Goal: Task Accomplishment & Management: Manage account settings

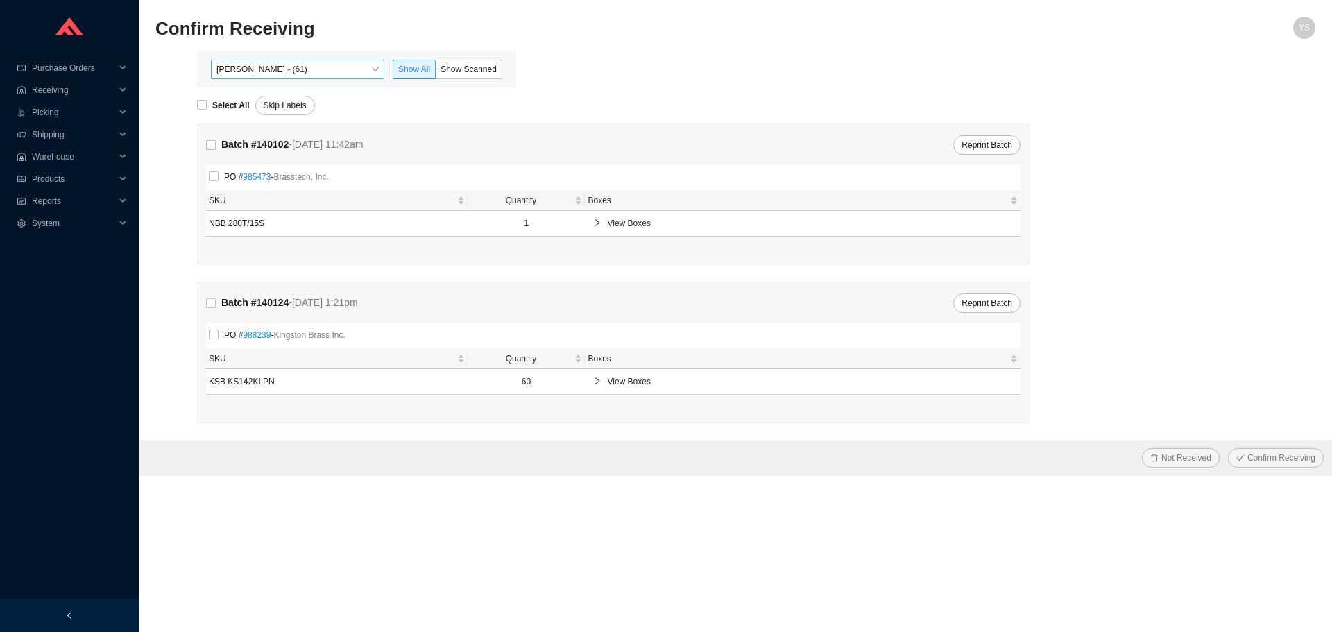
click at [256, 77] on span "[PERSON_NAME] - (61)" at bounding box center [297, 69] width 162 height 18
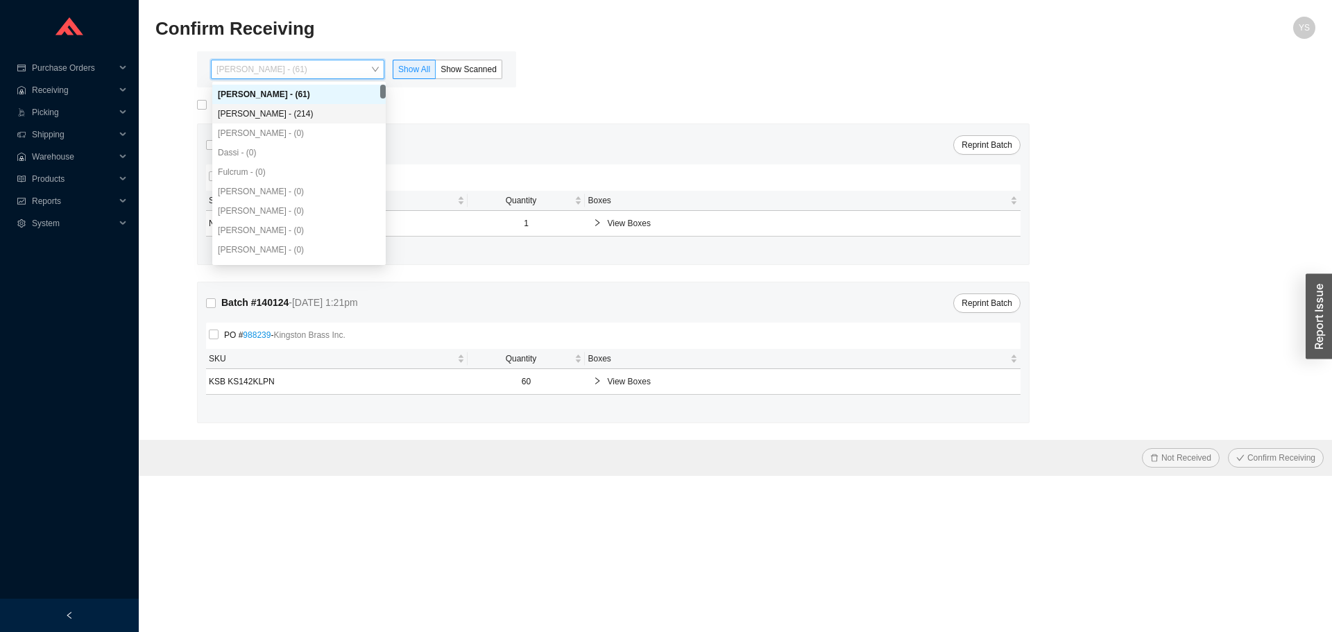
click at [323, 119] on div "Angel Negron - (214)" at bounding box center [299, 114] width 162 height 12
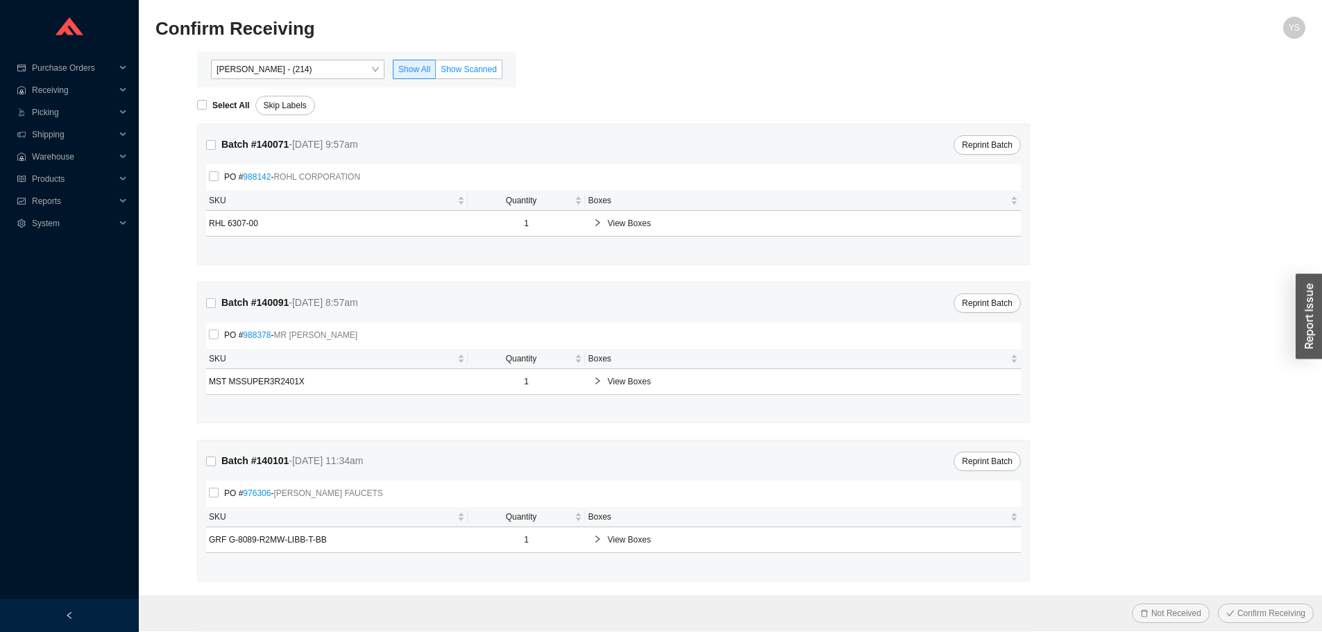
click at [462, 77] on label "Show Scanned" at bounding box center [469, 69] width 67 height 19
click at [436, 72] on input "Show Scanned" at bounding box center [436, 72] width 0 height 0
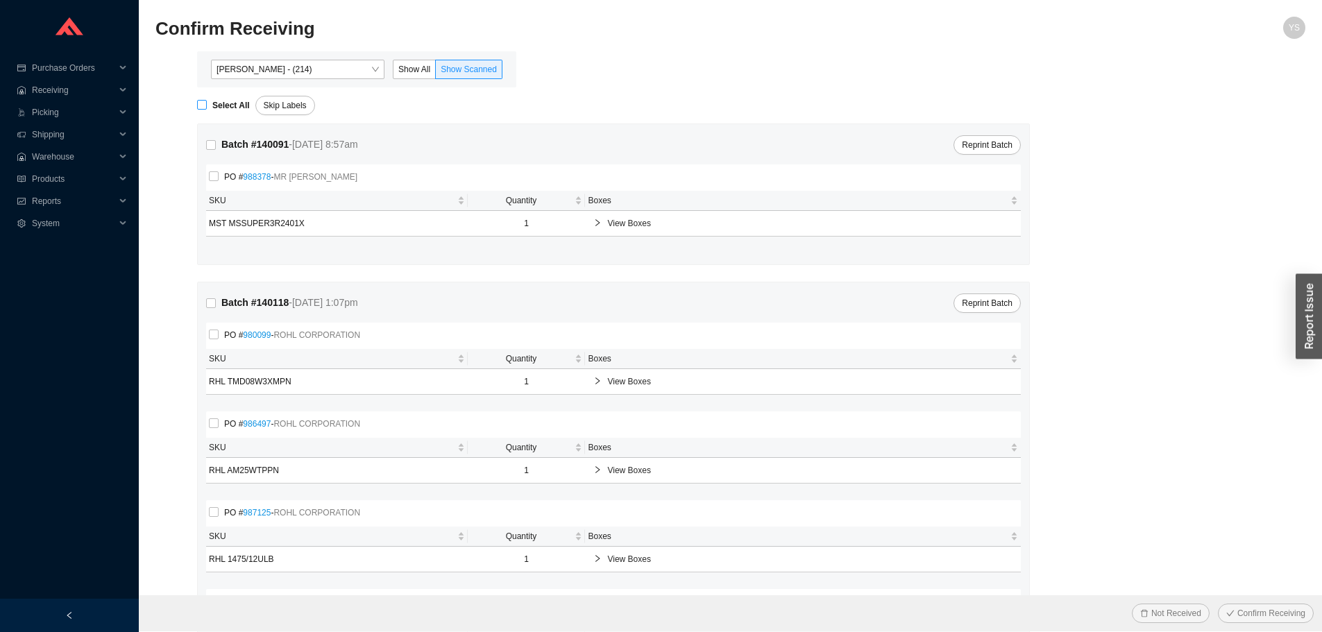
click at [212, 107] on span "Select All" at bounding box center [231, 106] width 49 height 14
click at [207, 107] on input "Select All" at bounding box center [202, 105] width 10 height 10
checkbox input "true"
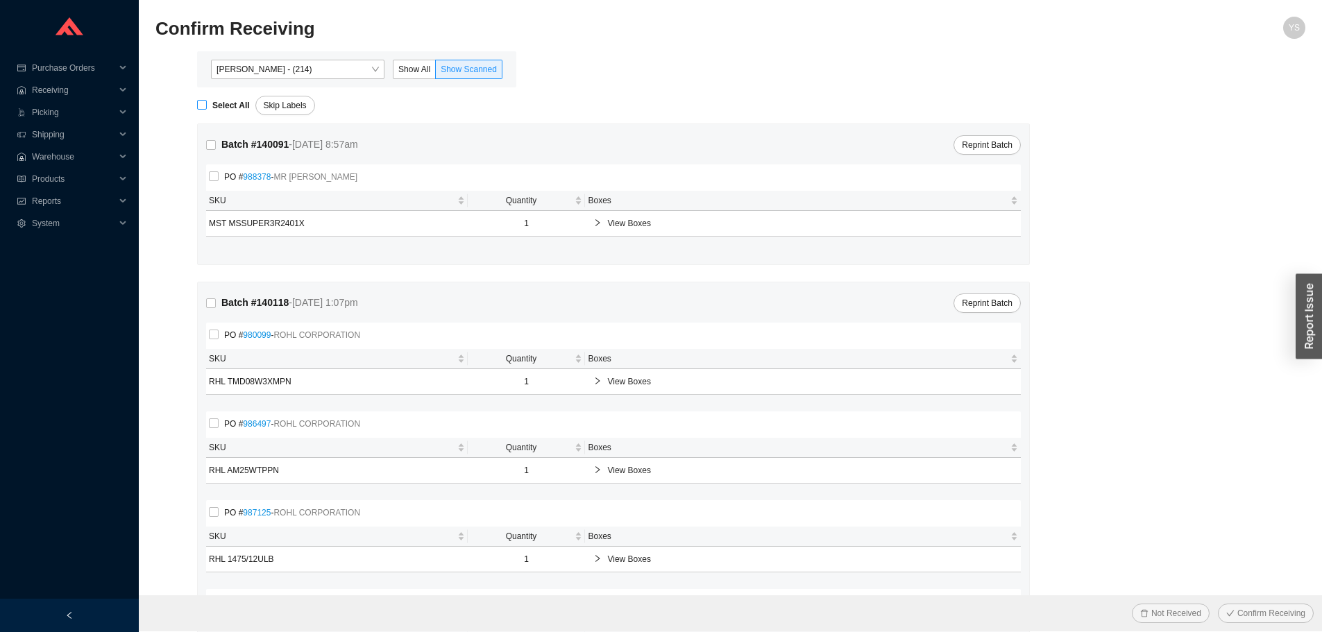
checkbox input "true"
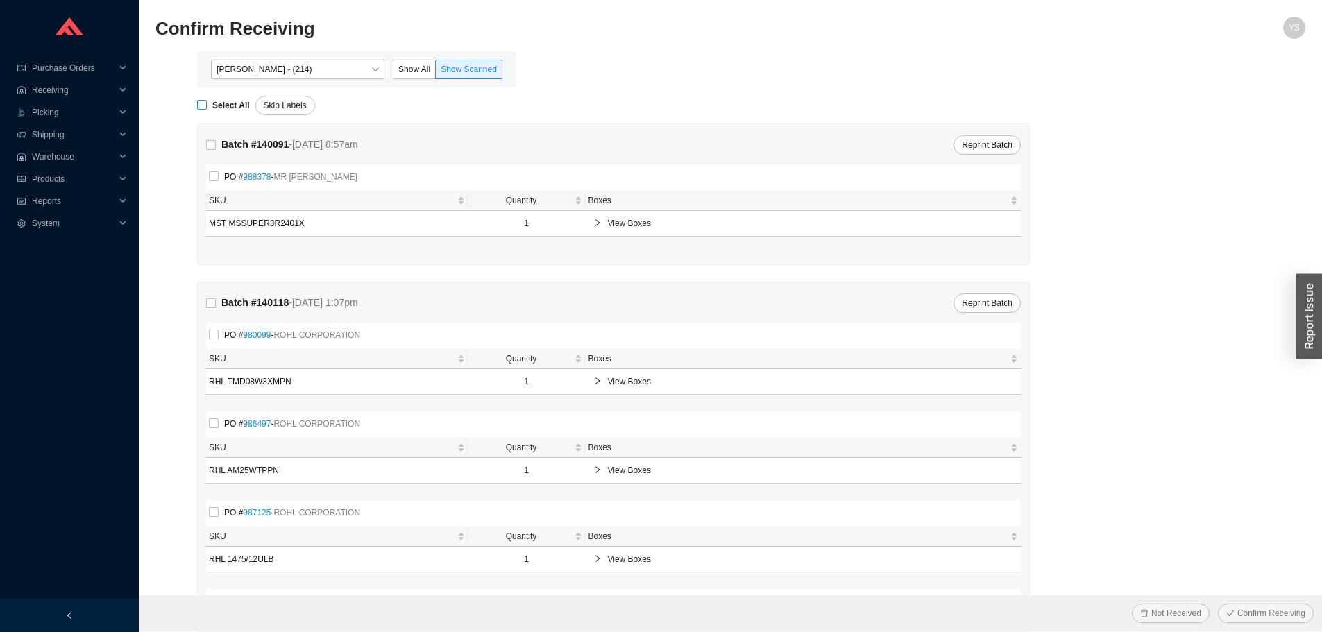
checkbox input "true"
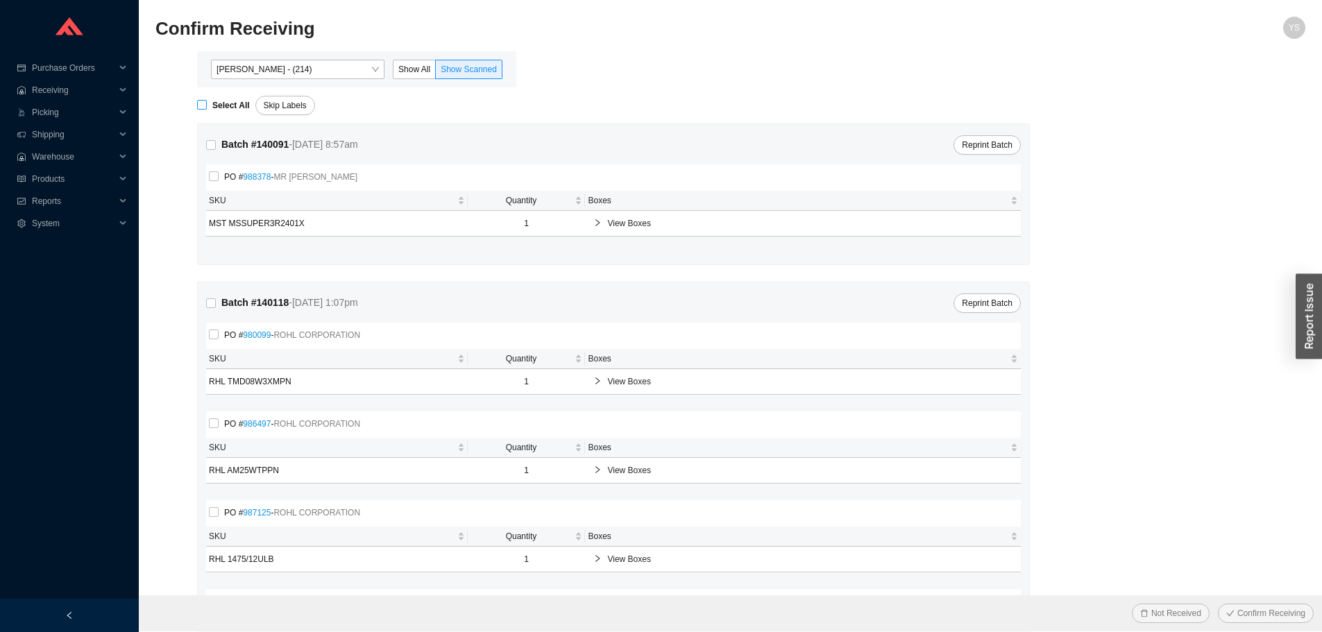
checkbox input "true"
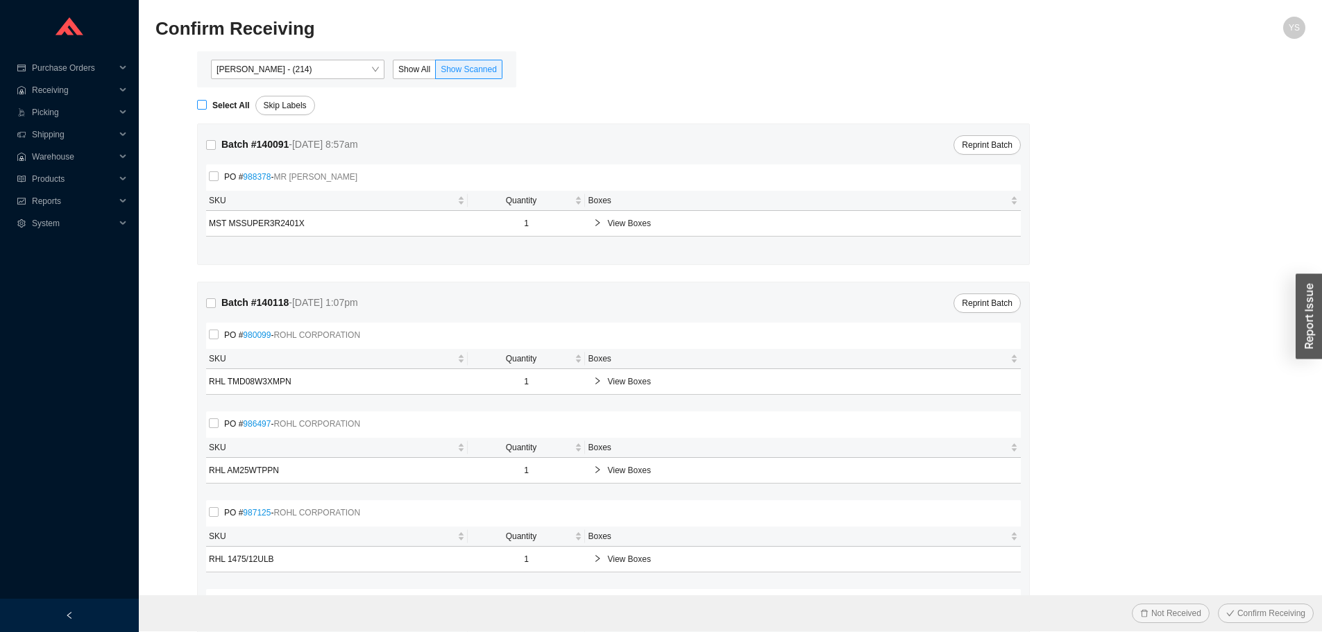
checkbox input "true"
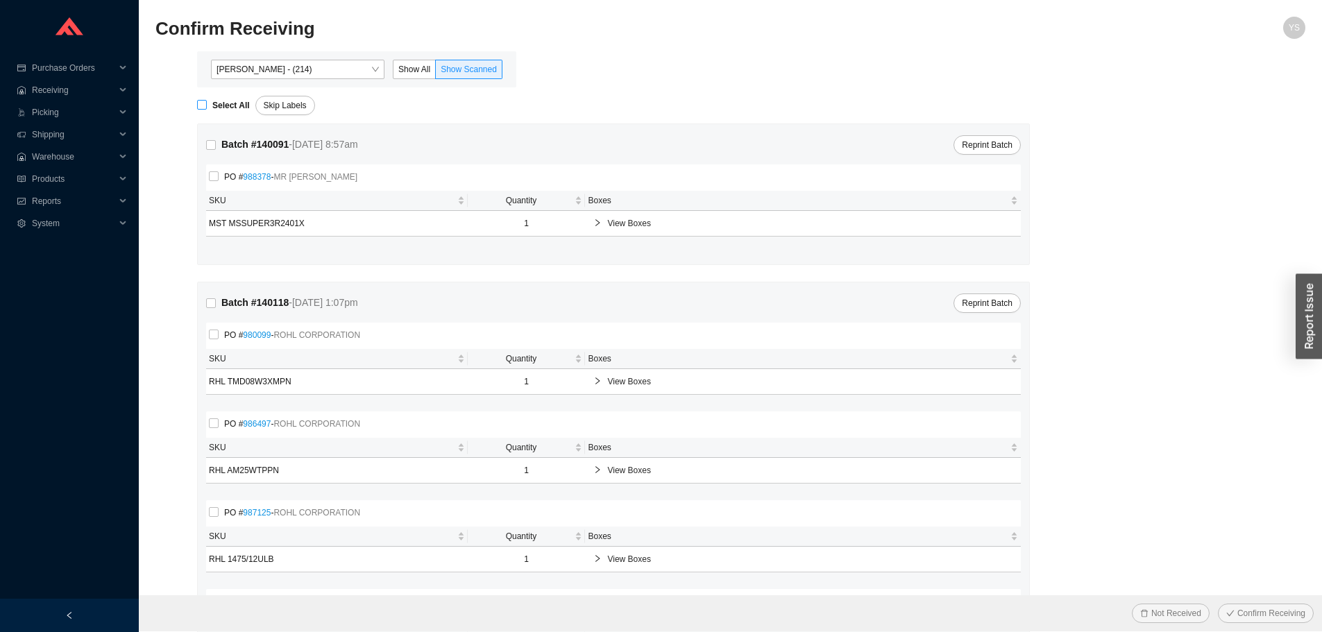
checkbox input "true"
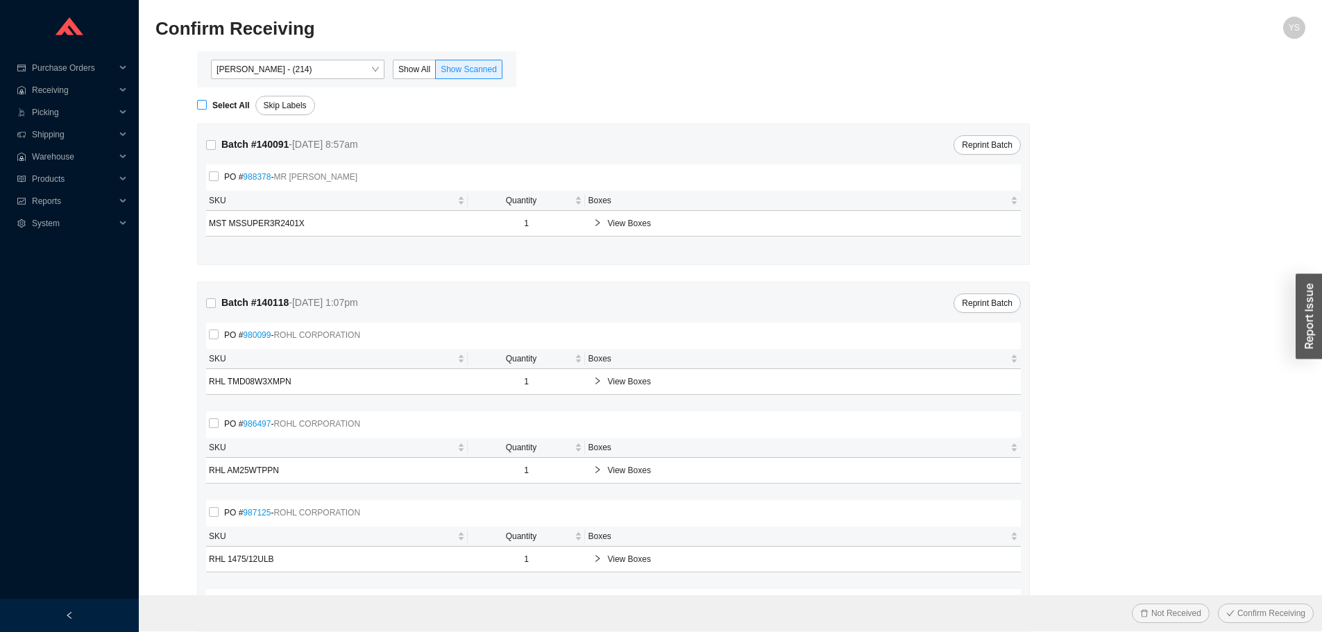
checkbox input "true"
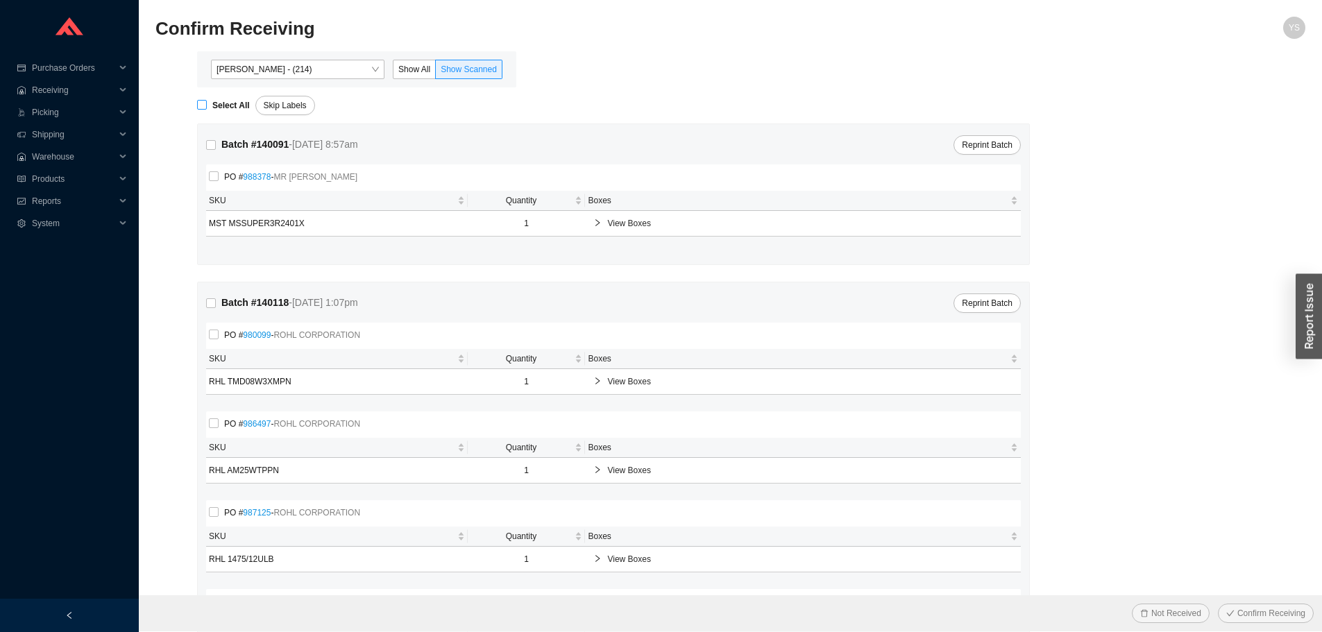
checkbox input "true"
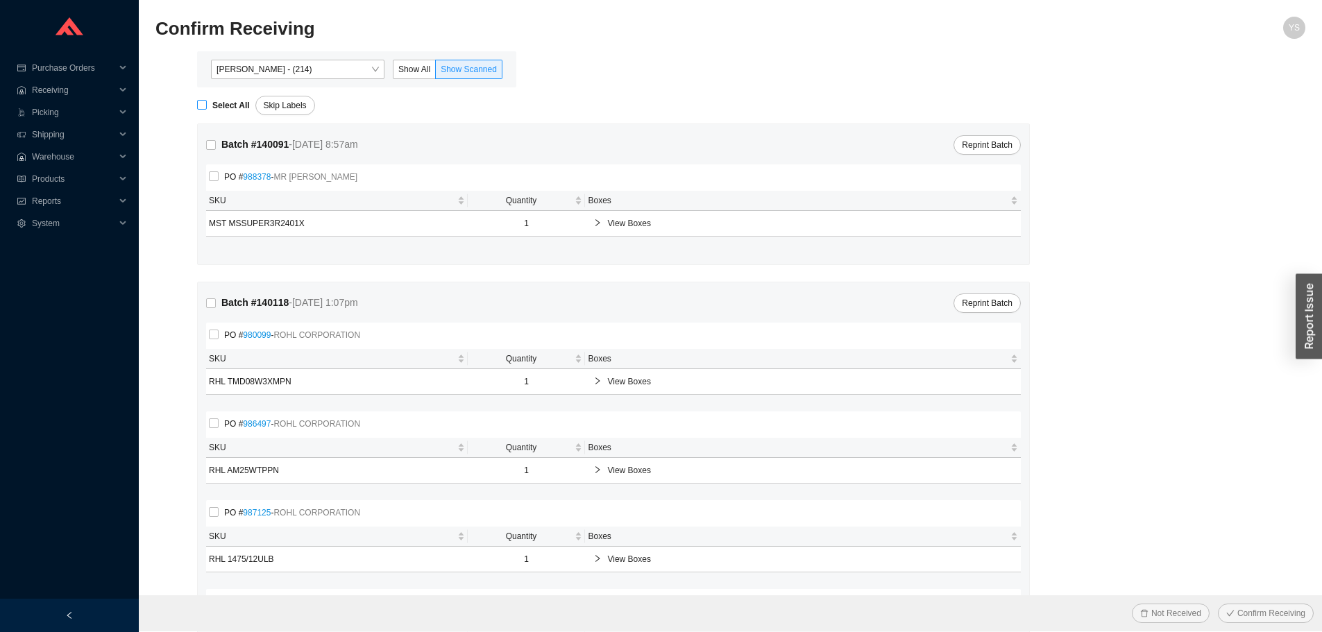
checkbox input "true"
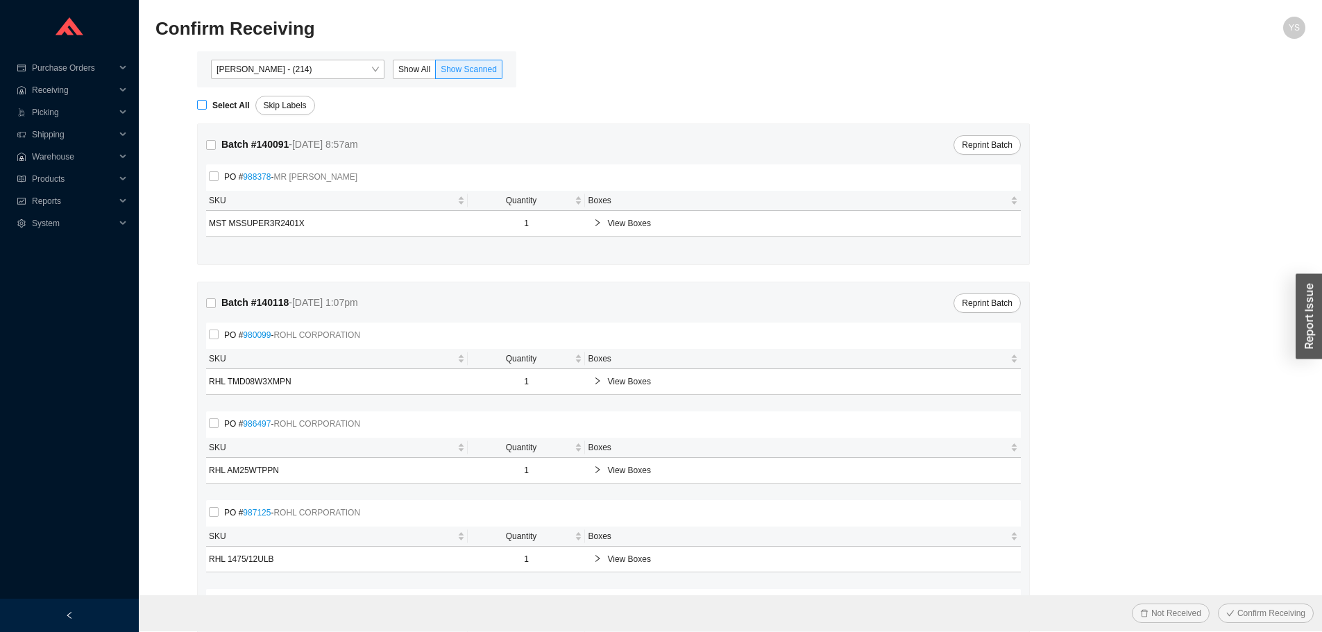
checkbox input "true"
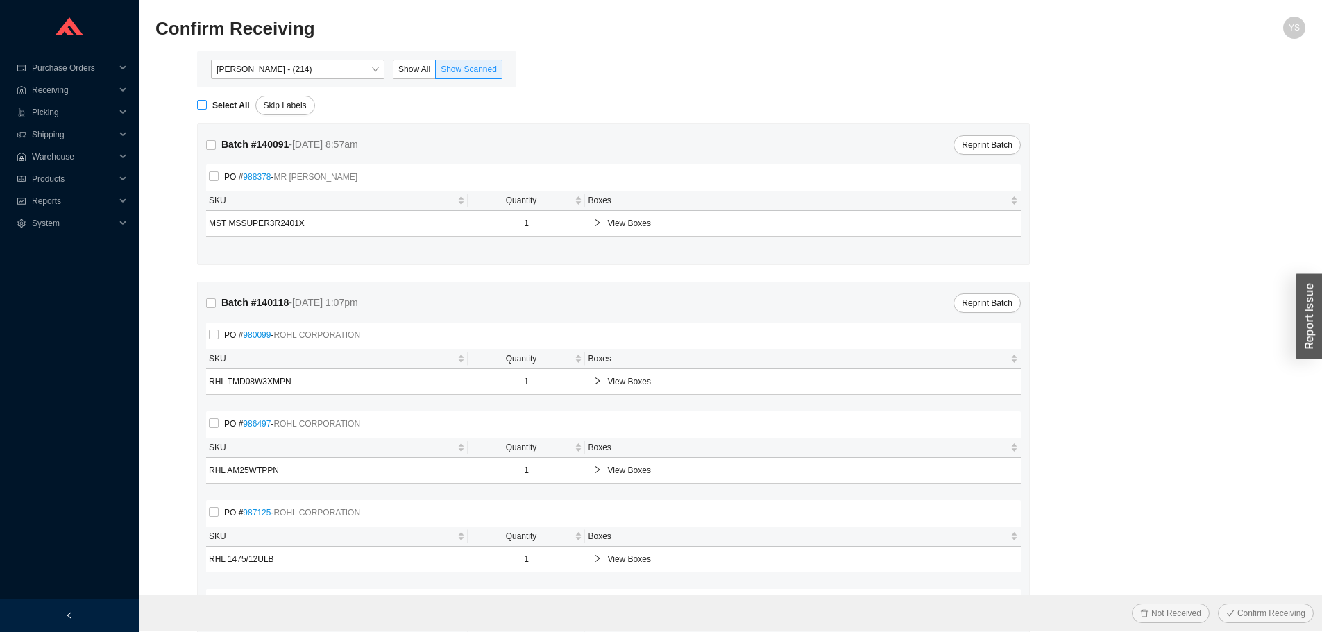
checkbox input "true"
click at [1236, 605] on div "Not Received Confirm Receiving" at bounding box center [730, 613] width 1183 height 36
click at [1238, 611] on span "Confirm Receiving" at bounding box center [1271, 613] width 68 height 14
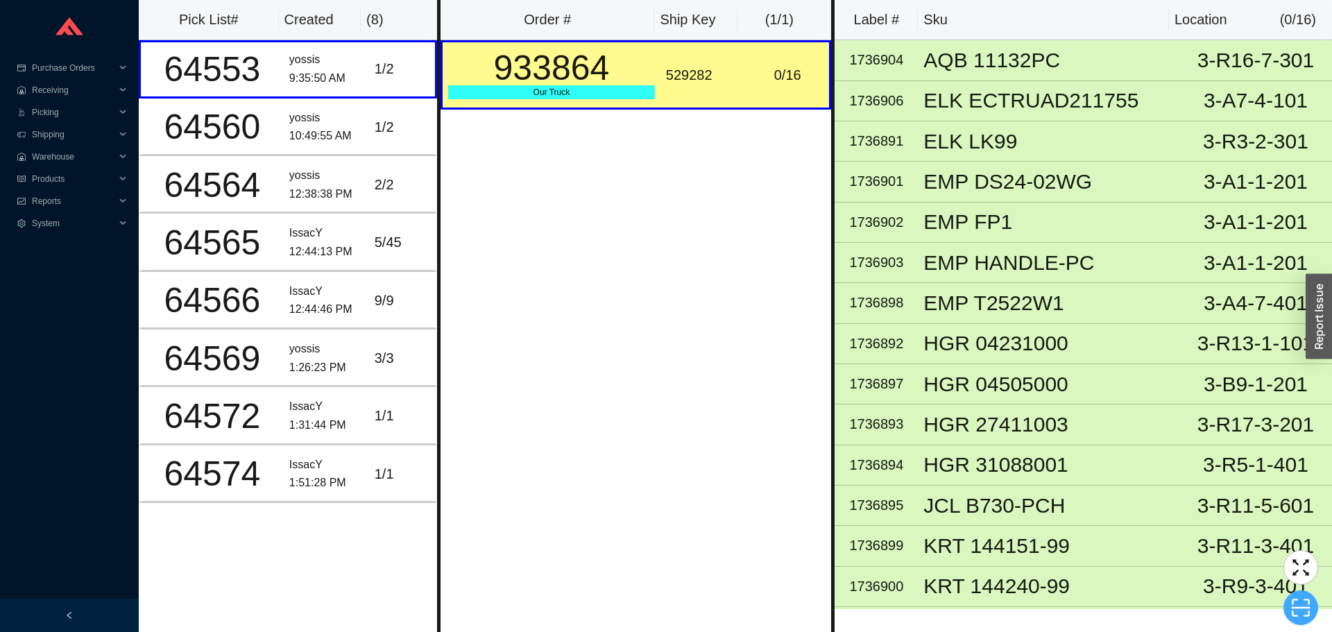
drag, startPoint x: 1289, startPoint y: 586, endPoint x: 1294, endPoint y: 592, distance: 7.9
click at [1292, 589] on div at bounding box center [1300, 587] width 35 height 75
click at [1297, 601] on icon "scan" at bounding box center [1300, 607] width 21 height 21
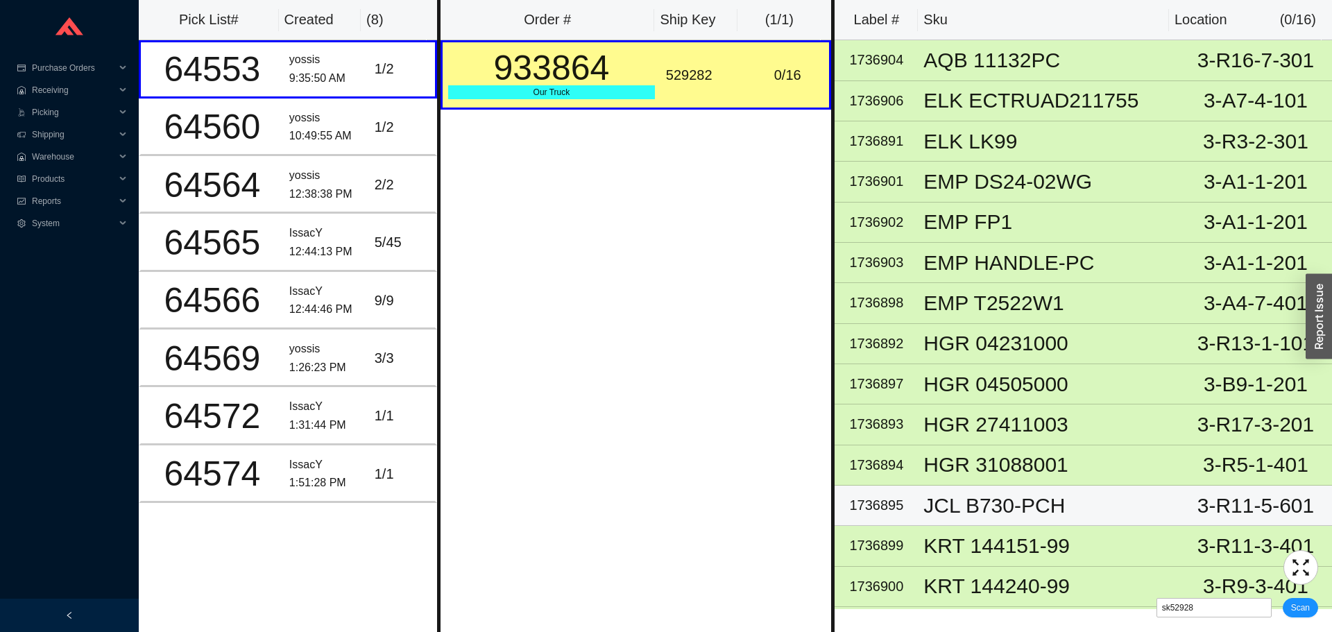
type input "sk529282"
click button "Scan" at bounding box center [1300, 607] width 35 height 19
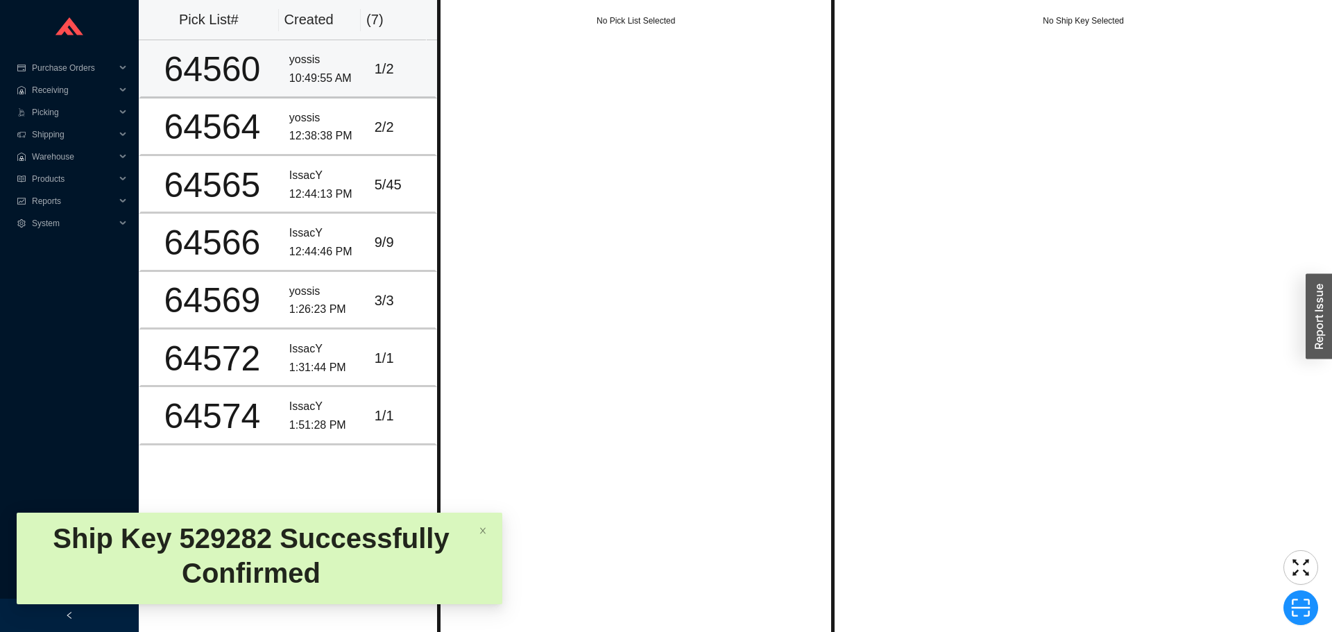
click at [379, 58] on div "1 / 2" at bounding box center [402, 69] width 55 height 23
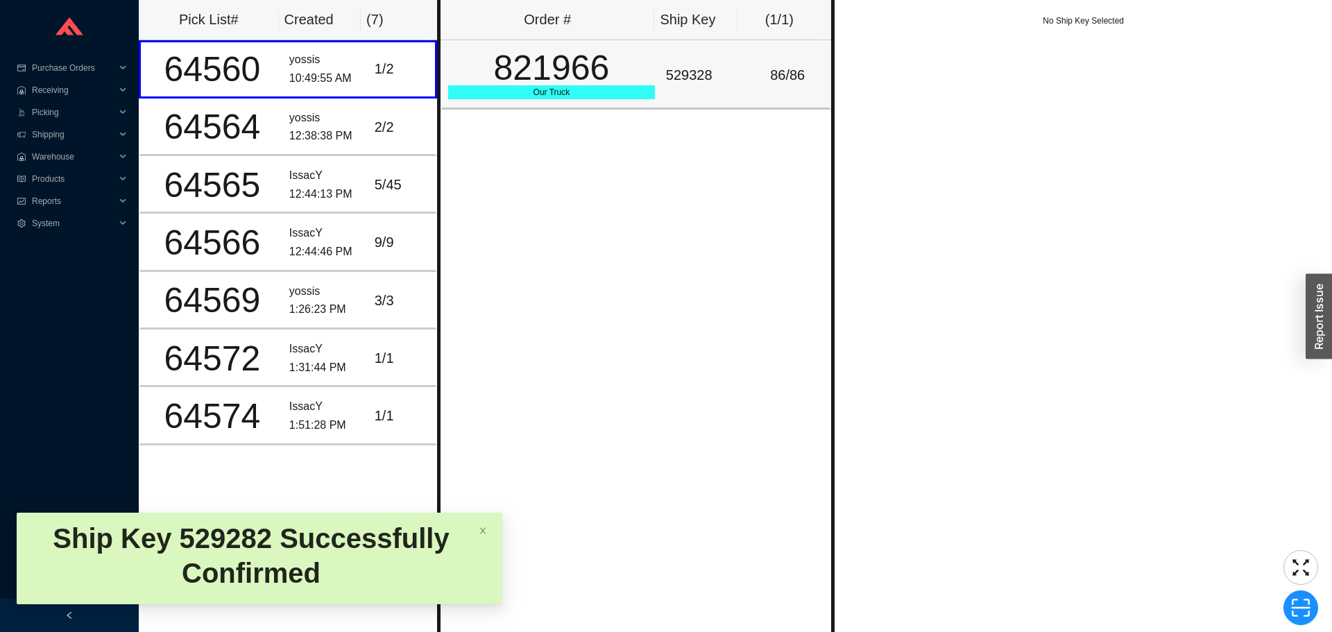
click at [563, 67] on div "821966" at bounding box center [551, 68] width 207 height 35
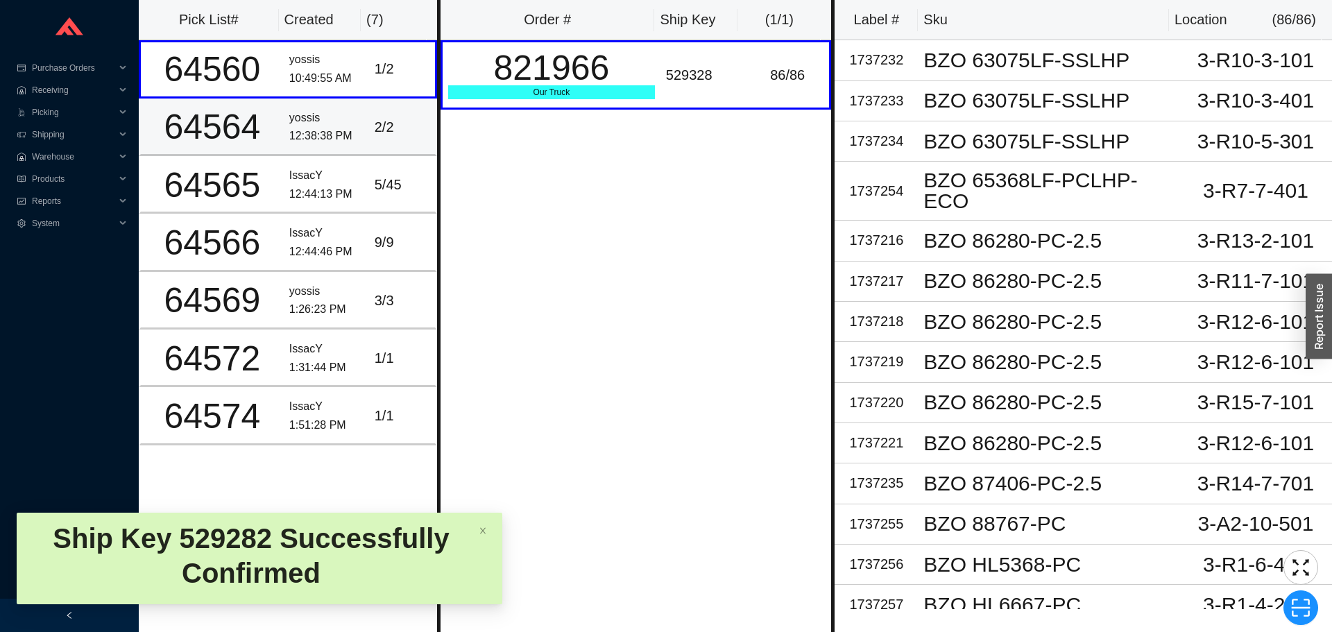
click at [405, 119] on div "2 / 2" at bounding box center [402, 127] width 55 height 23
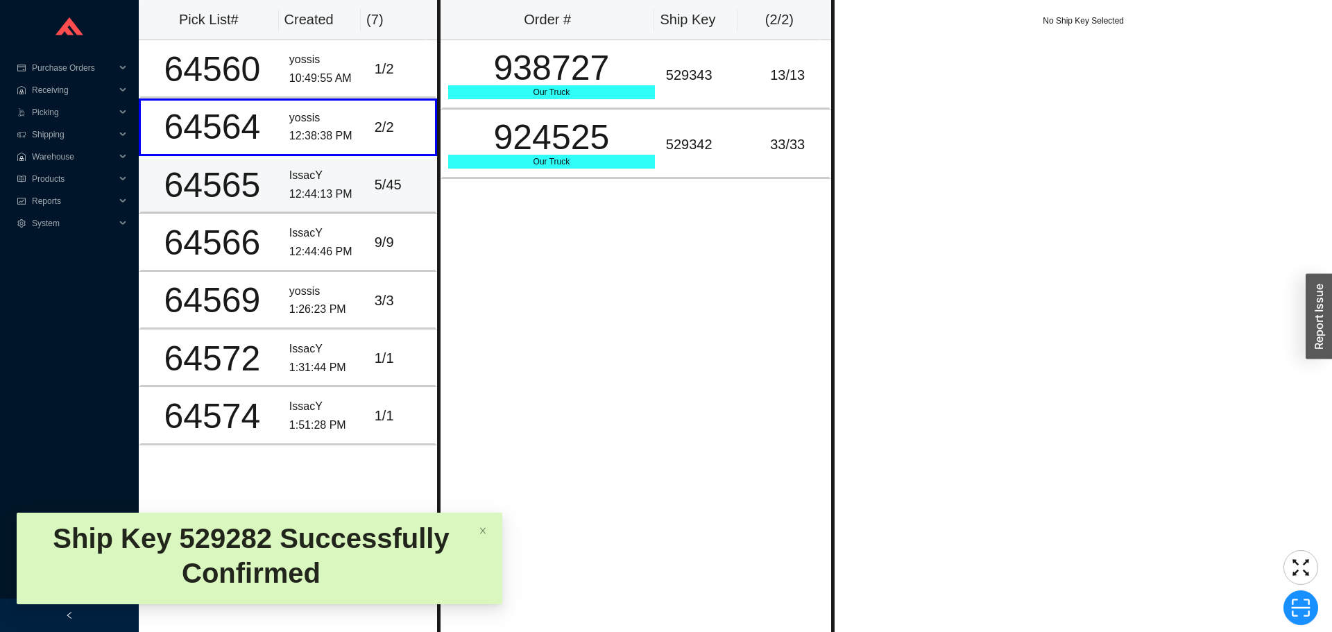
click at [380, 171] on td "5 / 45" at bounding box center [403, 185] width 68 height 58
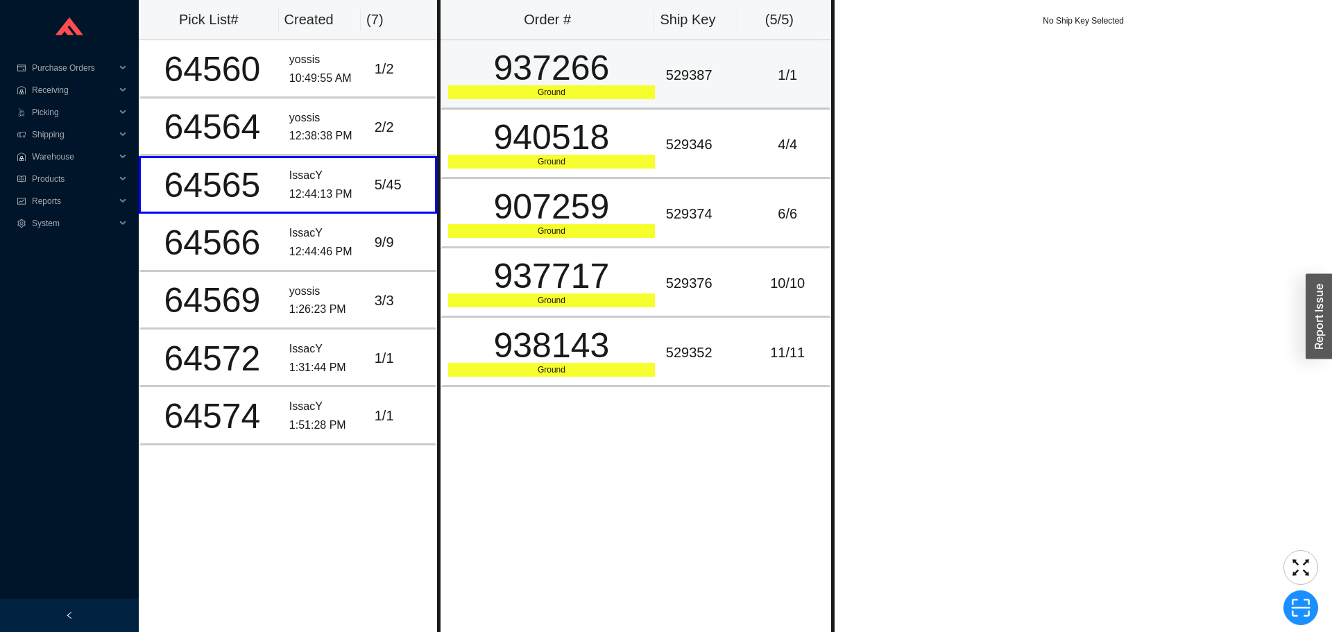
click at [690, 71] on div "529387" at bounding box center [703, 75] width 74 height 23
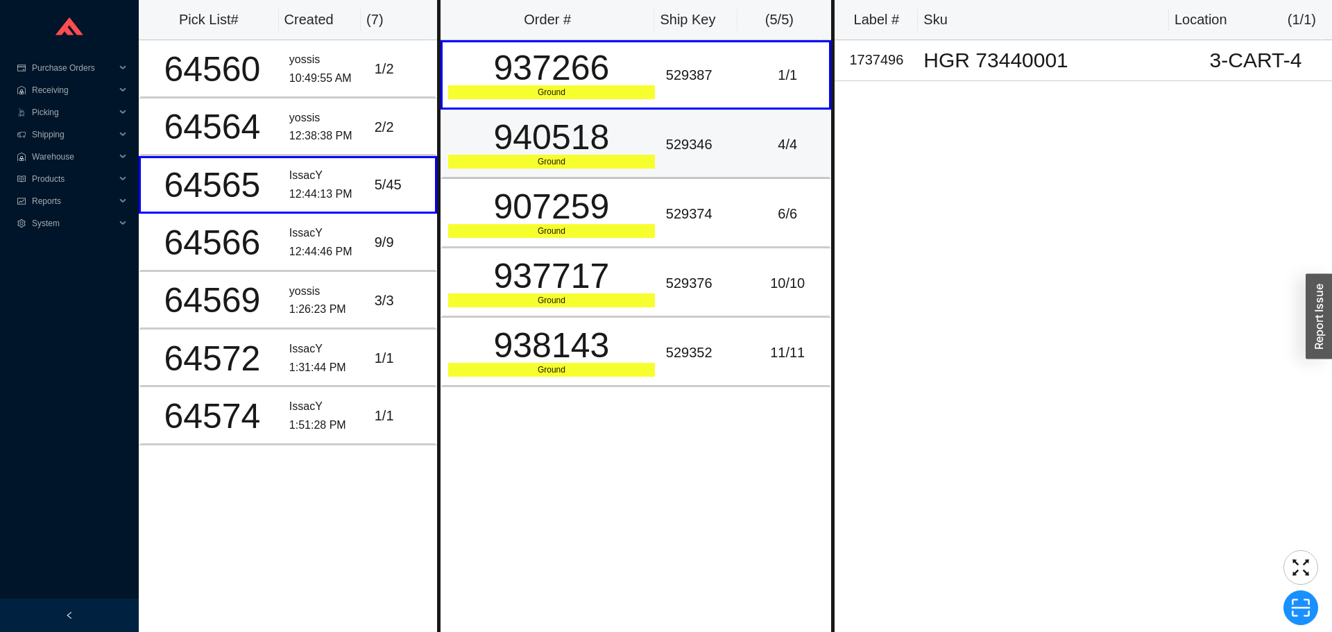
click at [696, 146] on div "529346" at bounding box center [703, 144] width 74 height 23
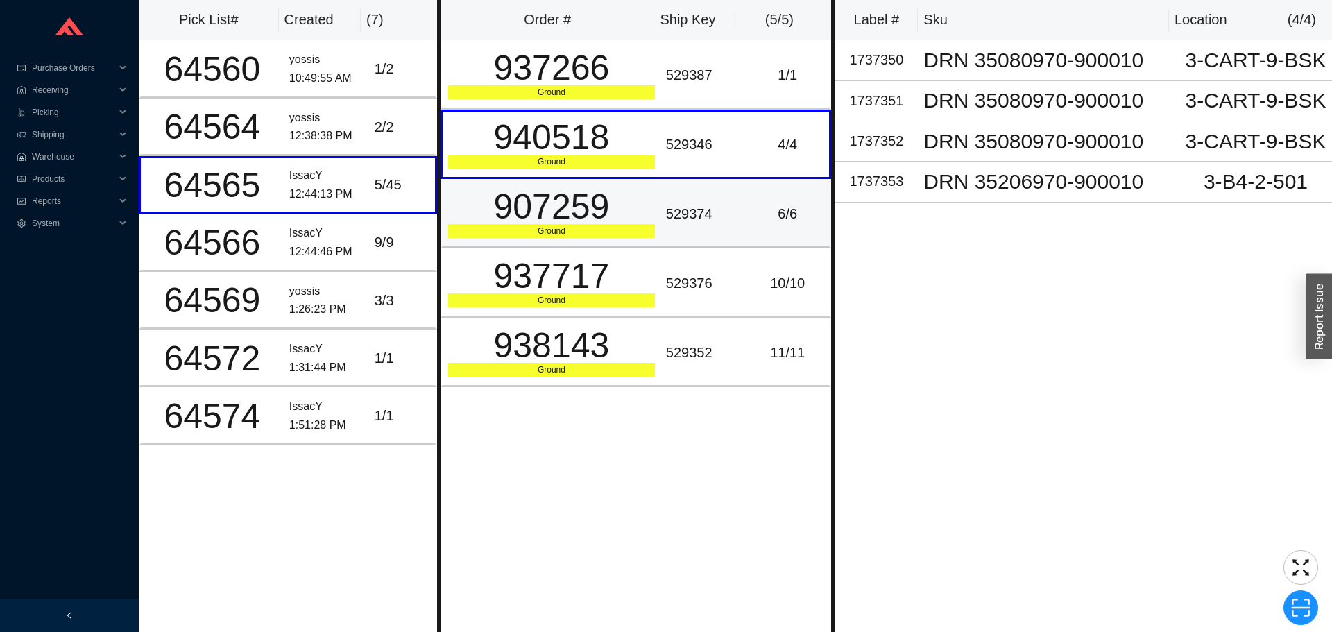
click at [691, 207] on div "529374" at bounding box center [703, 214] width 74 height 23
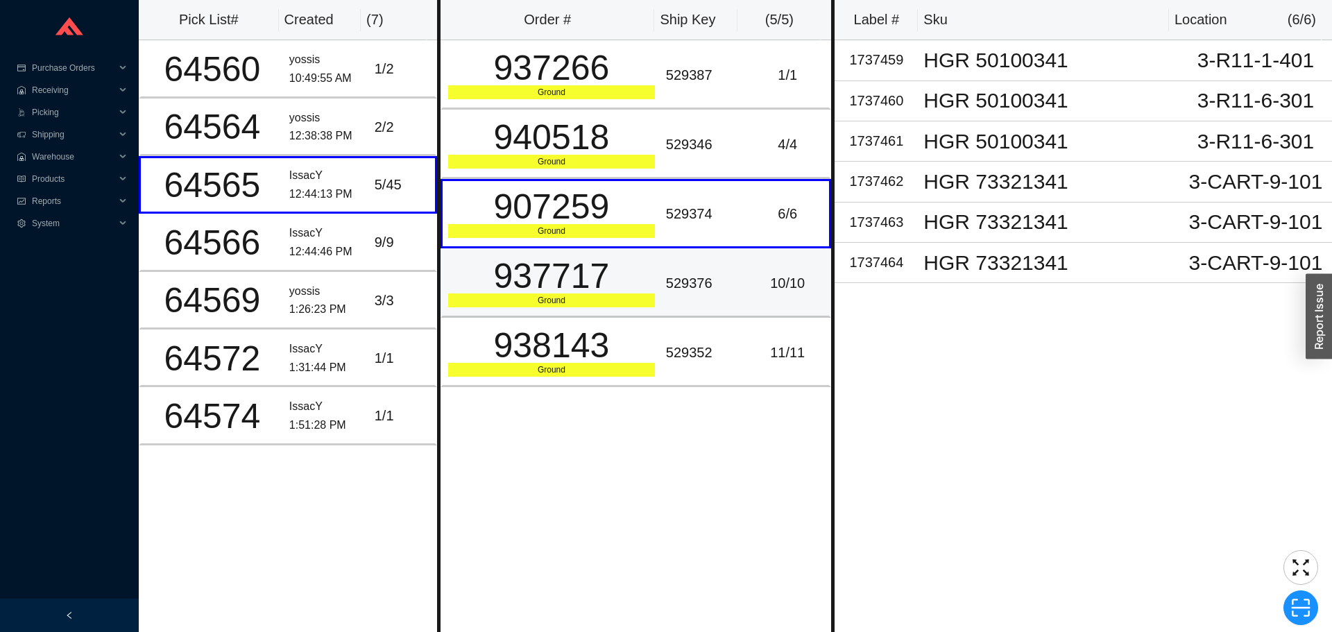
click at [674, 284] on div "529376" at bounding box center [703, 283] width 74 height 23
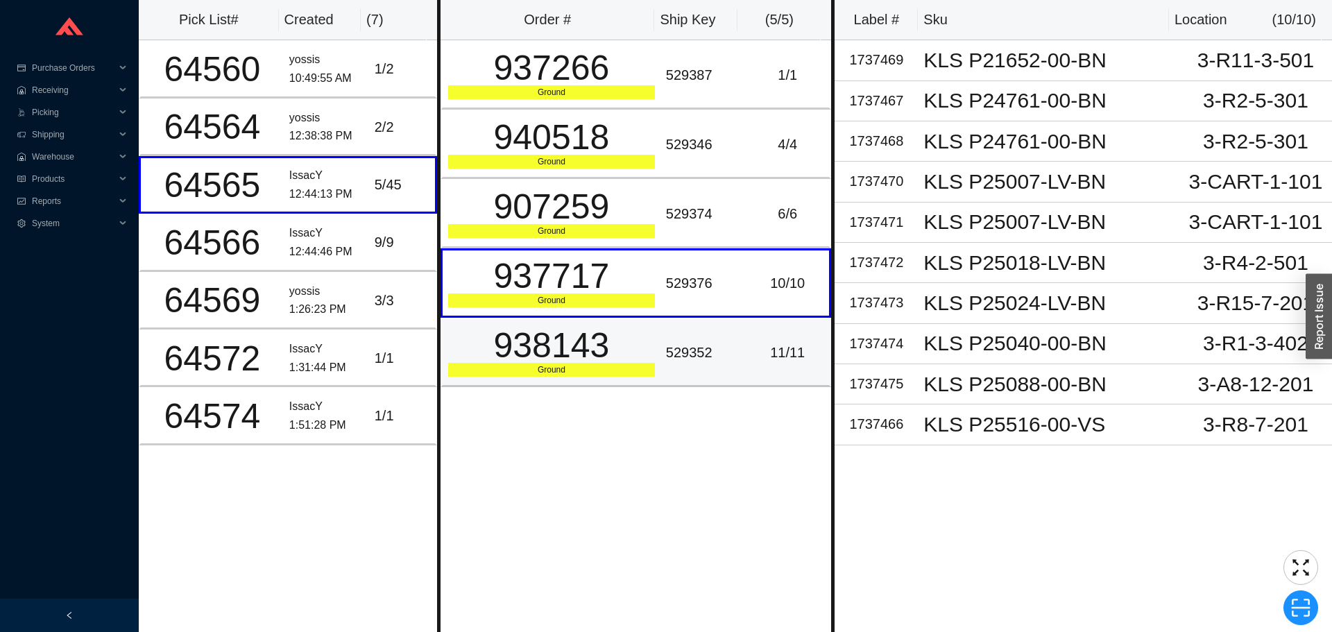
click at [667, 328] on td "529352" at bounding box center [702, 352] width 85 height 69
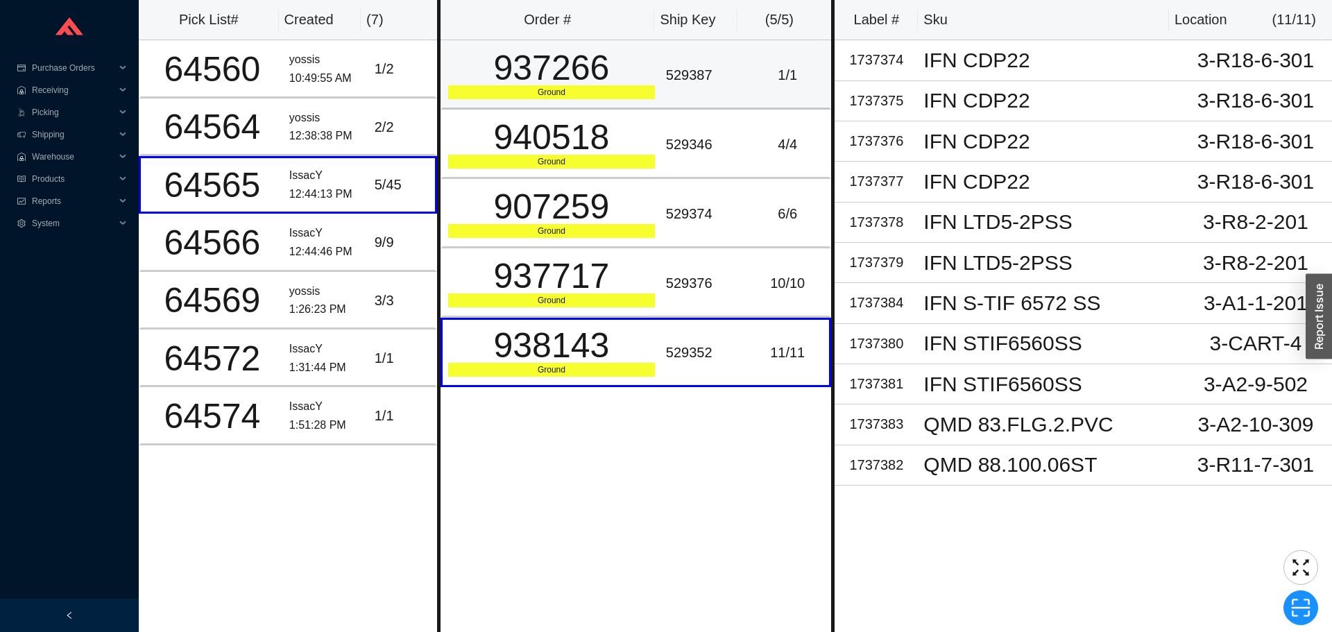
click at [700, 95] on td "529387" at bounding box center [702, 74] width 85 height 69
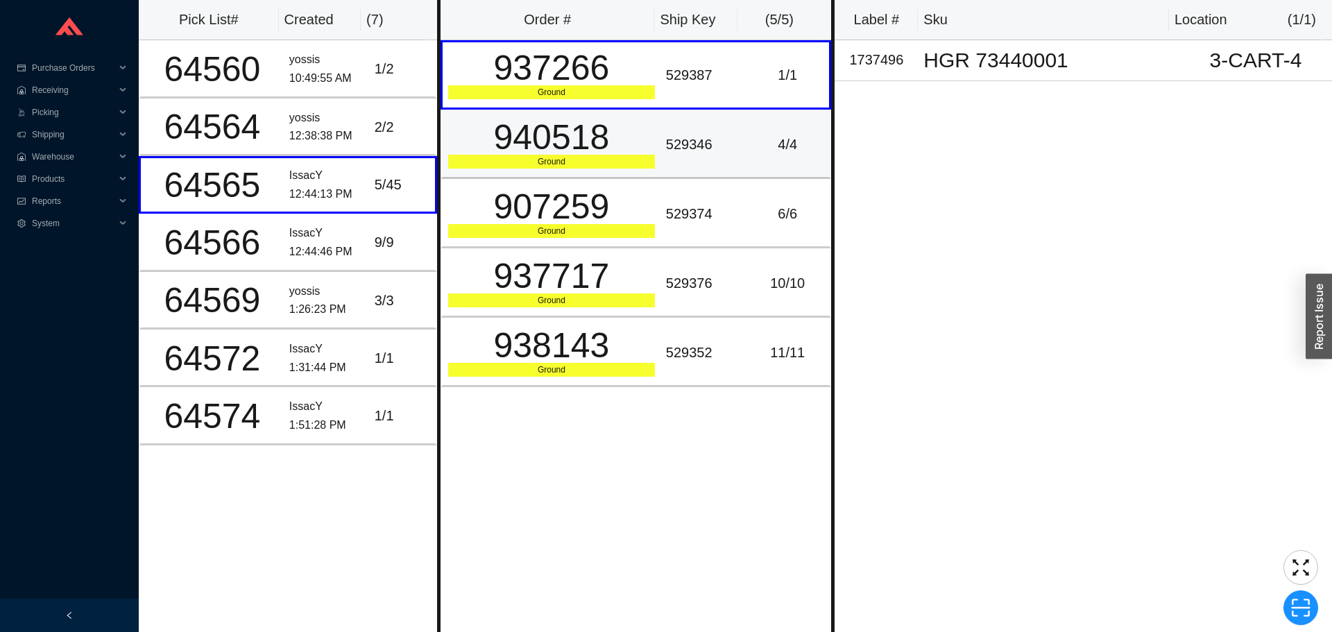
click at [703, 137] on div "529346" at bounding box center [703, 144] width 74 height 23
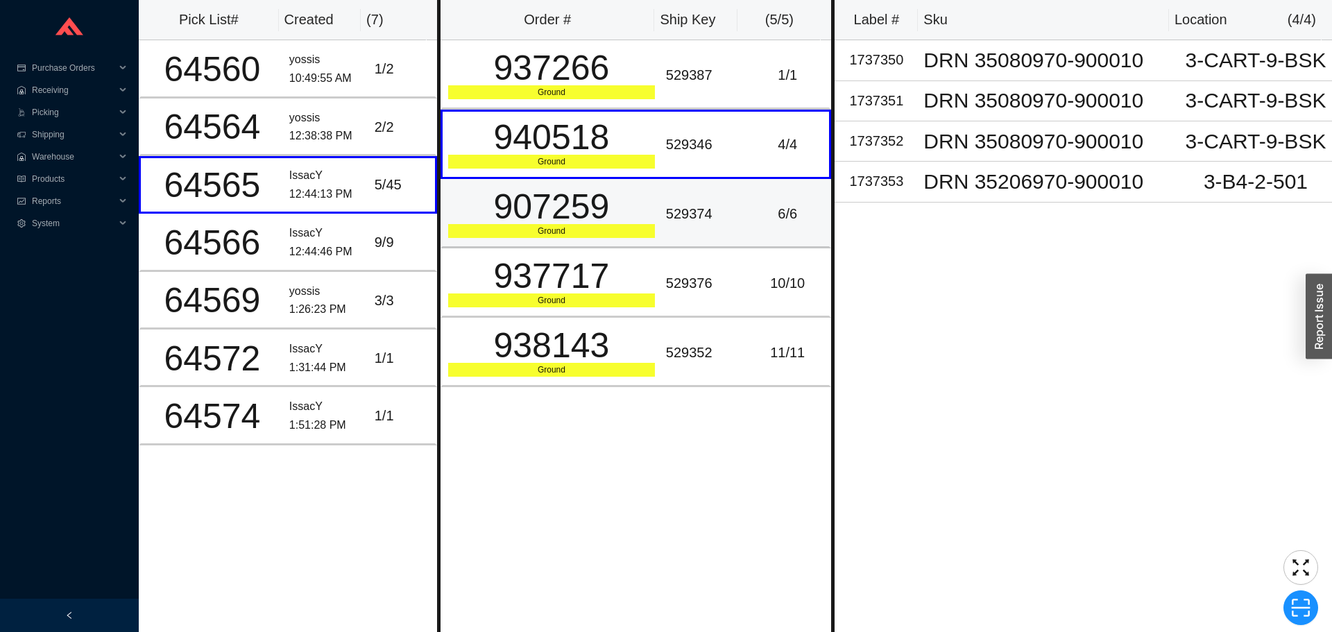
click at [603, 224] on div "907259" at bounding box center [551, 206] width 207 height 35
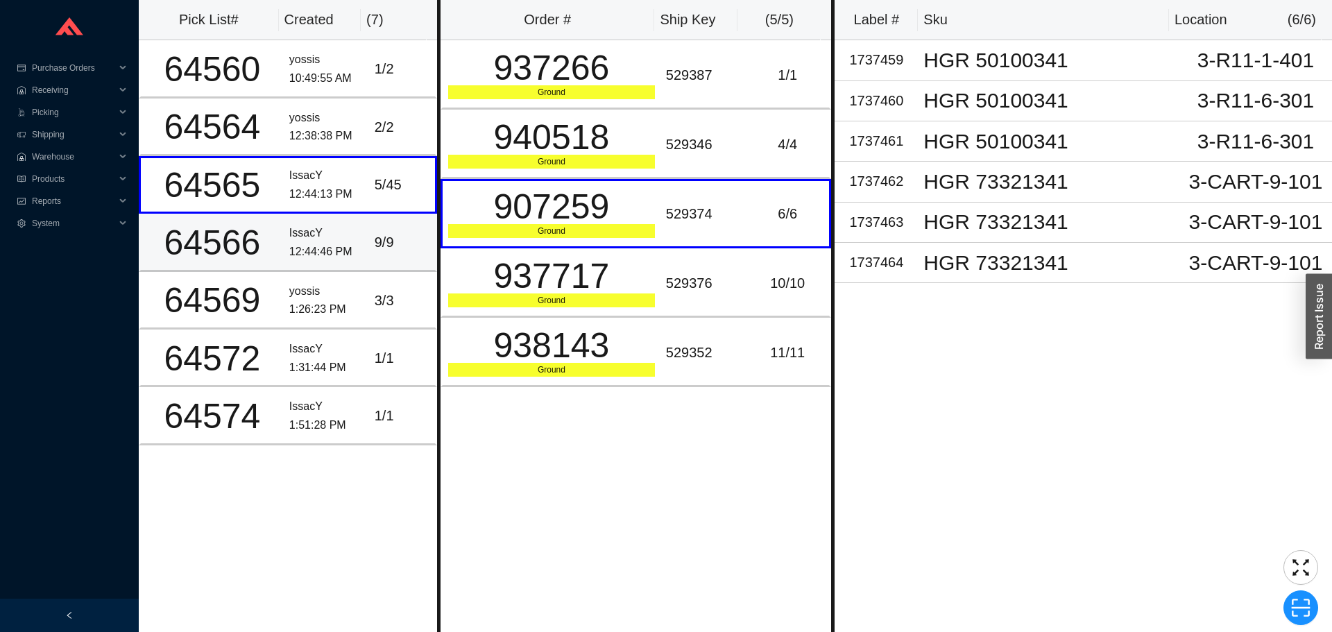
click at [322, 234] on div "IssacY" at bounding box center [326, 233] width 74 height 19
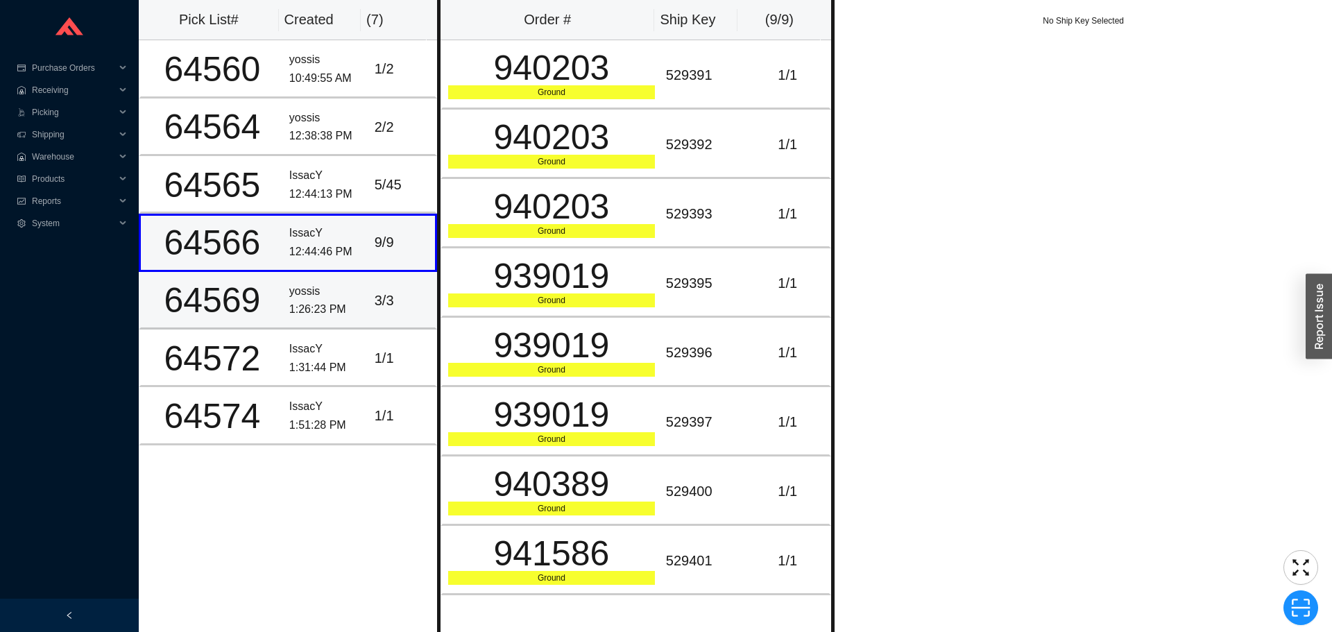
drag, startPoint x: 262, startPoint y: 266, endPoint x: 274, endPoint y: 278, distance: 16.7
click at [264, 266] on td "64566" at bounding box center [211, 243] width 145 height 58
click at [289, 297] on div "yossis" at bounding box center [326, 291] width 74 height 19
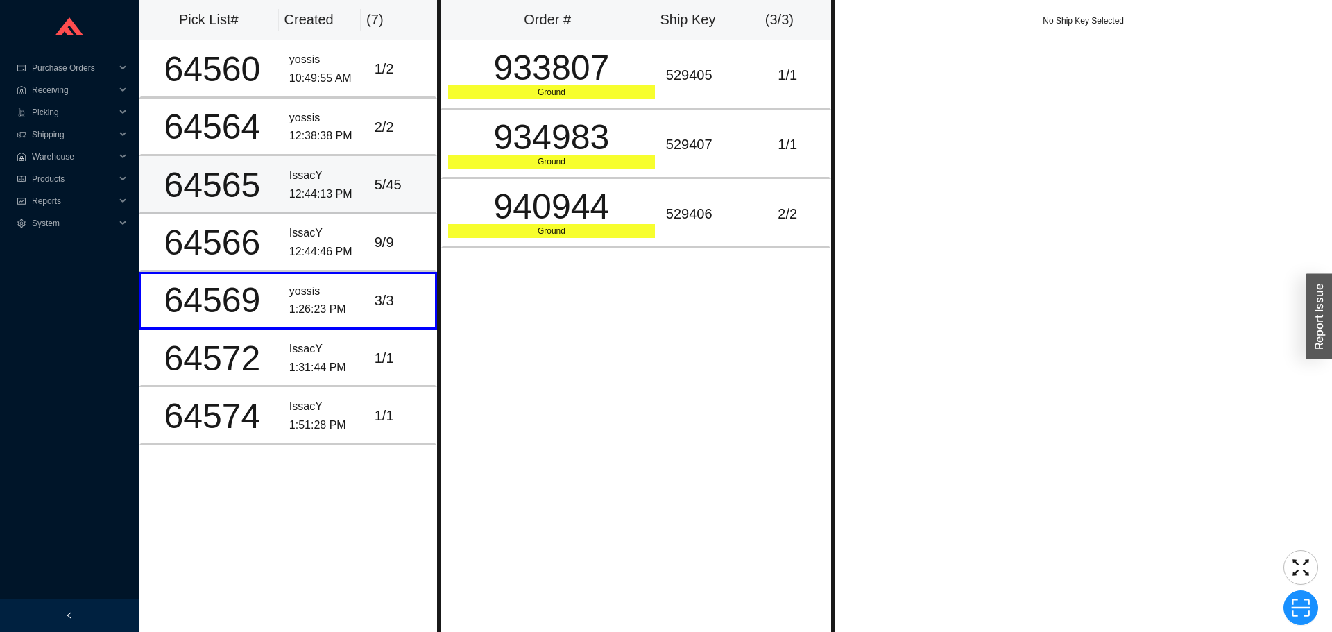
click at [300, 178] on div "IssacY" at bounding box center [326, 176] width 74 height 19
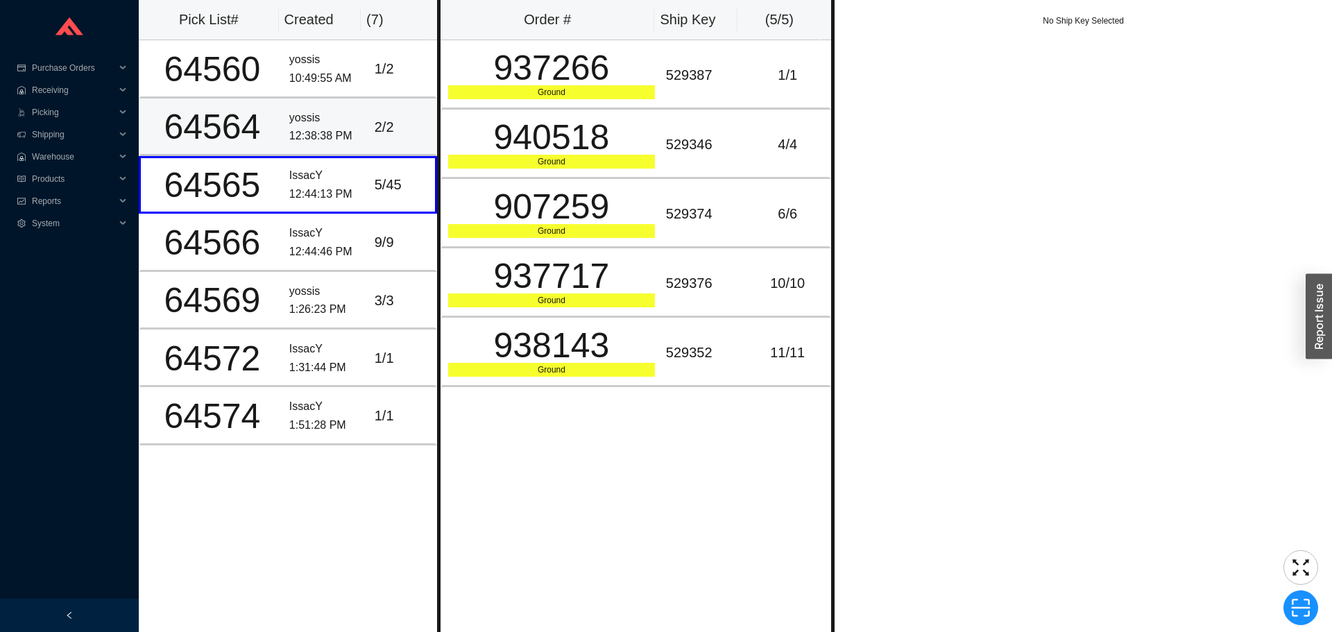
click at [319, 130] on div "12:38:38 PM" at bounding box center [326, 136] width 74 height 19
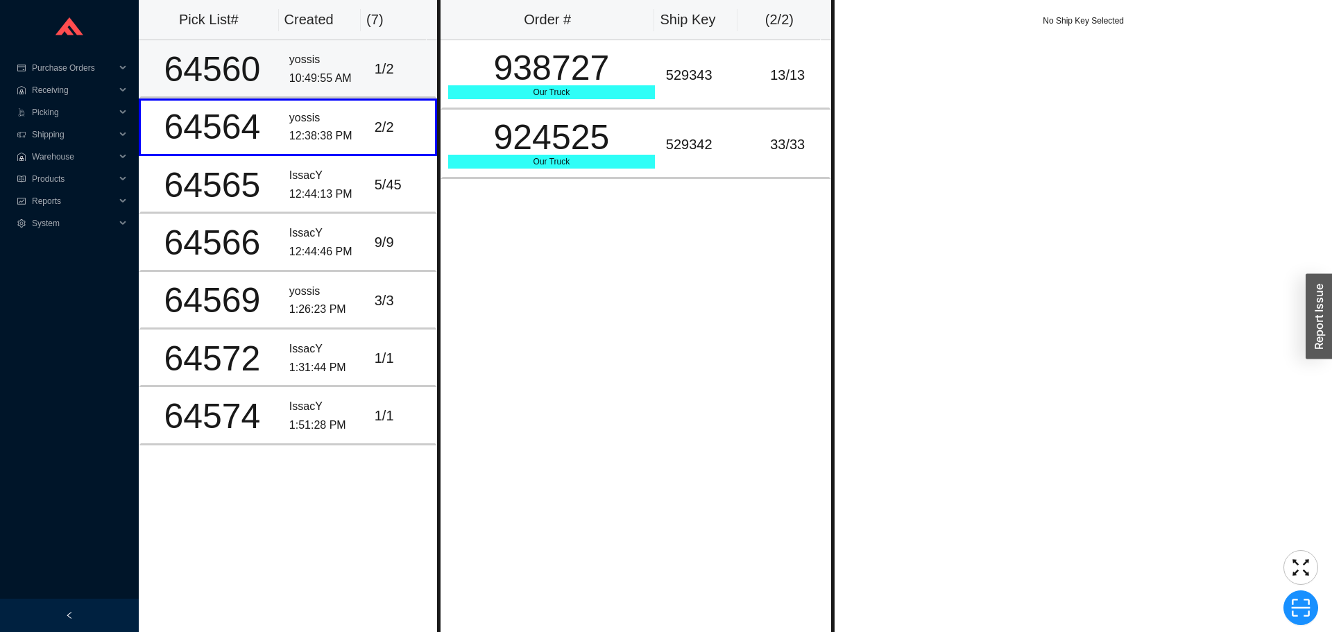
click at [319, 84] on div "10:49:55 AM" at bounding box center [326, 78] width 74 height 19
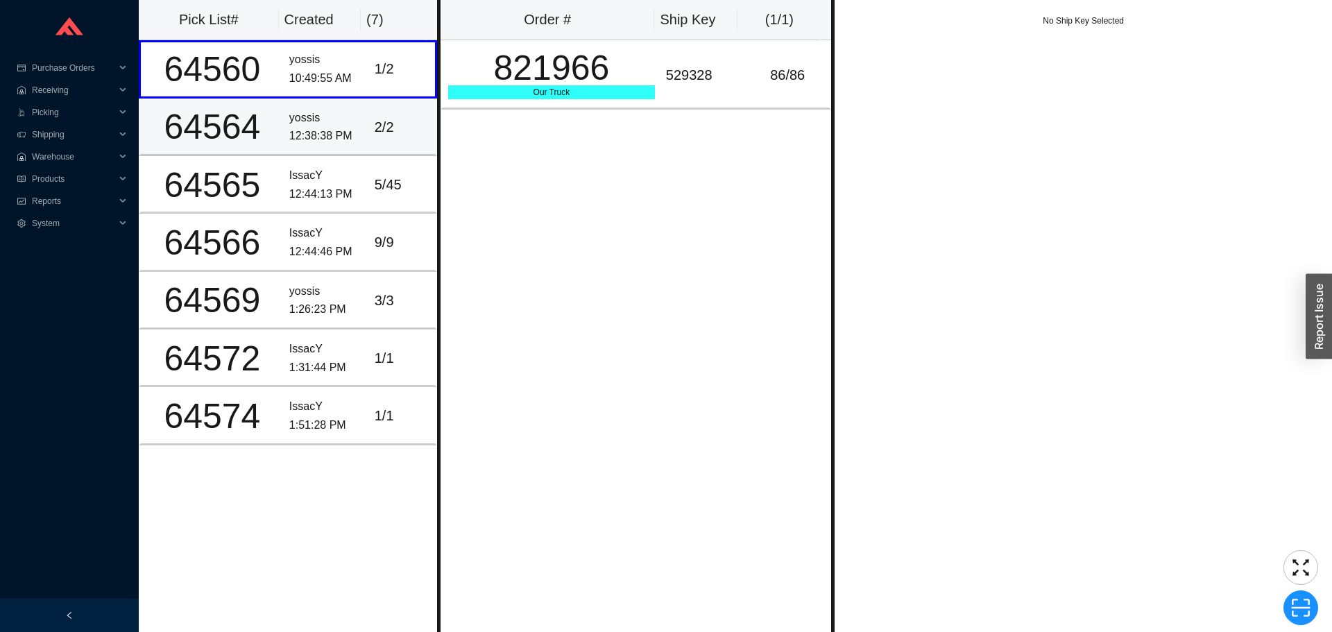
click at [322, 123] on div "yossis" at bounding box center [326, 118] width 74 height 19
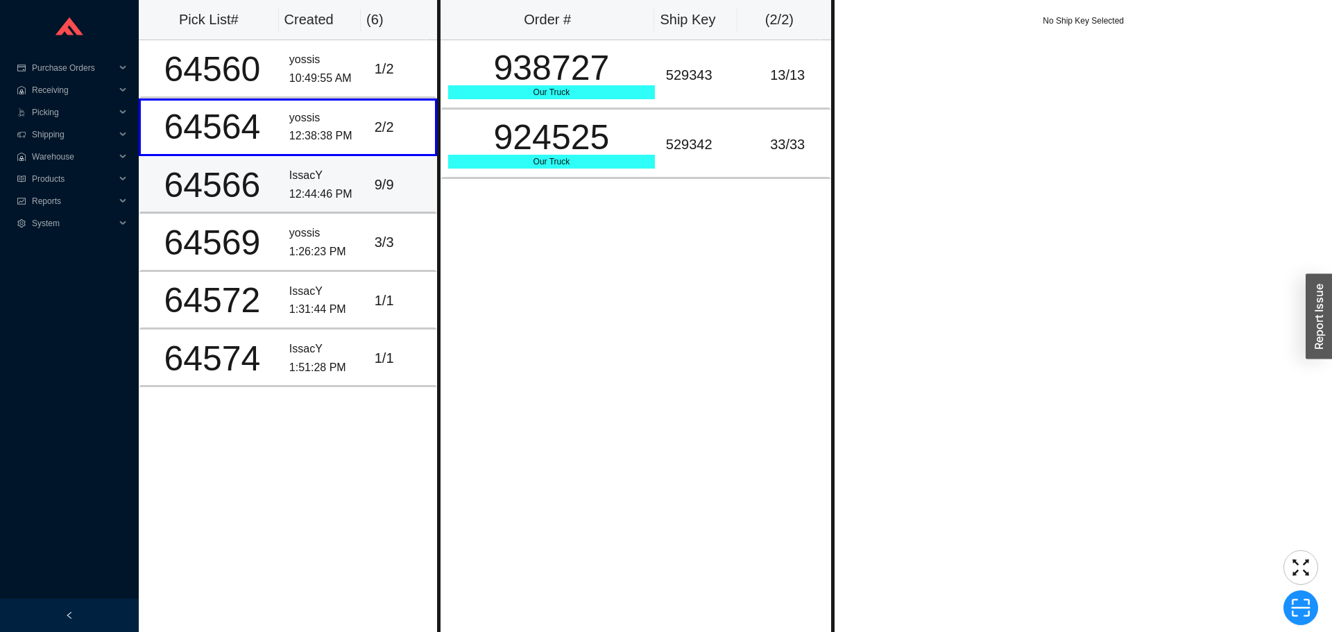
click at [293, 171] on div "IssacY" at bounding box center [326, 176] width 74 height 19
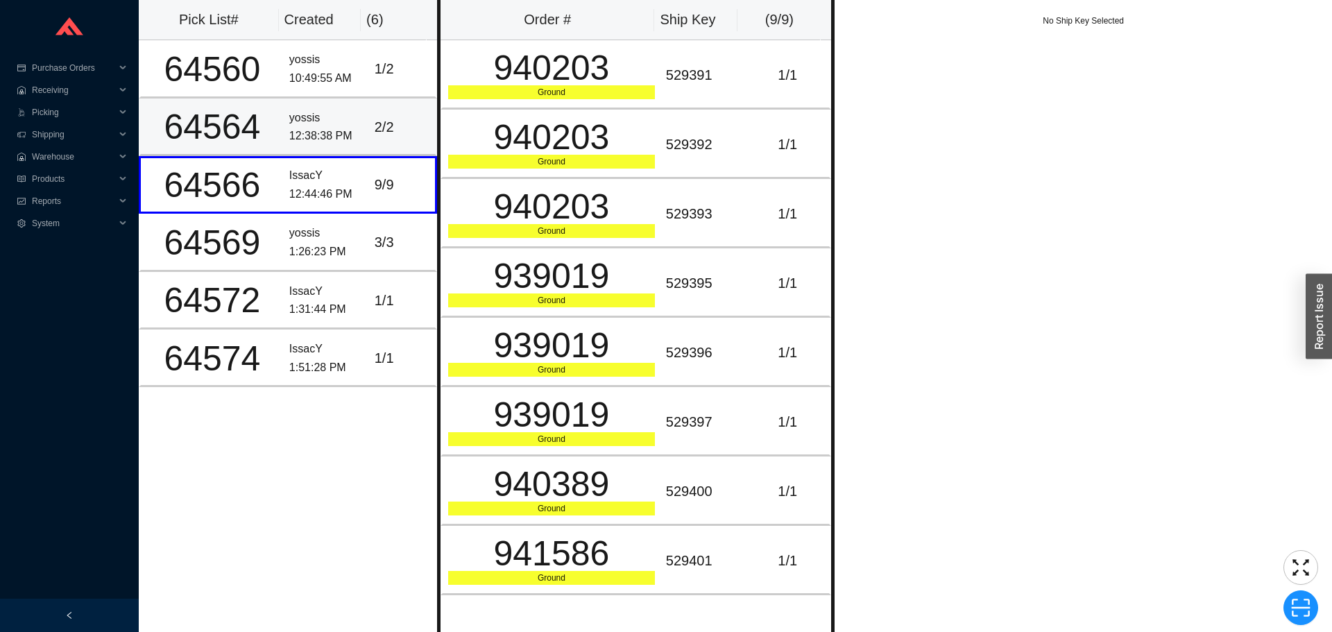
click at [292, 149] on td "yossis 12:38:38 PM" at bounding box center [326, 128] width 85 height 58
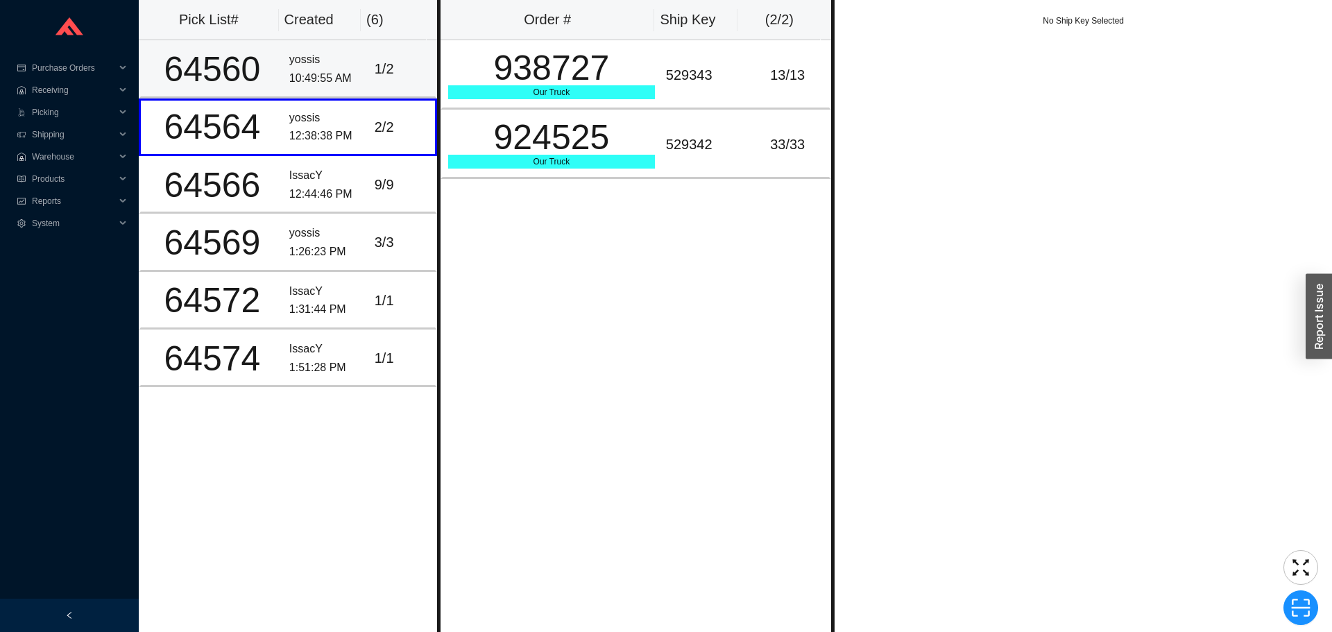
click at [301, 87] on div "10:49:55 AM" at bounding box center [326, 78] width 74 height 19
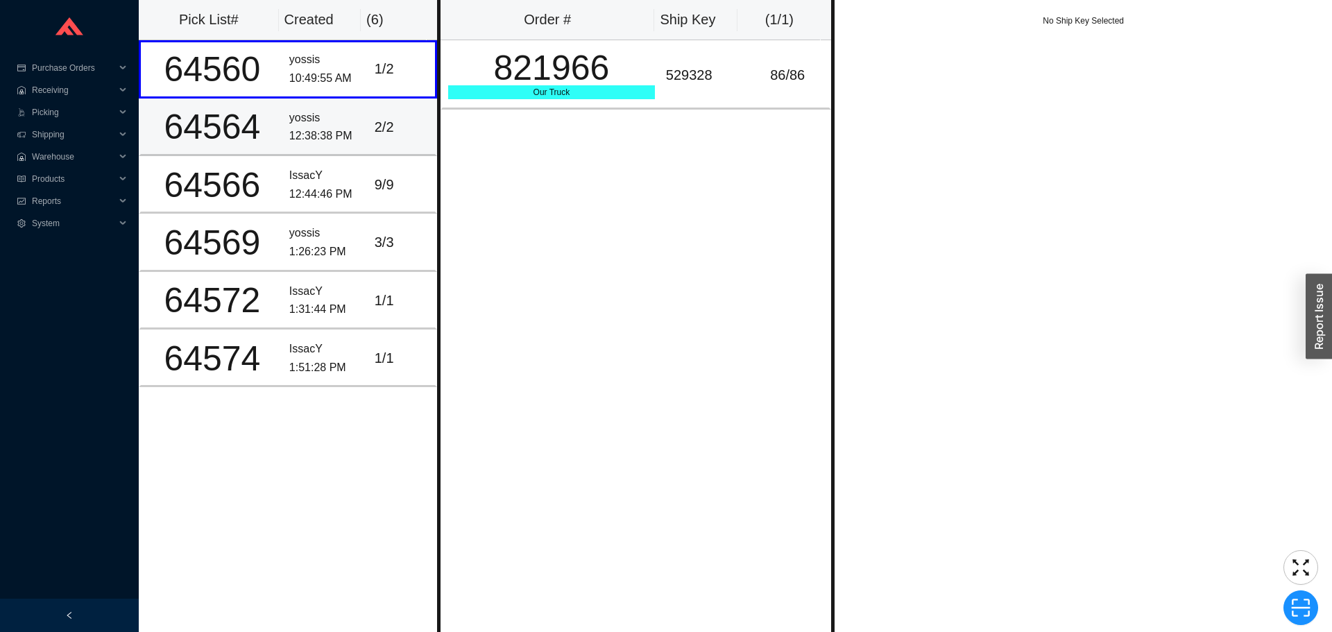
click at [305, 107] on td "yossis 12:38:38 PM" at bounding box center [326, 128] width 85 height 58
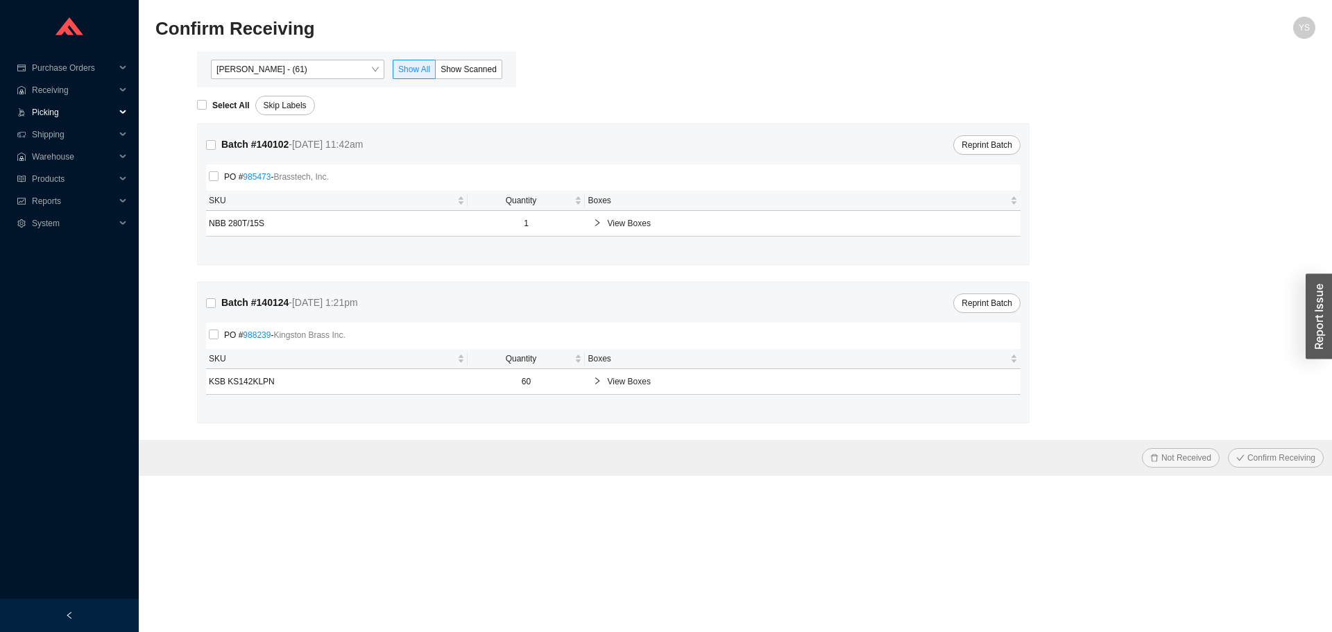
click at [68, 115] on span "Picking" at bounding box center [73, 112] width 83 height 22
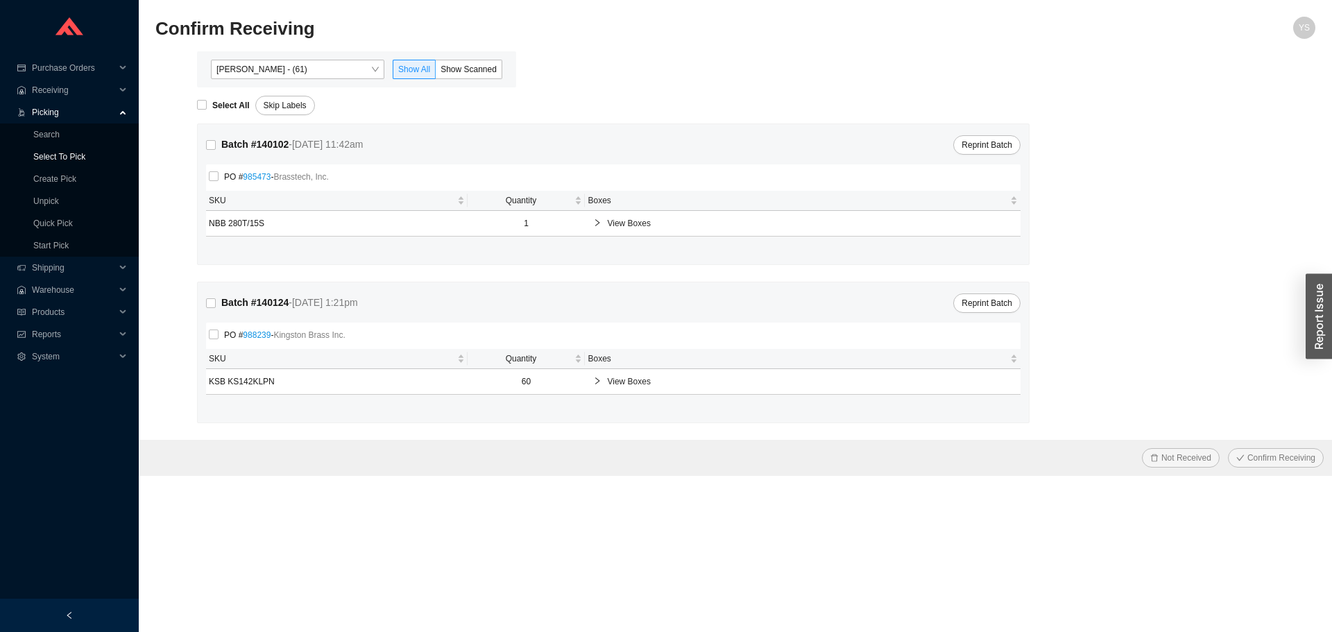
click at [69, 155] on link "Select To Pick" at bounding box center [59, 157] width 52 height 10
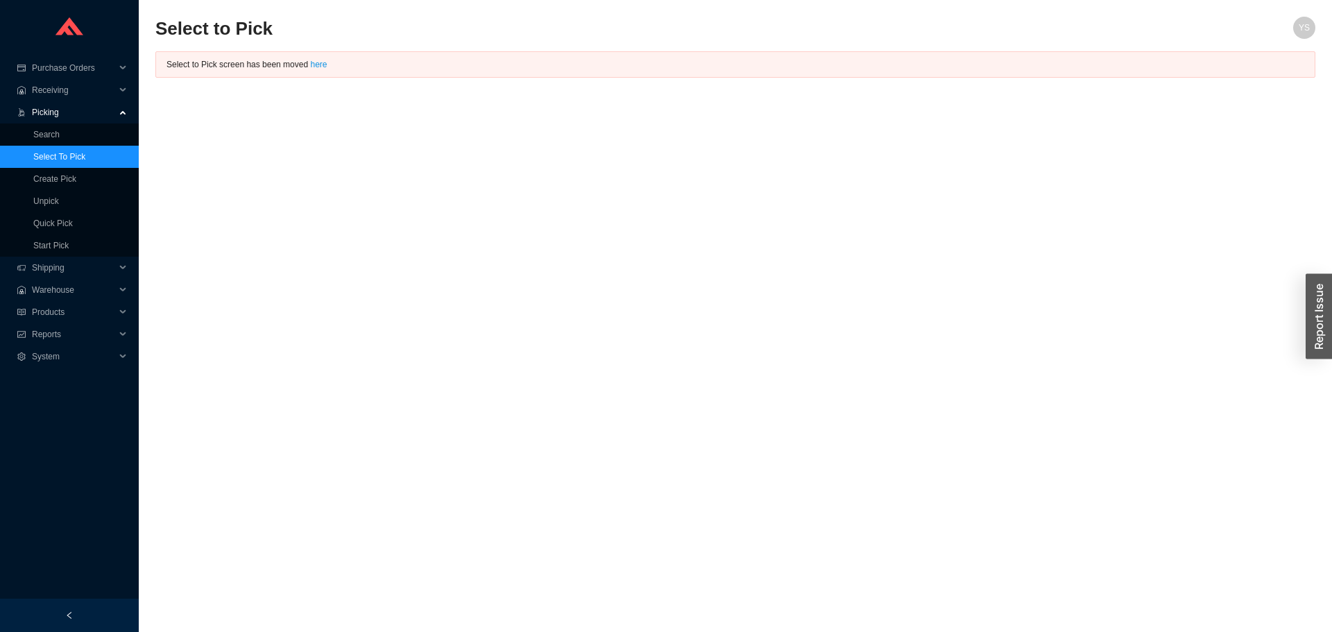
click at [69, 152] on link "Select To Pick" at bounding box center [59, 157] width 52 height 10
click at [60, 133] on link "Search" at bounding box center [46, 135] width 26 height 10
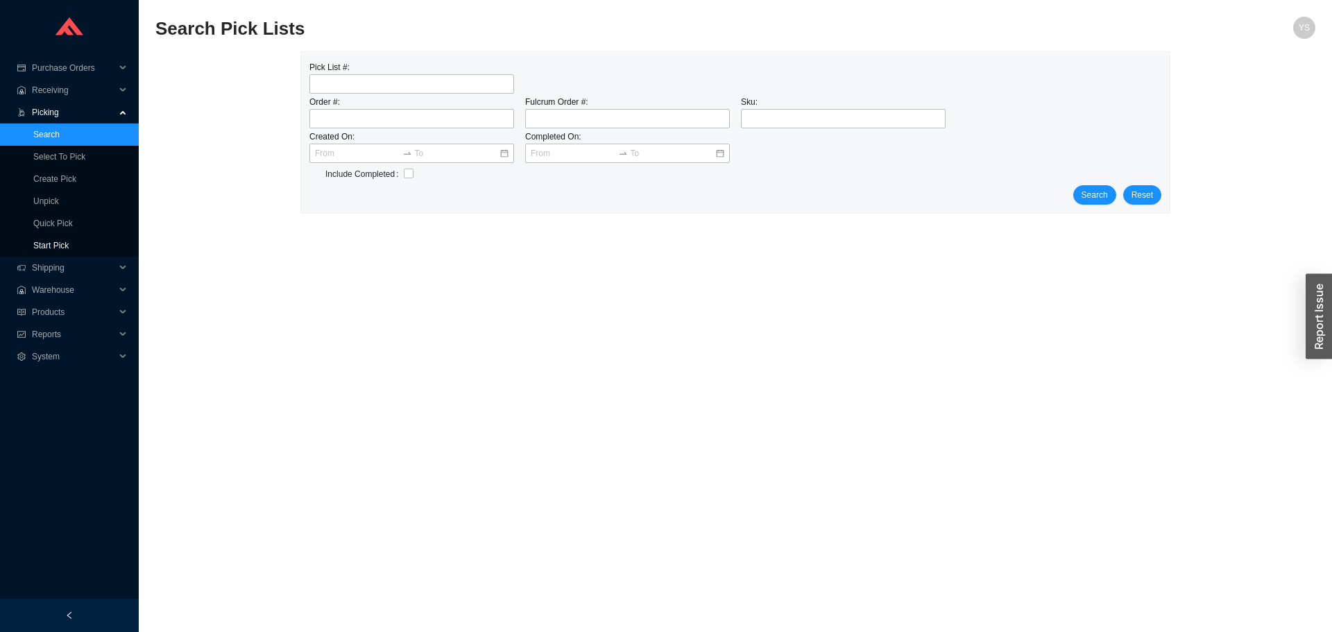
click at [58, 241] on link "Start Pick" at bounding box center [50, 246] width 35 height 10
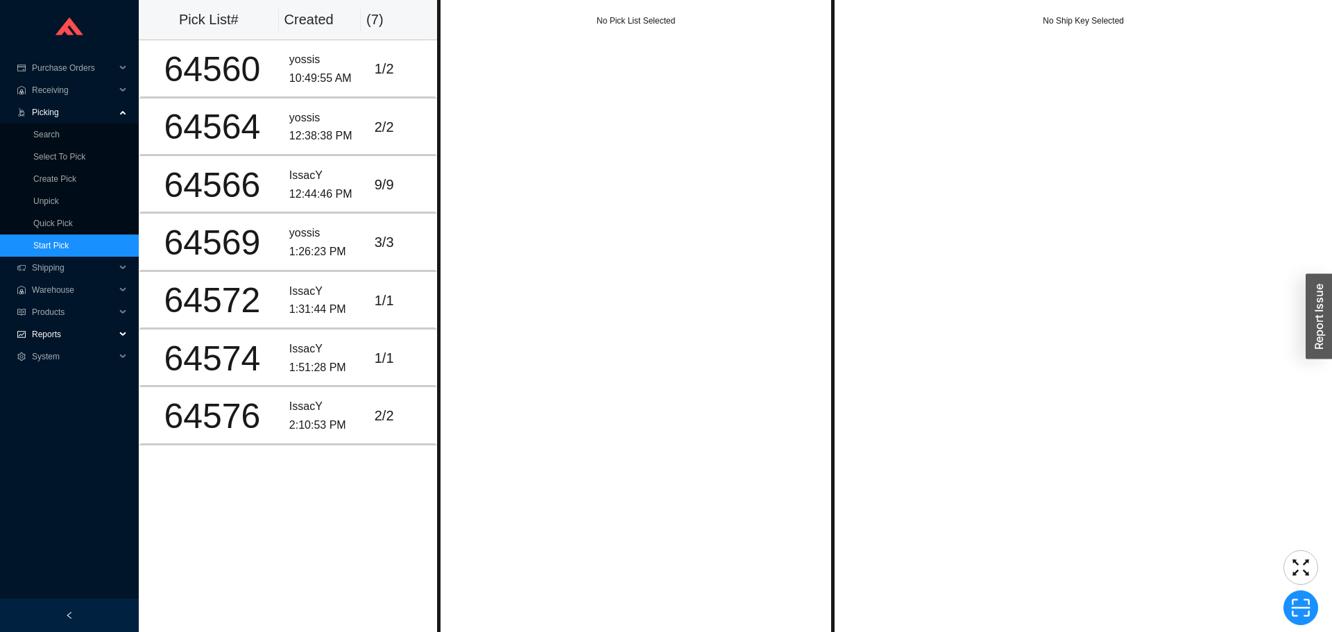
click at [41, 334] on span "Reports" at bounding box center [73, 334] width 83 height 22
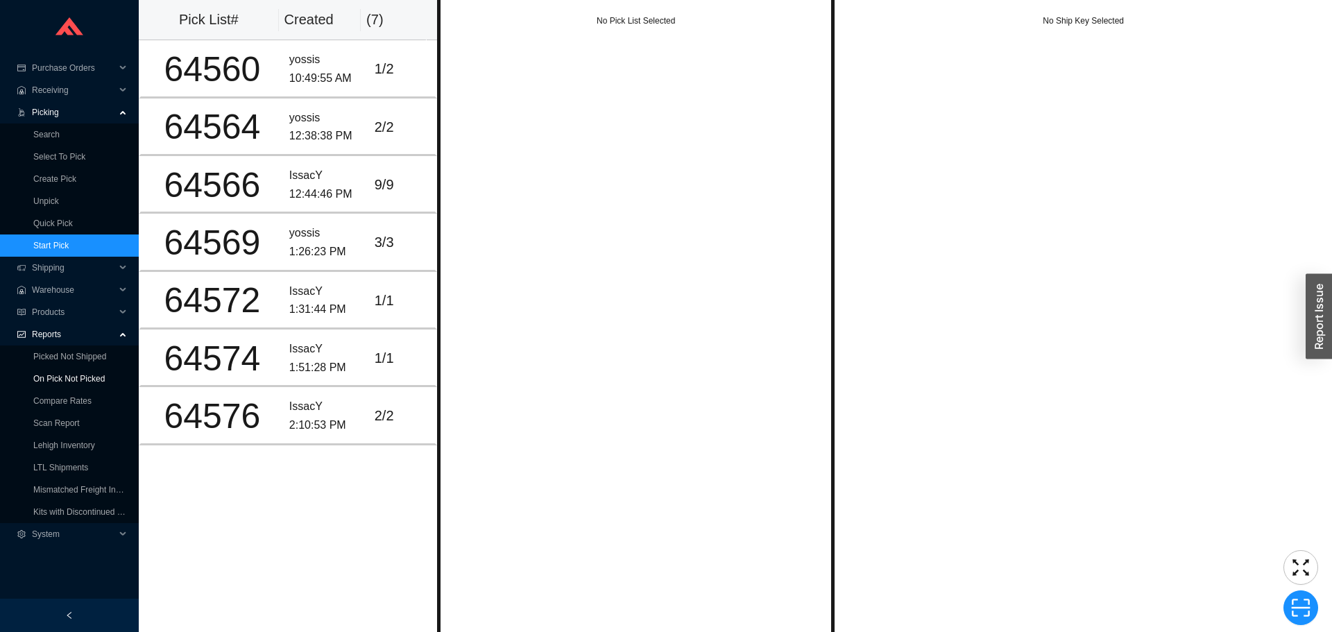
click at [46, 374] on link "On Pick Not Picked" at bounding box center [68, 379] width 71 height 10
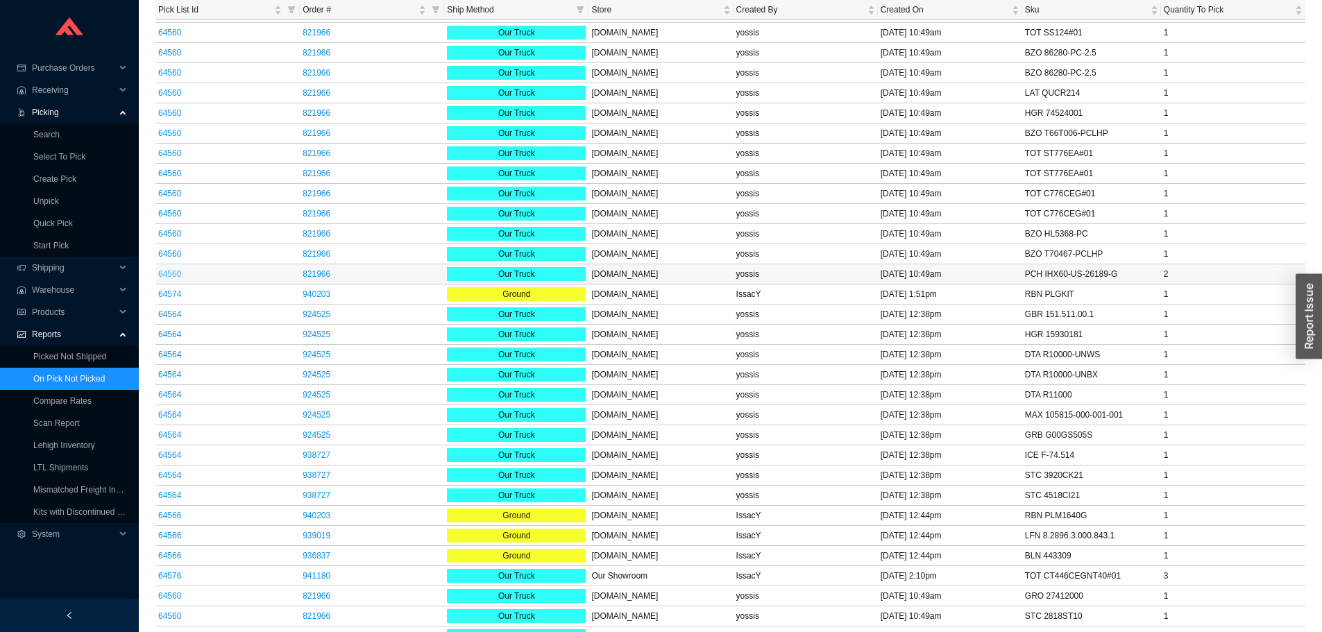
scroll to position [1388, 0]
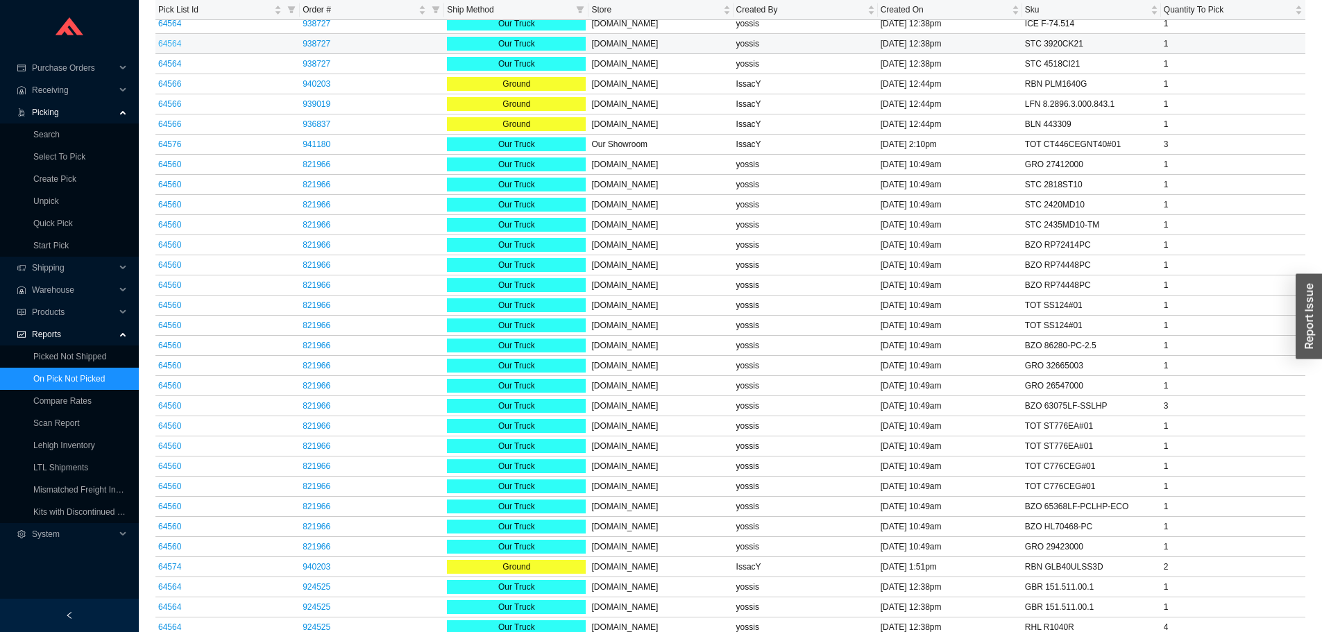
click at [176, 40] on link "64564" at bounding box center [169, 44] width 23 height 10
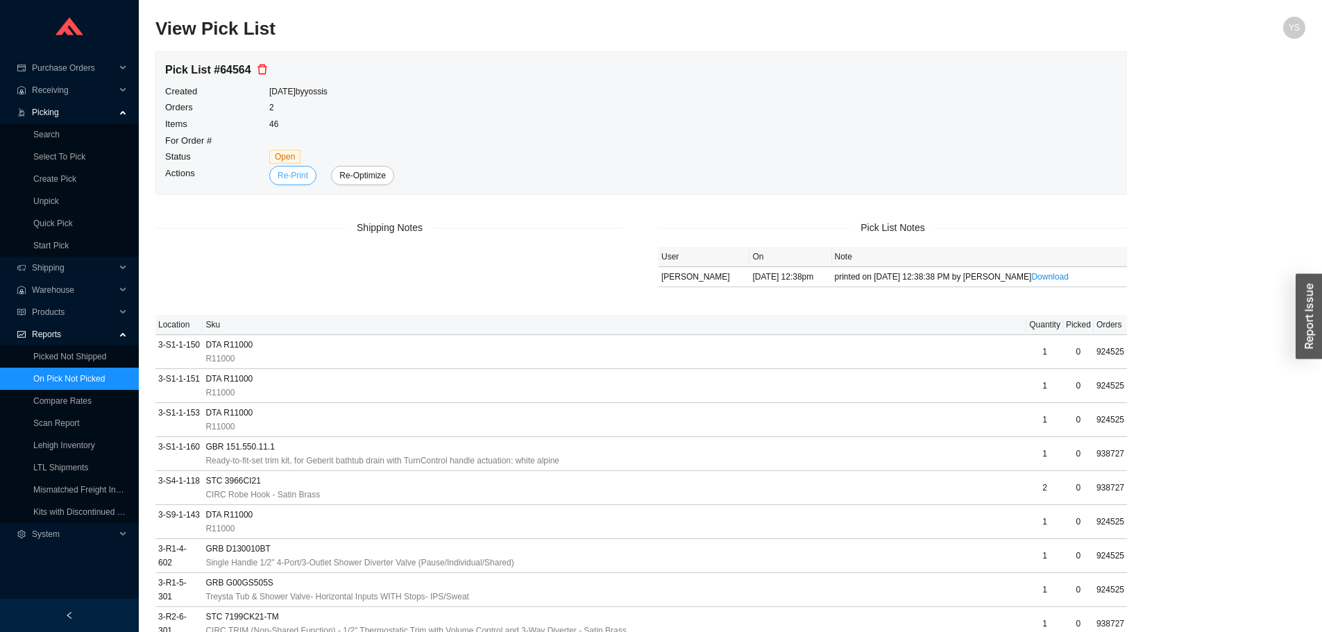
click at [302, 177] on span "Re-Print" at bounding box center [293, 176] width 31 height 14
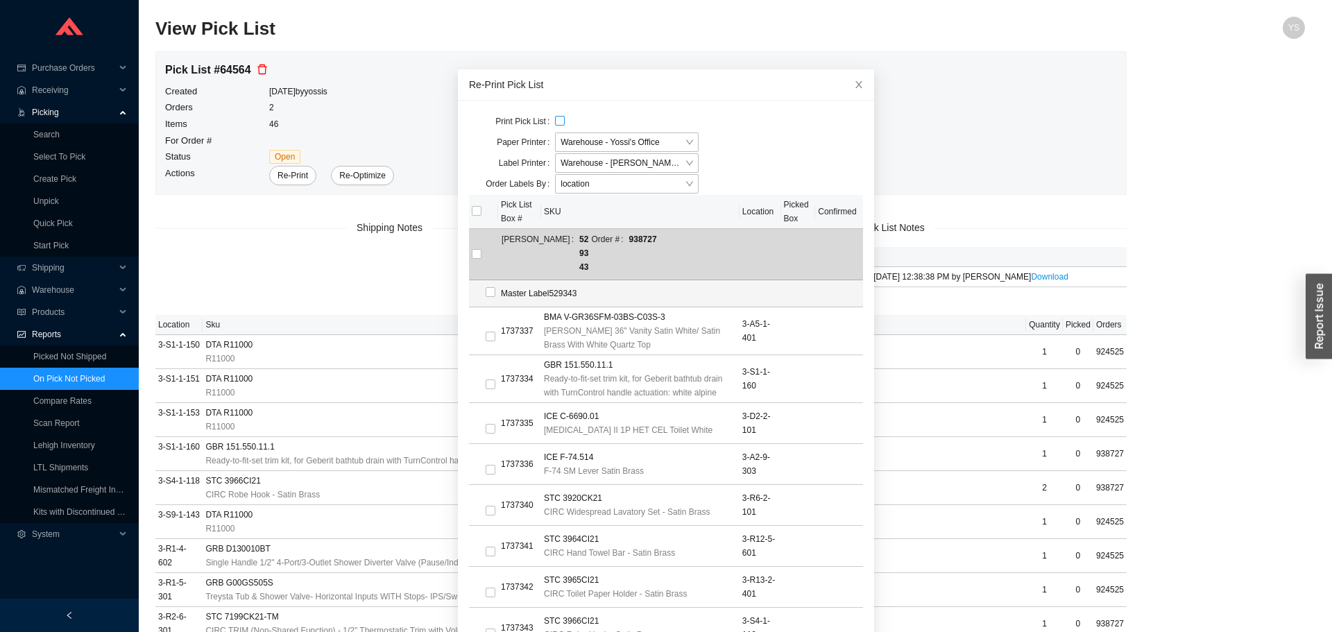
click at [556, 123] on input "checkbox" at bounding box center [560, 121] width 10 height 10
checkbox input "true"
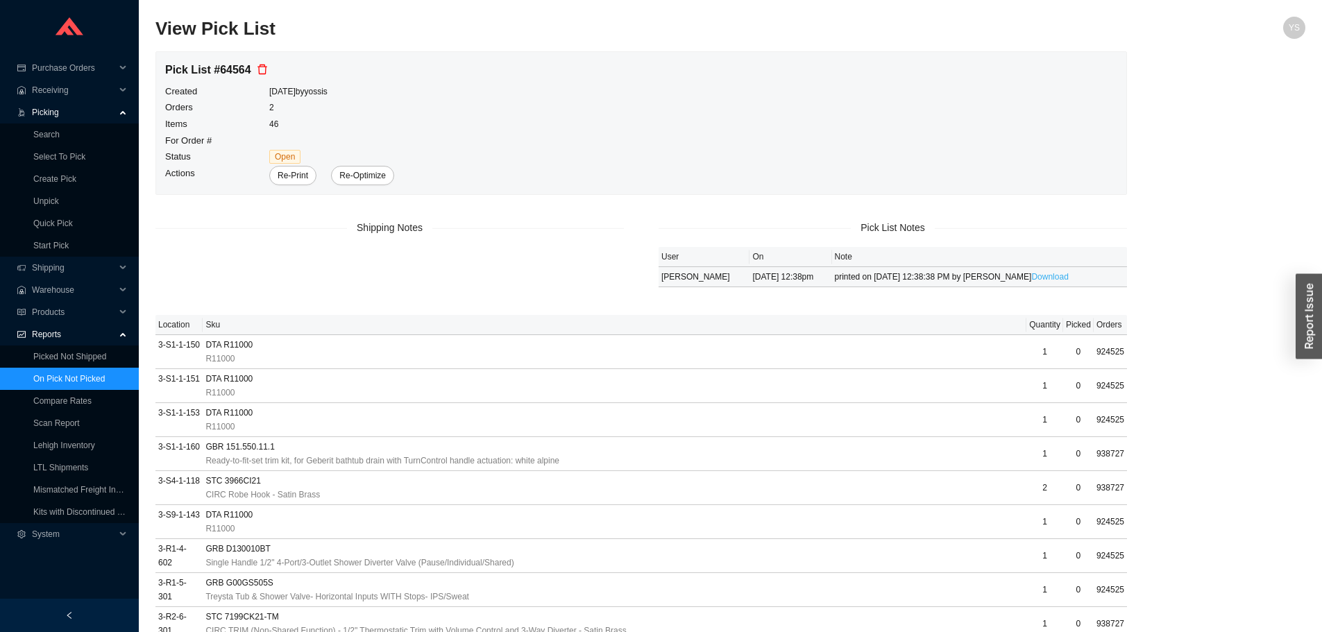
click at [1031, 282] on link "Download" at bounding box center [1049, 277] width 37 height 10
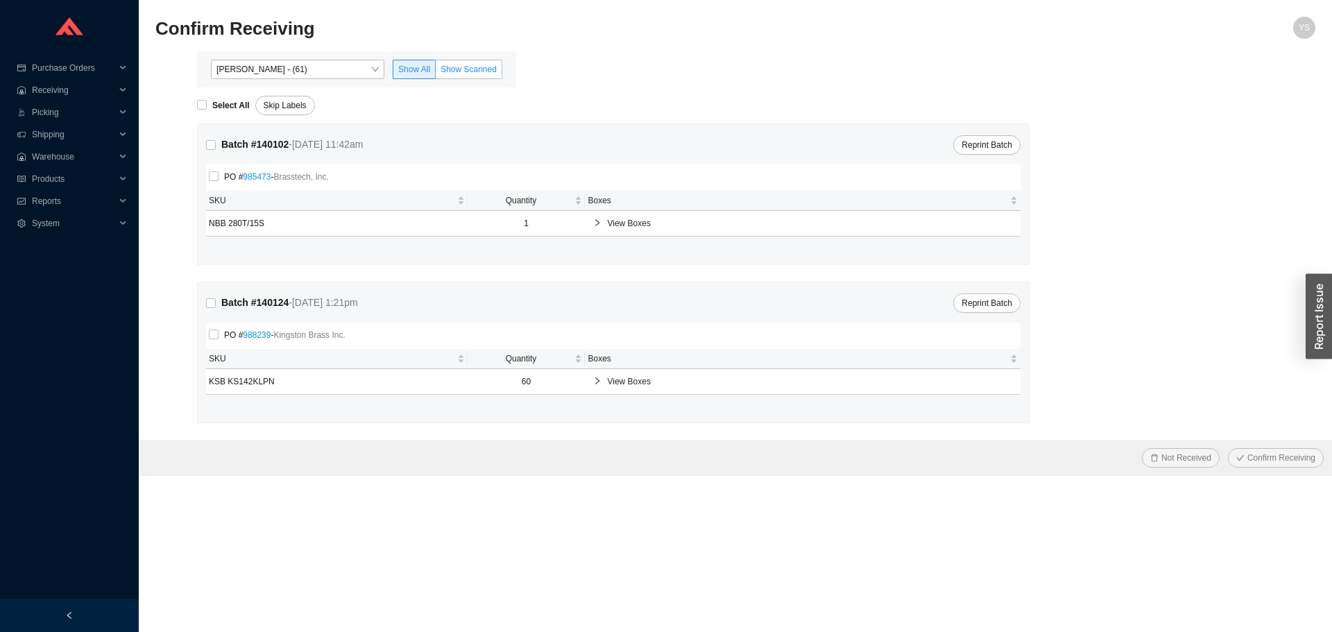
click at [487, 63] on label "Show Scanned" at bounding box center [469, 69] width 67 height 19
click at [436, 72] on input "Show Scanned" at bounding box center [436, 72] width 0 height 0
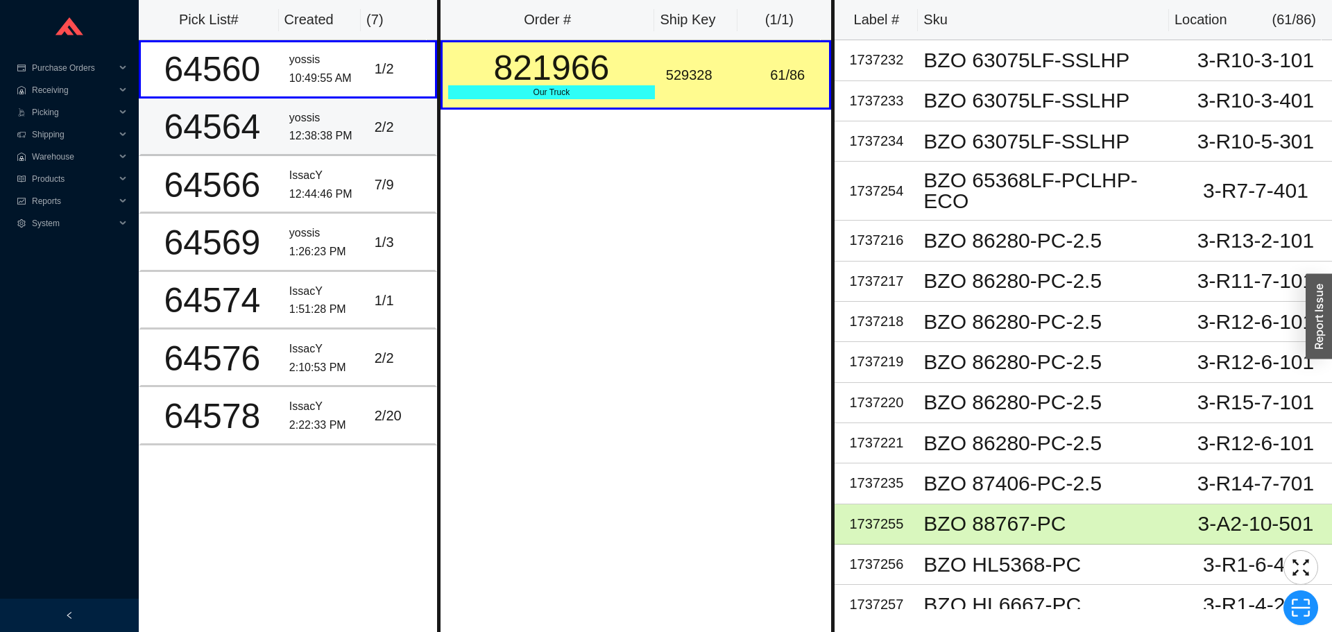
click at [240, 110] on div "64564" at bounding box center [212, 127] width 132 height 35
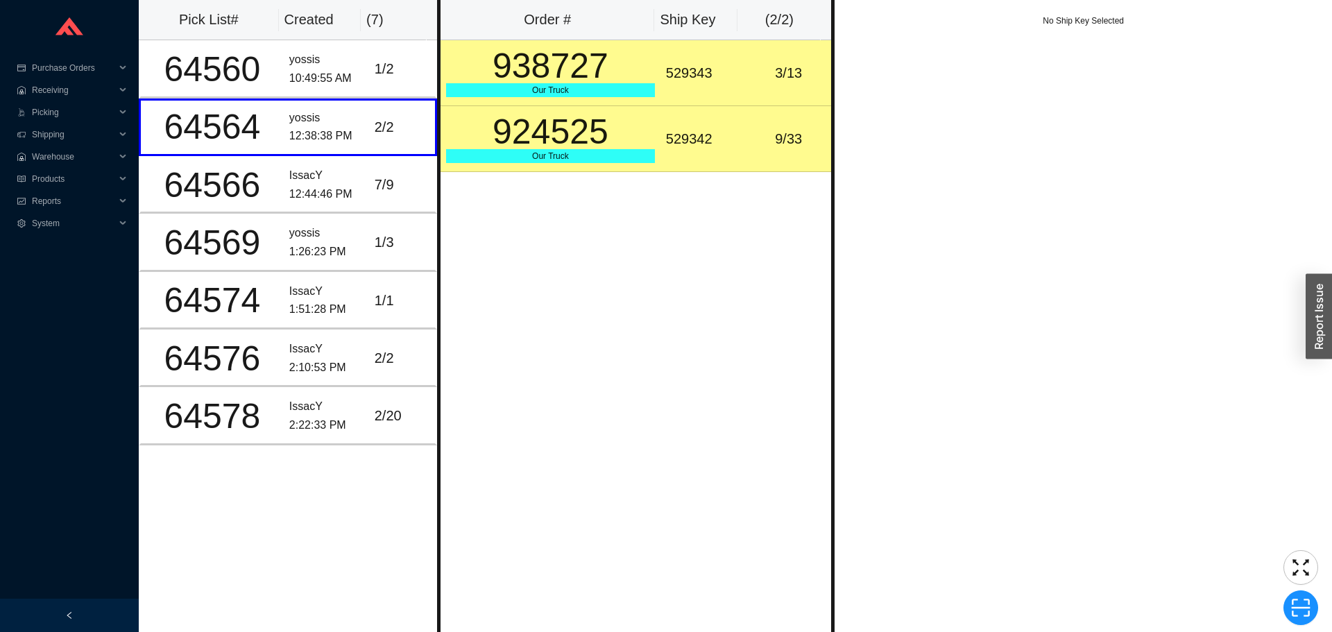
click at [679, 68] on div "529343" at bounding box center [703, 73] width 74 height 23
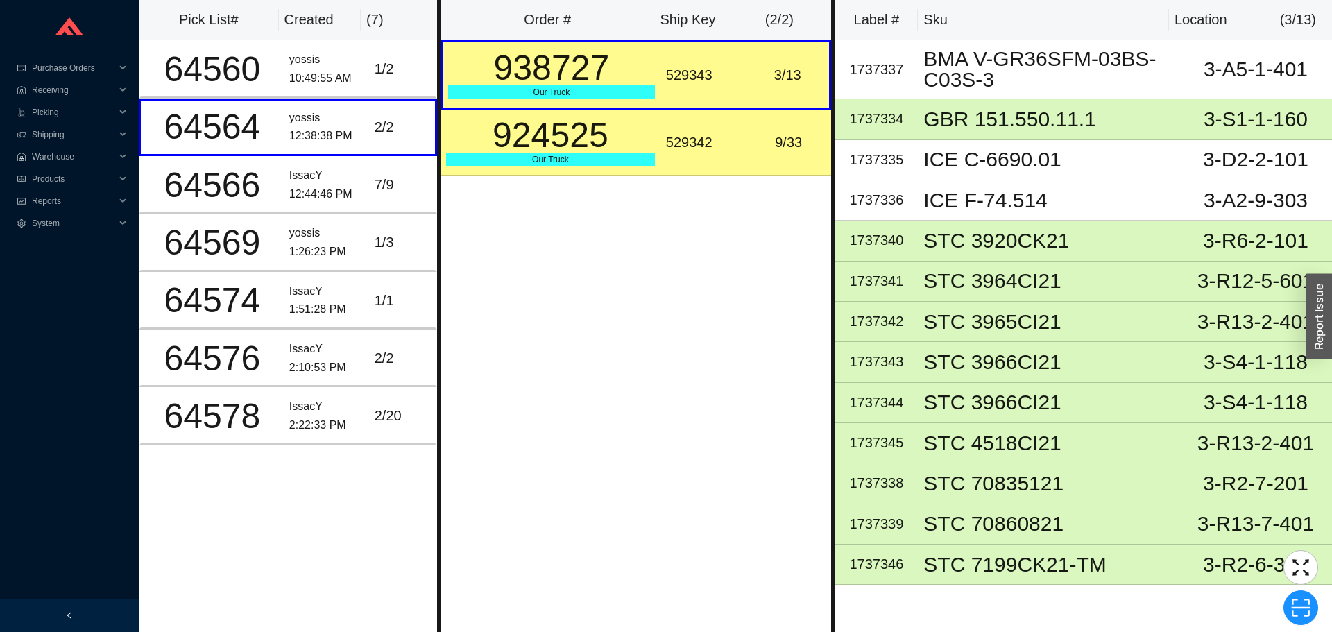
click at [689, 156] on td "529342" at bounding box center [702, 143] width 85 height 66
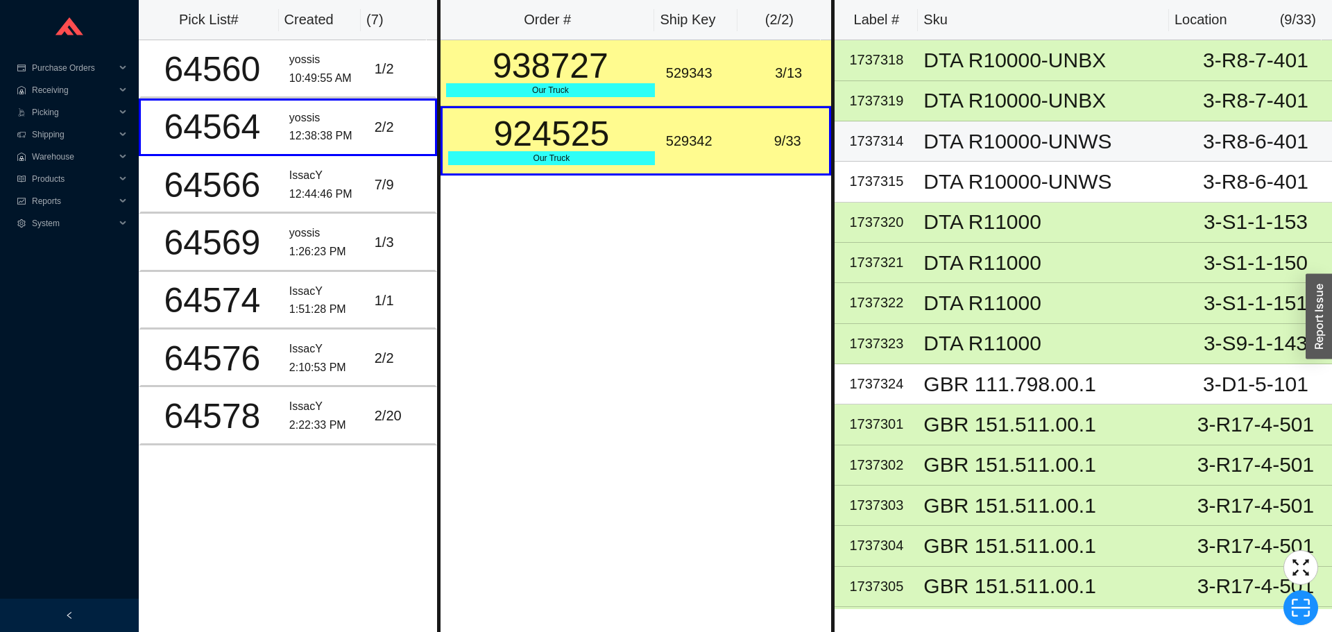
click at [1043, 145] on div "DTA R10000-UNWS" at bounding box center [1048, 141] width 250 height 21
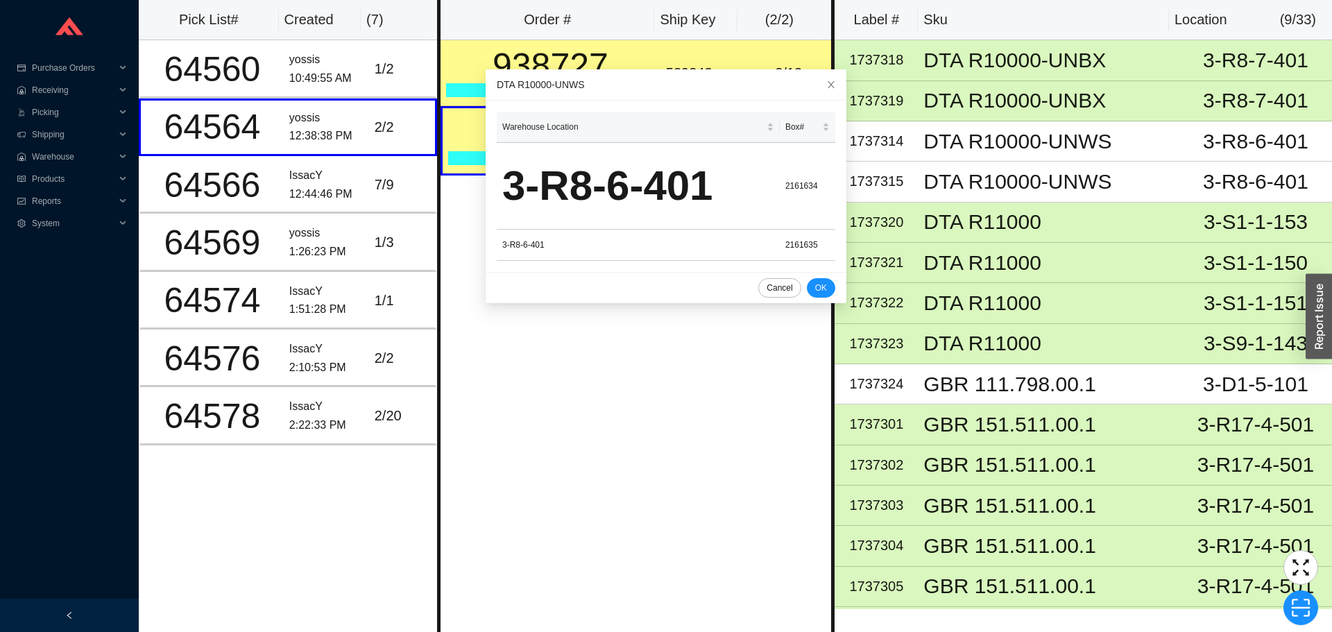
click at [523, 334] on div "Order # Ship Key ( 2 / 2 ) 938727 Our Truck 529343 3 / 13 924525 Our Truck 5293…" at bounding box center [636, 316] width 398 height 632
click at [817, 76] on span "Close" at bounding box center [831, 84] width 31 height 31
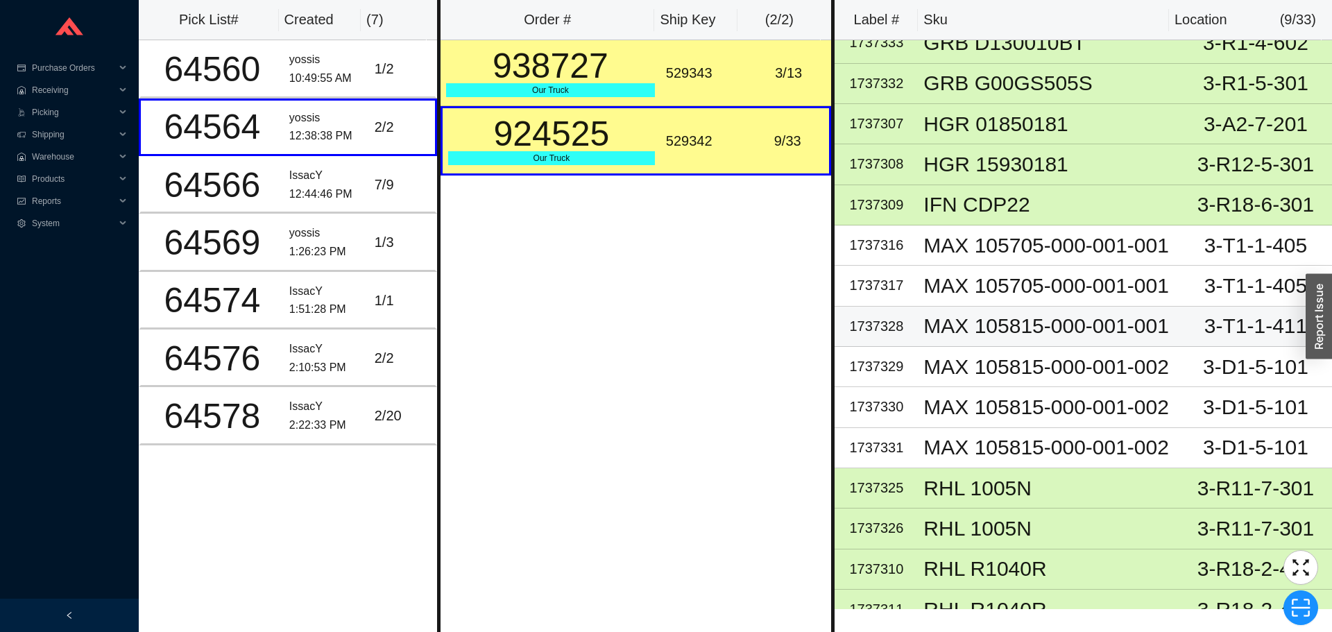
scroll to position [878, 0]
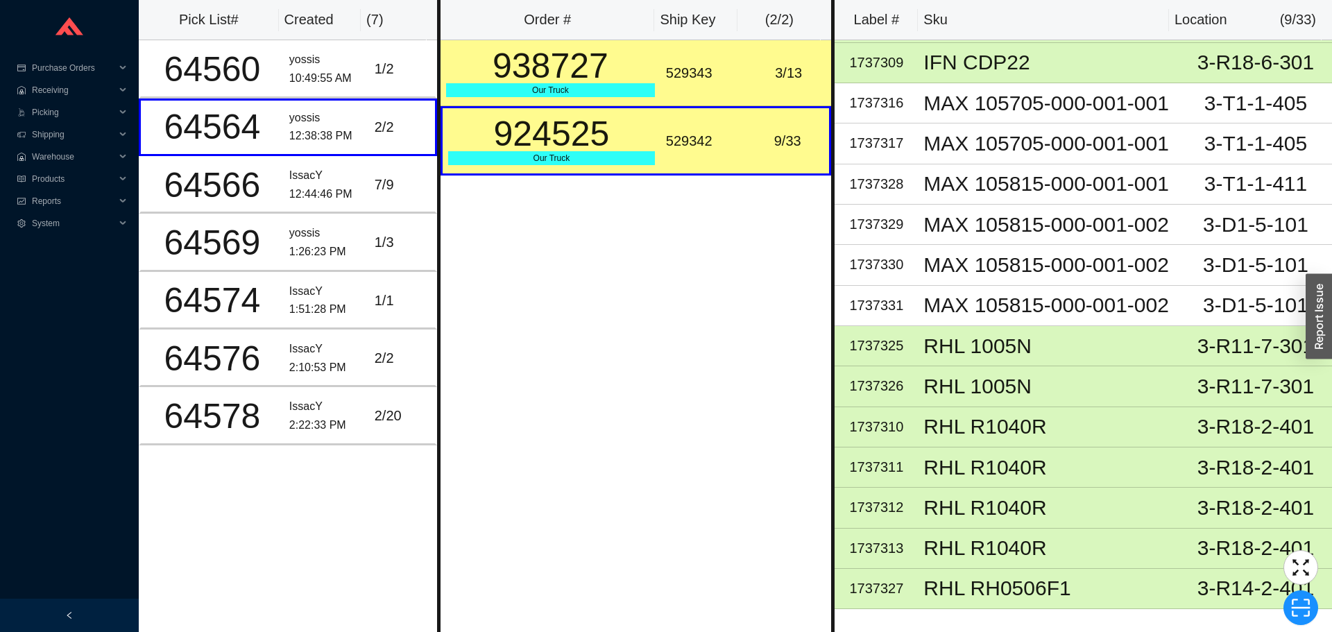
click at [687, 67] on div "529343" at bounding box center [703, 73] width 74 height 23
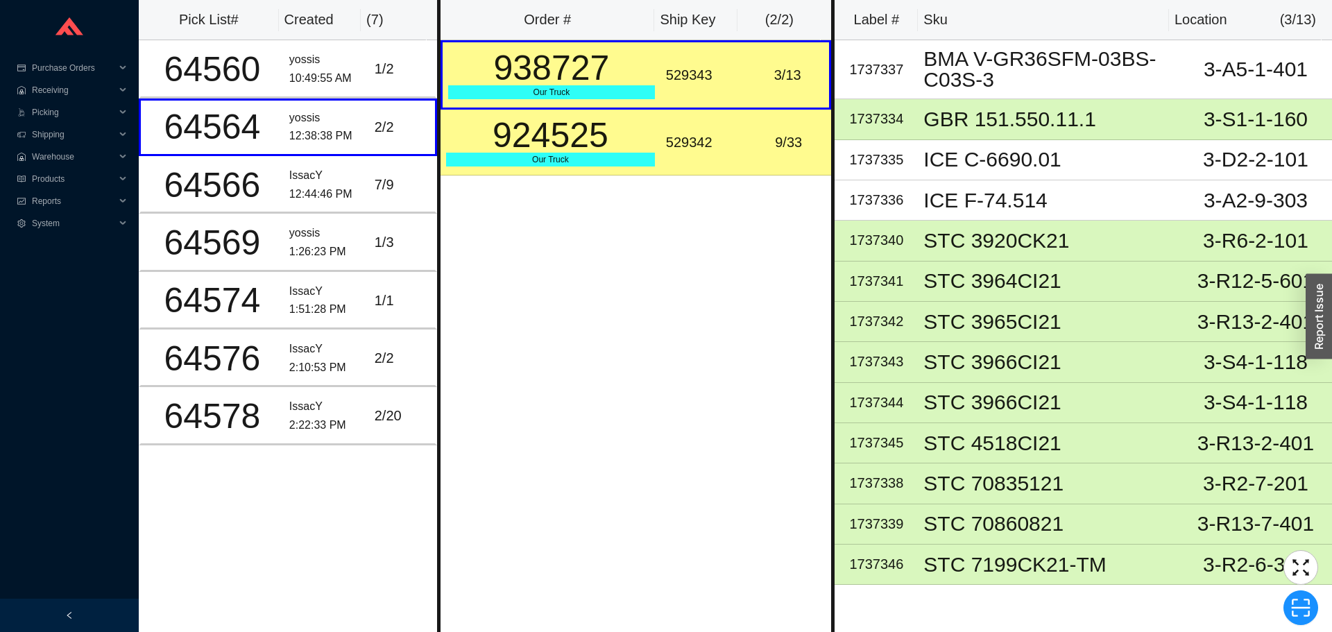
scroll to position [0, 0]
click at [1104, 168] on div "ICE C-6690.01" at bounding box center [1048, 159] width 250 height 21
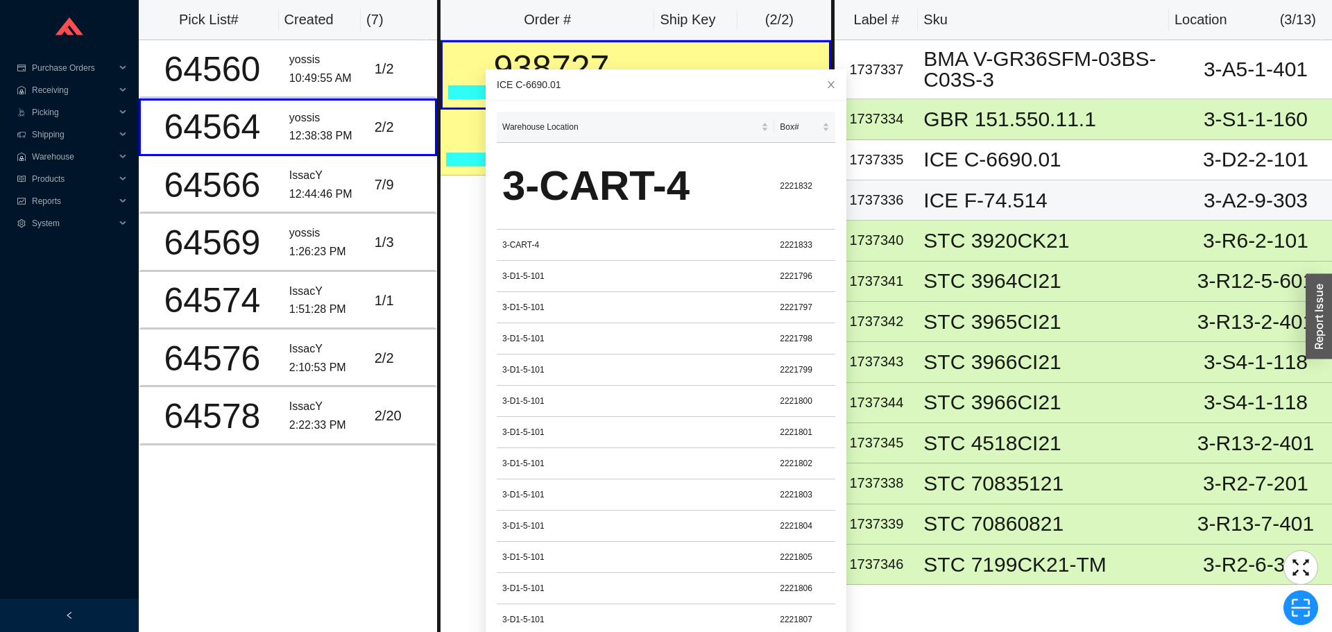
click at [1109, 182] on td "ICE F-74.514" at bounding box center [1049, 200] width 262 height 40
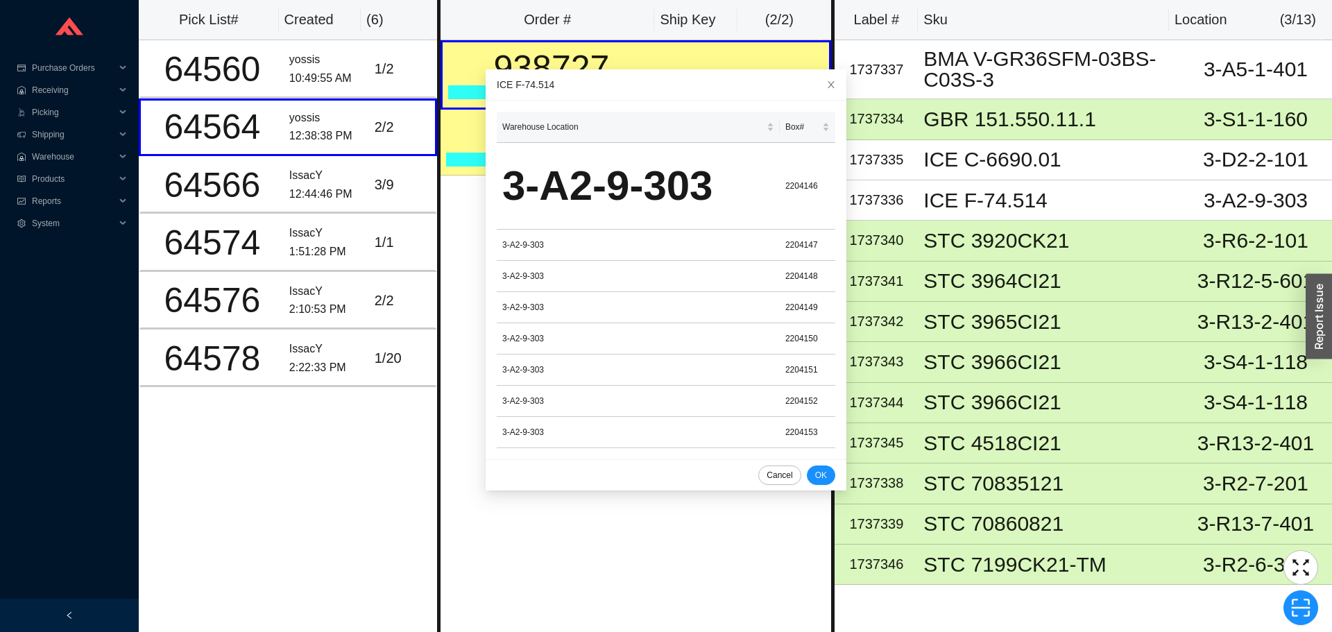
click at [336, 411] on div "Pick List# Created ( 6 ) 64560 yossis 10:49:55 AM 1 / 2 64564 yossis 12:38:38 P…" at bounding box center [288, 316] width 298 height 632
click at [334, 413] on div "Pick List# Created ( 6 ) 64560 yossis 10:49:55 AM 1 / 2 64564 yossis 12:38:38 P…" at bounding box center [288, 316] width 298 height 632
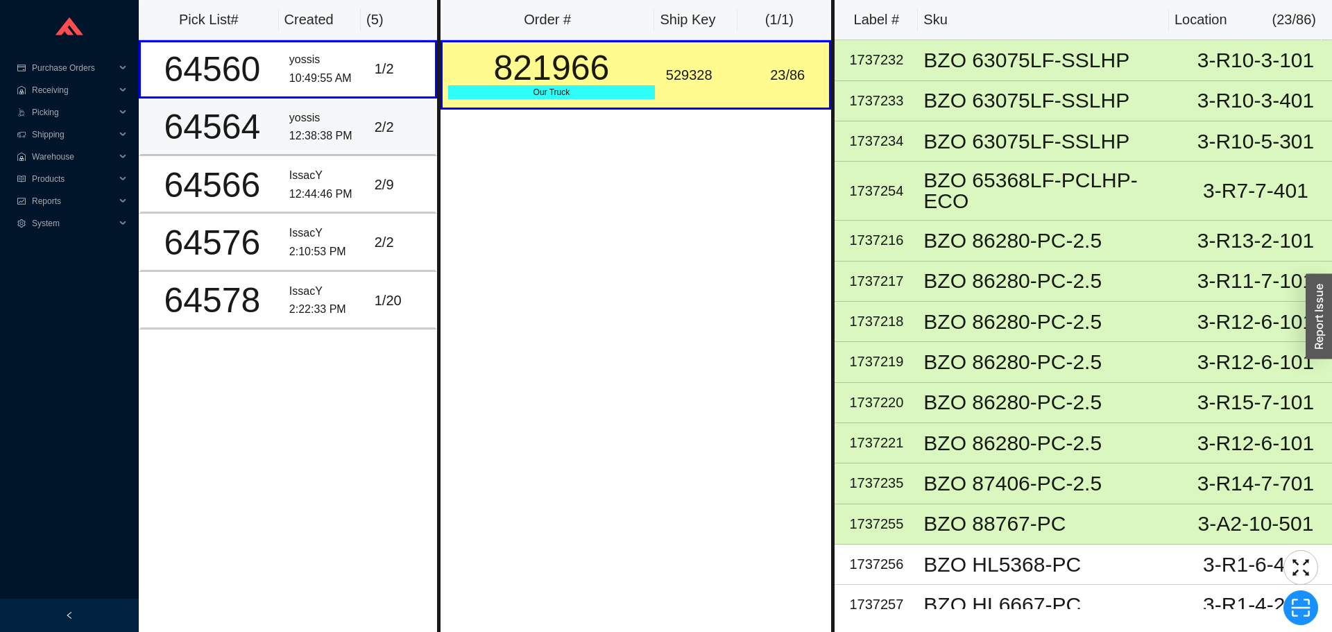
click at [391, 114] on td "2 / 2" at bounding box center [403, 128] width 68 height 58
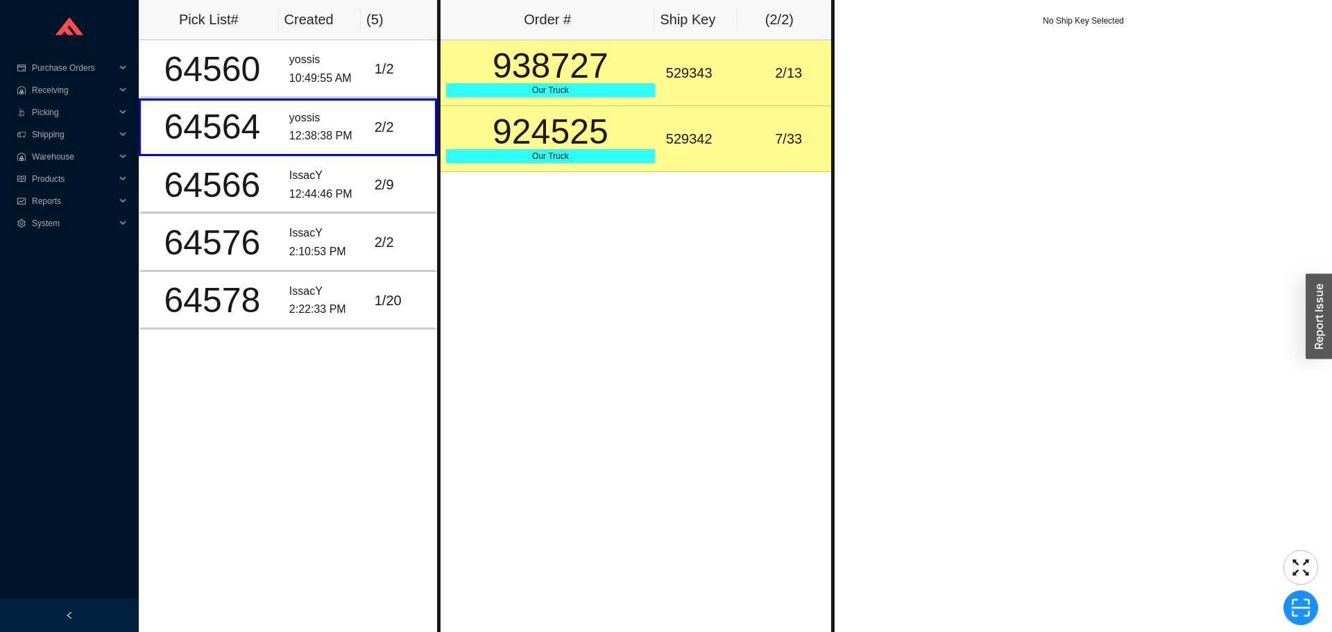
click at [613, 93] on div "Our Truck" at bounding box center [550, 90] width 209 height 14
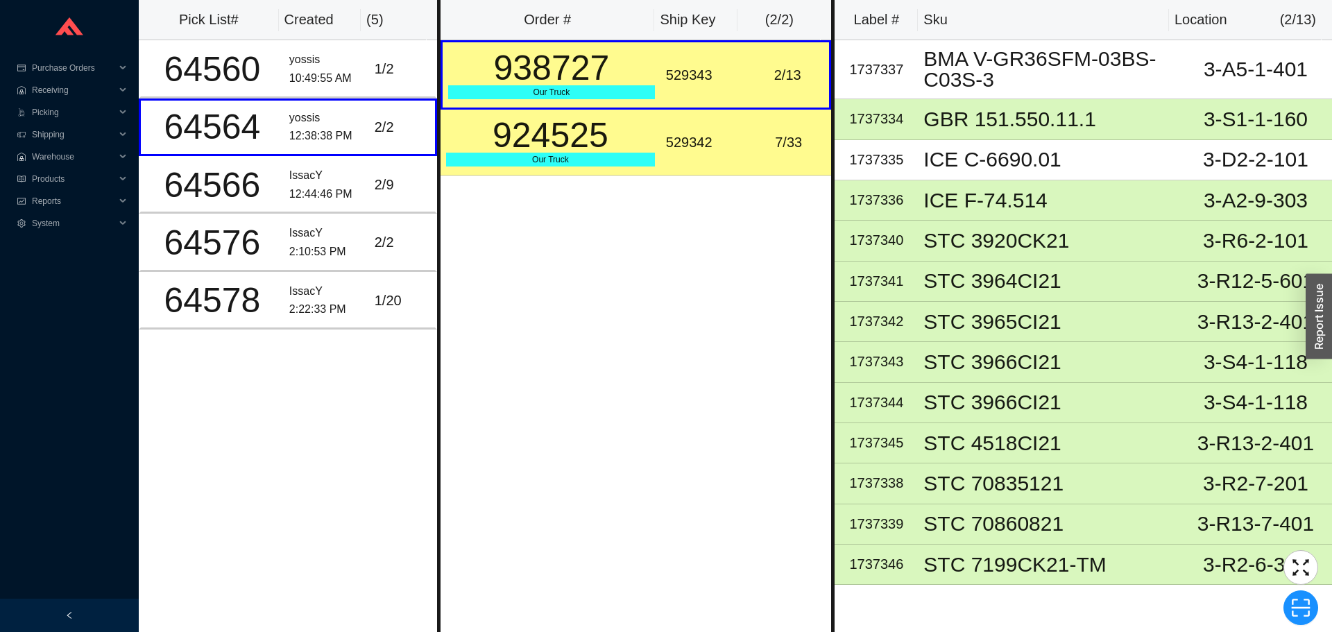
click at [545, 154] on div "Our Truck" at bounding box center [550, 160] width 209 height 14
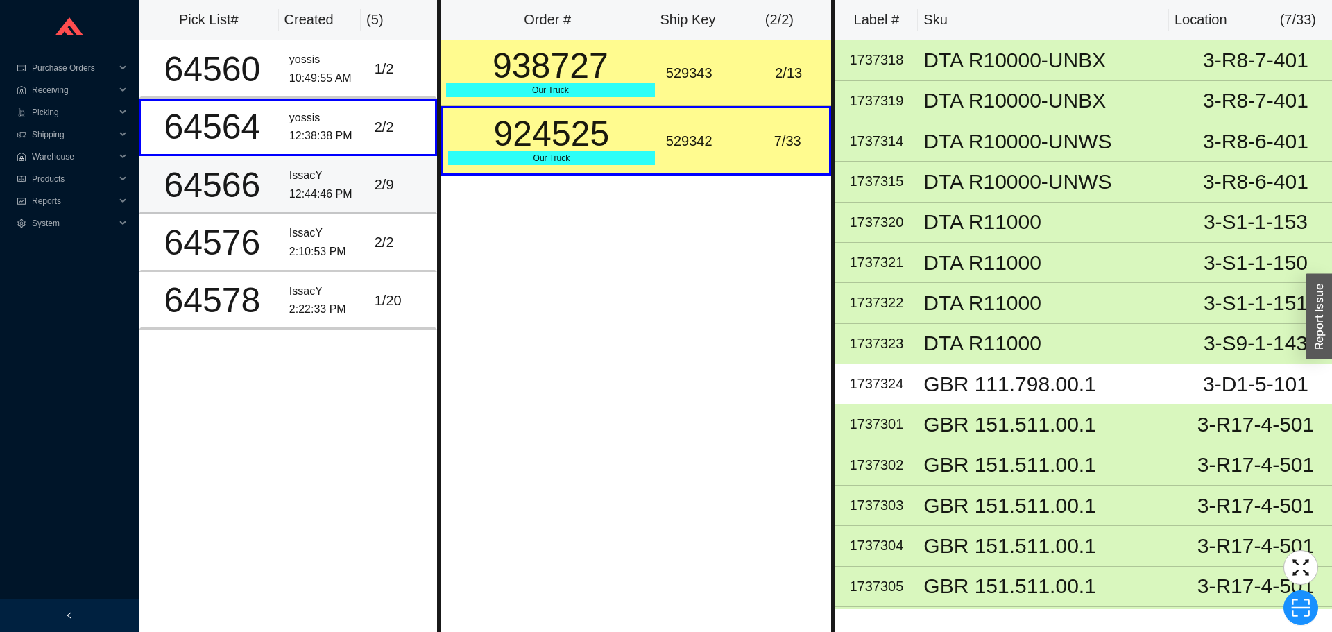
click at [382, 210] on td "2 / 9" at bounding box center [403, 185] width 68 height 58
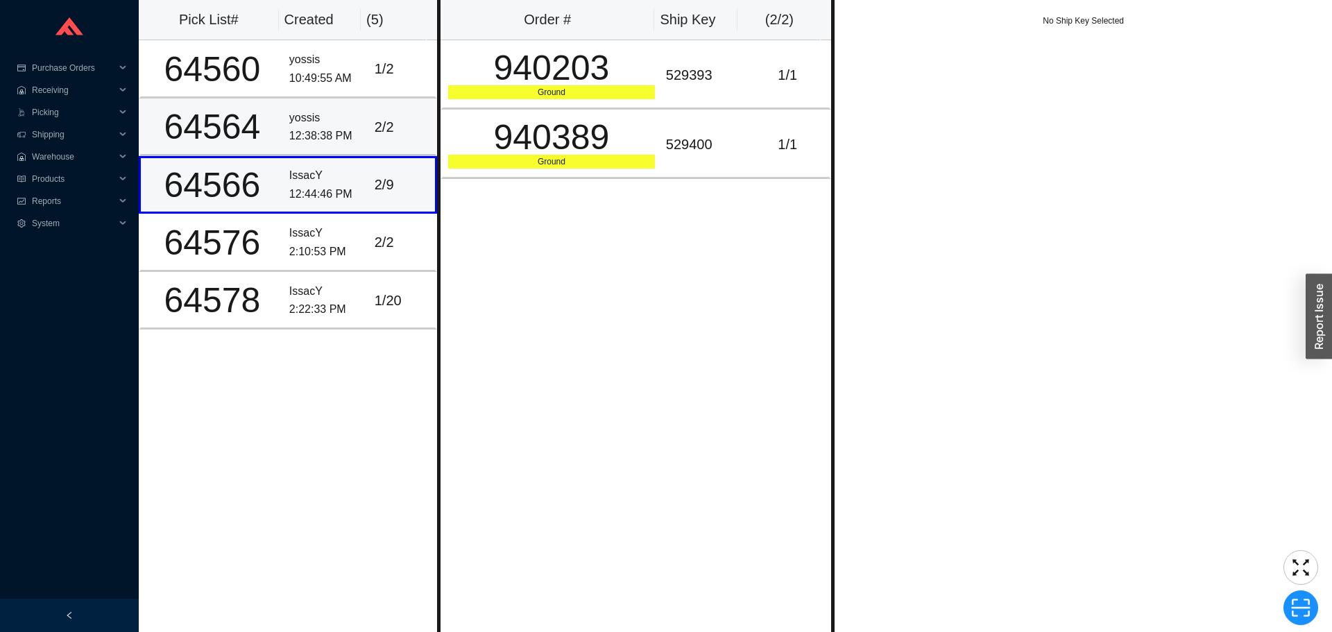
click at [402, 151] on td "2 / 2" at bounding box center [403, 128] width 68 height 58
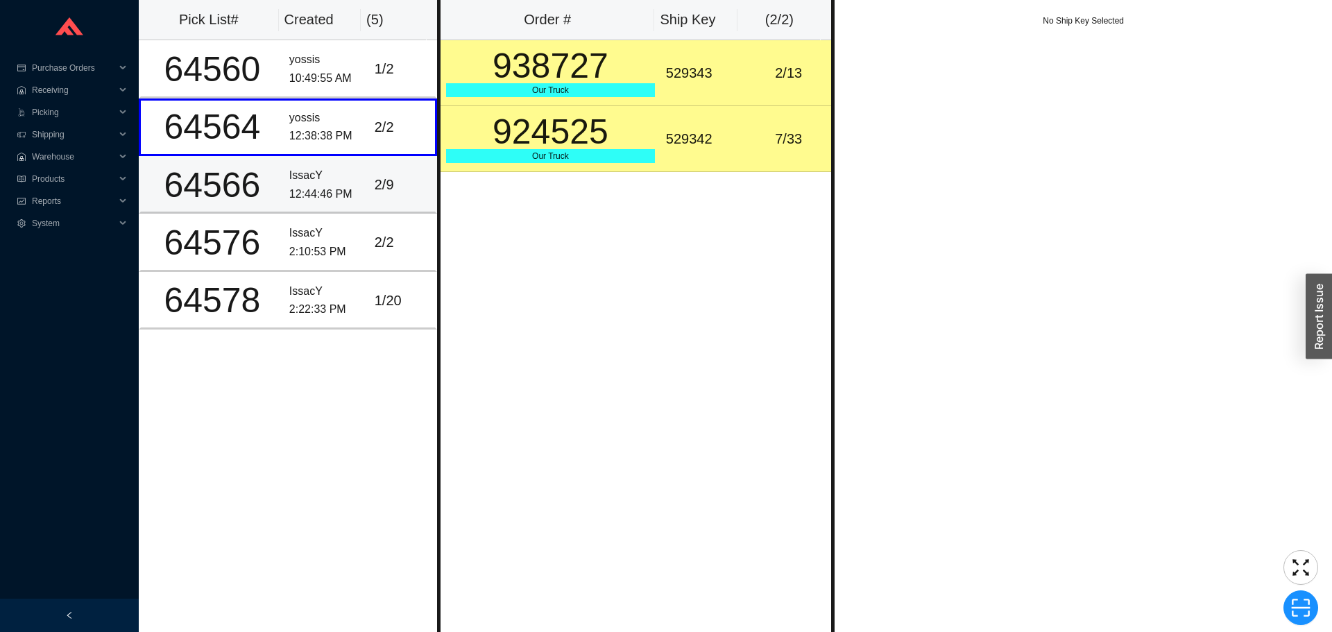
click at [355, 194] on div "12:44:46 PM" at bounding box center [326, 194] width 74 height 19
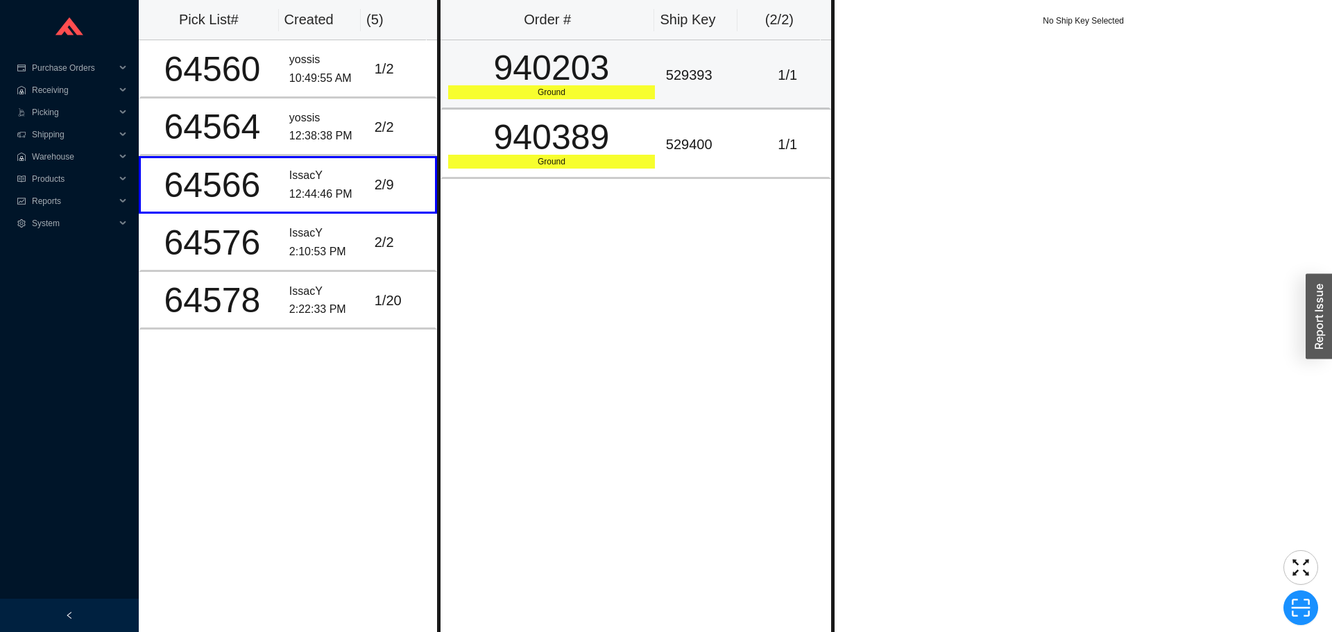
click at [601, 79] on div "940203" at bounding box center [551, 68] width 207 height 35
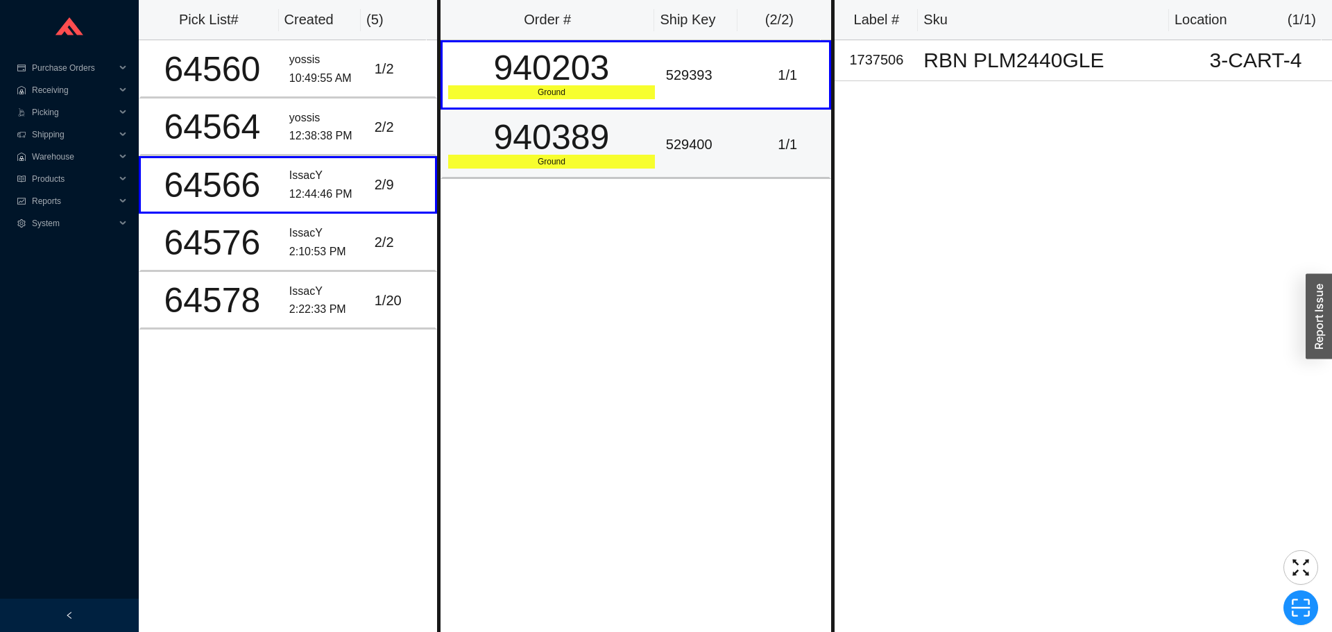
click at [608, 146] on div "940389" at bounding box center [551, 137] width 207 height 35
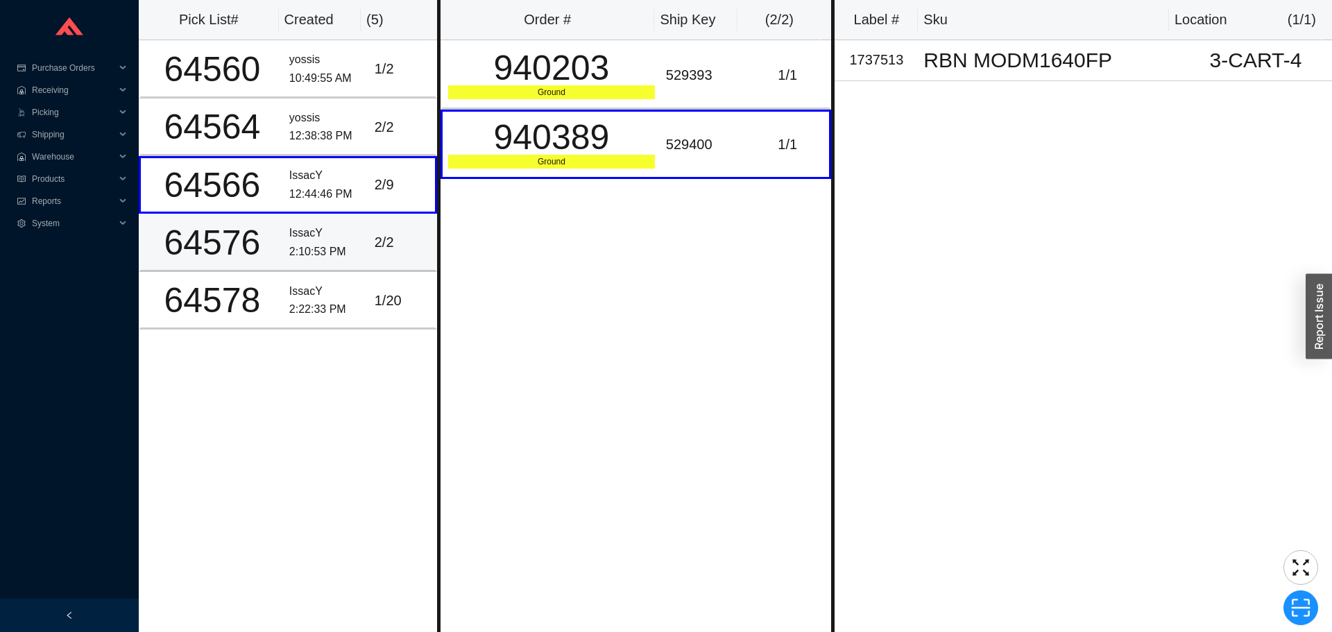
click at [339, 243] on div "2:10:53 PM" at bounding box center [326, 252] width 74 height 19
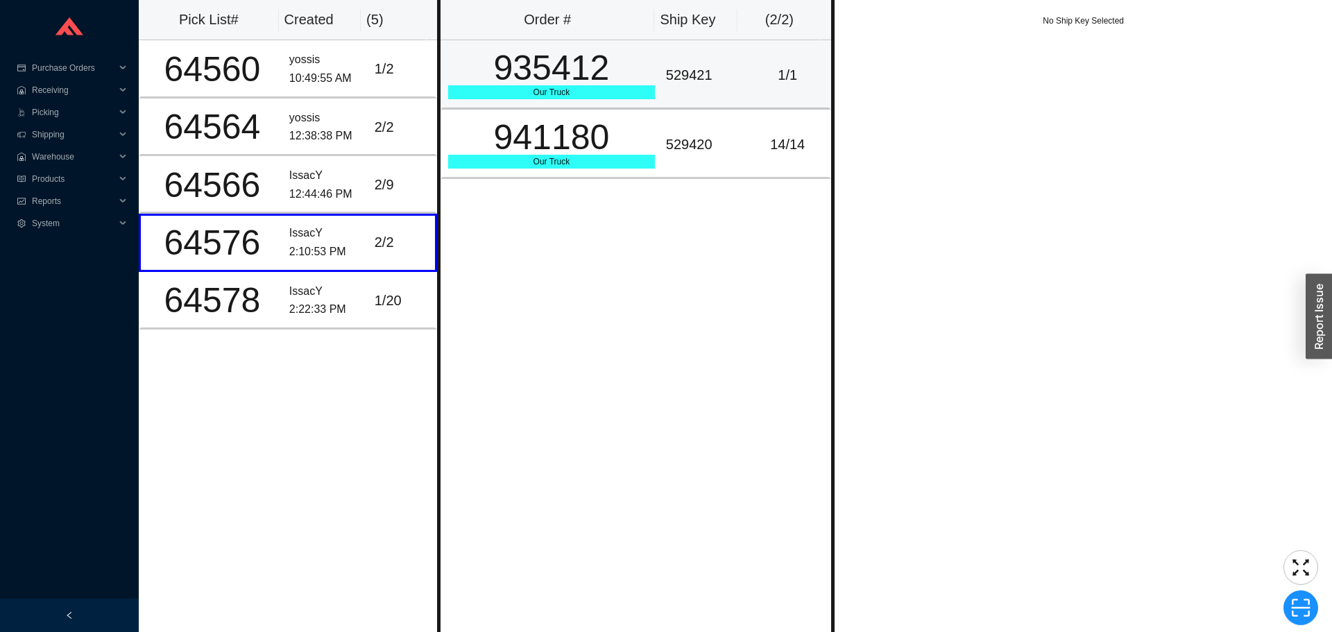
drag, startPoint x: 642, startPoint y: 74, endPoint x: 642, endPoint y: 92, distance: 18.1
click at [642, 75] on div "935412" at bounding box center [551, 68] width 207 height 35
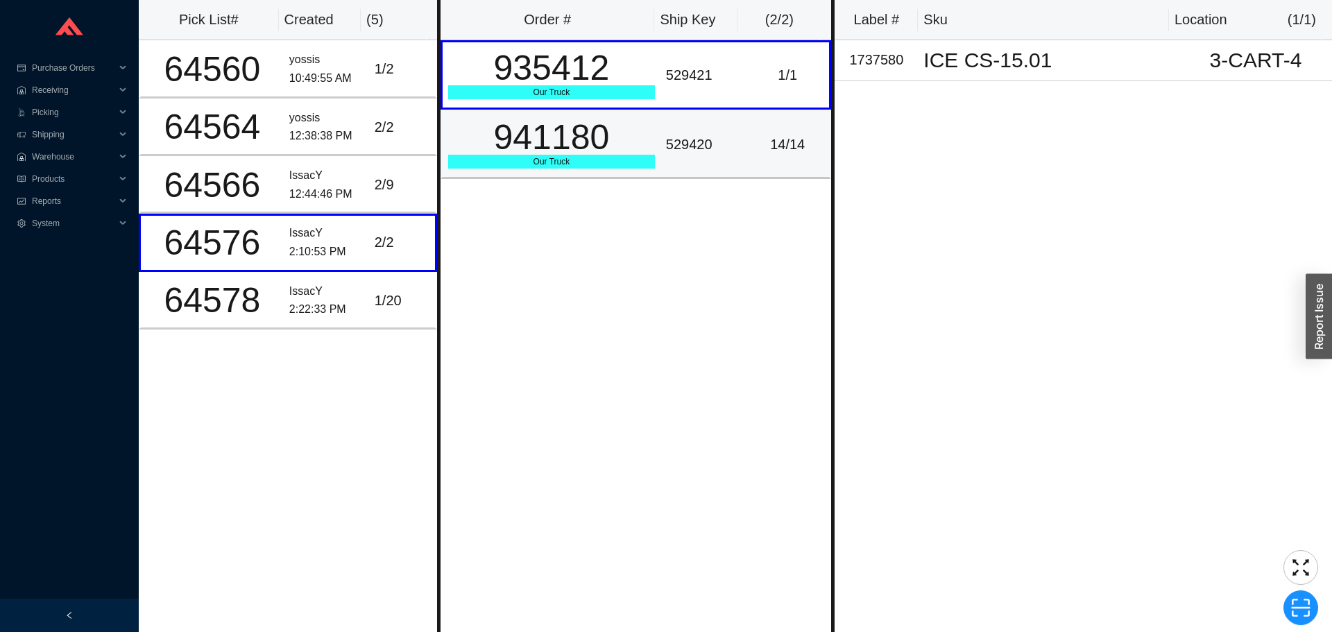
click at [649, 148] on td "941180 Our Truck" at bounding box center [551, 144] width 220 height 69
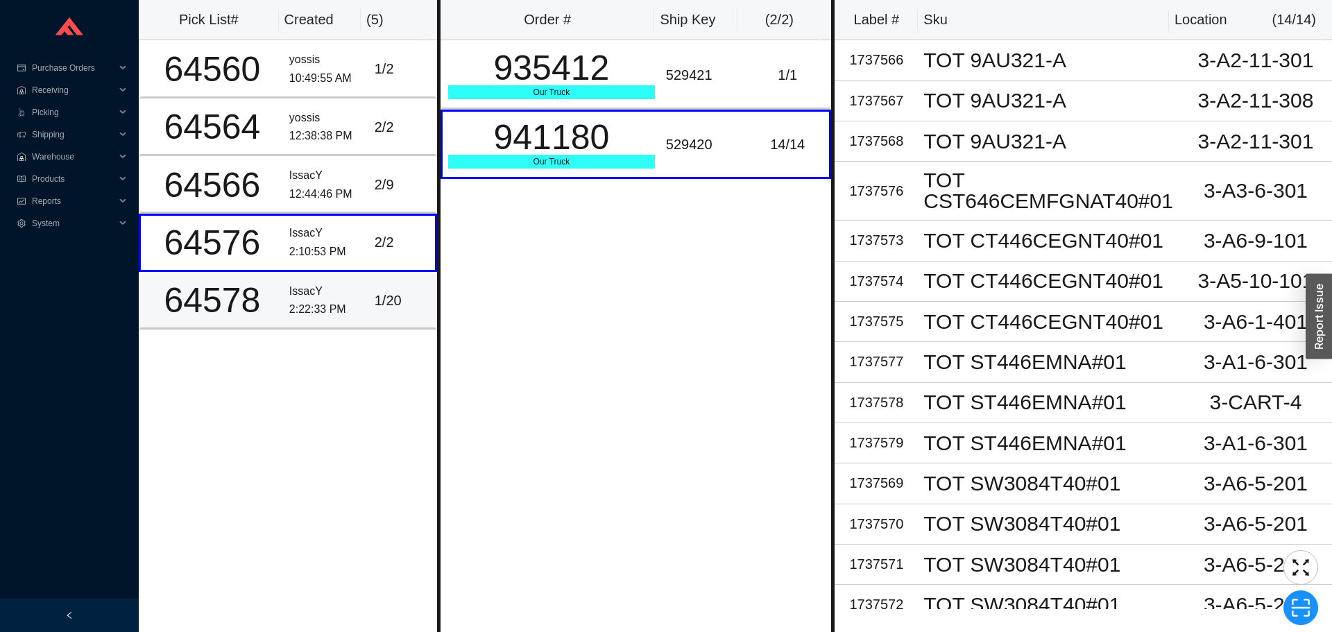
click at [345, 298] on div "IssacY" at bounding box center [326, 291] width 74 height 19
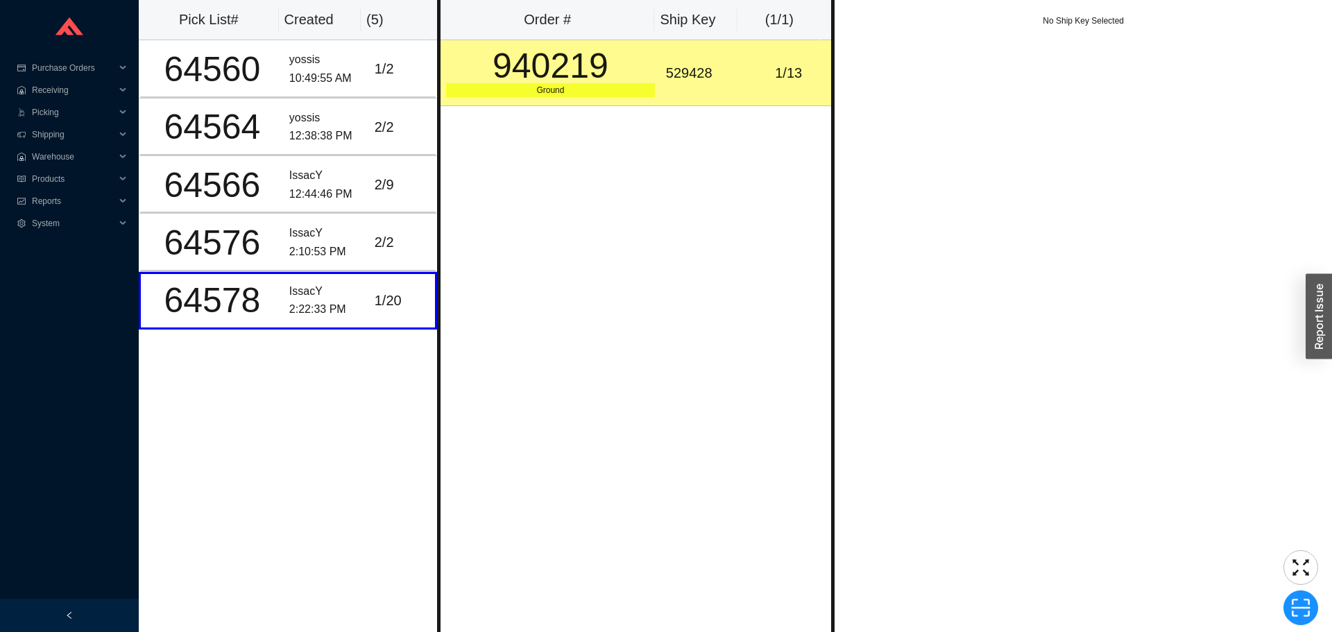
click at [580, 89] on div "Ground" at bounding box center [550, 90] width 209 height 14
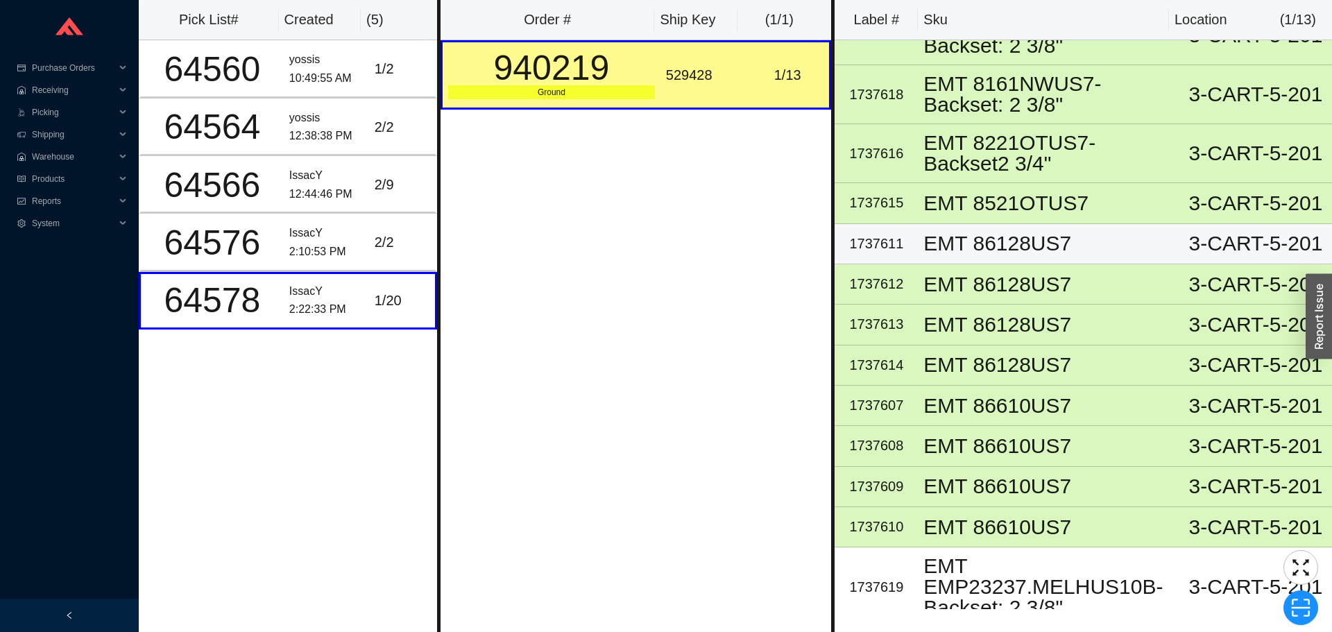
scroll to position [52, 0]
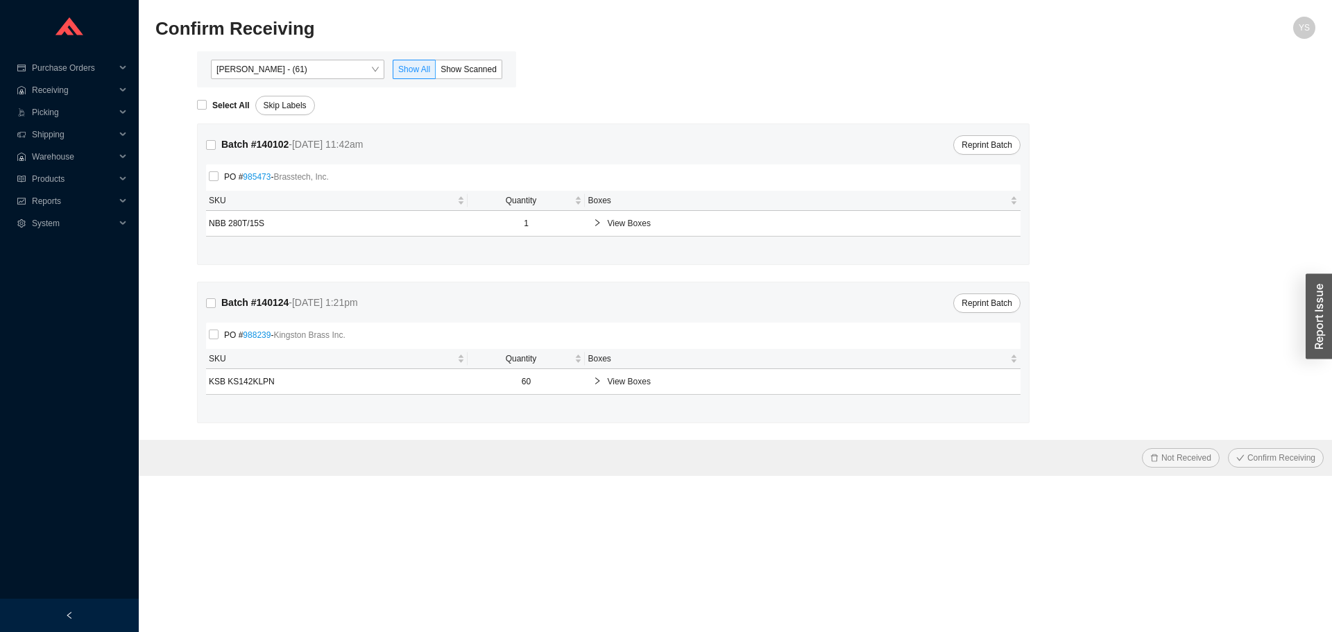
click at [205, 302] on div "Batch # 140124 - 9/25/25 1:21pm Reprint Batch PO # 988239 - Kingston Brass Inc.…" at bounding box center [613, 352] width 831 height 140
click at [211, 302] on input "Batch # 140124 - 9/25/25 1:21pm" at bounding box center [211, 303] width 10 height 10
checkbox input "true"
click at [1258, 459] on span "Confirm Receiving" at bounding box center [1281, 458] width 68 height 14
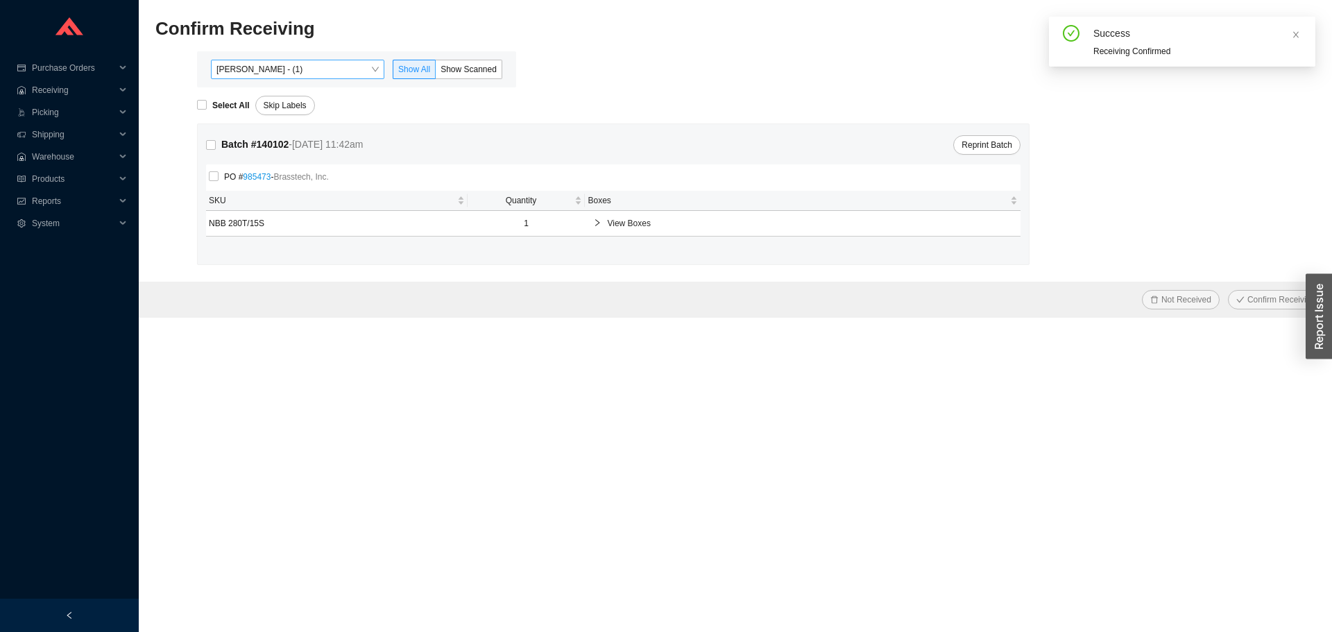
click at [255, 71] on span "[PERSON_NAME] - (1)" at bounding box center [297, 69] width 162 height 18
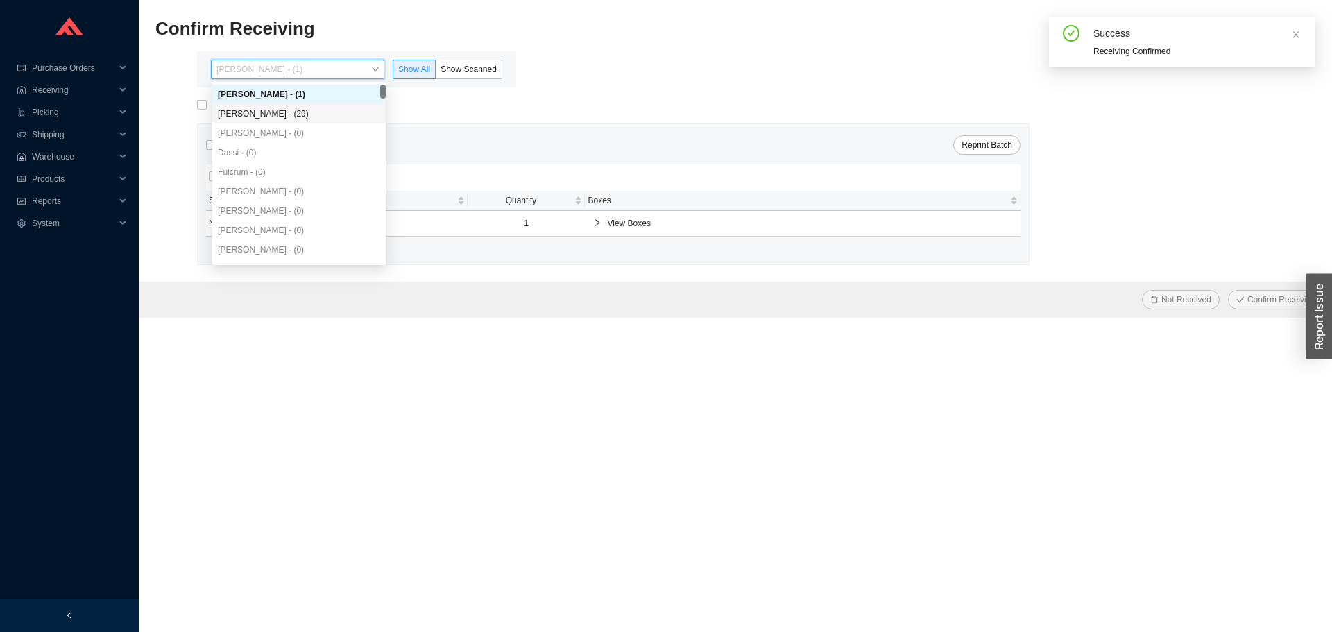
click at [264, 110] on div "Angel Negron - (29)" at bounding box center [299, 114] width 162 height 12
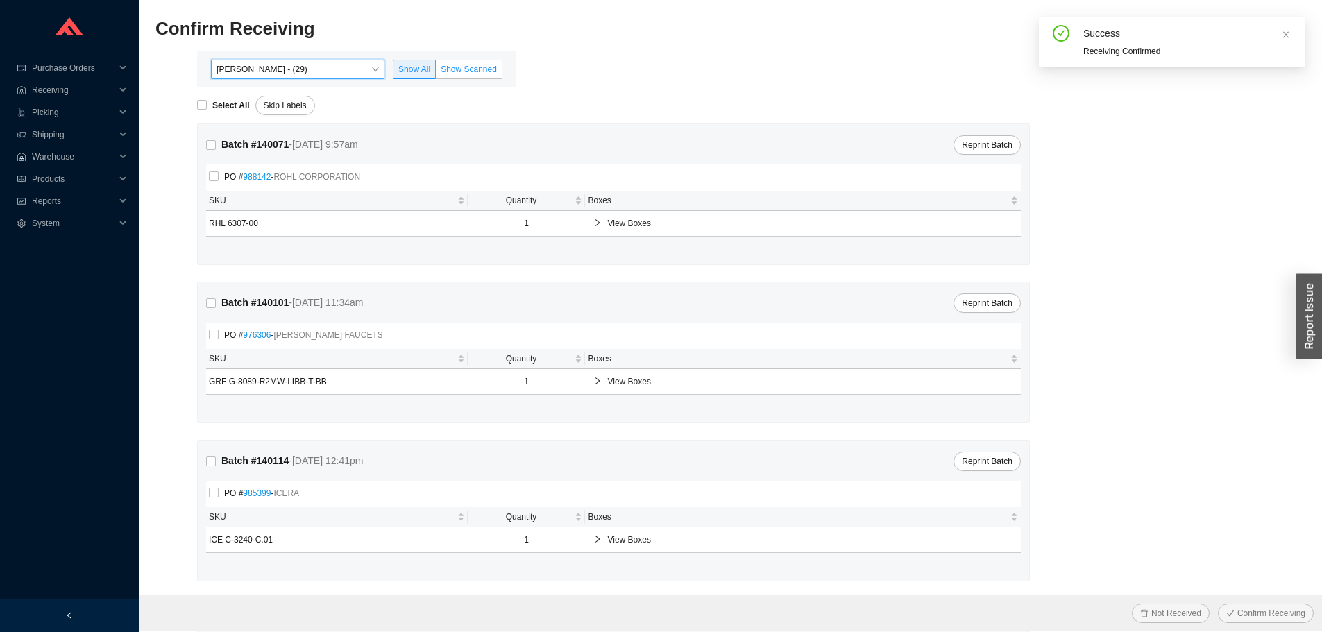
click at [461, 71] on span "Show Scanned" at bounding box center [469, 70] width 56 height 10
click at [436, 72] on input "Show Scanned" at bounding box center [436, 72] width 0 height 0
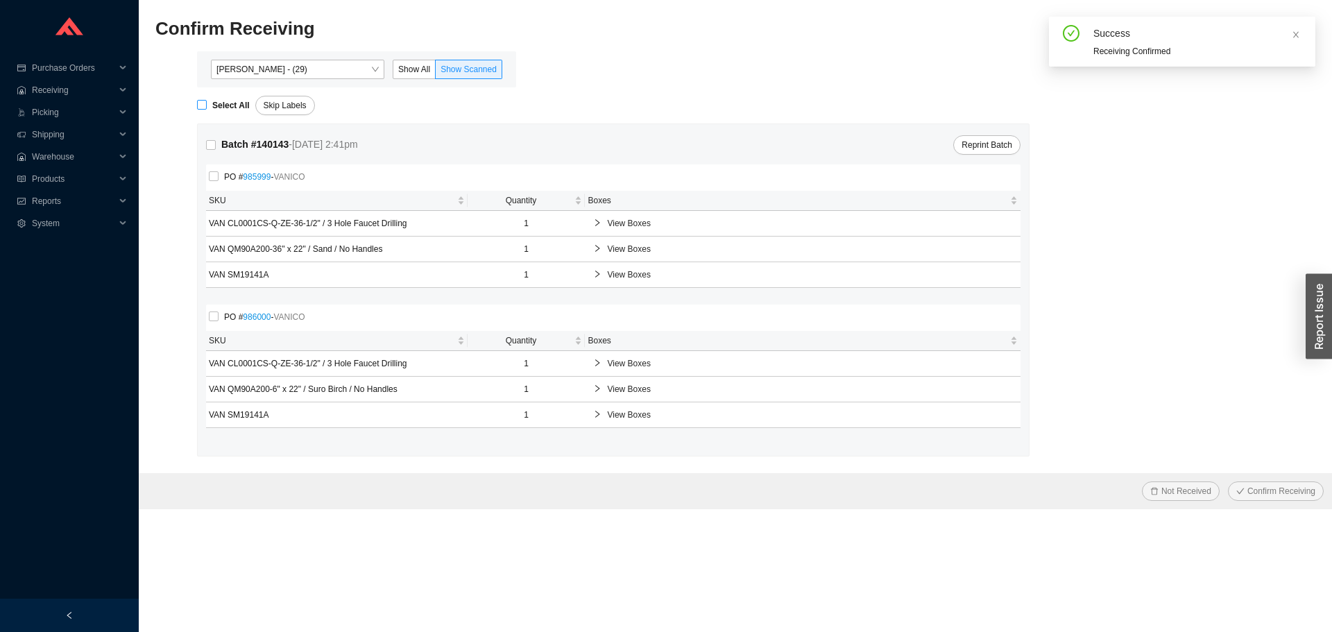
click at [214, 105] on strong "Select All" at bounding box center [230, 106] width 37 height 10
click at [207, 105] on input "Select All" at bounding box center [202, 105] width 10 height 10
checkbox input "true"
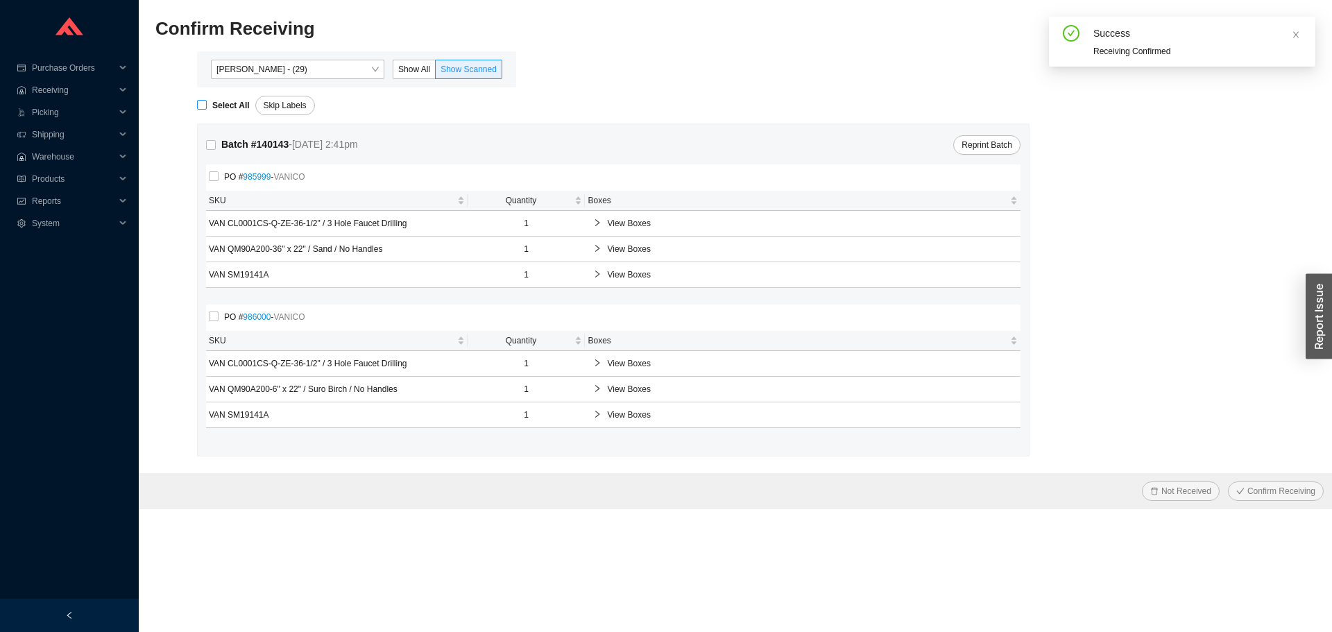
checkbox input "true"
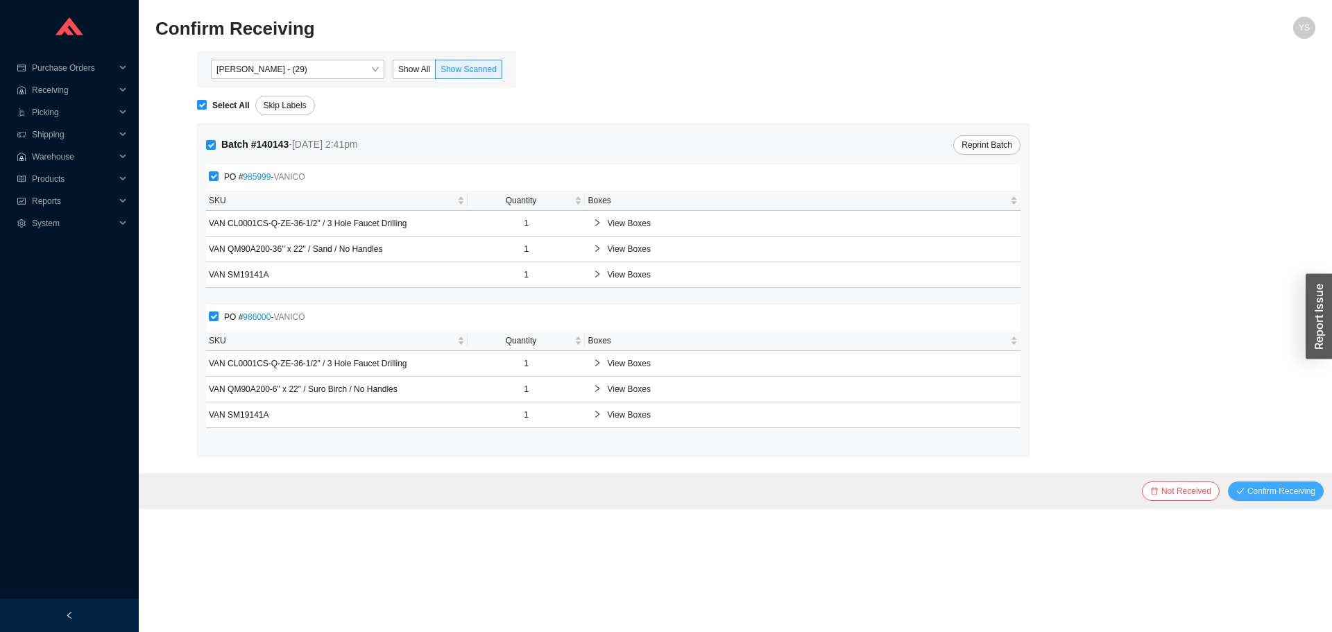
click at [1263, 485] on span "Confirm Receiving" at bounding box center [1281, 491] width 68 height 14
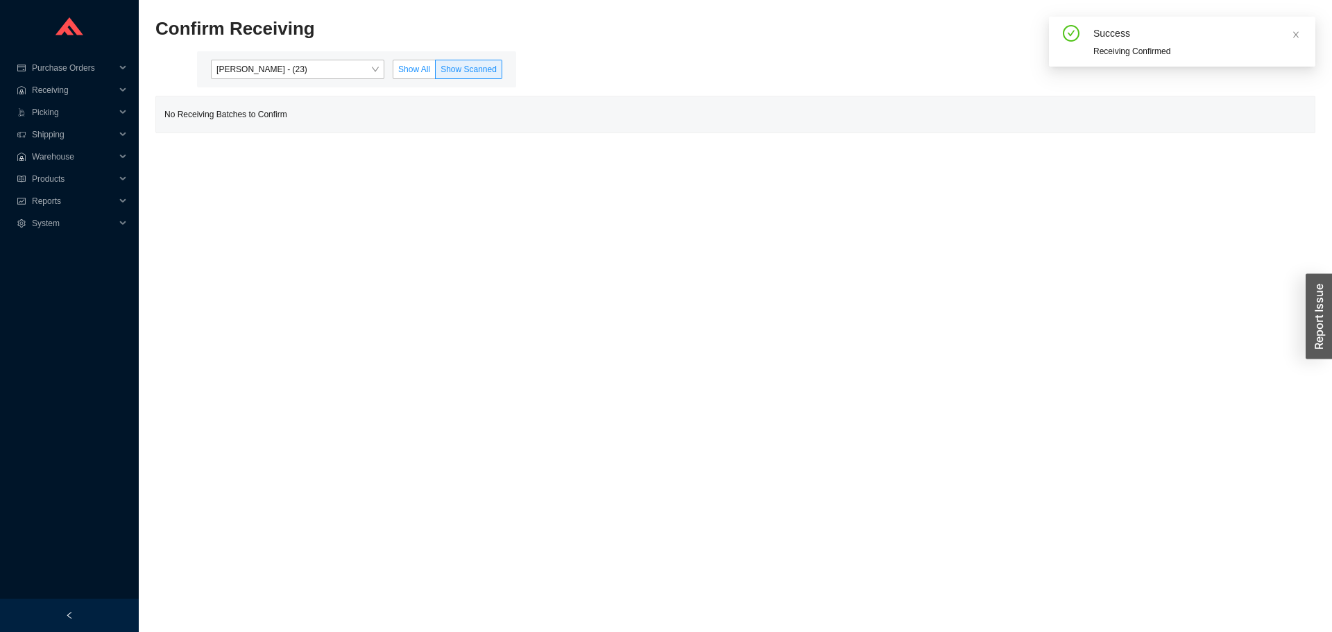
click at [418, 63] on label "Show All" at bounding box center [414, 69] width 43 height 19
click at [393, 72] on input "Show All" at bounding box center [393, 72] width 0 height 0
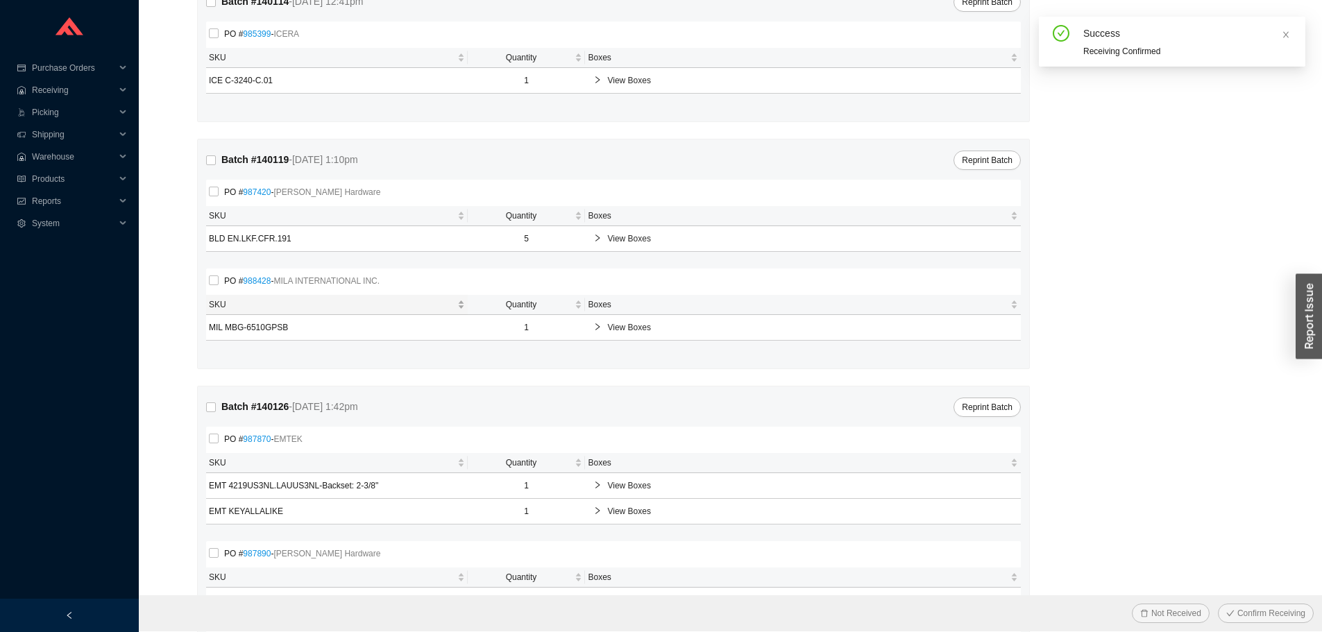
scroll to position [573, 0]
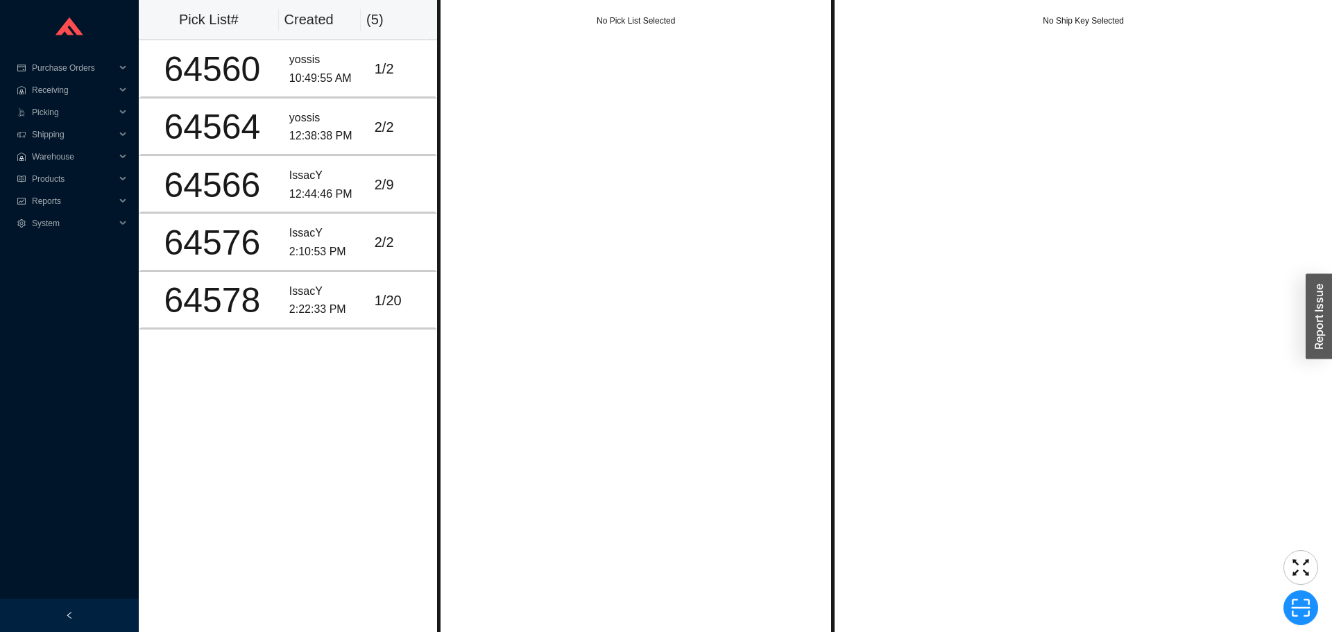
click at [551, 112] on div "No Pick List Selected" at bounding box center [636, 316] width 398 height 632
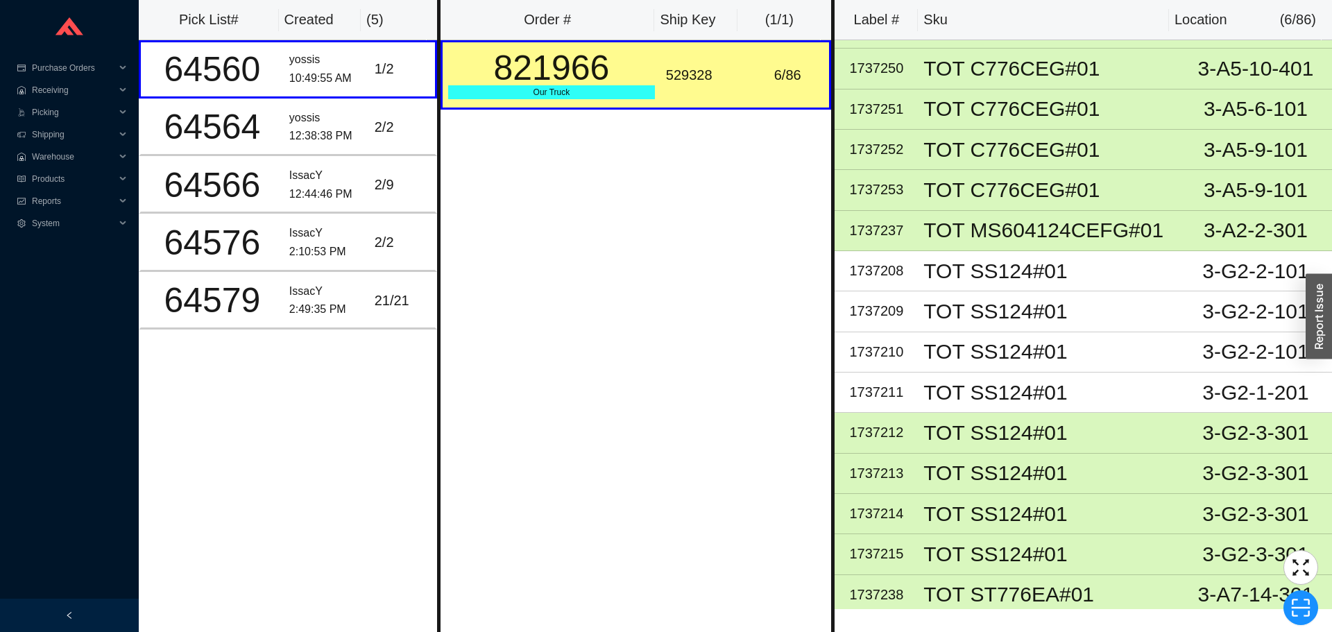
scroll to position [2356, 0]
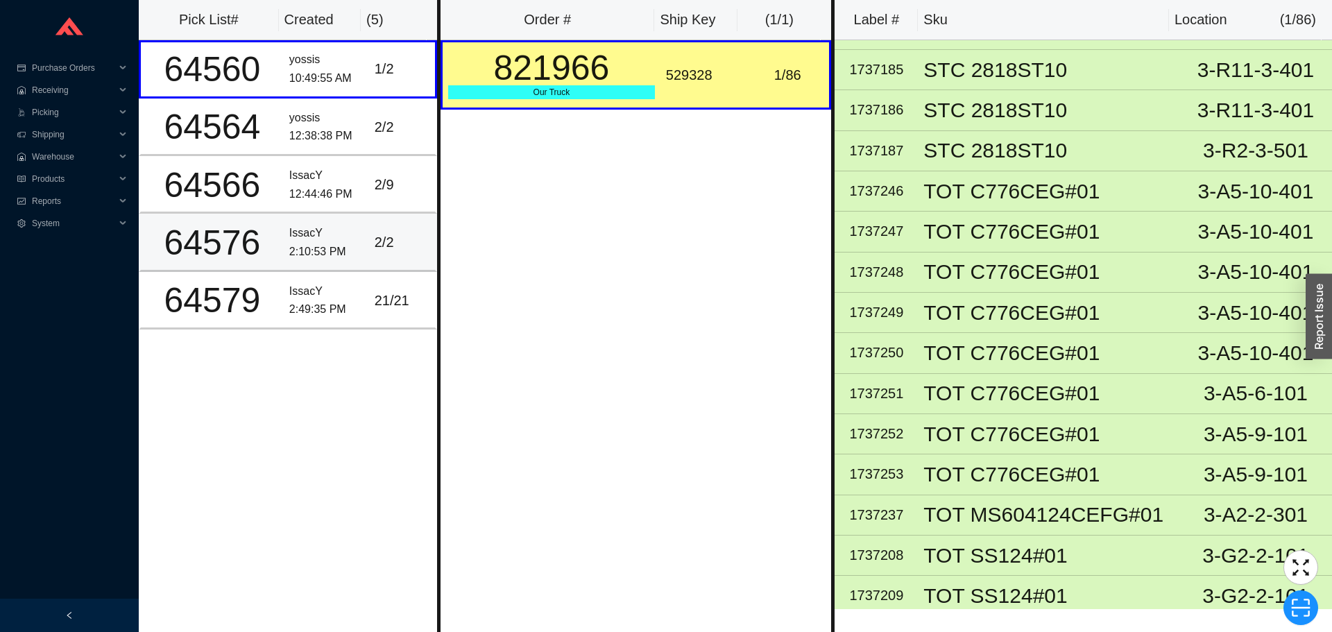
click at [318, 228] on div "IssacY" at bounding box center [326, 233] width 74 height 19
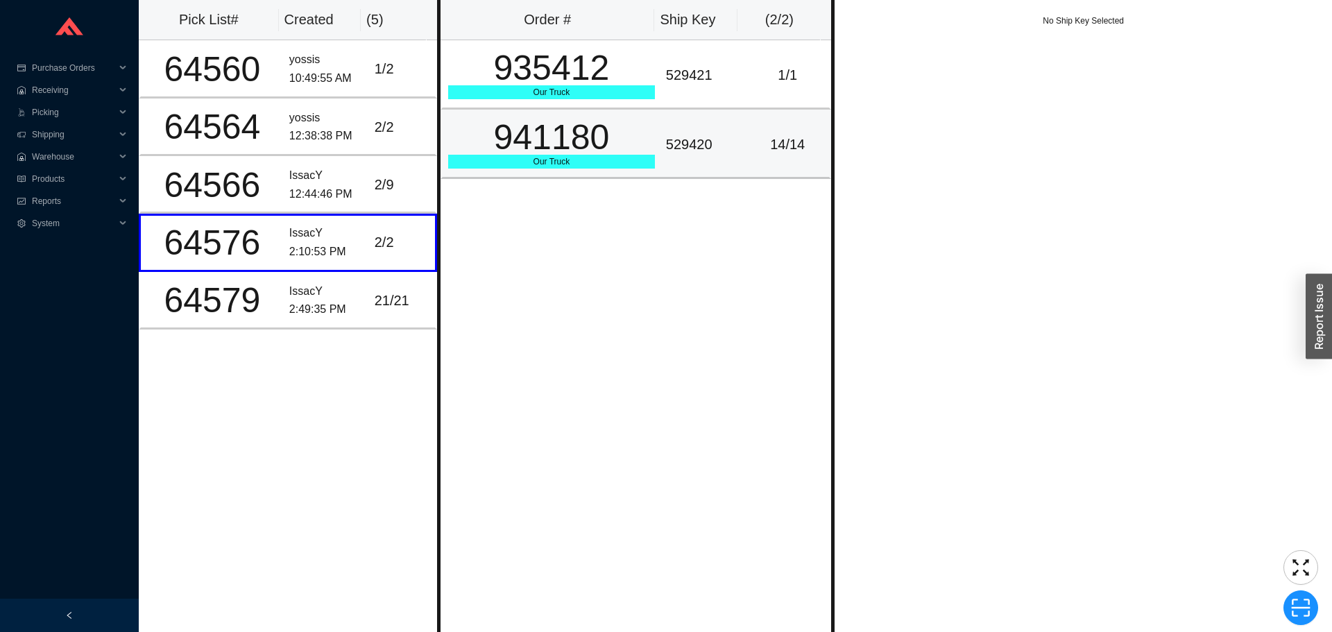
click at [592, 128] on div "941180" at bounding box center [551, 137] width 207 height 35
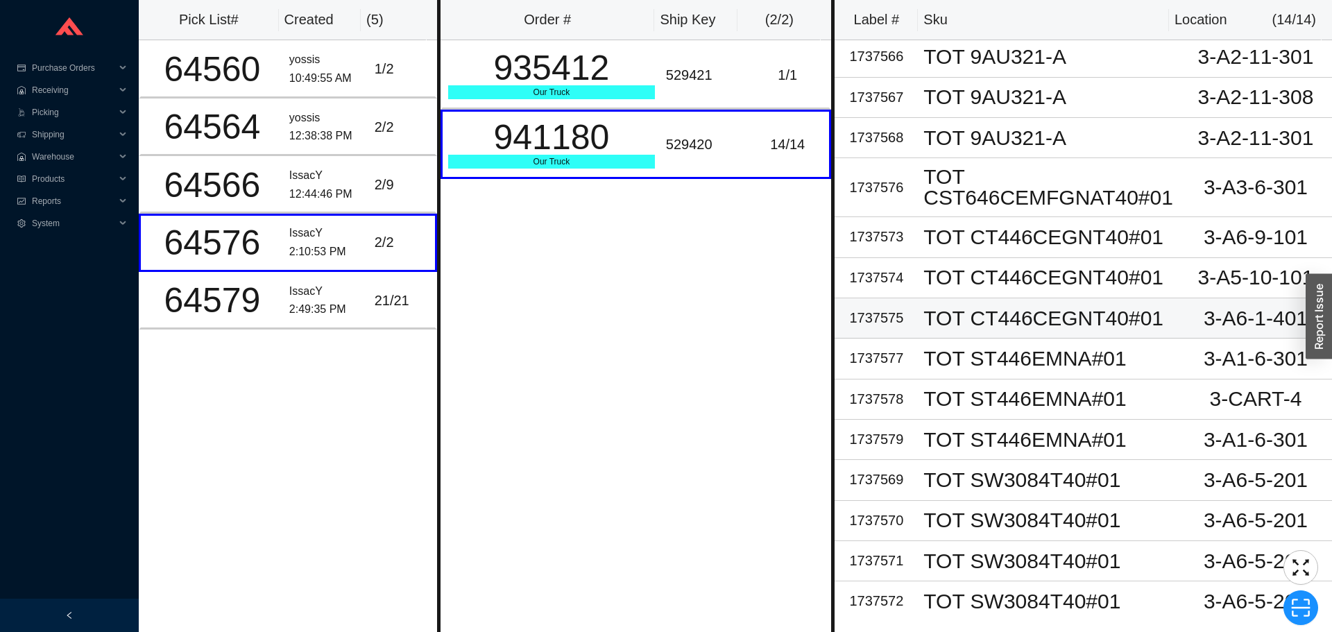
scroll to position [0, 0]
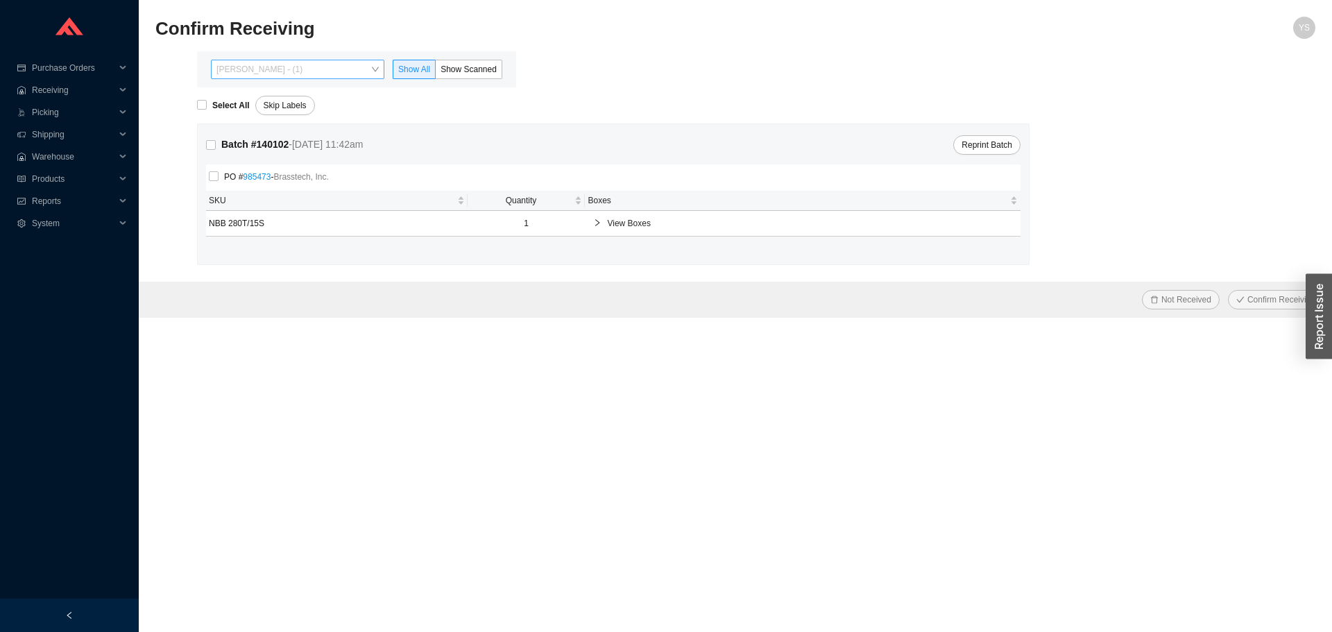
click at [260, 65] on span "[PERSON_NAME] - (1)" at bounding box center [297, 69] width 162 height 18
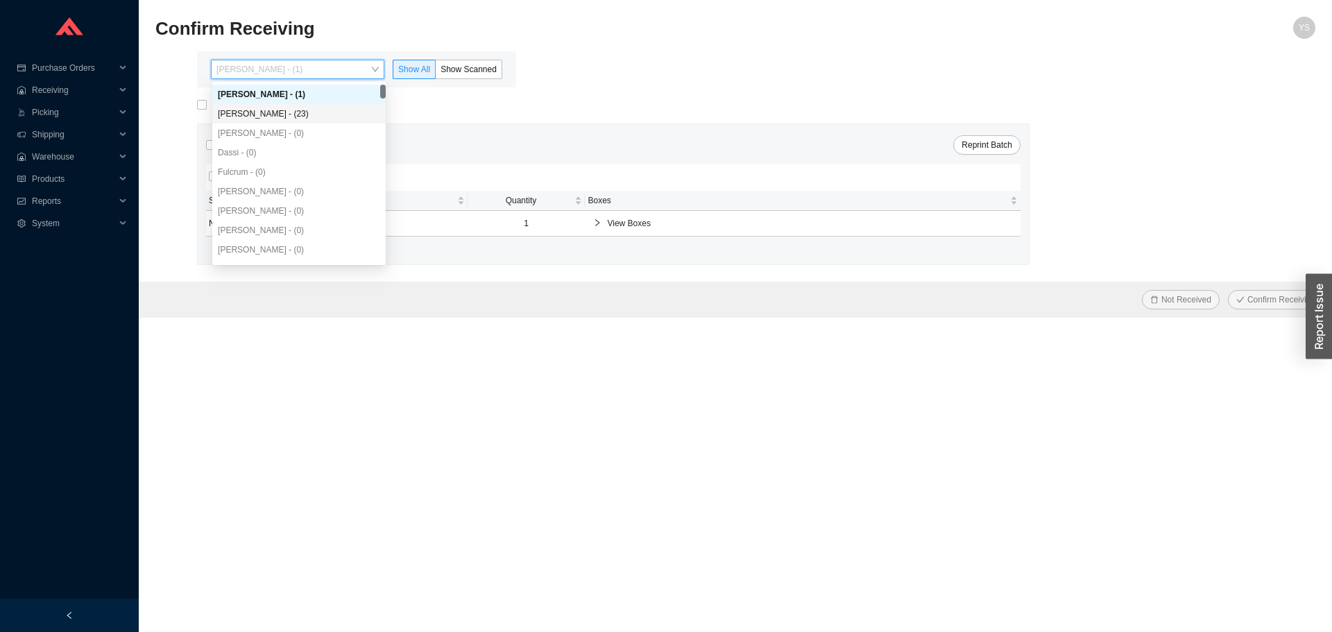
click at [270, 108] on div "[PERSON_NAME] - (23)" at bounding box center [299, 114] width 162 height 12
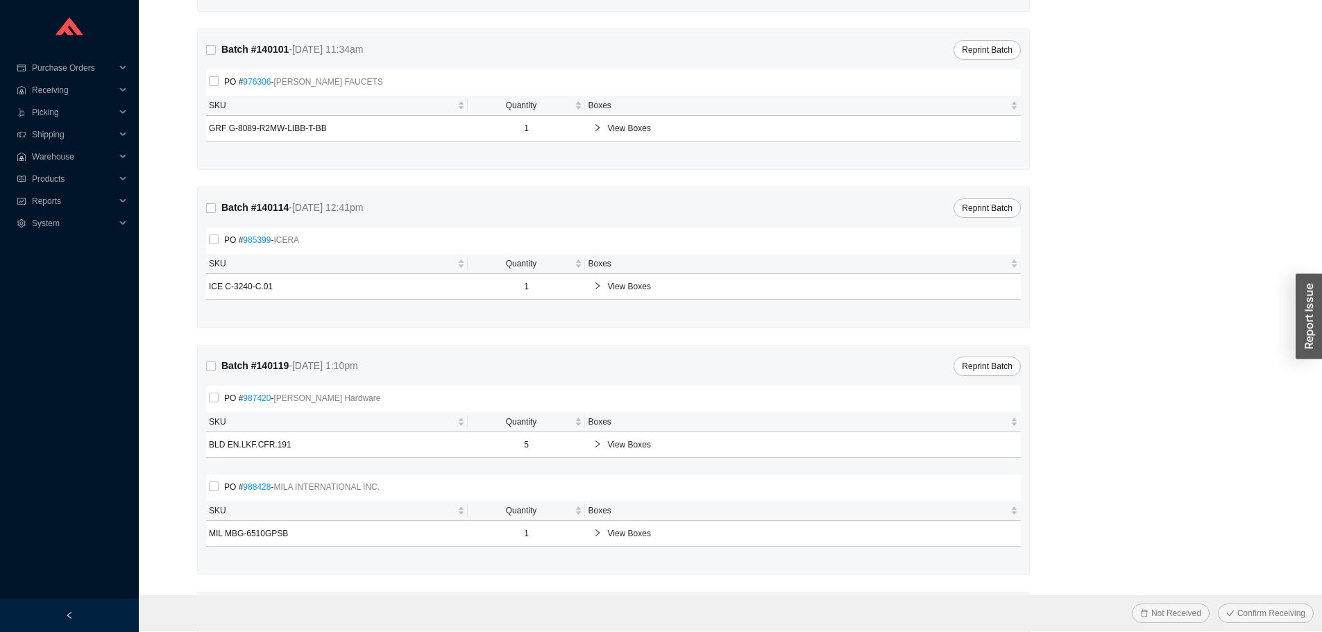
scroll to position [278, 0]
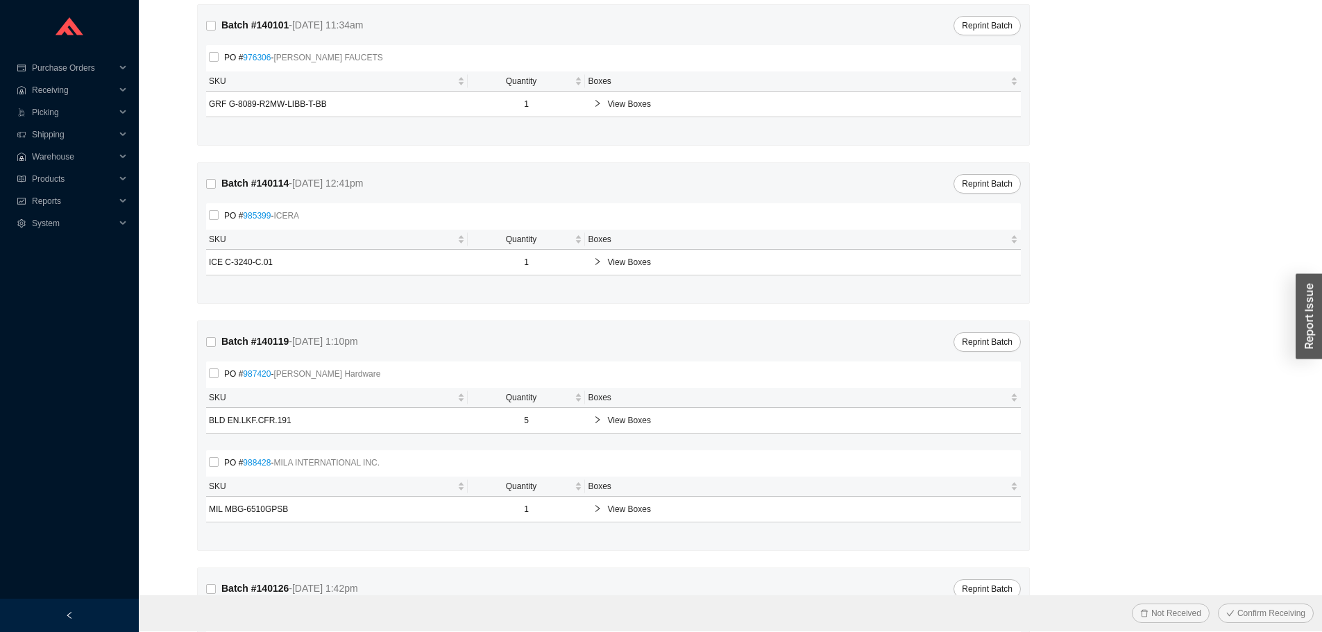
click at [635, 258] on span "View Boxes" at bounding box center [809, 262] width 405 height 14
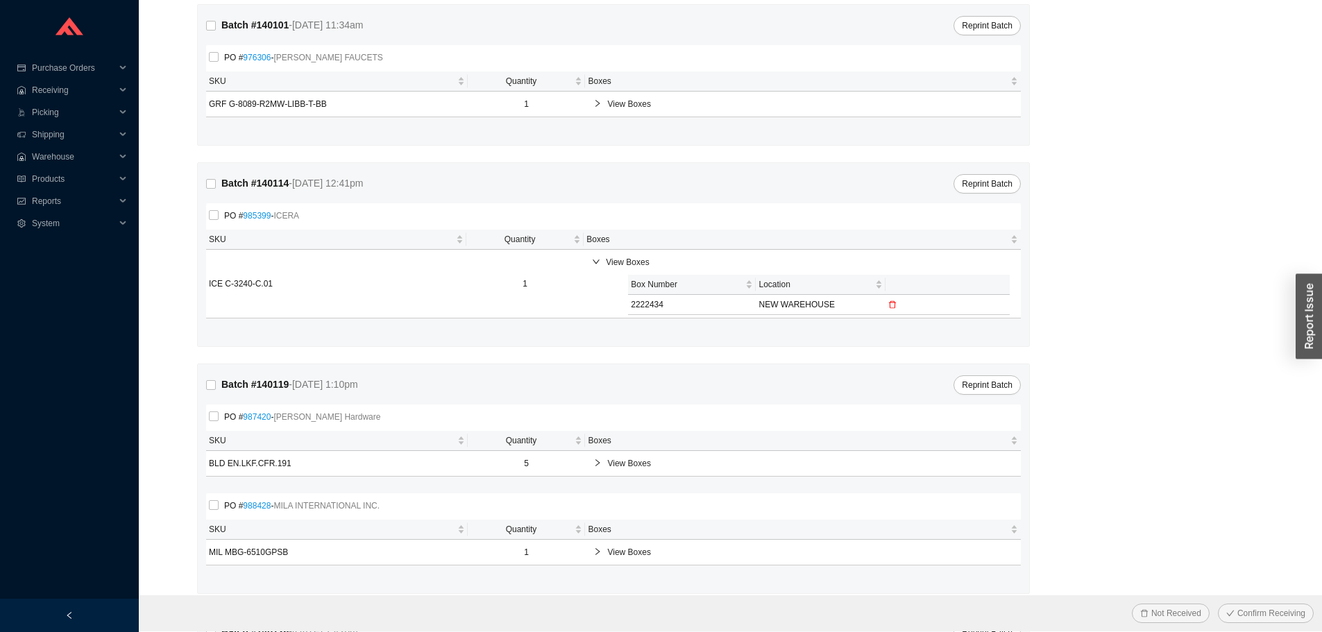
click at [892, 298] on td at bounding box center [947, 305] width 124 height 20
click at [891, 302] on icon "delete" at bounding box center [892, 304] width 8 height 8
click at [875, 278] on span "Yes" at bounding box center [878, 271] width 14 height 14
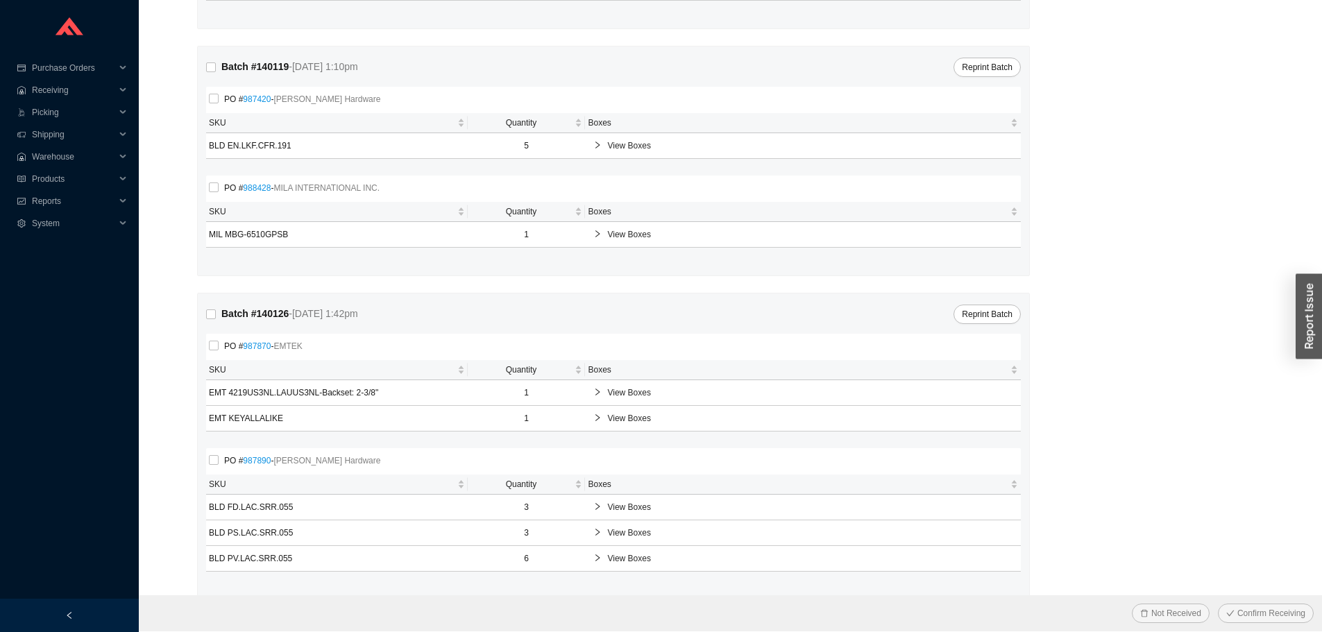
scroll to position [645, 0]
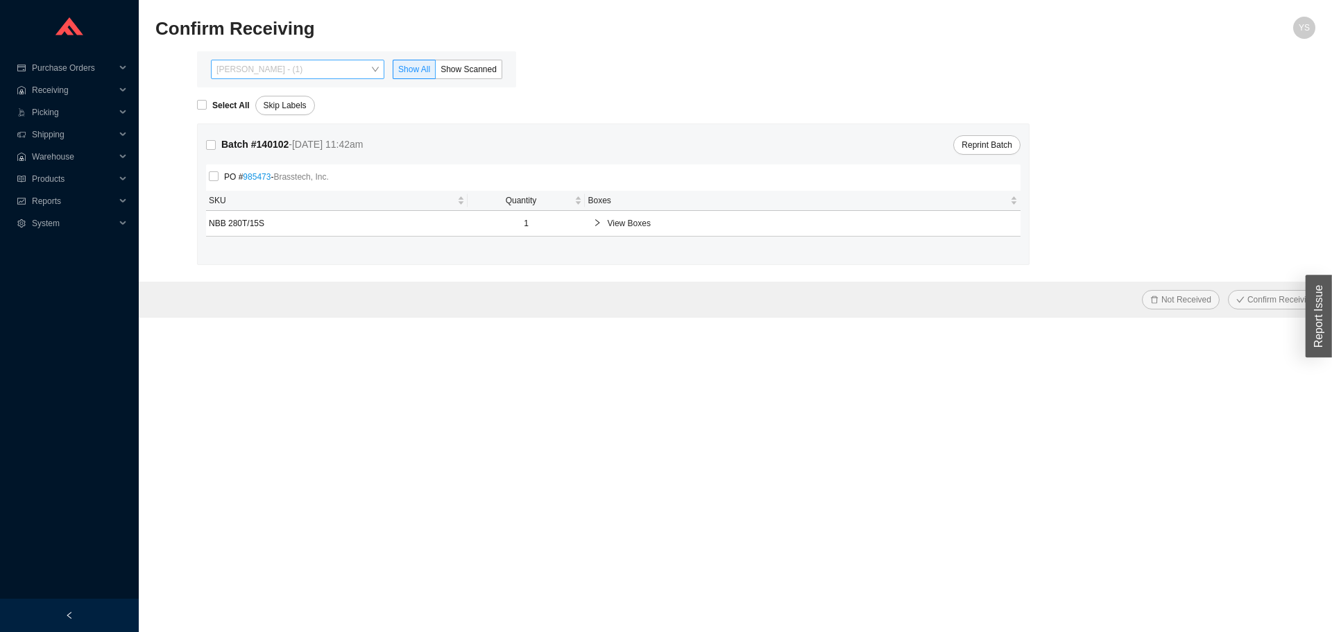
click at [350, 74] on span "[PERSON_NAME] - (1)" at bounding box center [297, 69] width 162 height 18
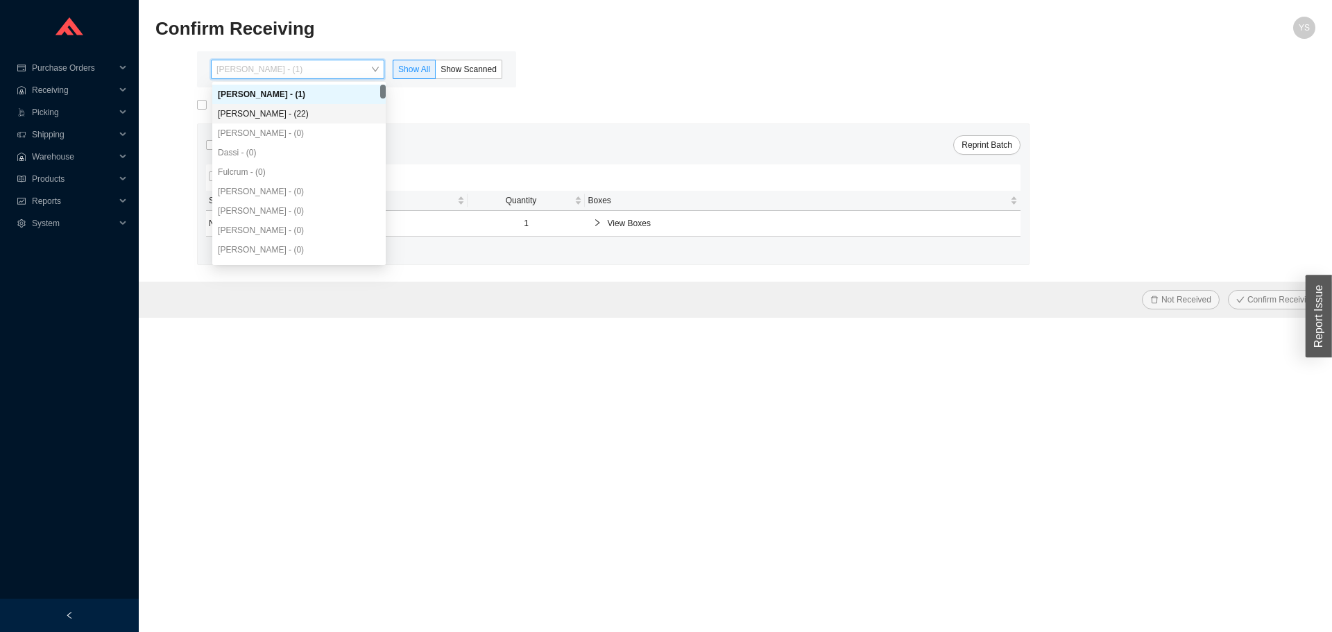
click at [311, 108] on div "[PERSON_NAME] - (22)" at bounding box center [299, 114] width 162 height 12
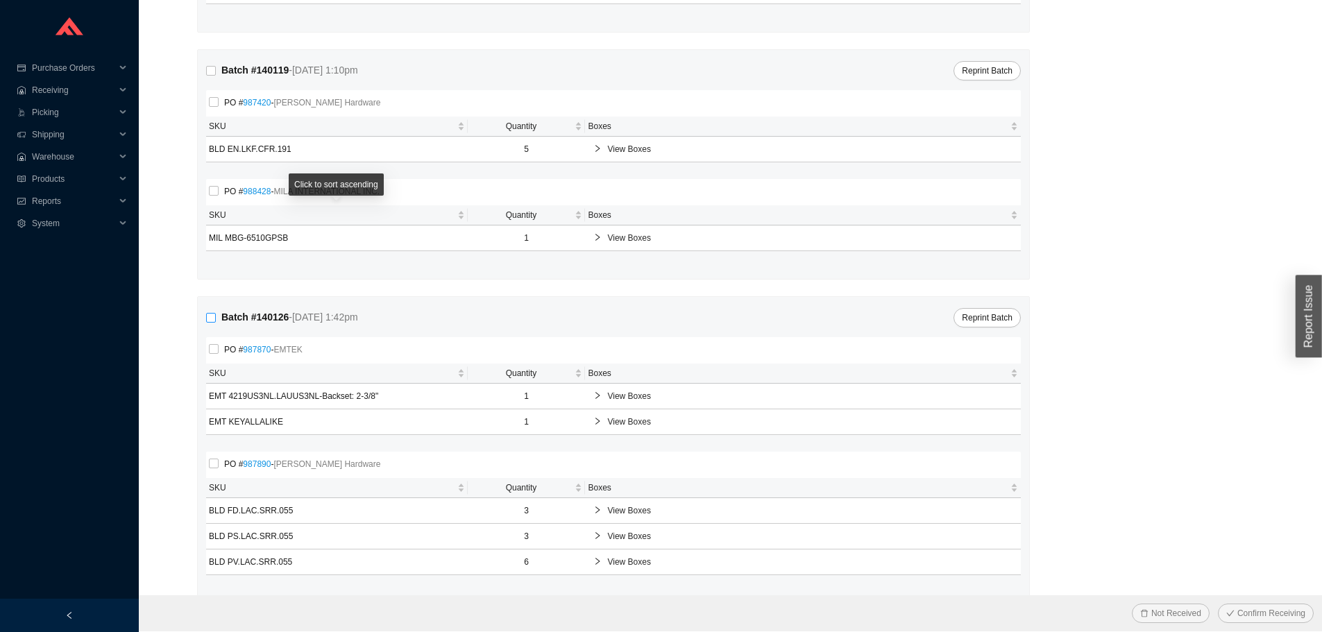
scroll to position [415, 0]
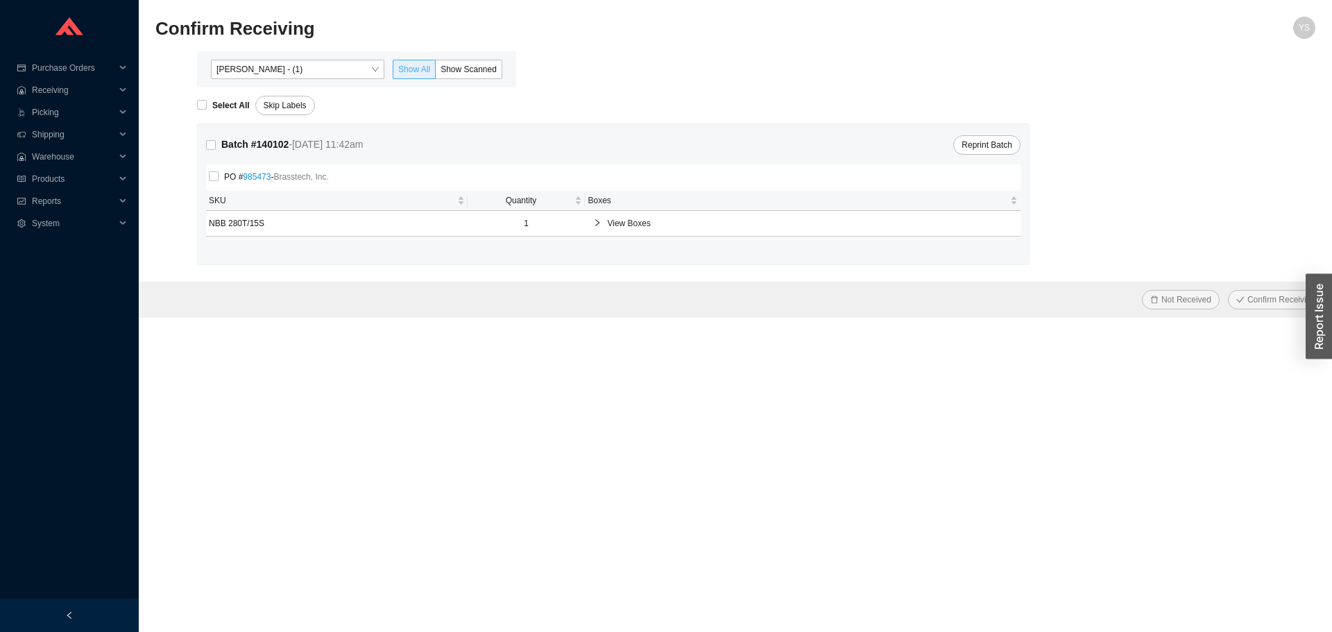
drag, startPoint x: 418, startPoint y: 54, endPoint x: 435, endPoint y: 61, distance: 18.0
click at [424, 56] on div "[PERSON_NAME] - (1) Show All Show Scanned" at bounding box center [356, 69] width 319 height 36
click at [486, 73] on span "Show Scanned" at bounding box center [469, 70] width 56 height 10
click at [436, 72] on input "Show Scanned" at bounding box center [436, 72] width 0 height 0
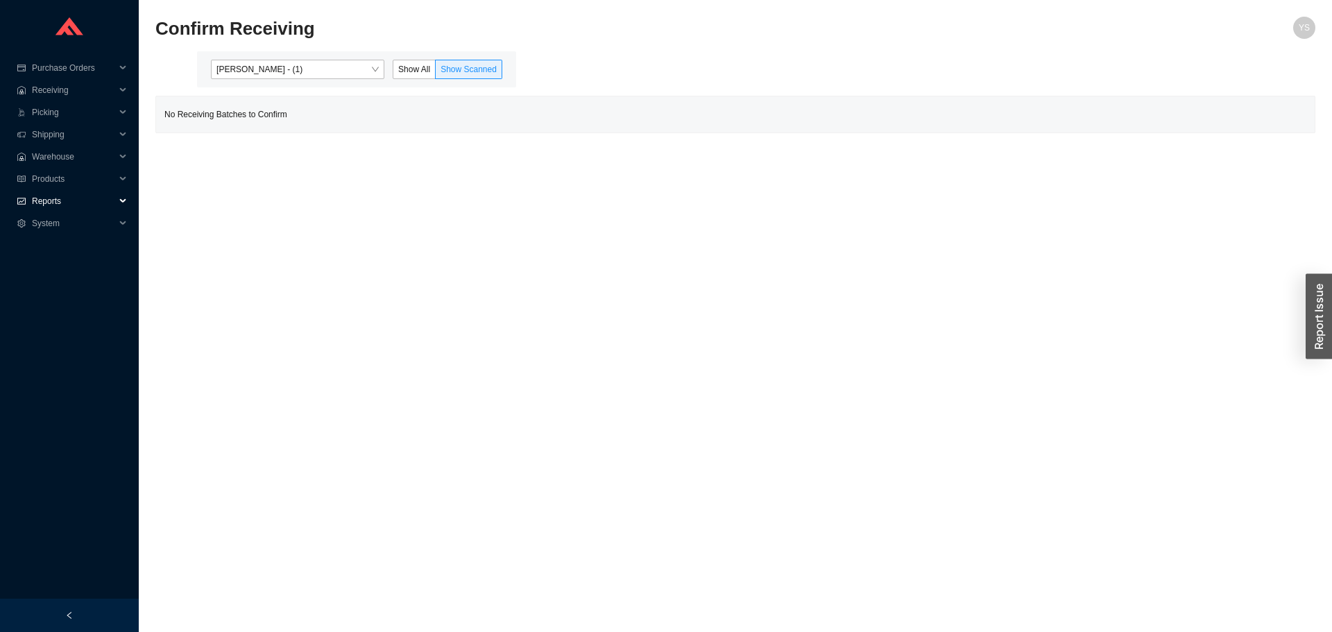
click at [72, 203] on span "Reports" at bounding box center [73, 201] width 83 height 22
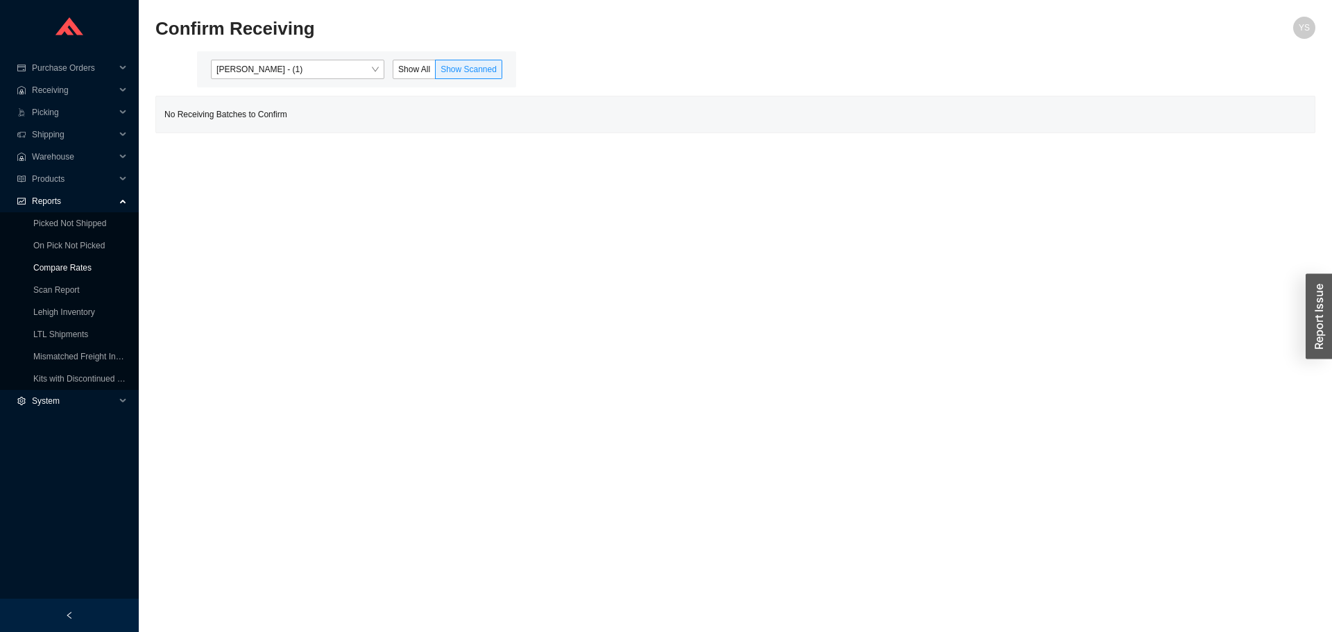
click at [76, 263] on link "Compare Rates" at bounding box center [62, 268] width 58 height 10
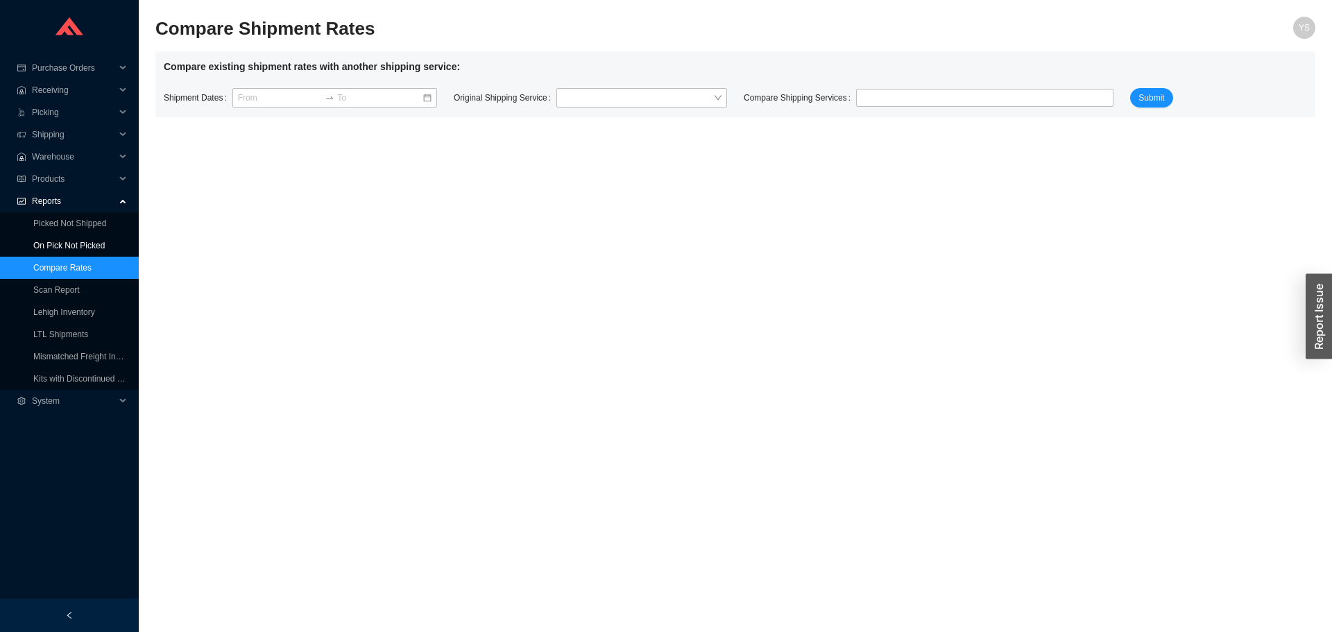
click at [69, 245] on link "On Pick Not Picked" at bounding box center [68, 246] width 71 height 10
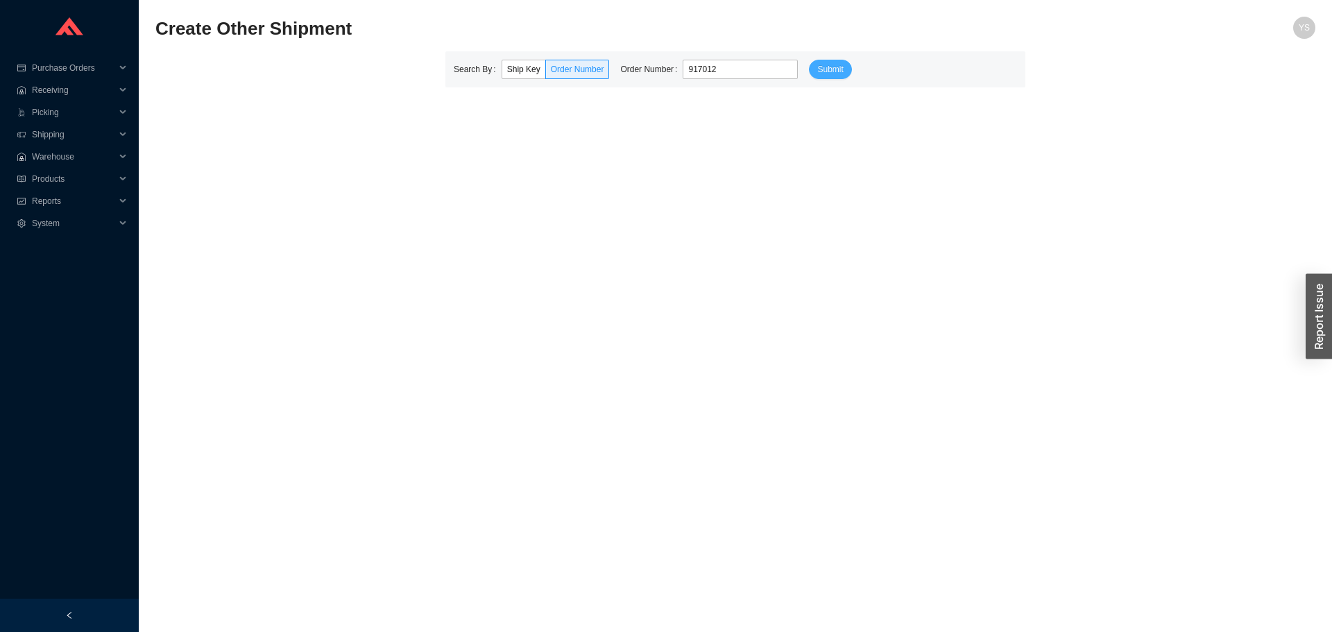
type input "917012"
click at [823, 65] on span "Submit" at bounding box center [830, 69] width 26 height 14
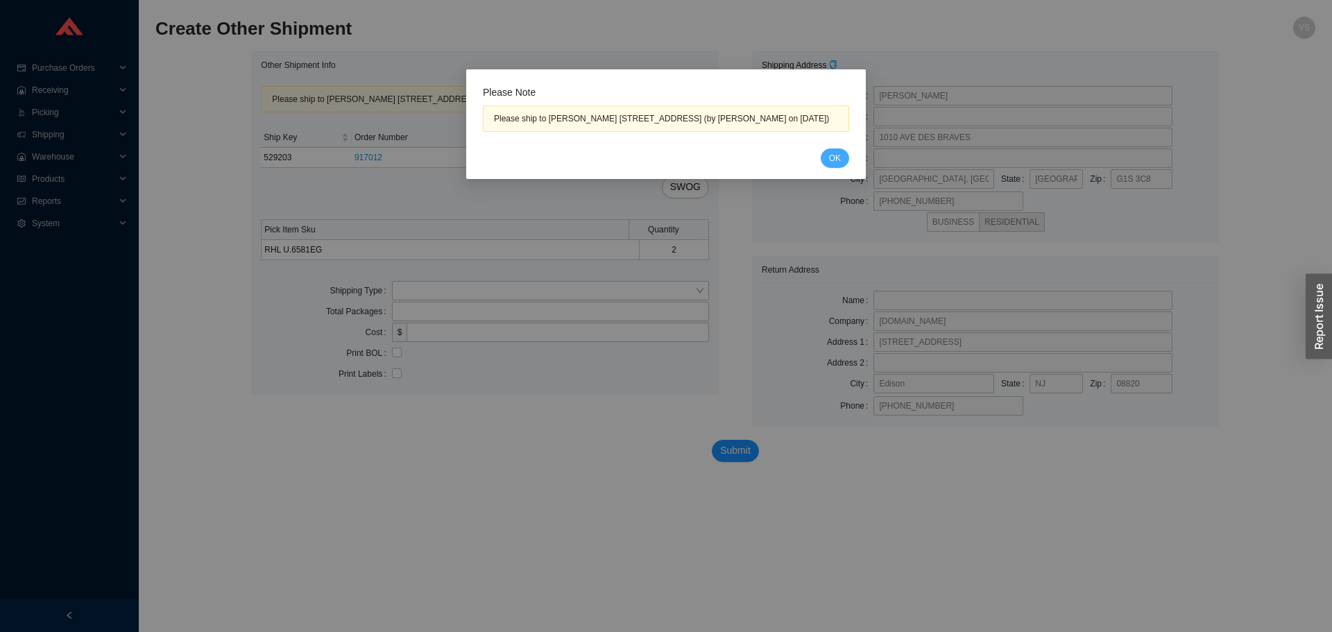
click at [828, 168] on button "OK" at bounding box center [835, 157] width 28 height 19
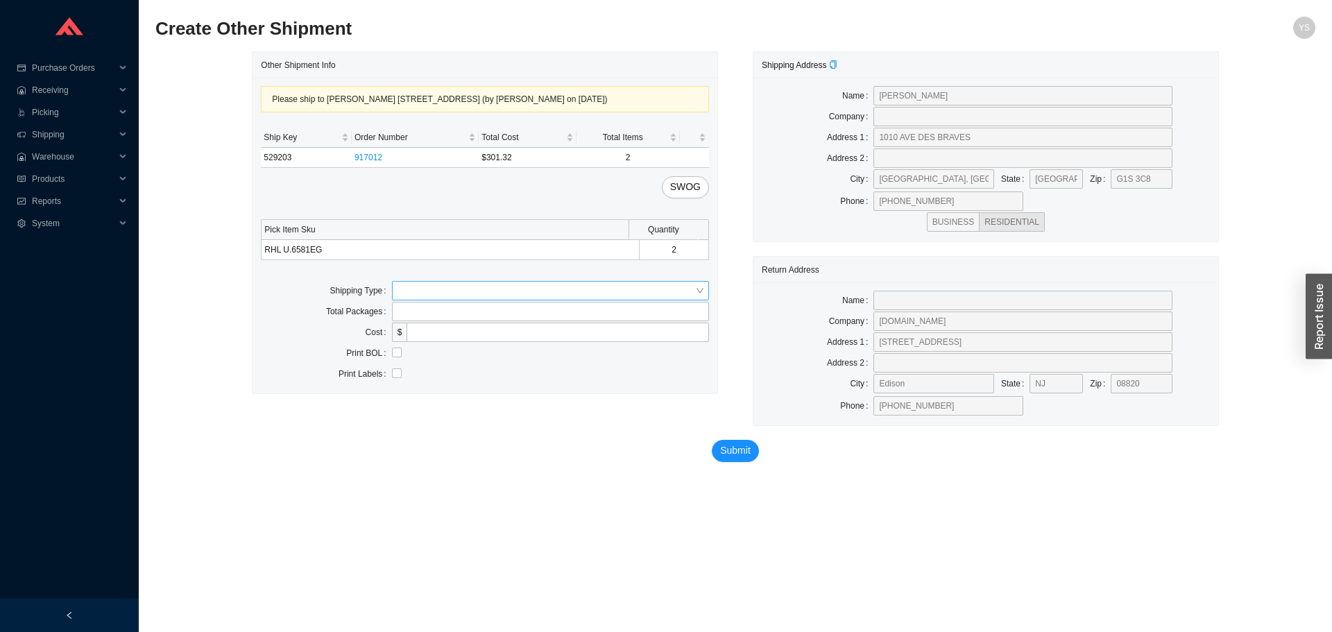
click at [453, 300] on input "search" at bounding box center [547, 291] width 298 height 18
click at [431, 364] on div "Other" at bounding box center [551, 368] width 306 height 12
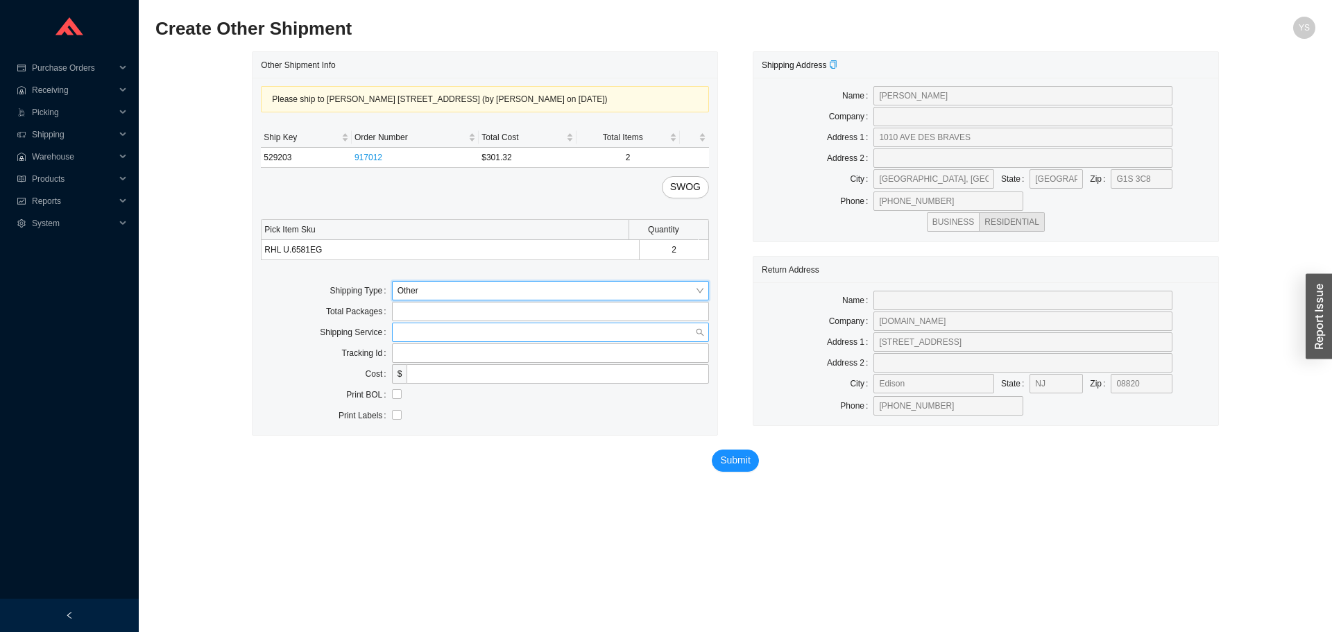
click at [429, 341] on input "search" at bounding box center [547, 332] width 298 height 18
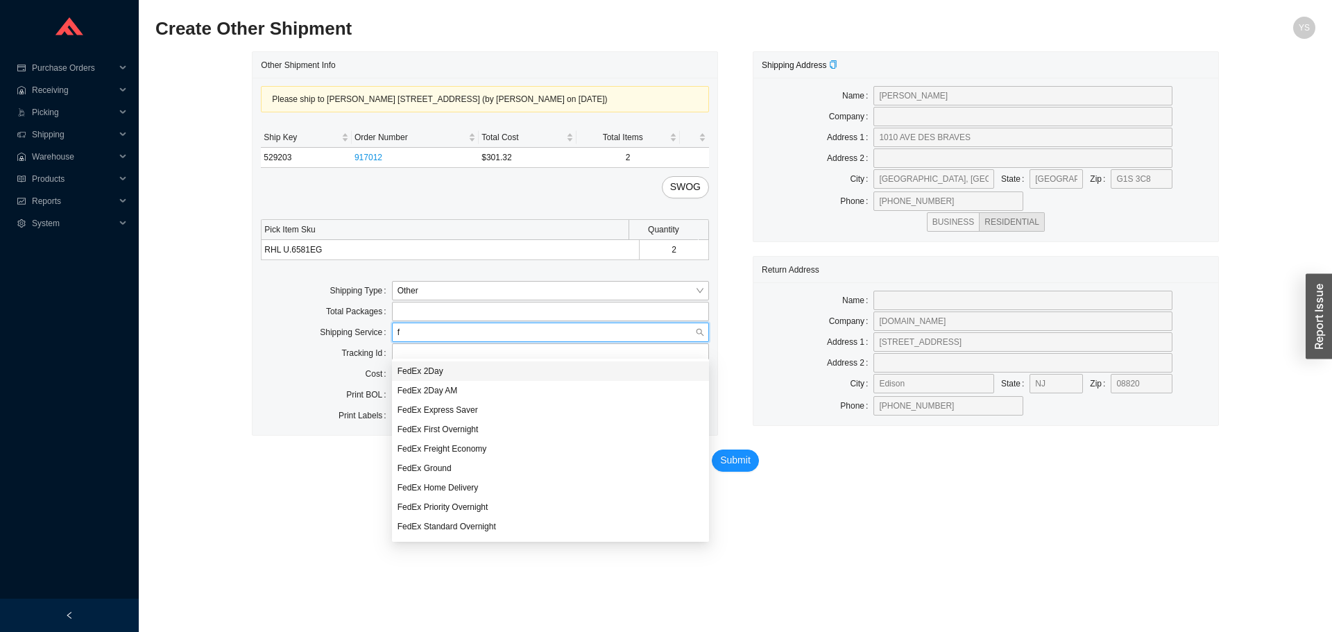
type input "fe"
click at [429, 467] on div "FedEx Ground" at bounding box center [551, 468] width 306 height 12
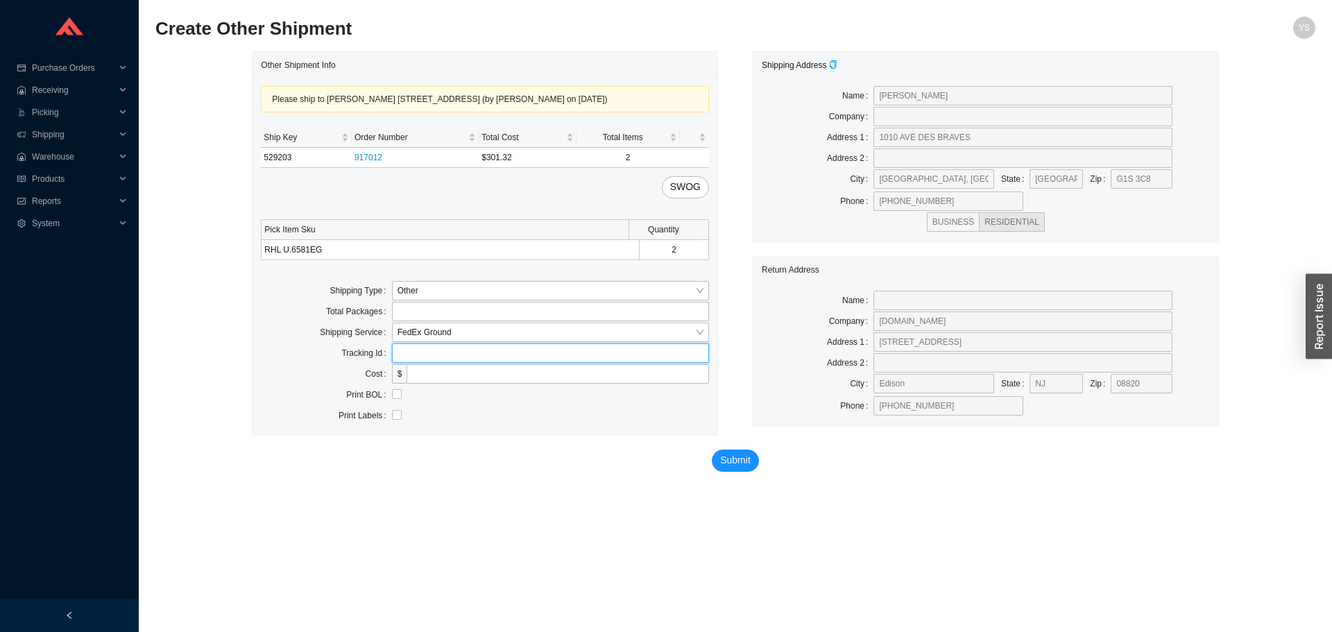
click at [469, 363] on input "text" at bounding box center [550, 352] width 317 height 19
paste input "884673686498"
type input "884673686498"
click at [726, 468] on span "Submit" at bounding box center [735, 460] width 31 height 16
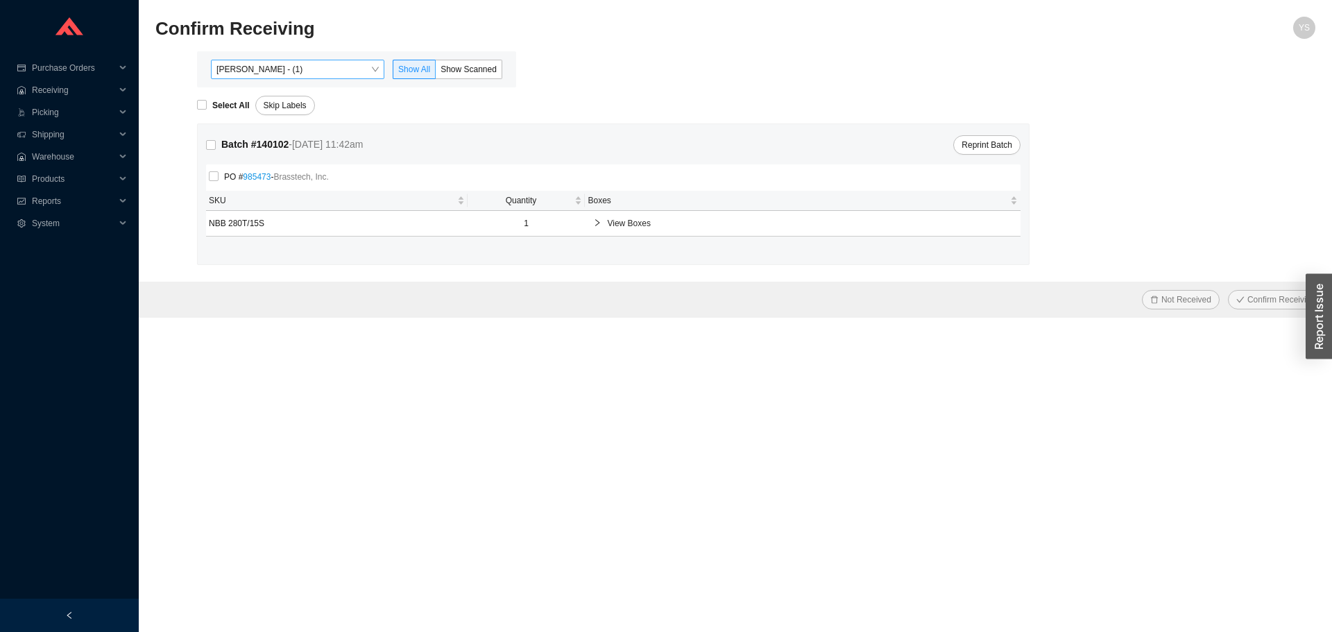
click at [256, 65] on span "[PERSON_NAME] - (1)" at bounding box center [297, 69] width 162 height 18
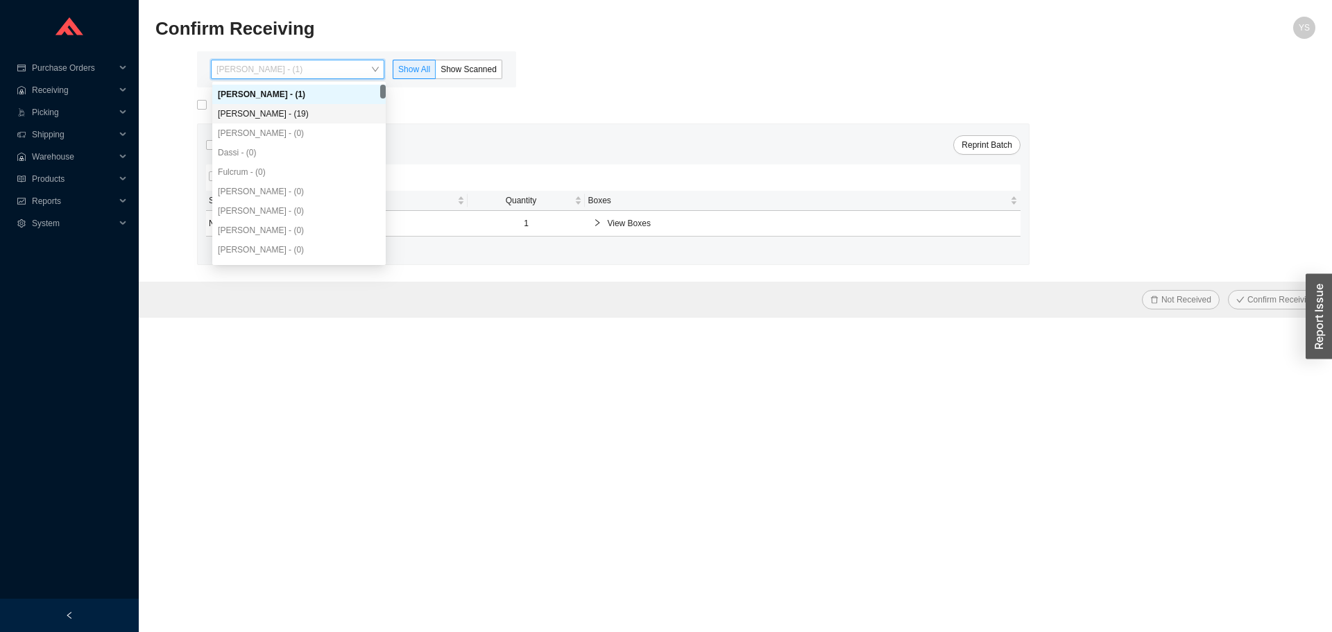
click at [256, 107] on div "[PERSON_NAME] - (19)" at bounding box center [298, 113] width 173 height 19
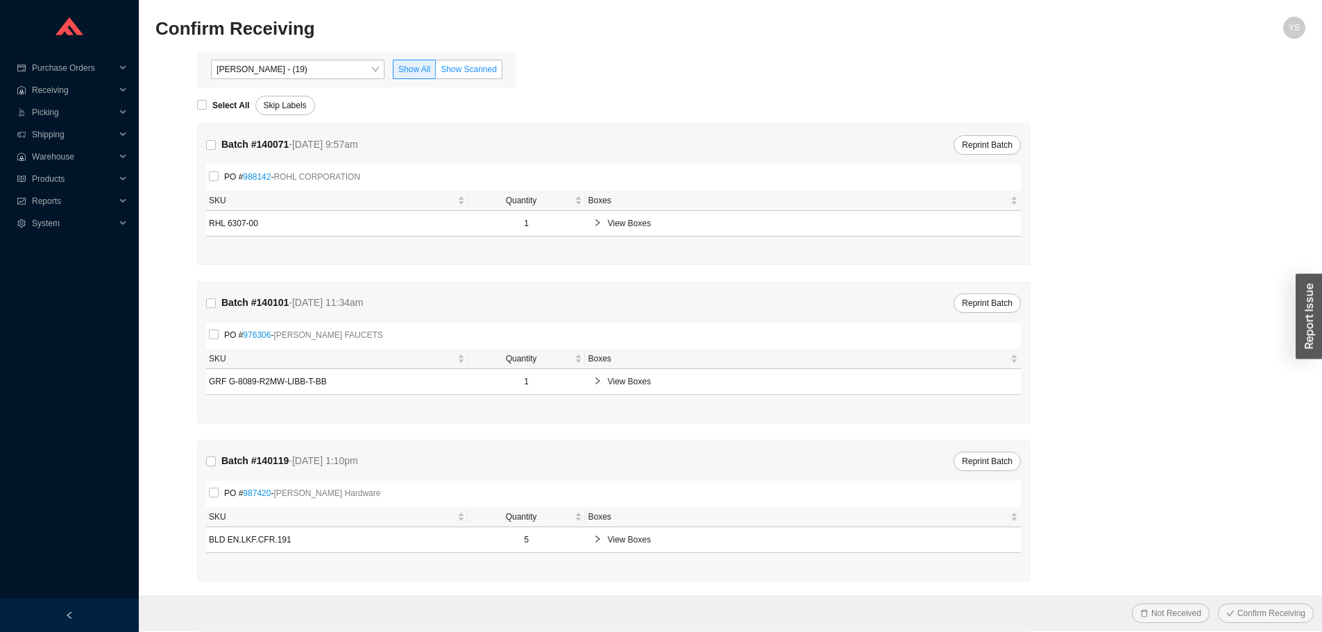
click at [487, 70] on span "Show Scanned" at bounding box center [469, 70] width 56 height 10
click at [436, 72] on input "Show Scanned" at bounding box center [436, 72] width 0 height 0
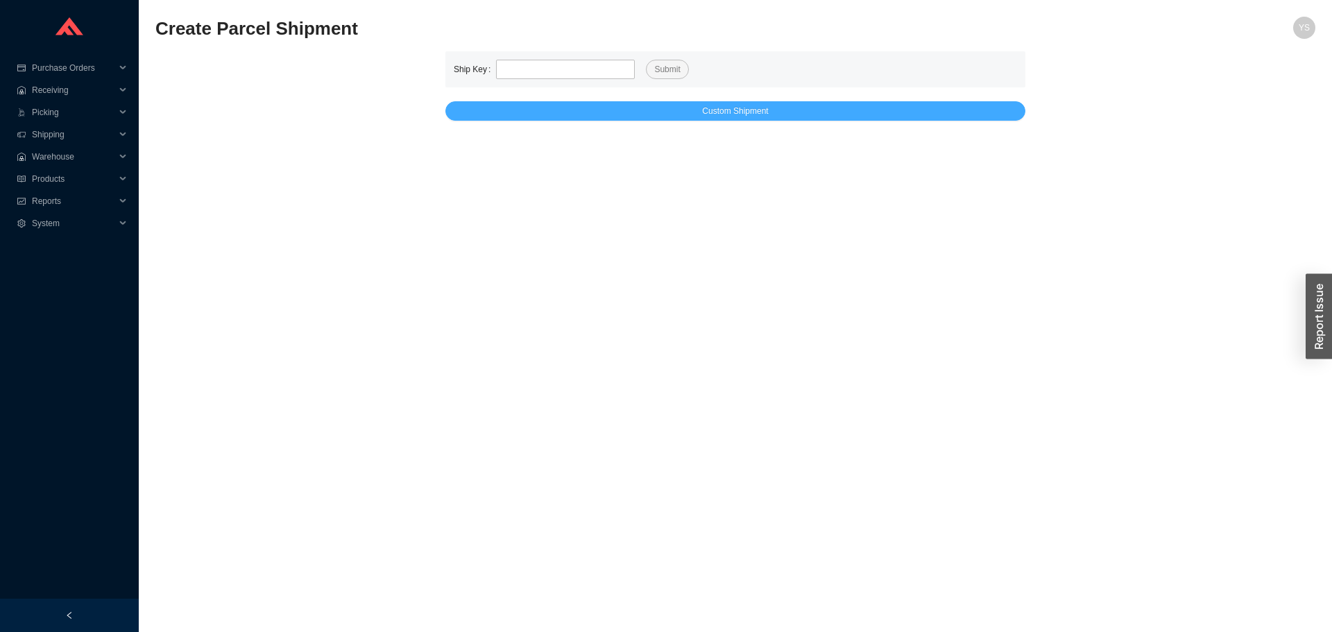
click at [578, 110] on button "Custom Shipment" at bounding box center [735, 110] width 580 height 19
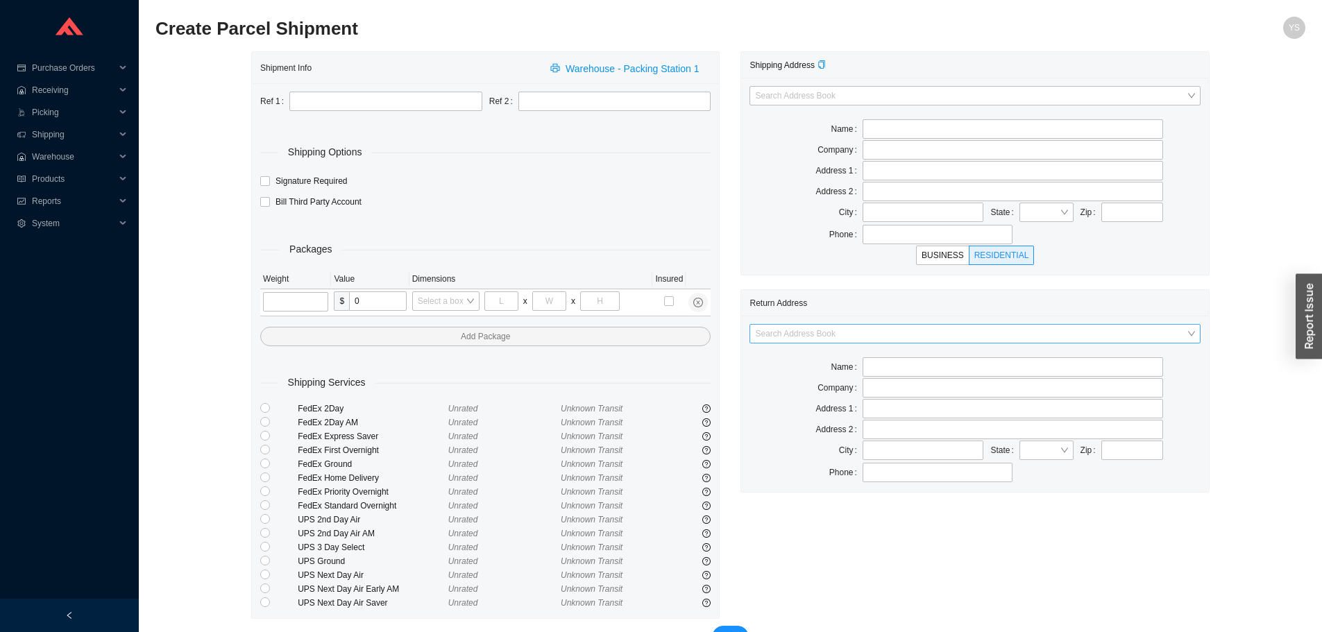
click at [797, 324] on div "Search Address Book" at bounding box center [974, 333] width 450 height 19
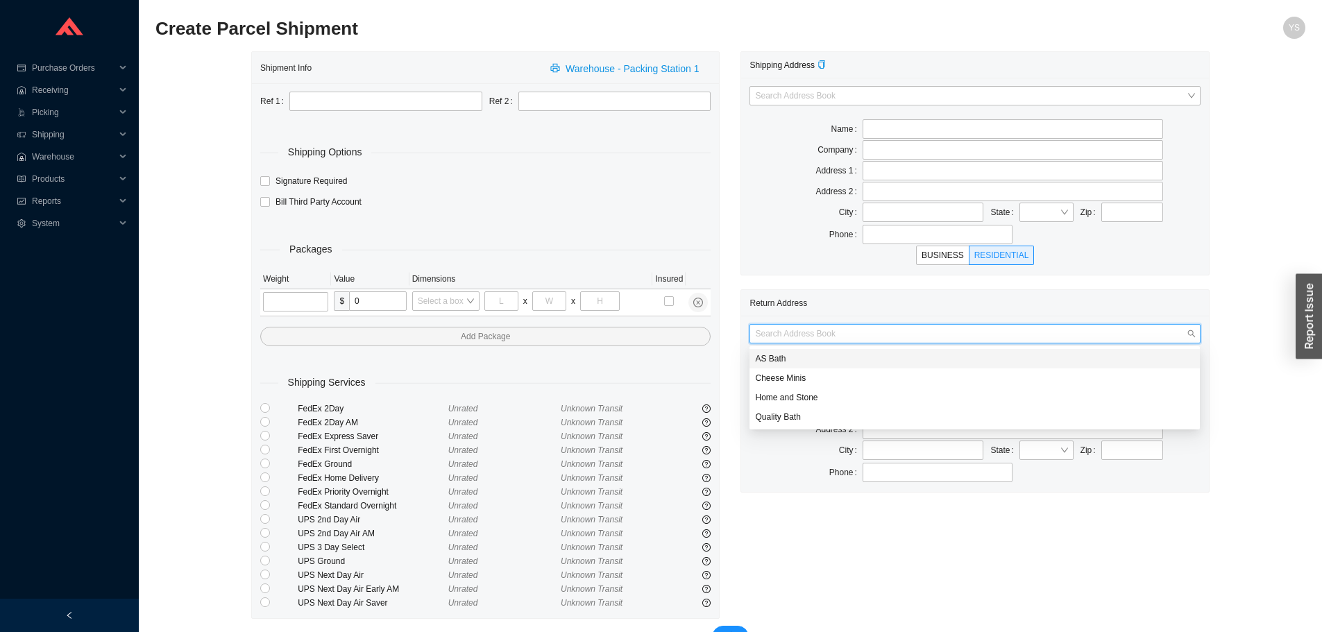
click at [771, 366] on div "AS Bath" at bounding box center [974, 358] width 450 height 19
type input "AS Bath"
type input "[STREET_ADDRESS]"
type input "Edison"
type input "08820"
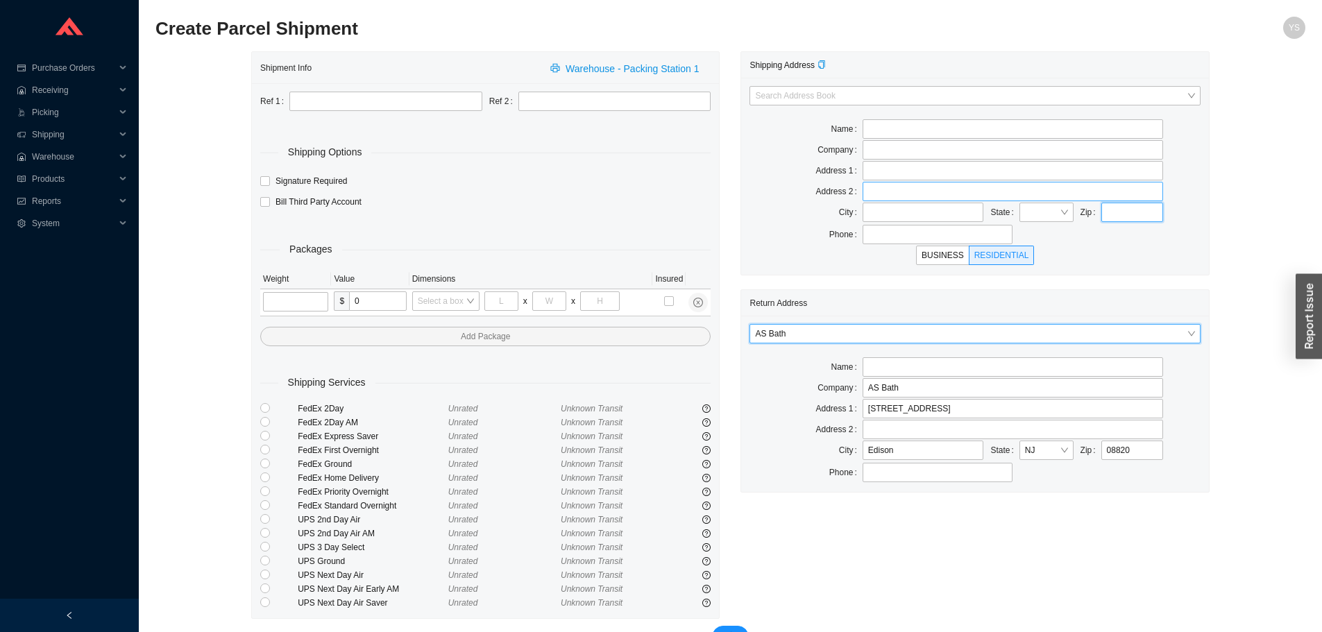
drag, startPoint x: 1111, startPoint y: 206, endPoint x: 1087, endPoint y: 201, distance: 24.1
click at [1111, 205] on input "text" at bounding box center [1132, 212] width 62 height 19
type input "08701"
type input "LAKEWOOD"
type input "08701"
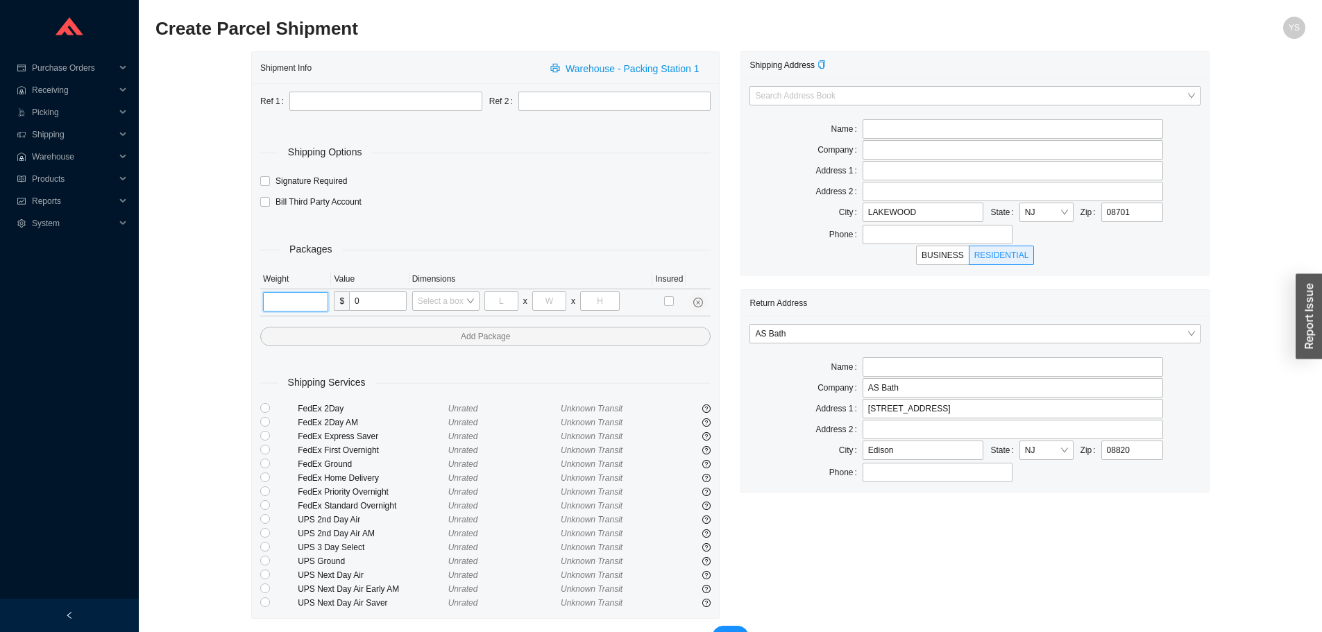
drag, startPoint x: 309, startPoint y: 301, endPoint x: 325, endPoint y: 289, distance: 19.3
click at [309, 301] on input "tel" at bounding box center [295, 301] width 65 height 19
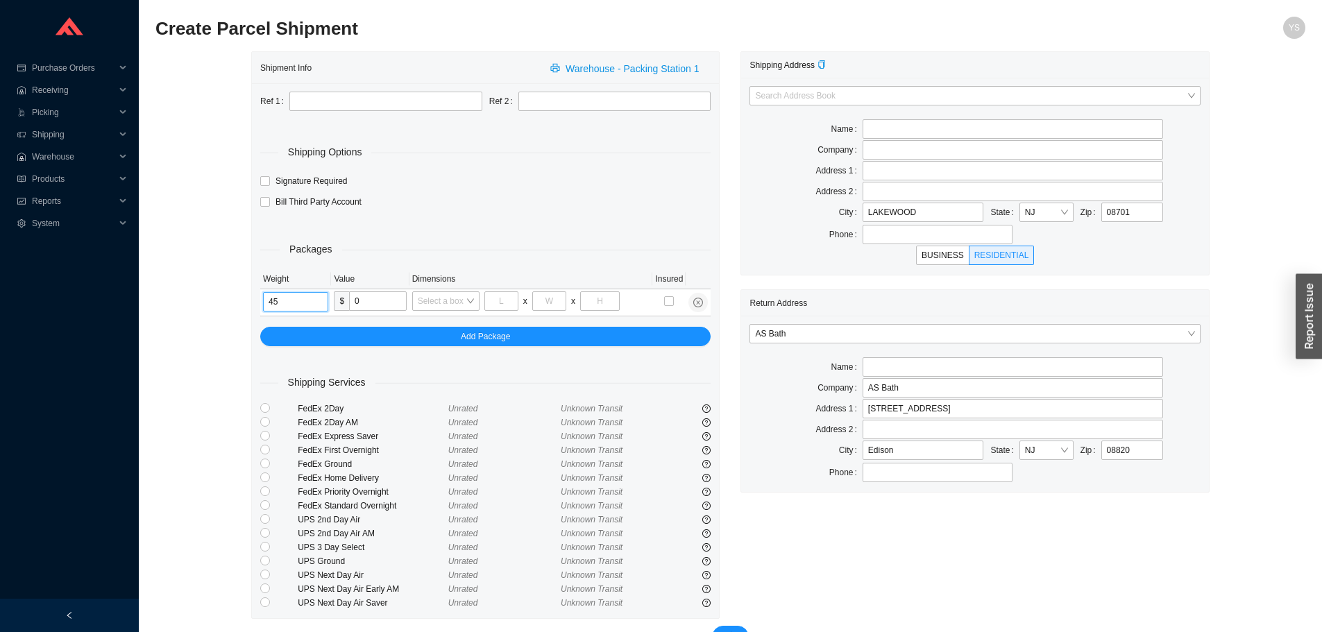
type input "45"
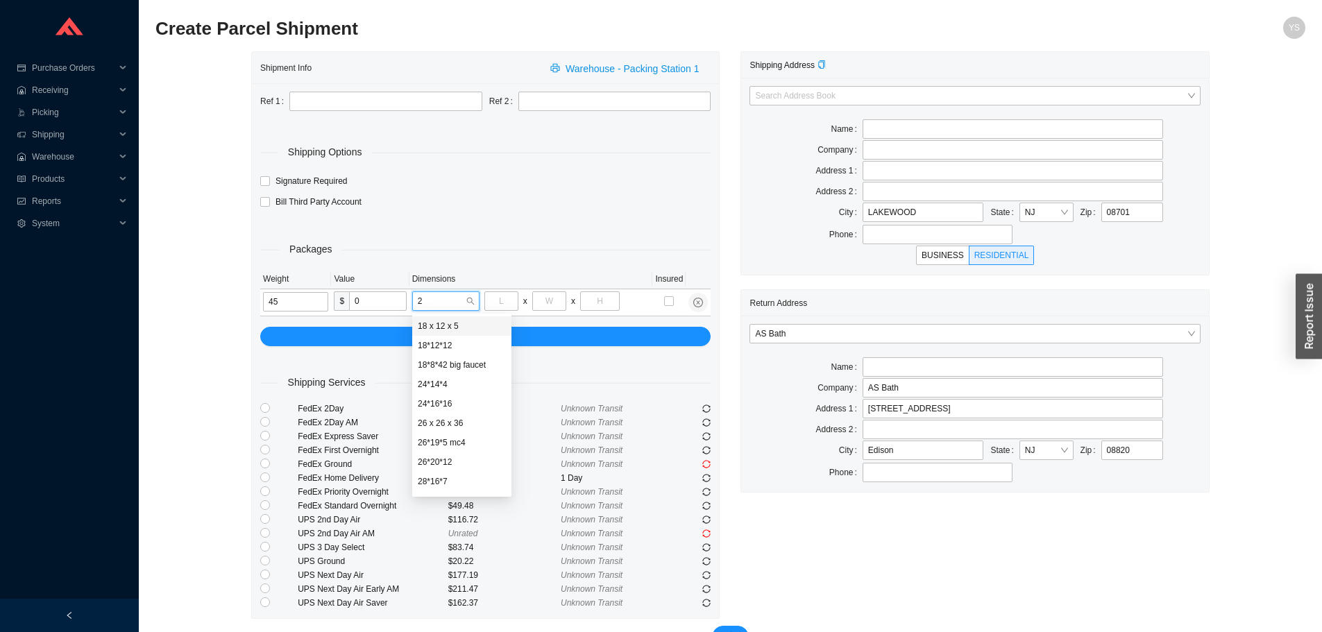
type input "24"
type input "16"
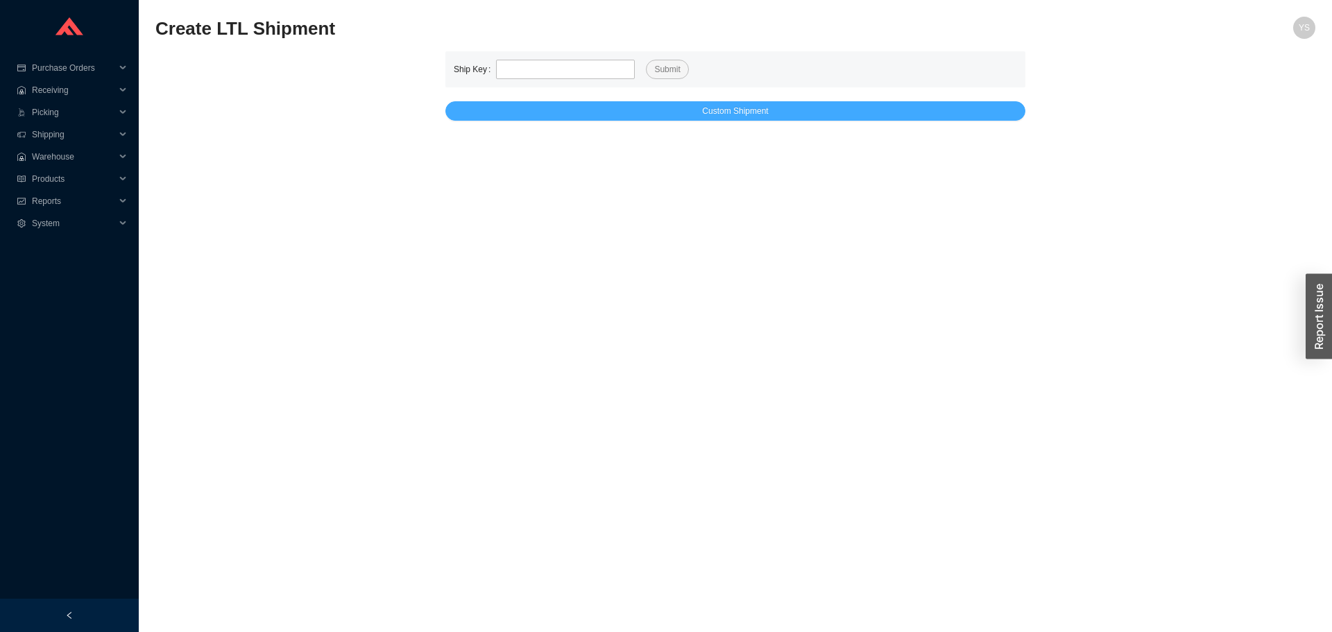
click at [815, 105] on button "Custom Shipment" at bounding box center [735, 110] width 580 height 19
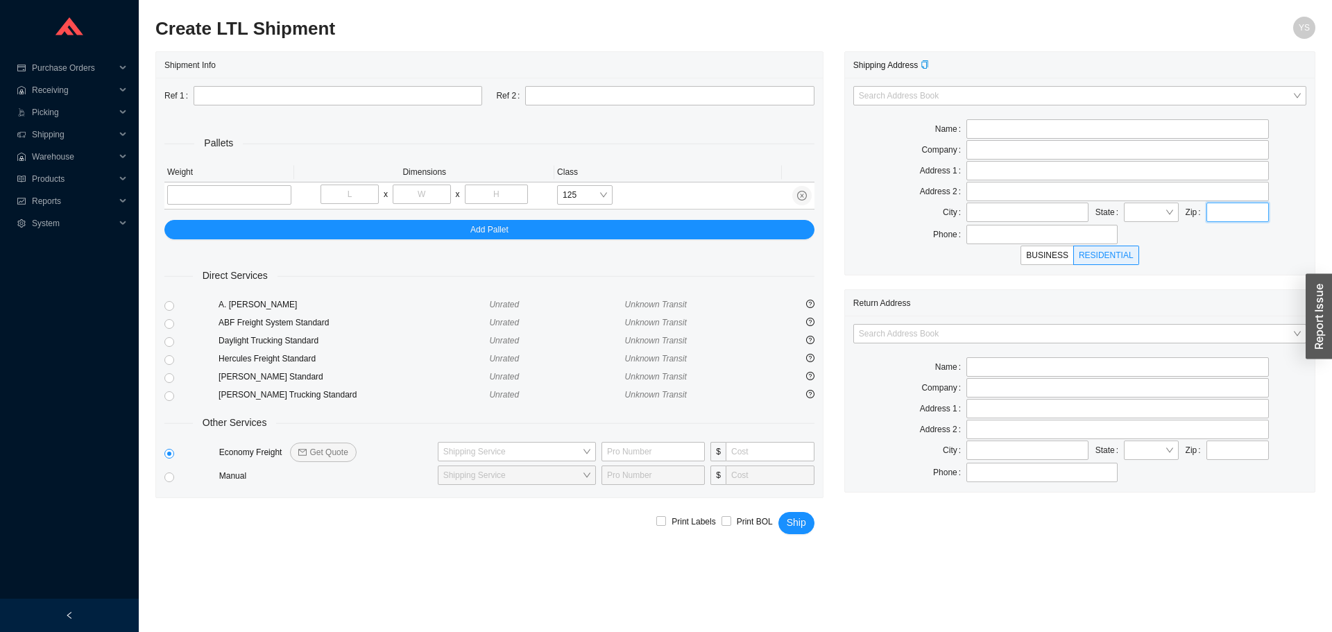
click at [1218, 210] on input "text" at bounding box center [1237, 212] width 62 height 19
type input "76088"
type input "WEATHERFORD"
type input "76088"
click at [870, 332] on input "search" at bounding box center [1076, 334] width 434 height 18
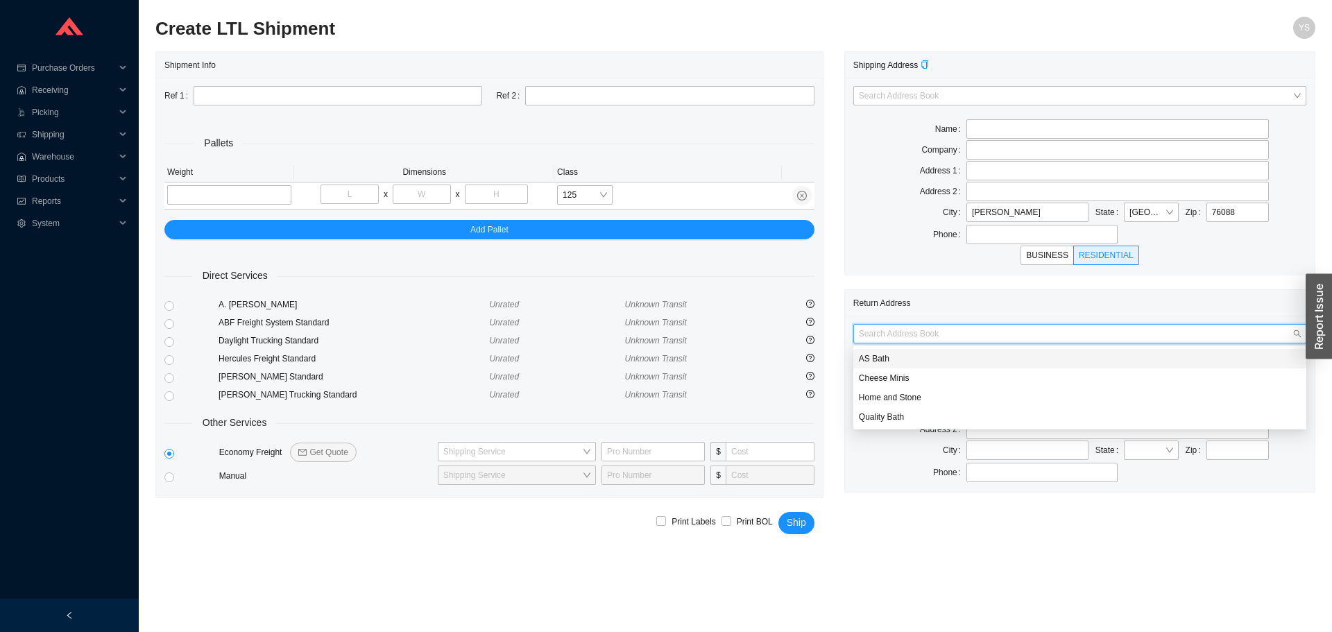
click at [871, 357] on div "AS Bath" at bounding box center [1080, 358] width 442 height 12
type input "AS Bath"
type input "39 Progress St"
type input "Edison"
type input "08820"
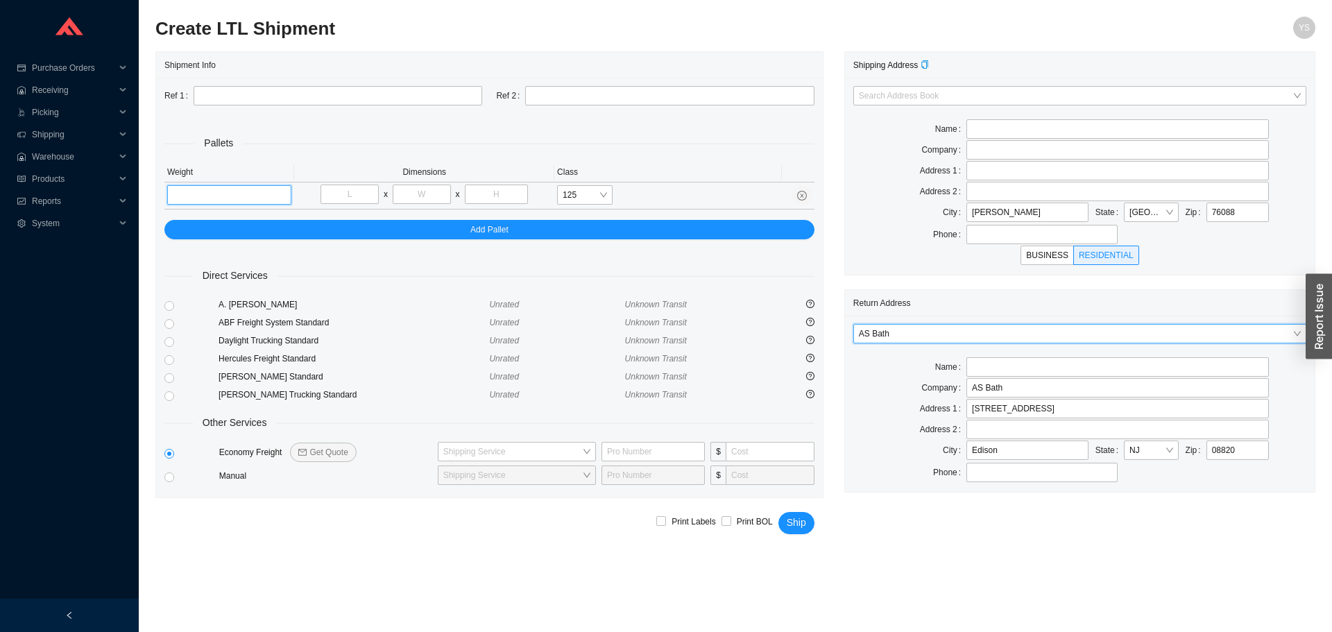
click at [216, 198] on input "tel" at bounding box center [229, 194] width 124 height 19
type input "265"
type input "74"
type input "32"
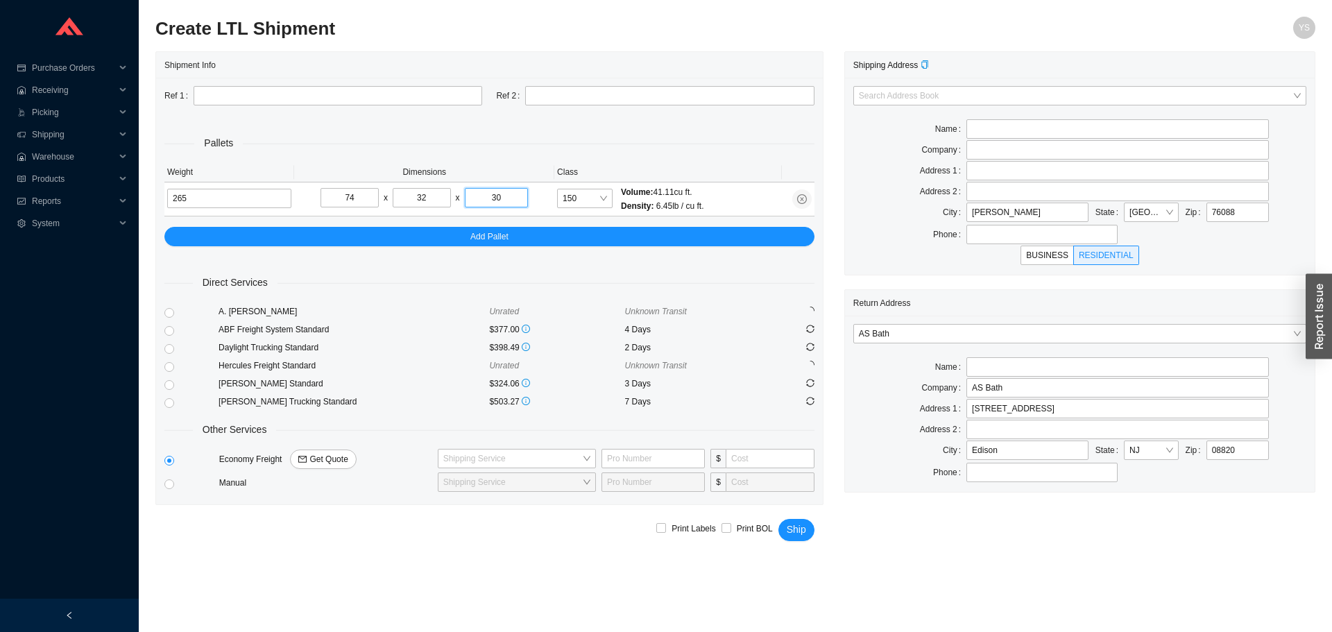
type input "30"
click at [416, 350] on div "Daylight Trucking Standard" at bounding box center [354, 348] width 271 height 14
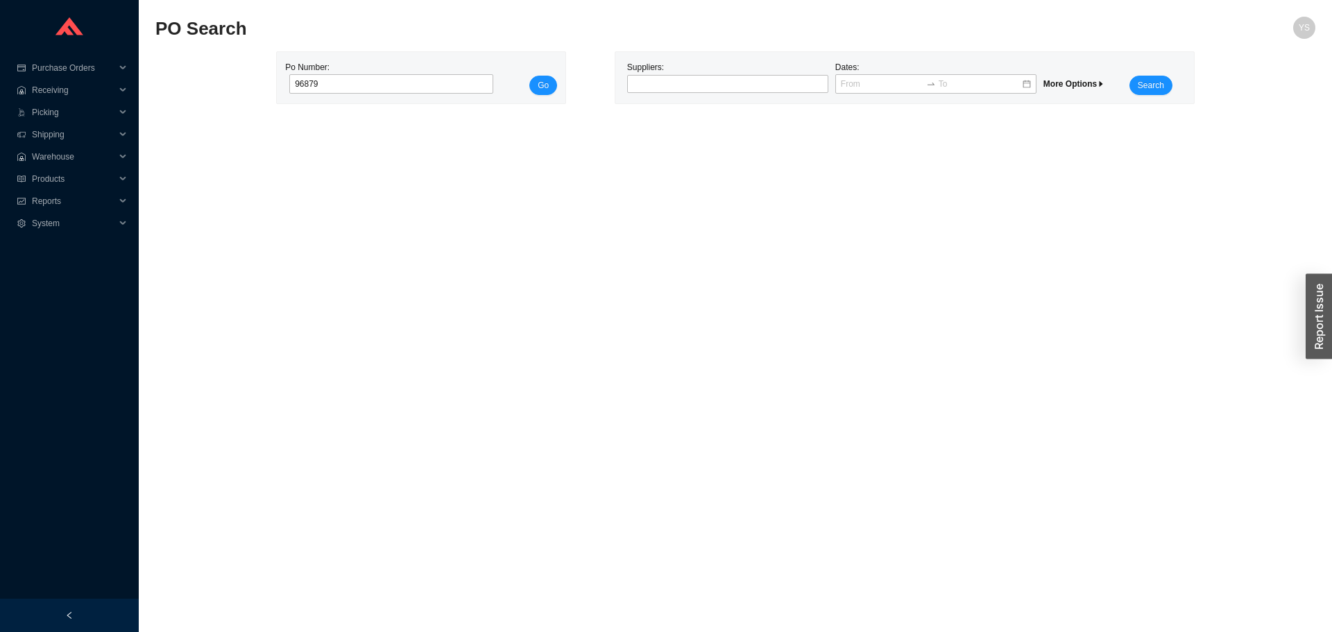
type input "968791"
click button "Go" at bounding box center [543, 85] width 28 height 19
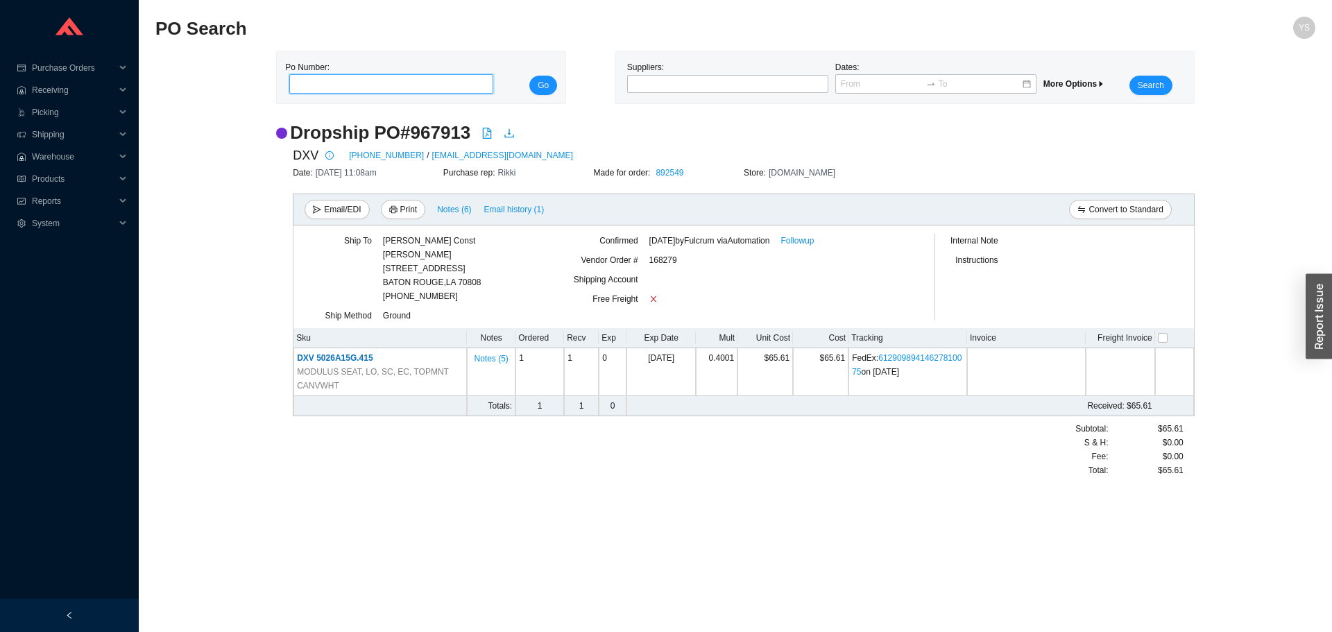
click at [317, 83] on input "tel" at bounding box center [391, 83] width 204 height 19
type input "987913"
click at [529, 76] on button "Go" at bounding box center [543, 85] width 28 height 19
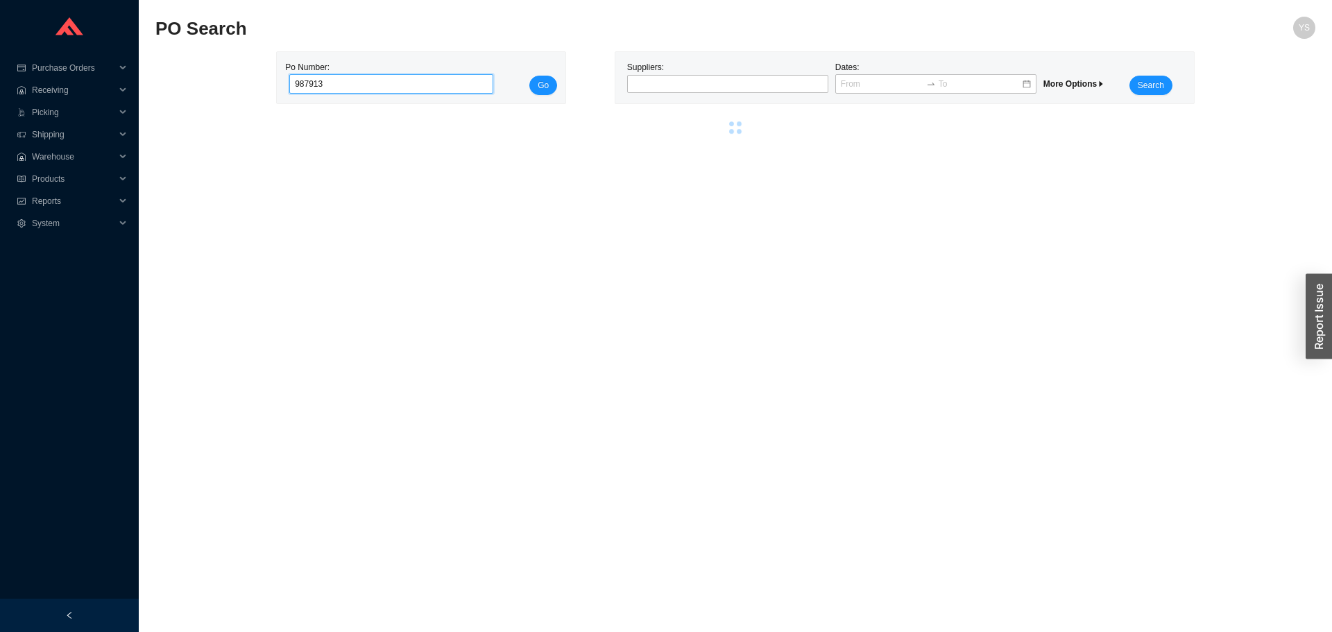
click at [529, 76] on button "Go" at bounding box center [543, 85] width 28 height 19
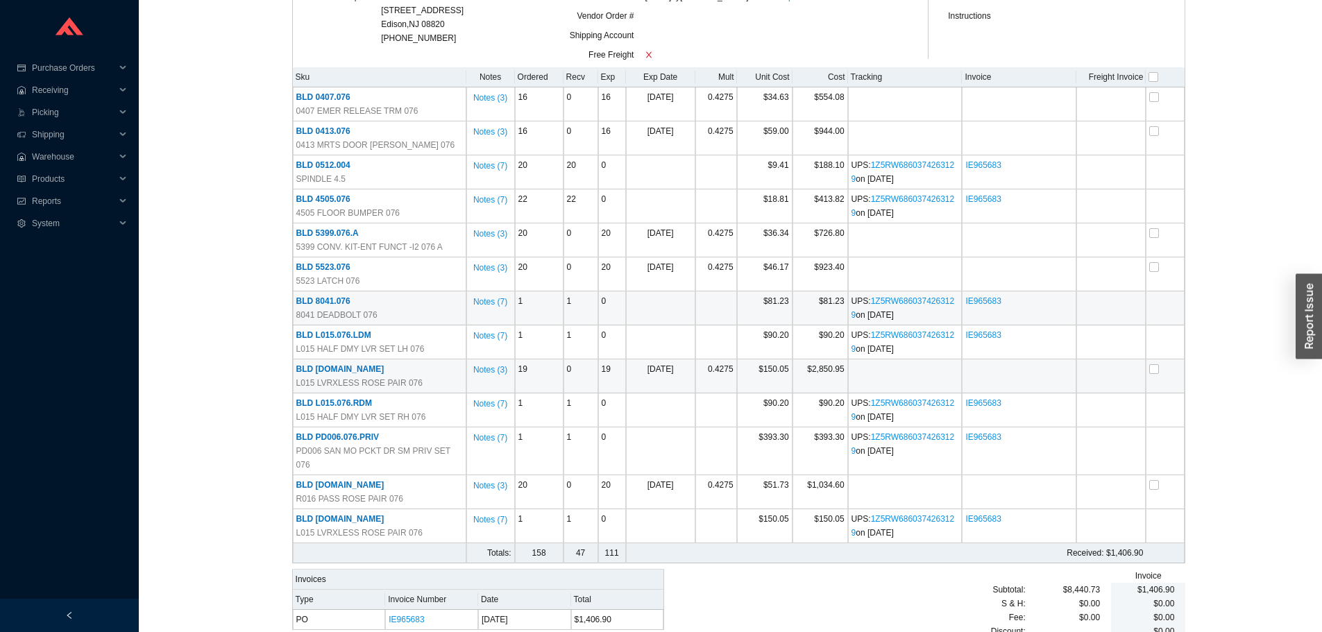
scroll to position [264, 0]
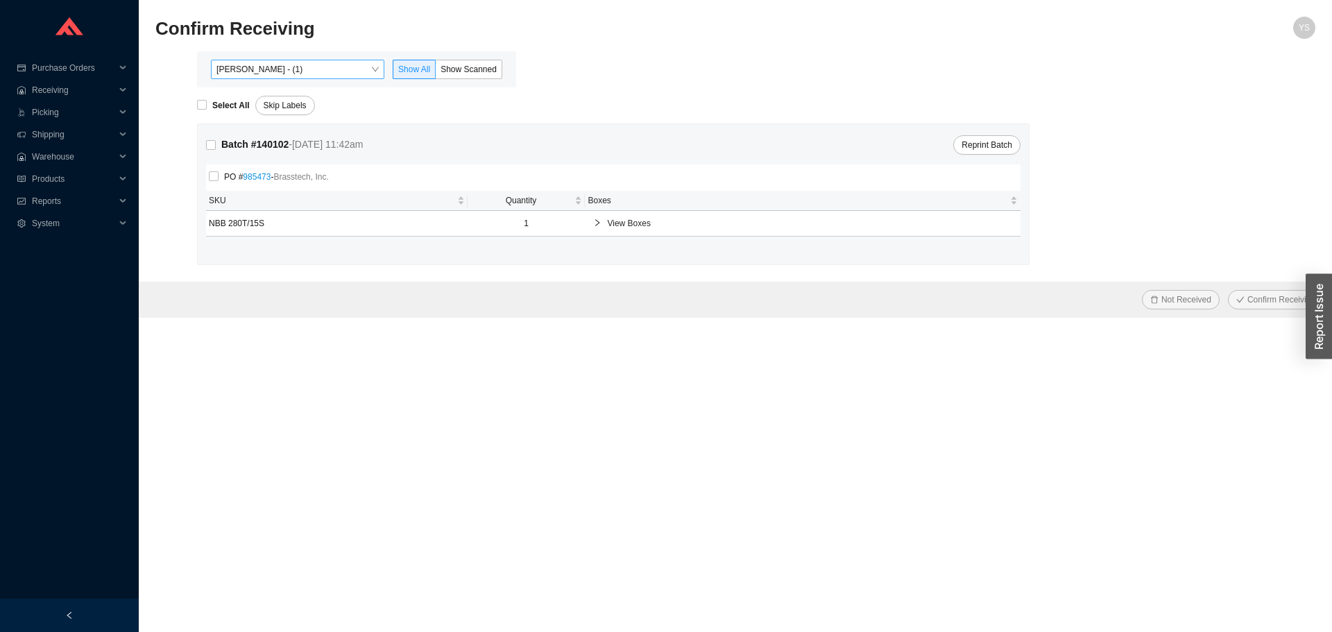
click at [253, 67] on span "[PERSON_NAME] - (1)" at bounding box center [297, 69] width 162 height 18
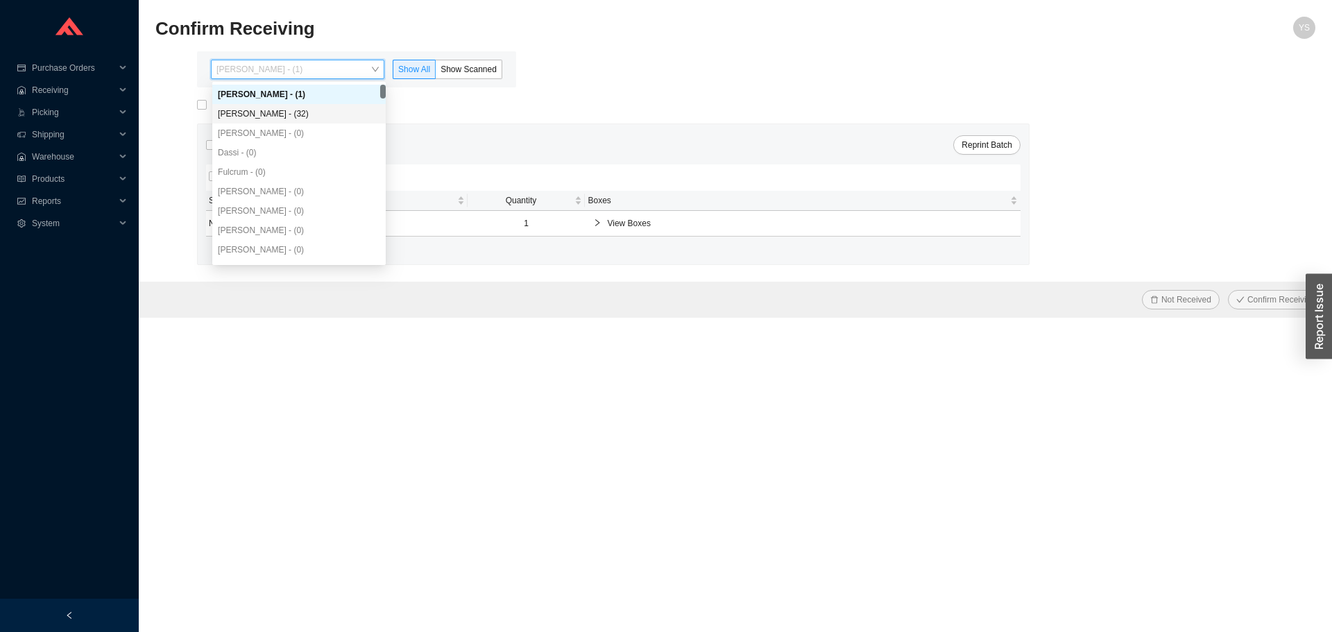
click at [246, 117] on div "[PERSON_NAME] - (32)" at bounding box center [299, 114] width 162 height 12
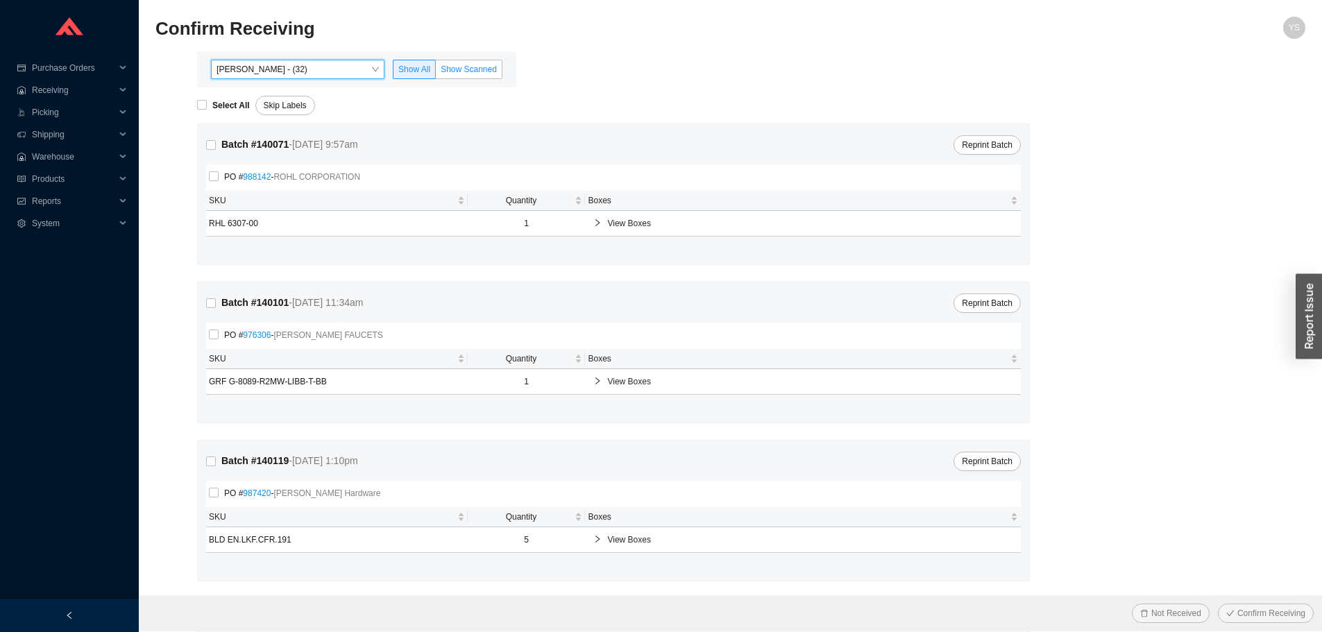
click at [499, 70] on label "Show Scanned" at bounding box center [469, 69] width 67 height 19
click at [436, 72] on input "Show Scanned" at bounding box center [436, 72] width 0 height 0
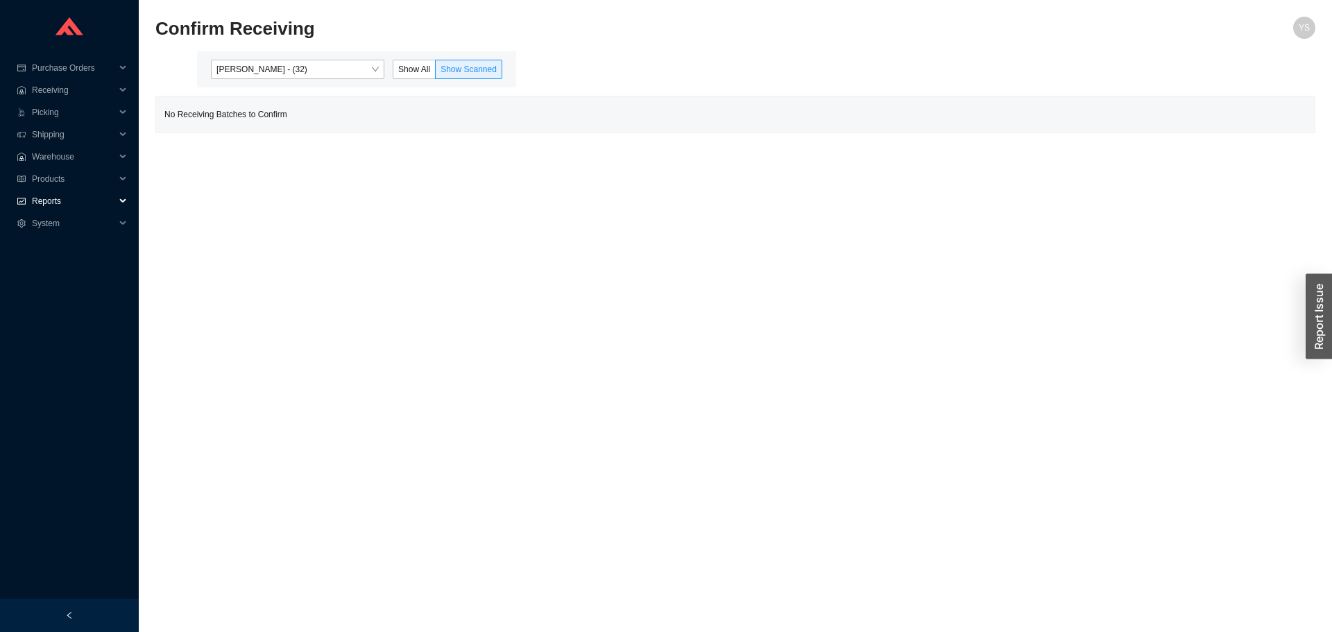
click at [56, 198] on span "Reports" at bounding box center [73, 201] width 83 height 22
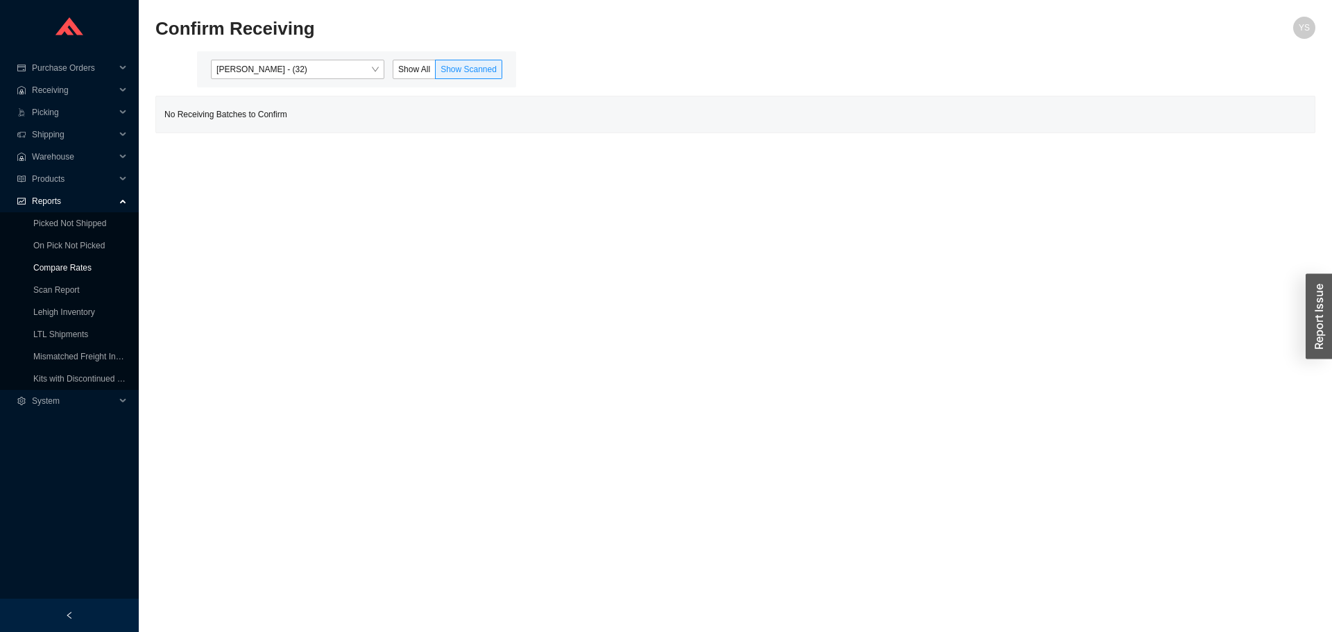
click at [44, 265] on link "Compare Rates" at bounding box center [62, 268] width 58 height 10
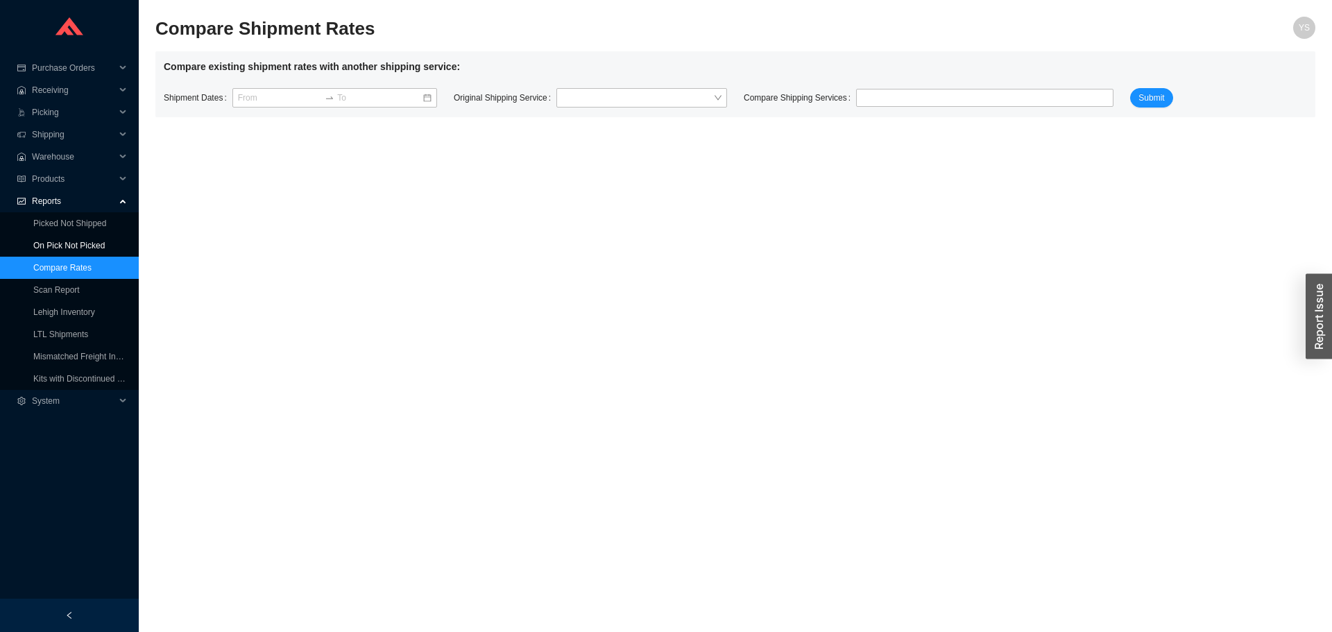
click at [44, 241] on link "On Pick Not Picked" at bounding box center [68, 246] width 71 height 10
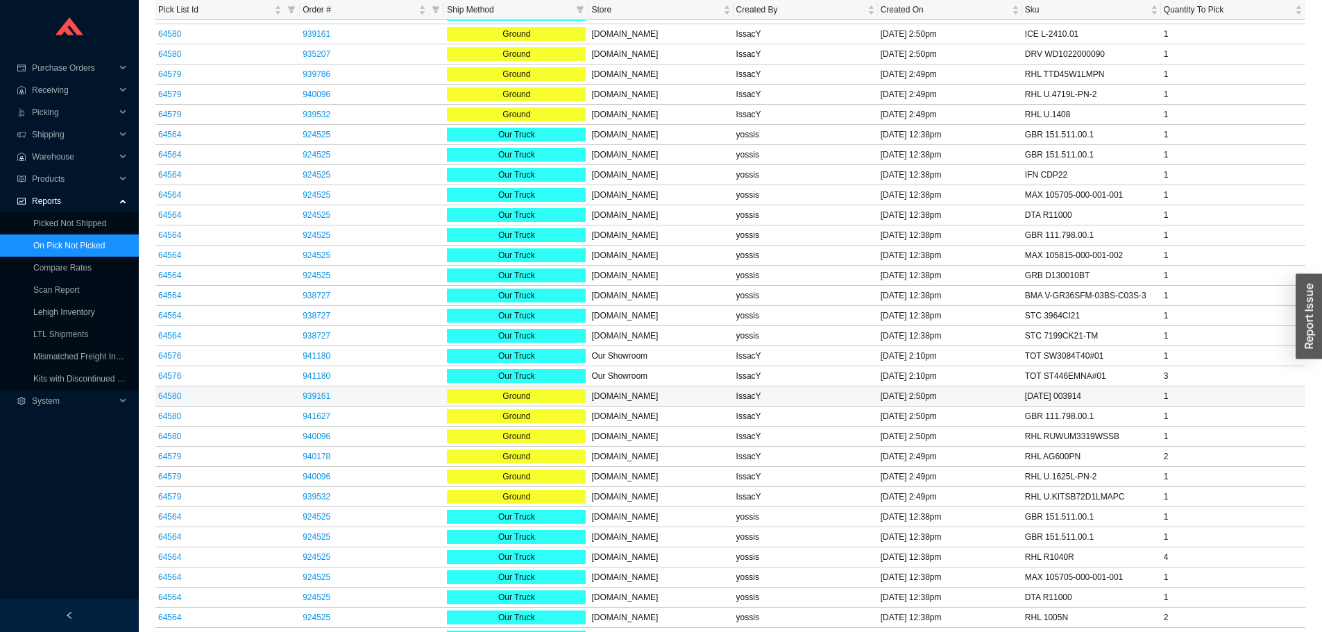
scroll to position [890, 0]
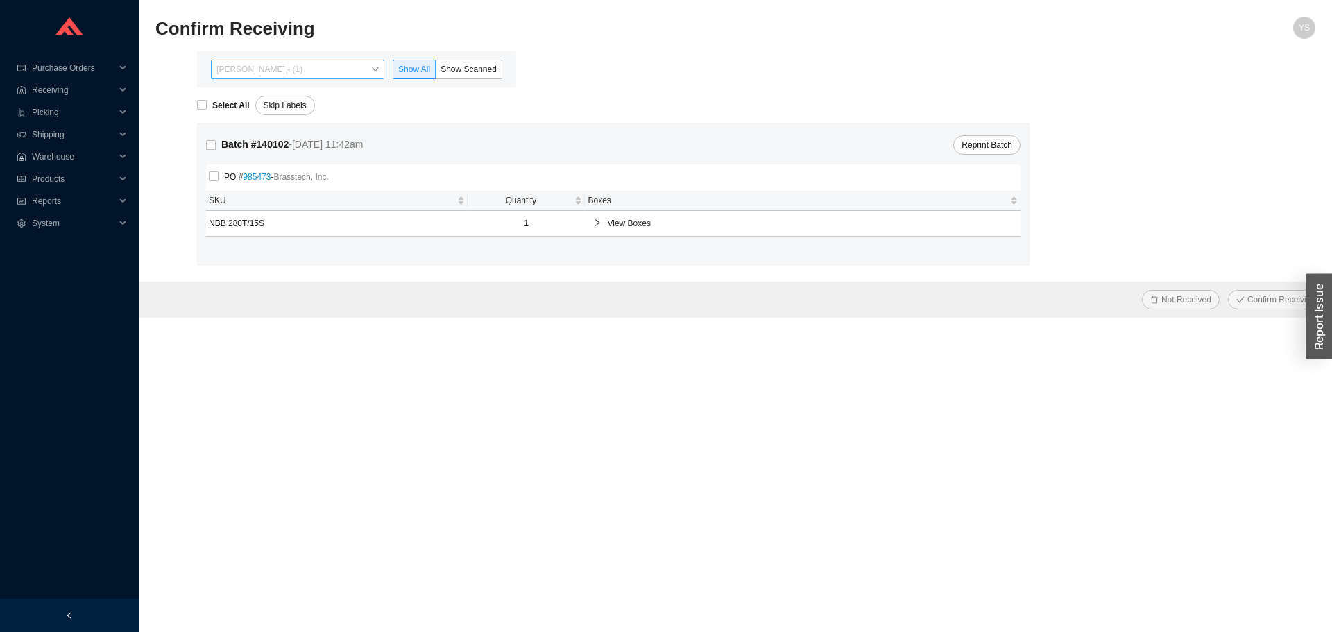
click at [262, 71] on span "[PERSON_NAME] - (1)" at bounding box center [297, 69] width 162 height 18
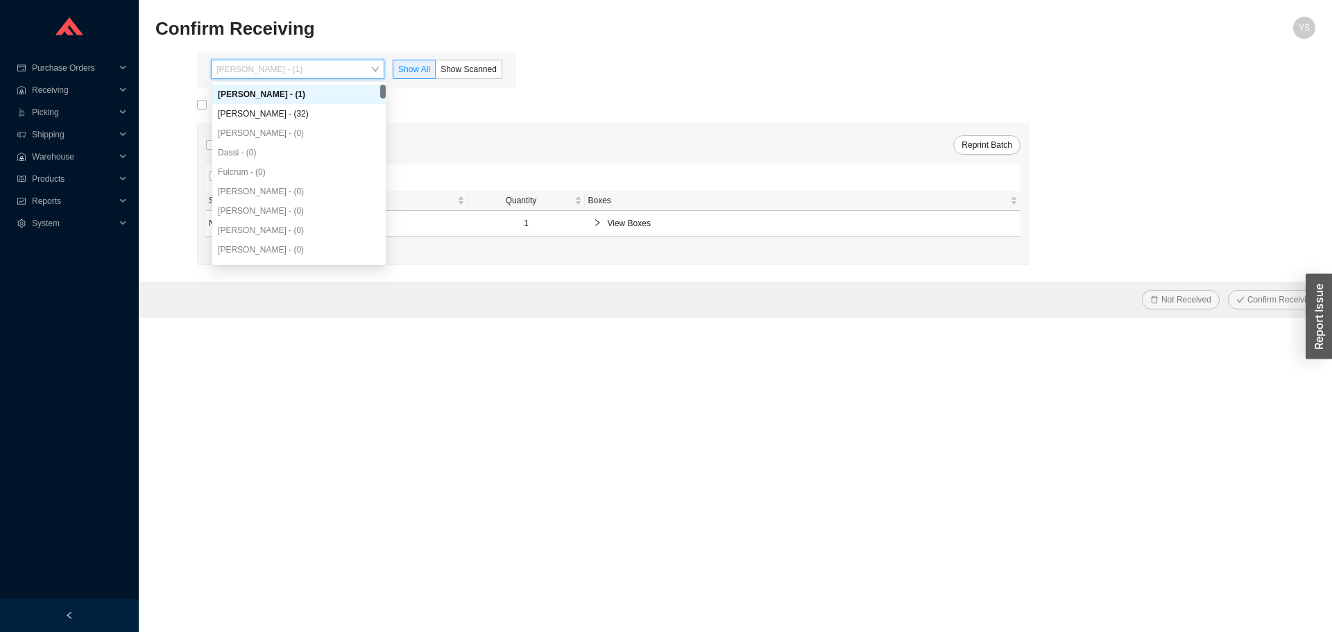
click at [258, 108] on div "[PERSON_NAME] - (32)" at bounding box center [299, 114] width 162 height 12
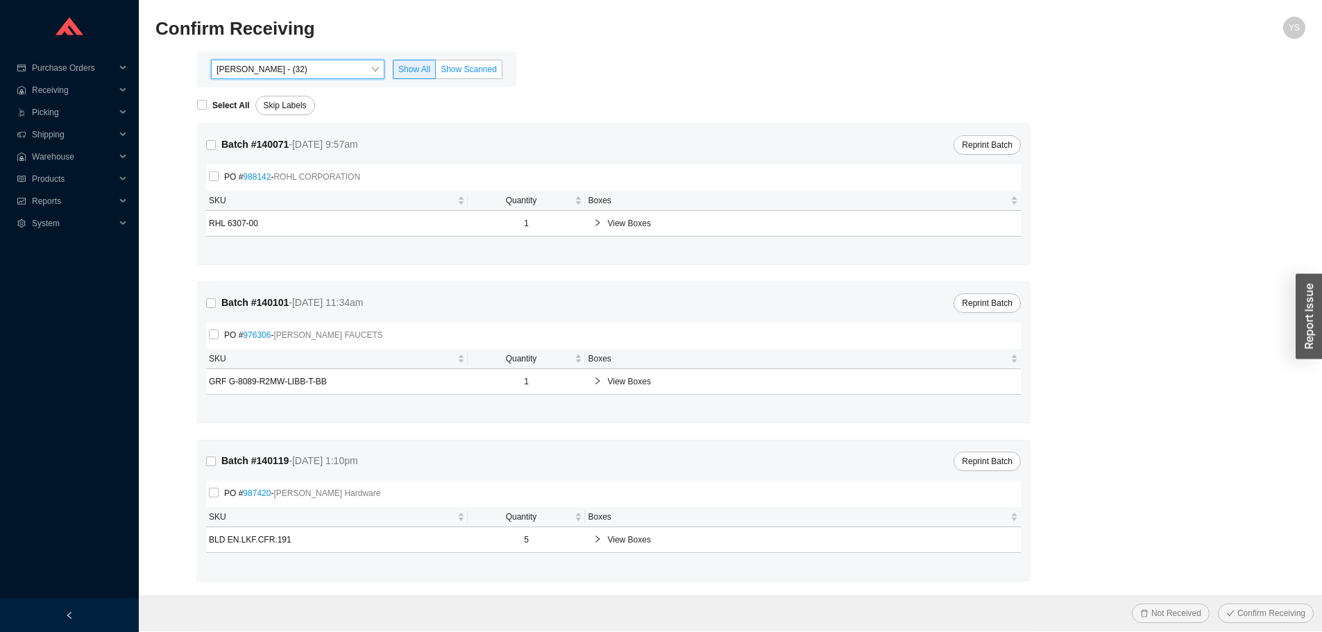
click at [452, 74] on span "Show Scanned" at bounding box center [469, 70] width 56 height 10
click at [436, 72] on input "Show Scanned" at bounding box center [436, 72] width 0 height 0
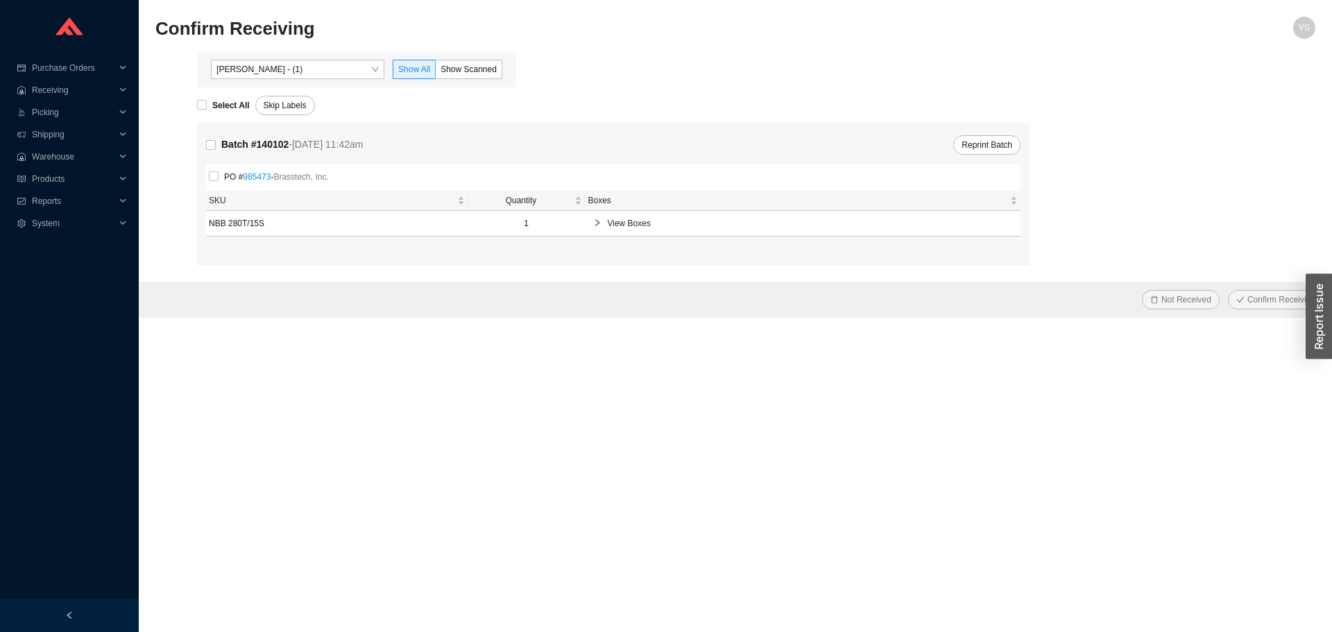
click at [256, 76] on span "[PERSON_NAME] - (1)" at bounding box center [297, 69] width 162 height 18
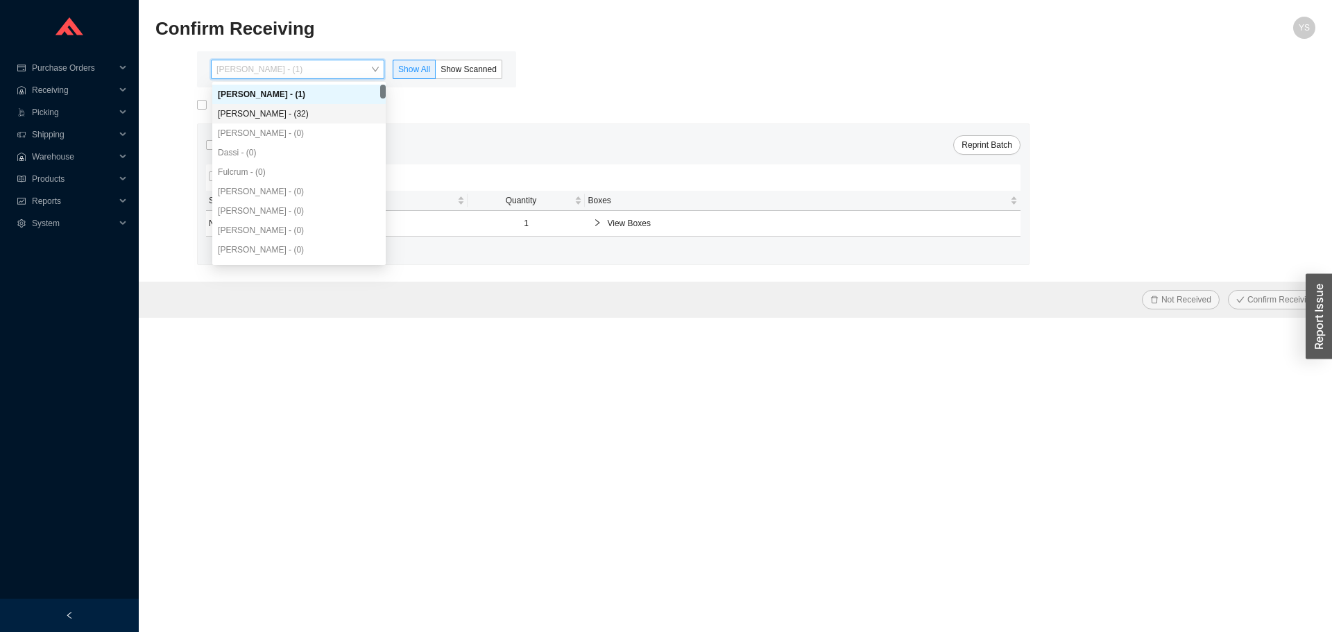
click at [245, 121] on div "[PERSON_NAME] - (32)" at bounding box center [298, 113] width 173 height 19
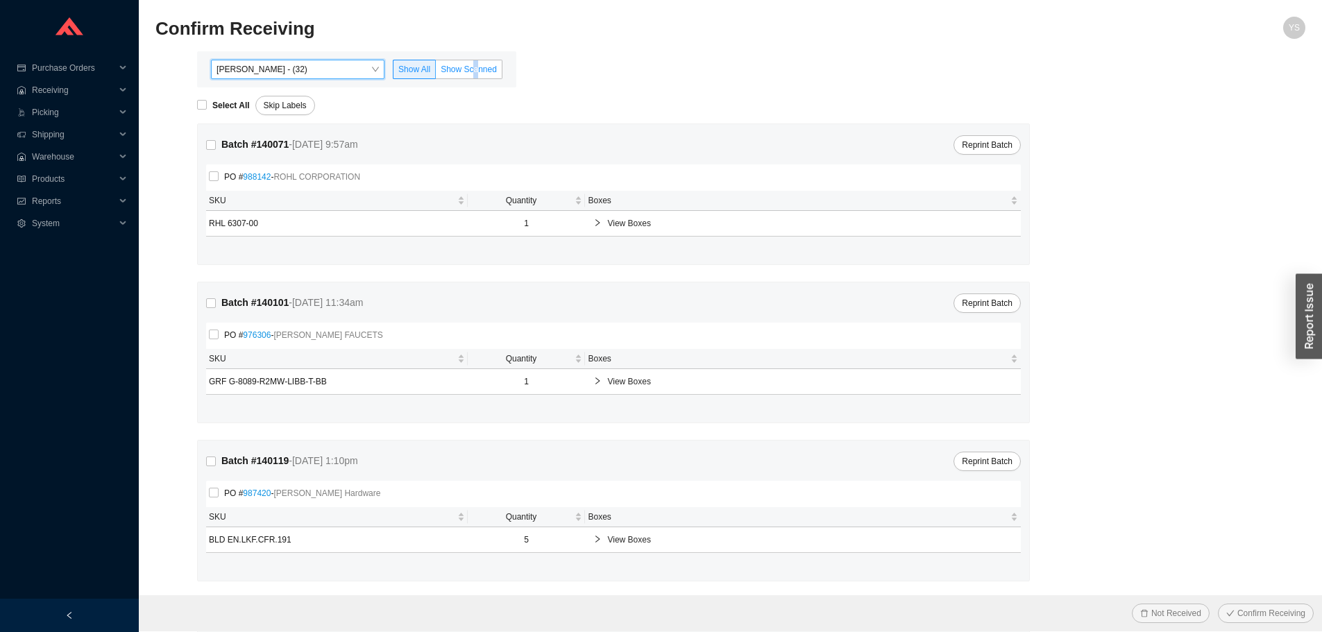
click at [474, 72] on span "Show Scanned" at bounding box center [469, 70] width 56 height 10
click at [436, 72] on input "Show Scanned" at bounding box center [436, 72] width 0 height 0
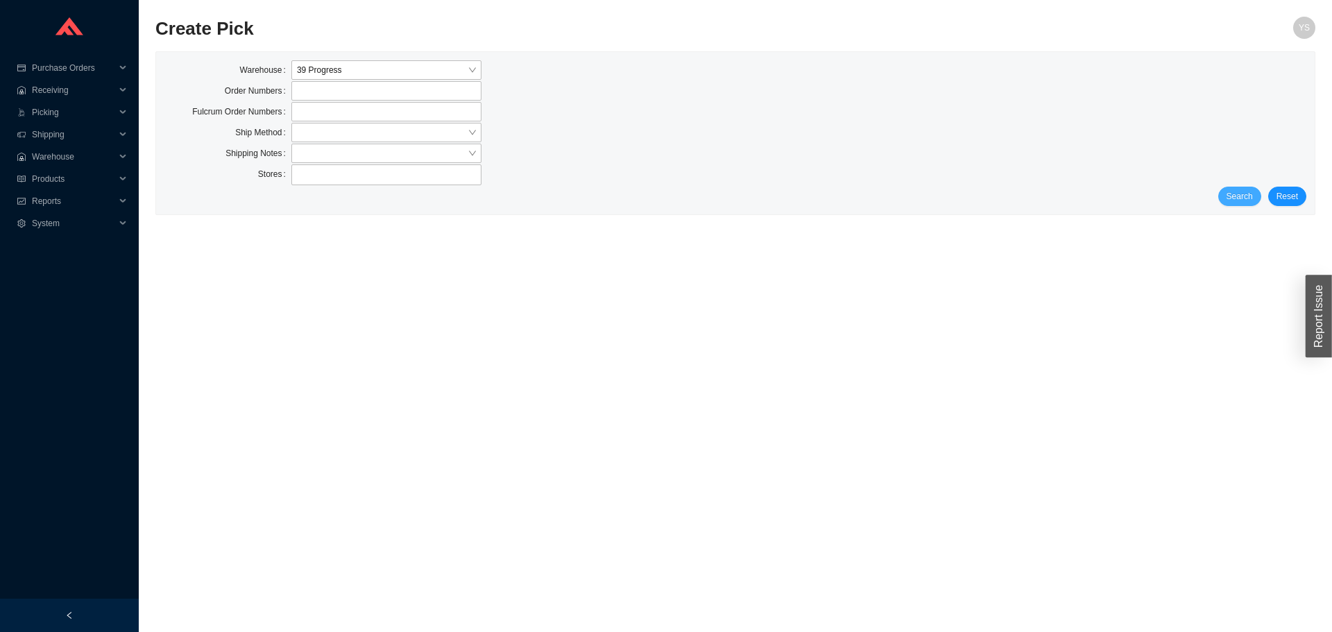
click at [1238, 194] on span "Search" at bounding box center [1240, 196] width 26 height 14
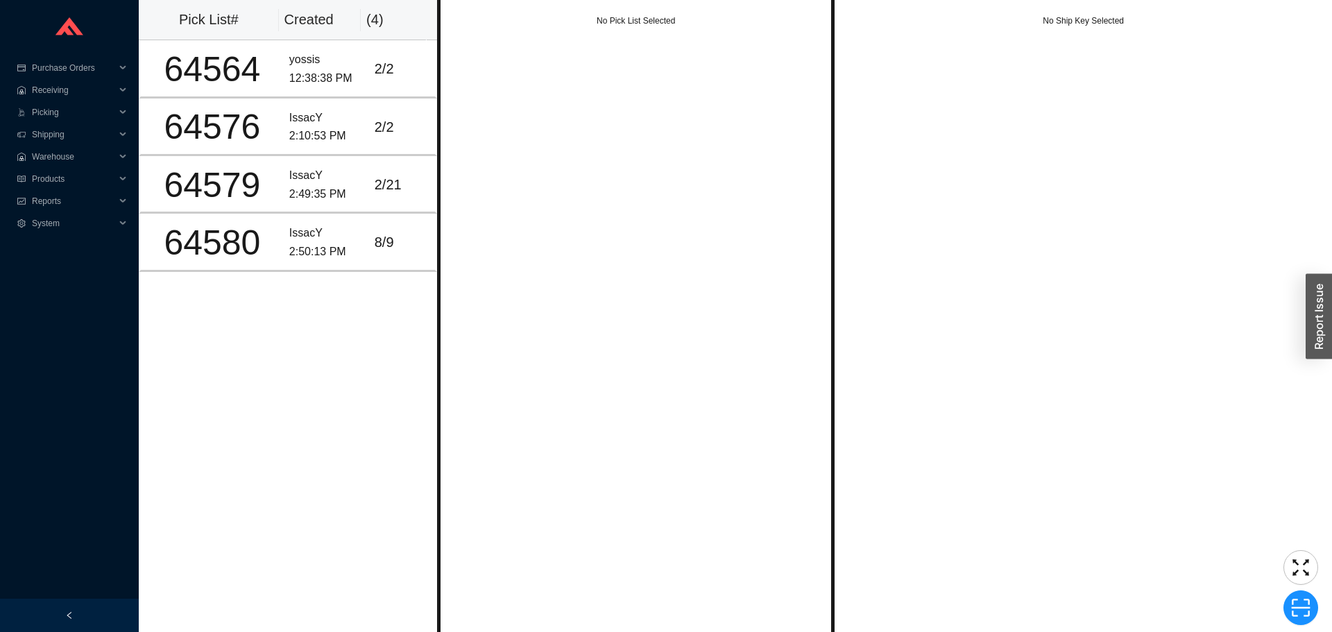
click at [640, 119] on div "No Pick List Selected" at bounding box center [636, 316] width 398 height 632
click at [711, 130] on div "No Pick List Selected" at bounding box center [636, 316] width 398 height 632
click at [379, 84] on td "2 / 2" at bounding box center [403, 69] width 68 height 58
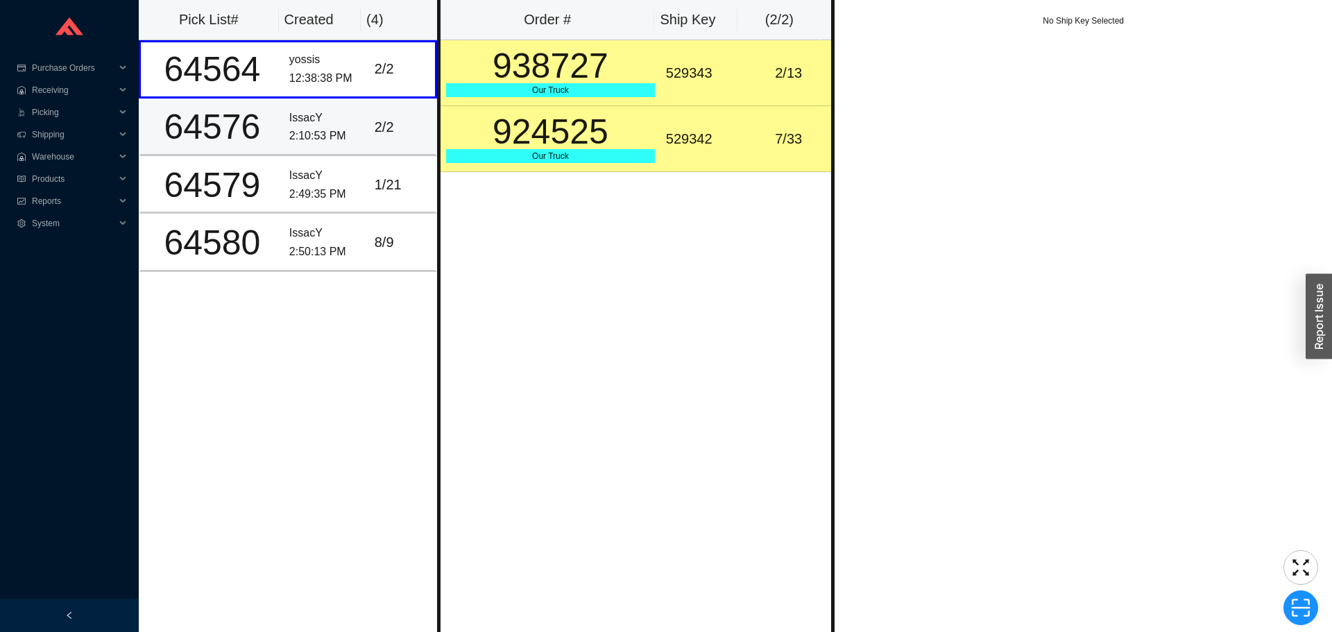
click at [382, 111] on td "2 / 2" at bounding box center [403, 128] width 68 height 58
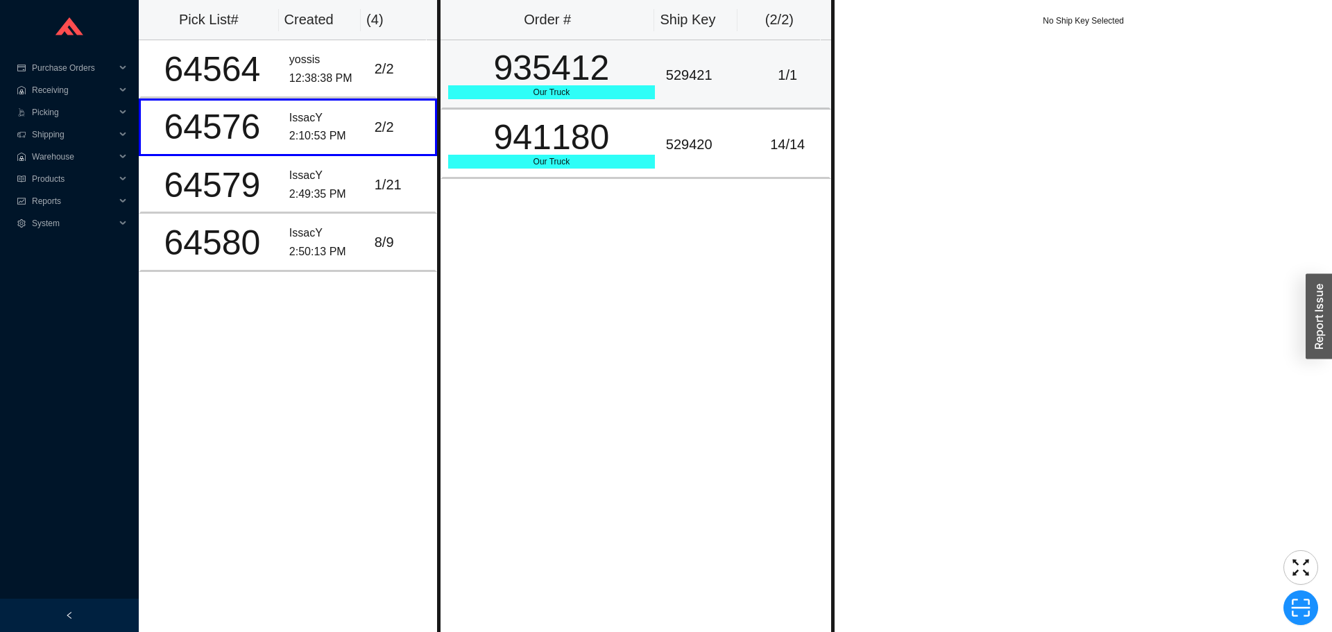
click at [537, 104] on td "935412 Our Truck" at bounding box center [551, 74] width 220 height 69
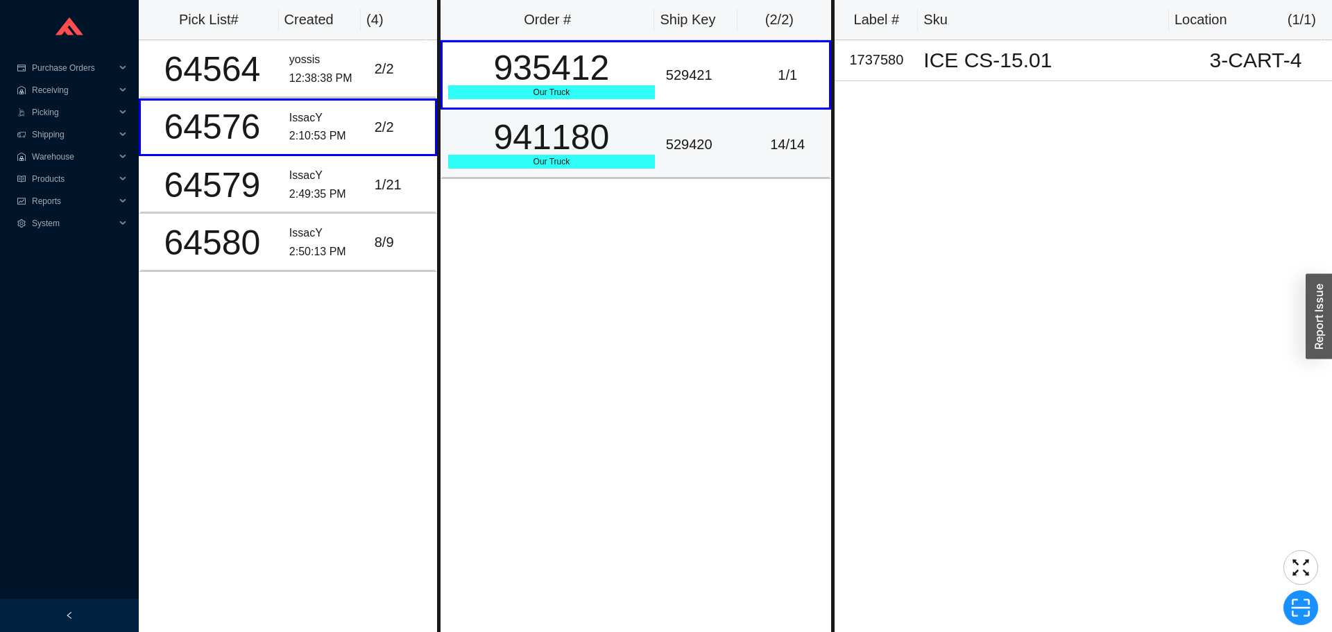
click at [556, 144] on div "941180" at bounding box center [551, 137] width 207 height 35
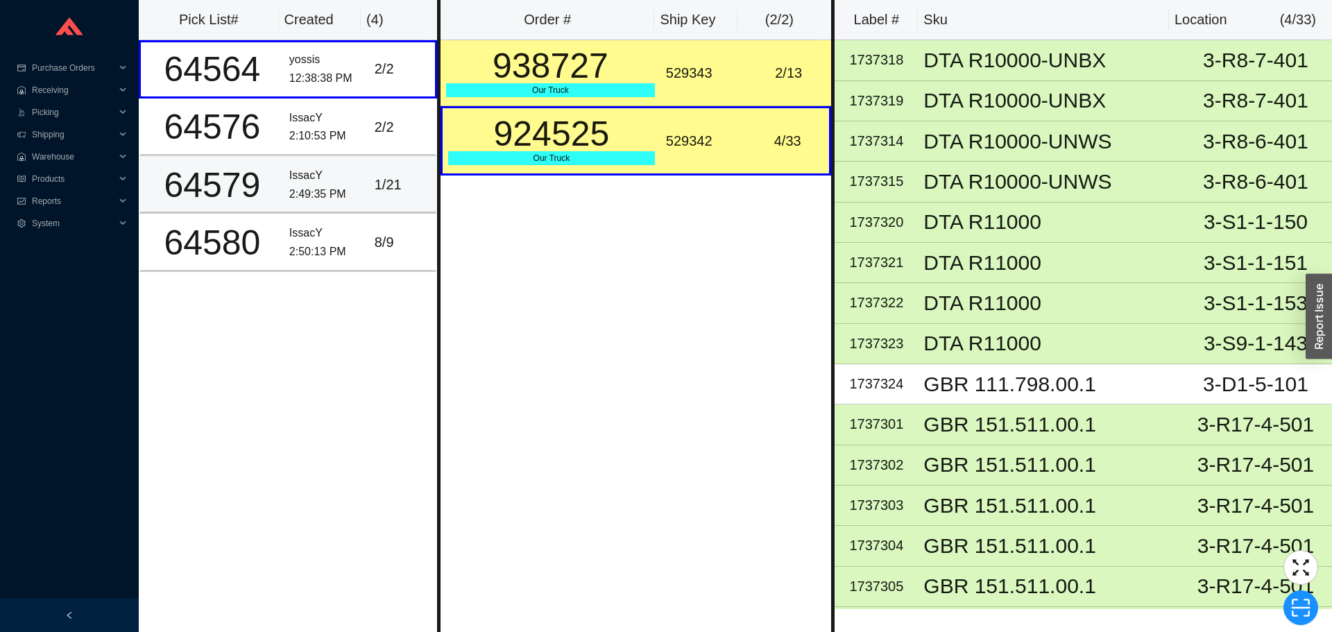
click at [381, 192] on div "1 / 21" at bounding box center [402, 184] width 55 height 23
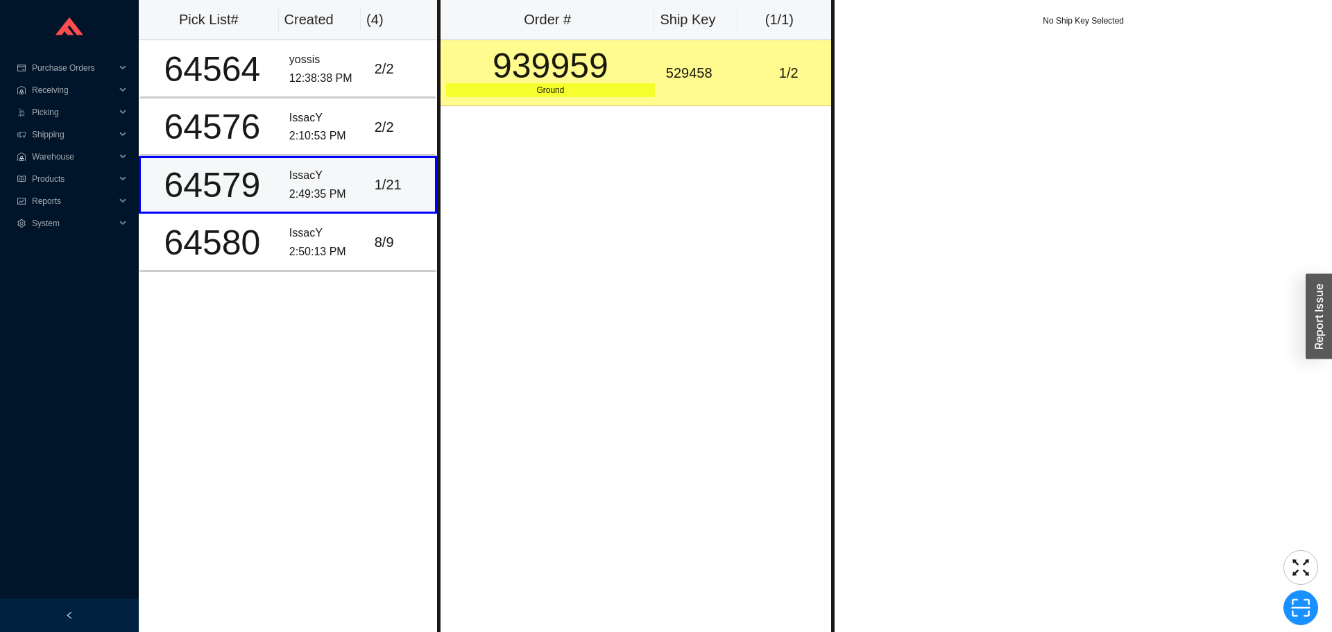
click at [387, 212] on td "1 / 21" at bounding box center [403, 185] width 68 height 58
click at [393, 221] on td "8 / 9" at bounding box center [403, 243] width 68 height 58
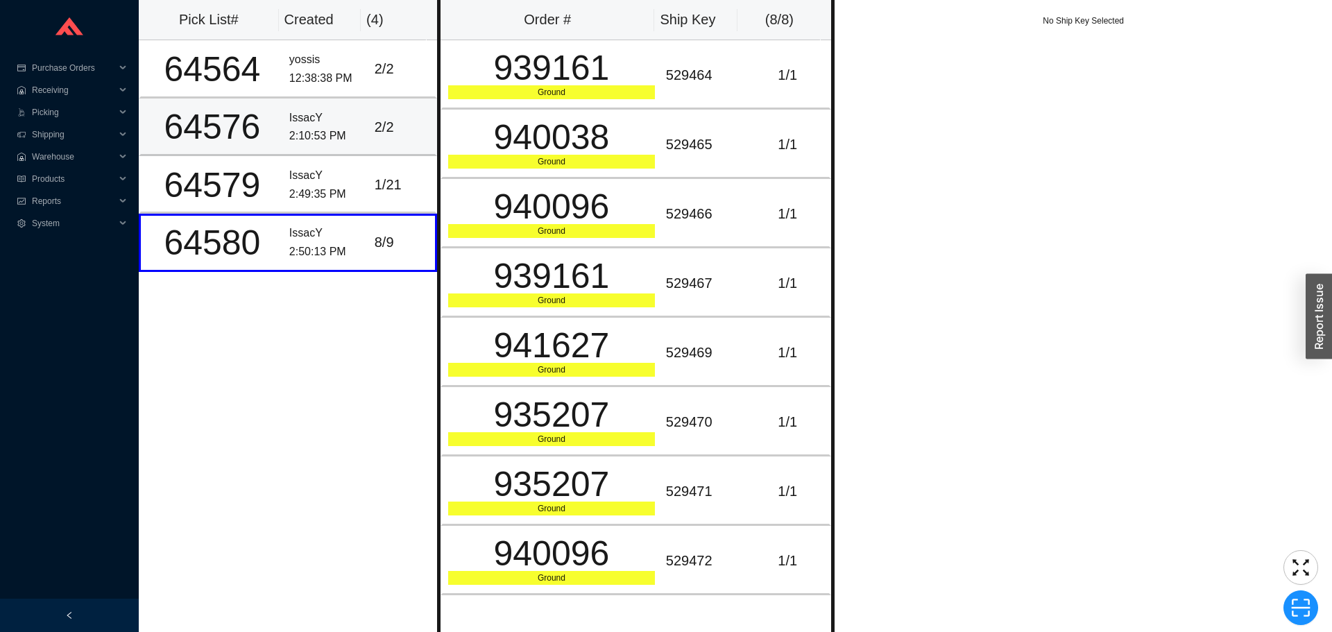
click at [406, 128] on div "2 / 2" at bounding box center [402, 127] width 55 height 23
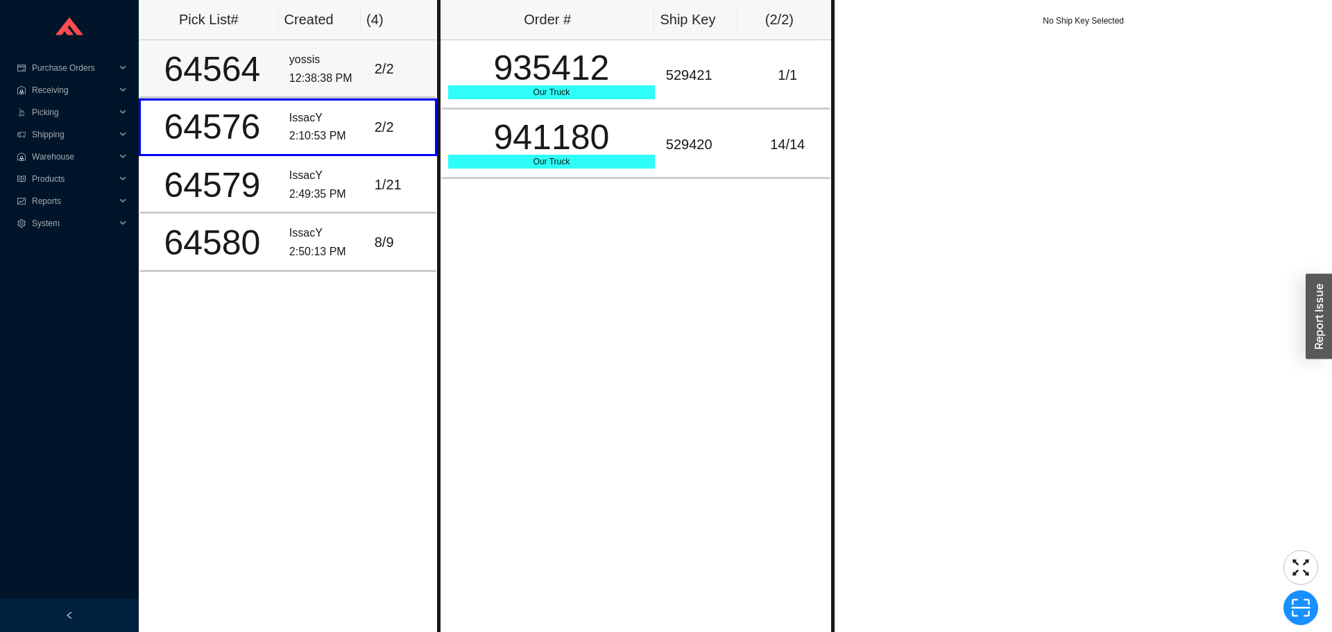
drag, startPoint x: 340, startPoint y: 77, endPoint x: 354, endPoint y: 76, distance: 13.9
click at [340, 76] on div "12:38:38 PM" at bounding box center [326, 78] width 74 height 19
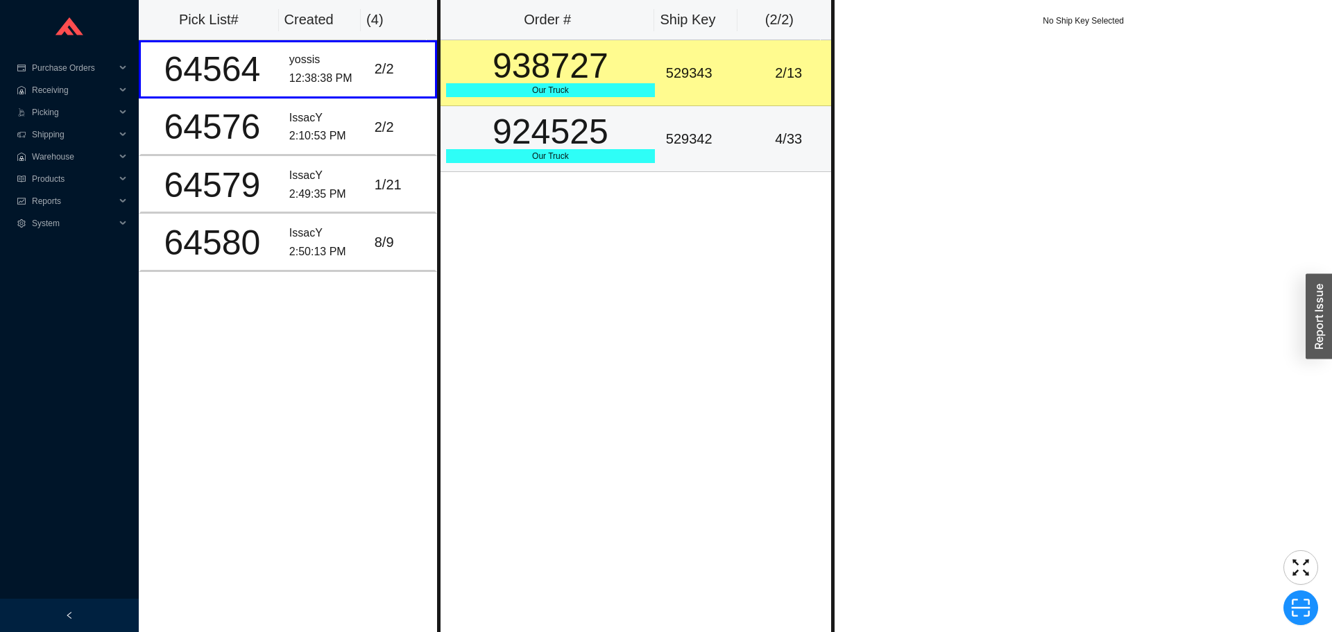
click at [589, 105] on td "938727 Our Truck" at bounding box center [551, 73] width 220 height 66
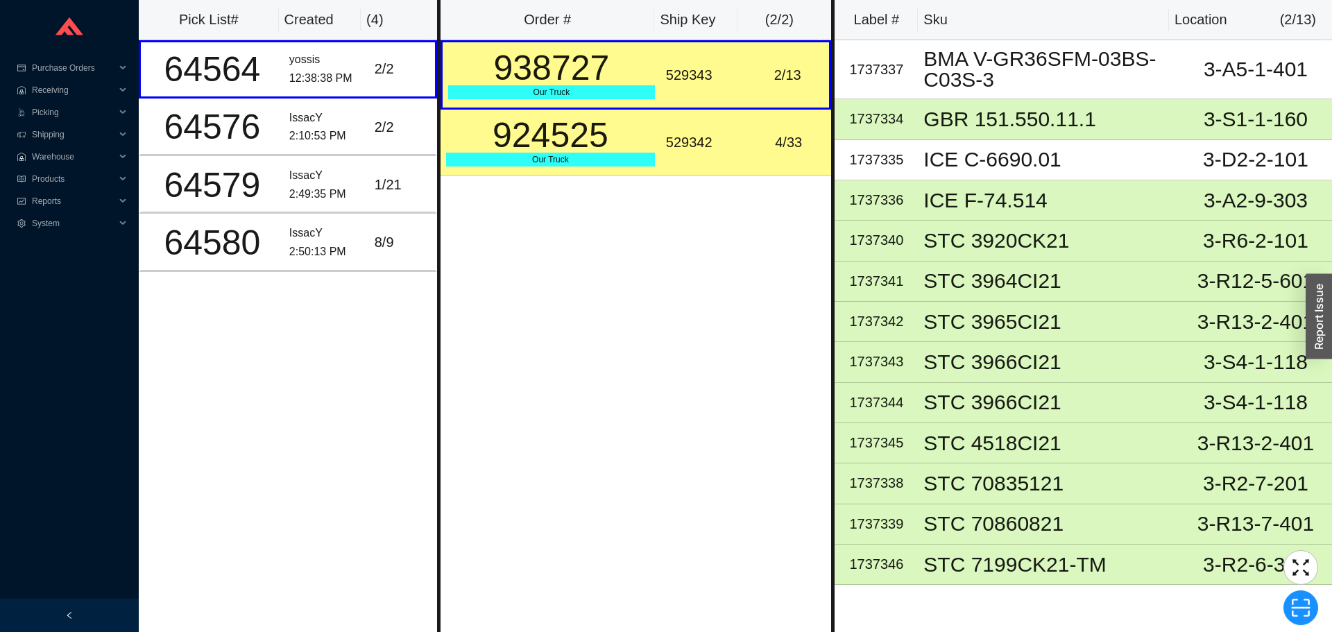
click at [590, 164] on div "Our Truck" at bounding box center [550, 160] width 209 height 14
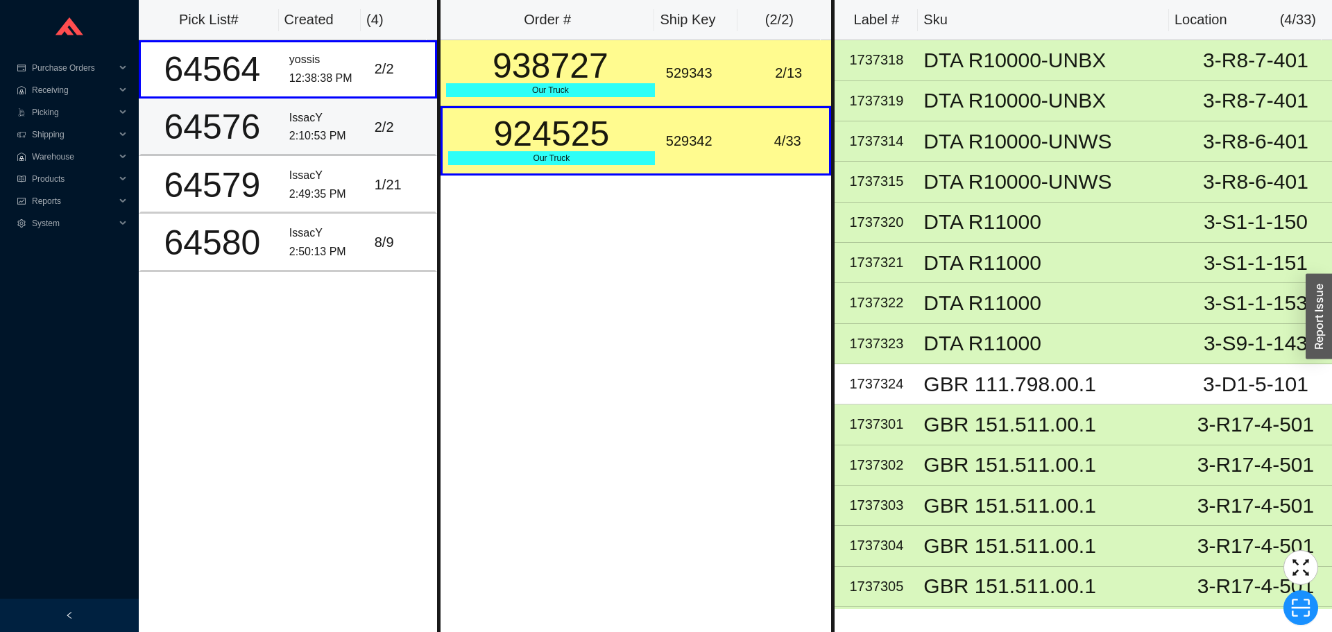
click at [381, 151] on td "2 / 2" at bounding box center [403, 128] width 68 height 58
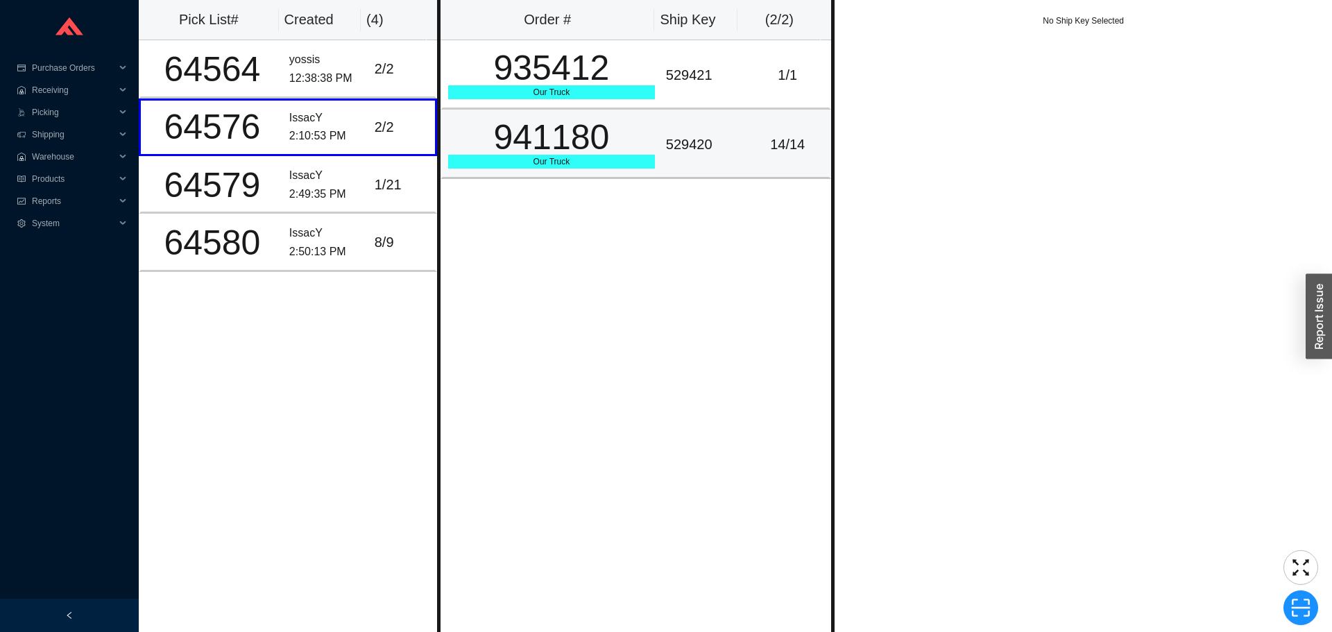
click at [573, 154] on div "941180" at bounding box center [551, 137] width 207 height 35
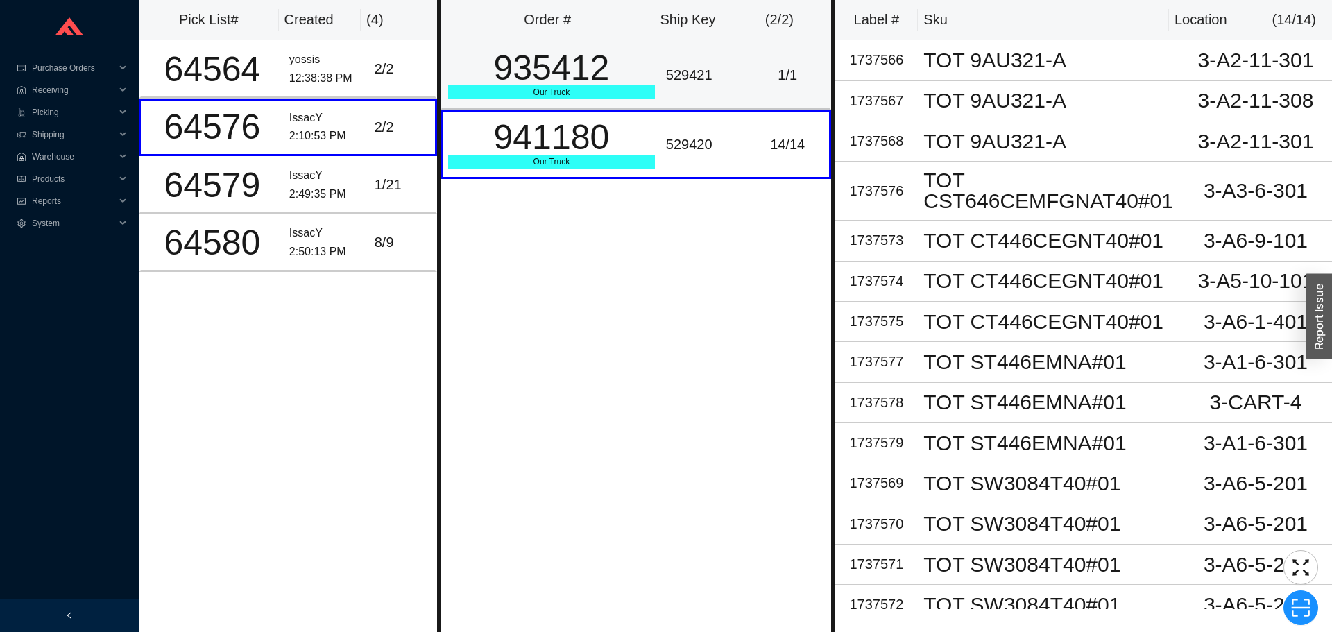
click at [585, 91] on div "Our Truck" at bounding box center [551, 92] width 207 height 14
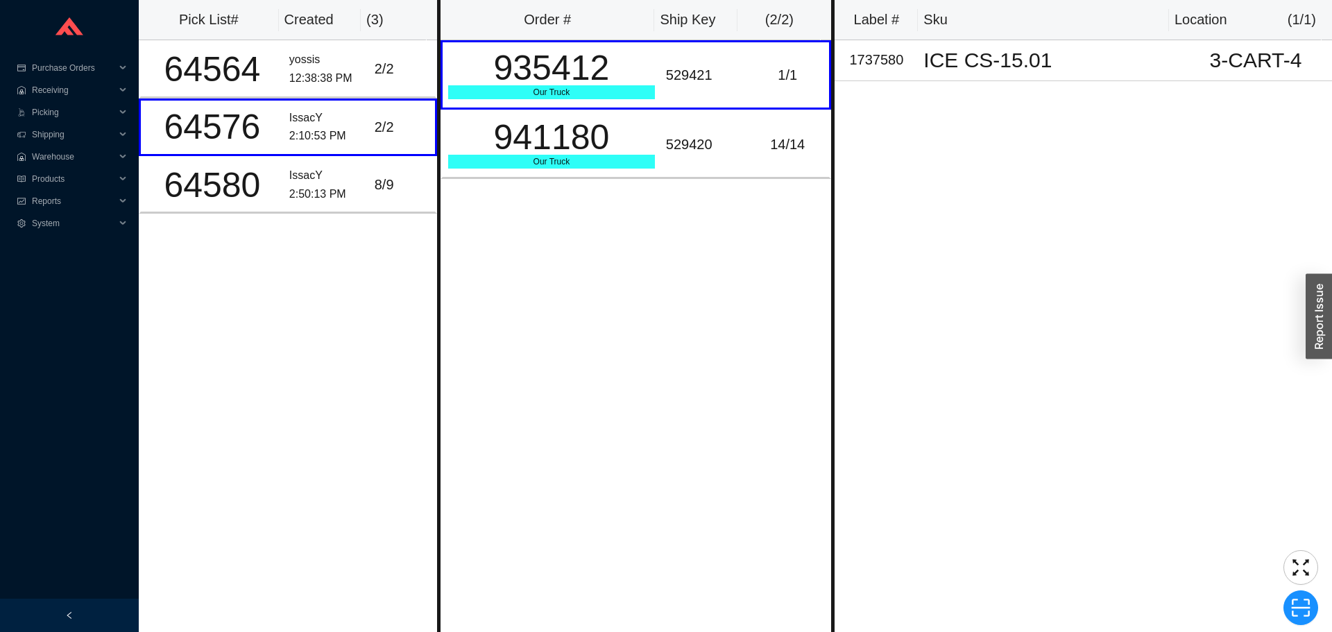
click at [896, 207] on div "Label # Sku Location ( 1 / 1 ) 1737580 ICE CS-15.01 3-CART-4" at bounding box center [1083, 316] width 497 height 632
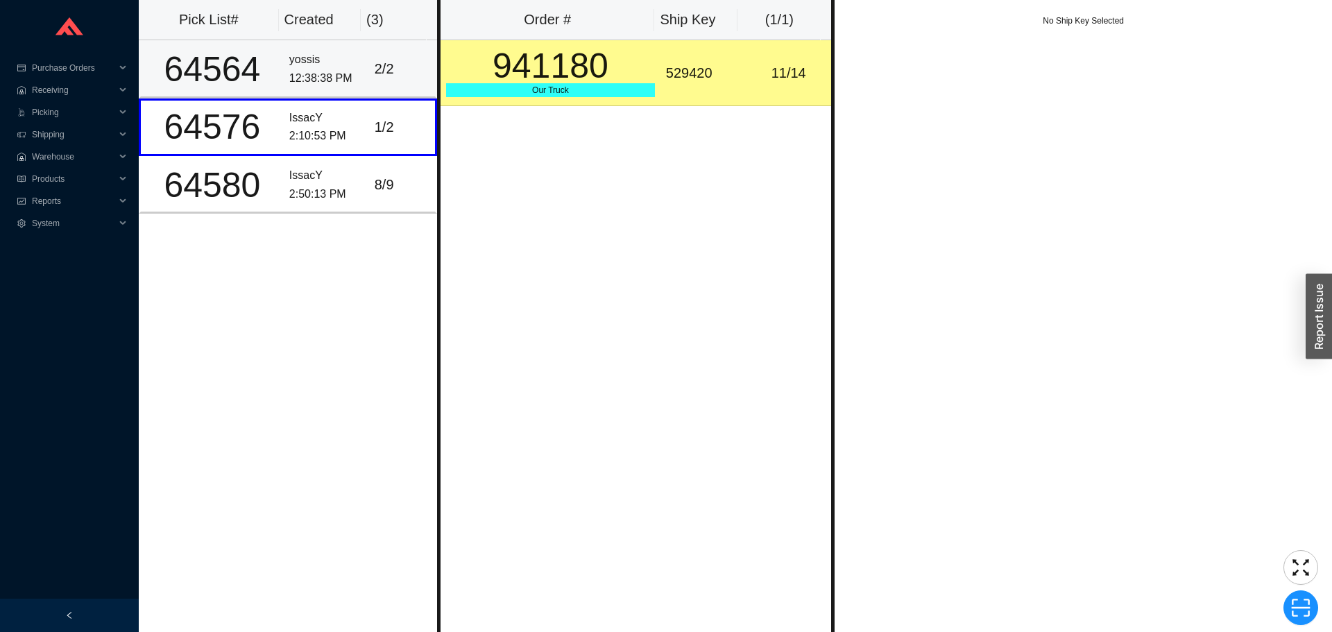
click at [332, 96] on td "yossis 12:38:38 PM" at bounding box center [326, 69] width 85 height 58
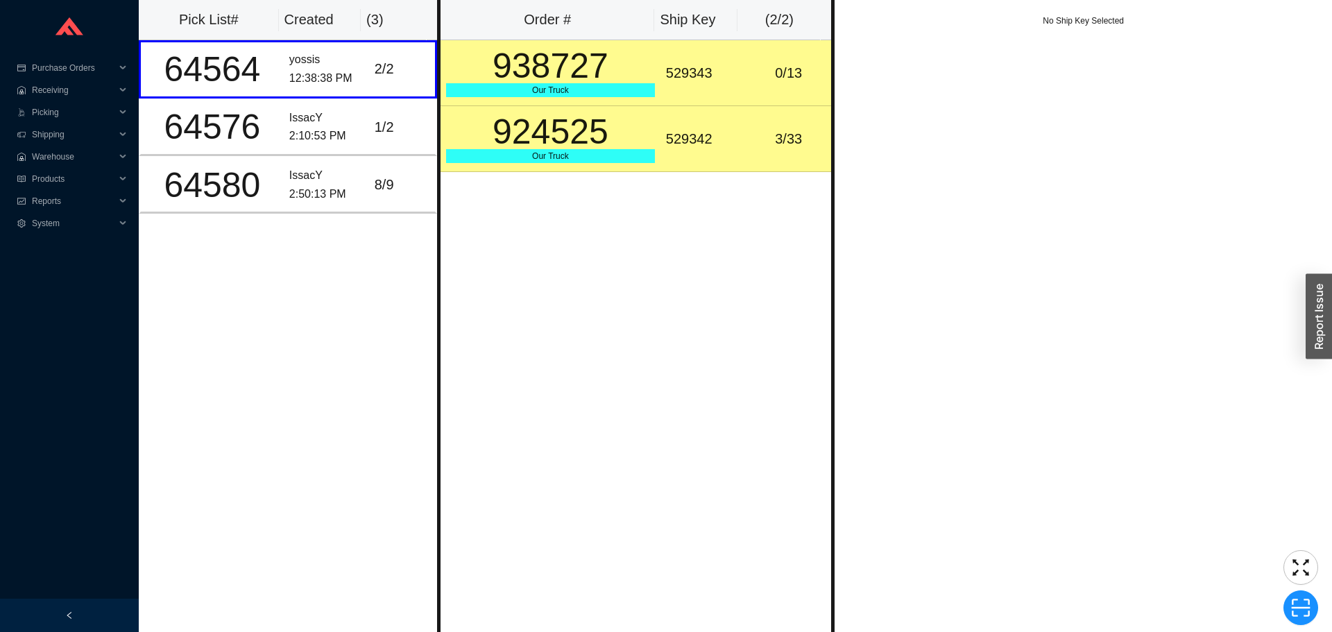
click at [683, 108] on td "529342" at bounding box center [702, 139] width 85 height 66
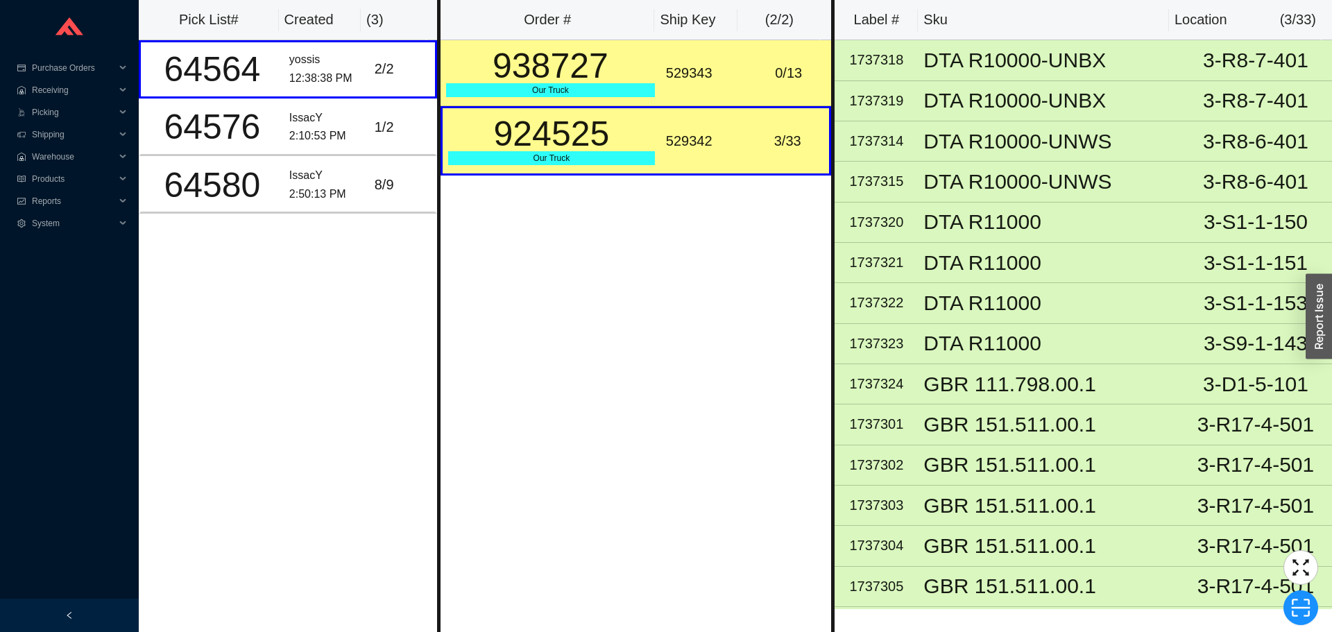
click at [763, 83] on div "0 / 13" at bounding box center [788, 73] width 74 height 23
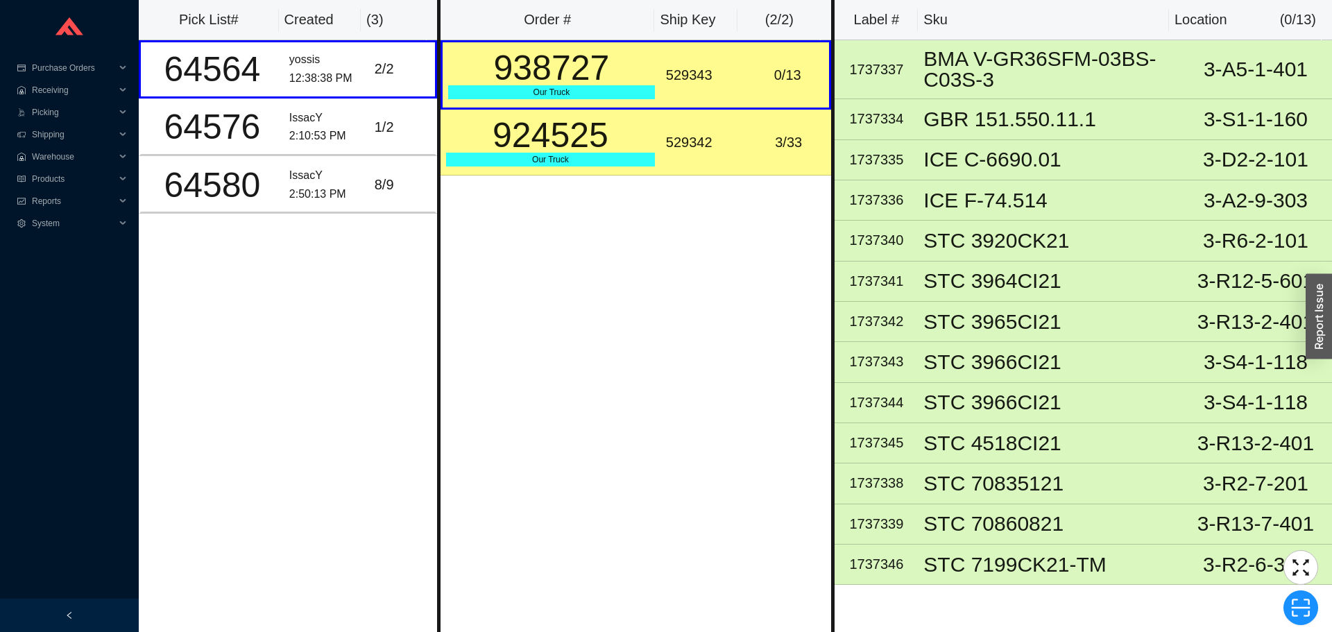
click at [711, 130] on td "529342" at bounding box center [702, 143] width 85 height 66
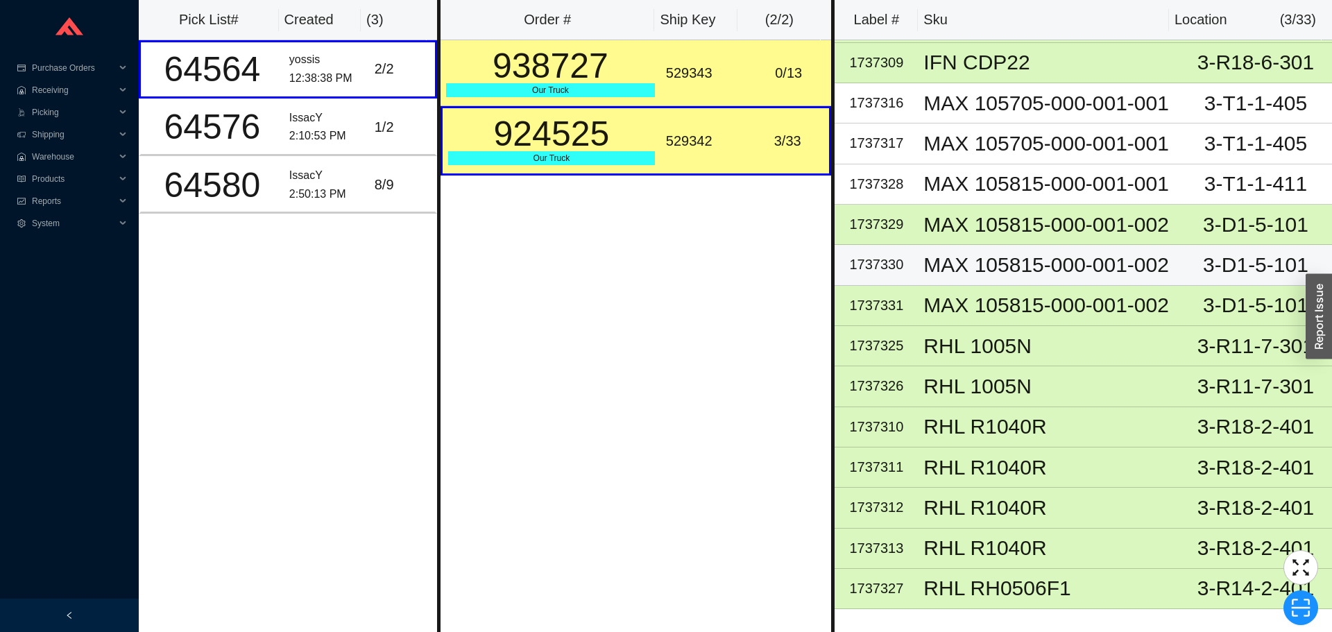
scroll to position [878, 0]
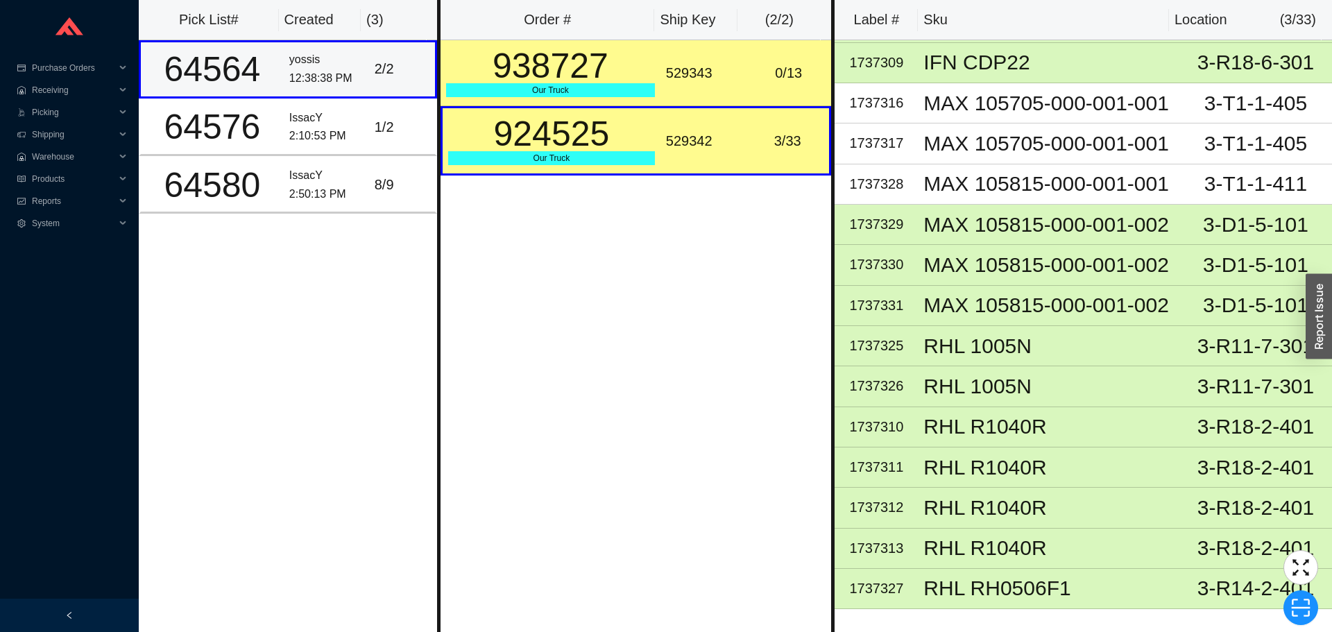
click at [337, 96] on td "yossis 12:38:38 PM" at bounding box center [326, 69] width 85 height 58
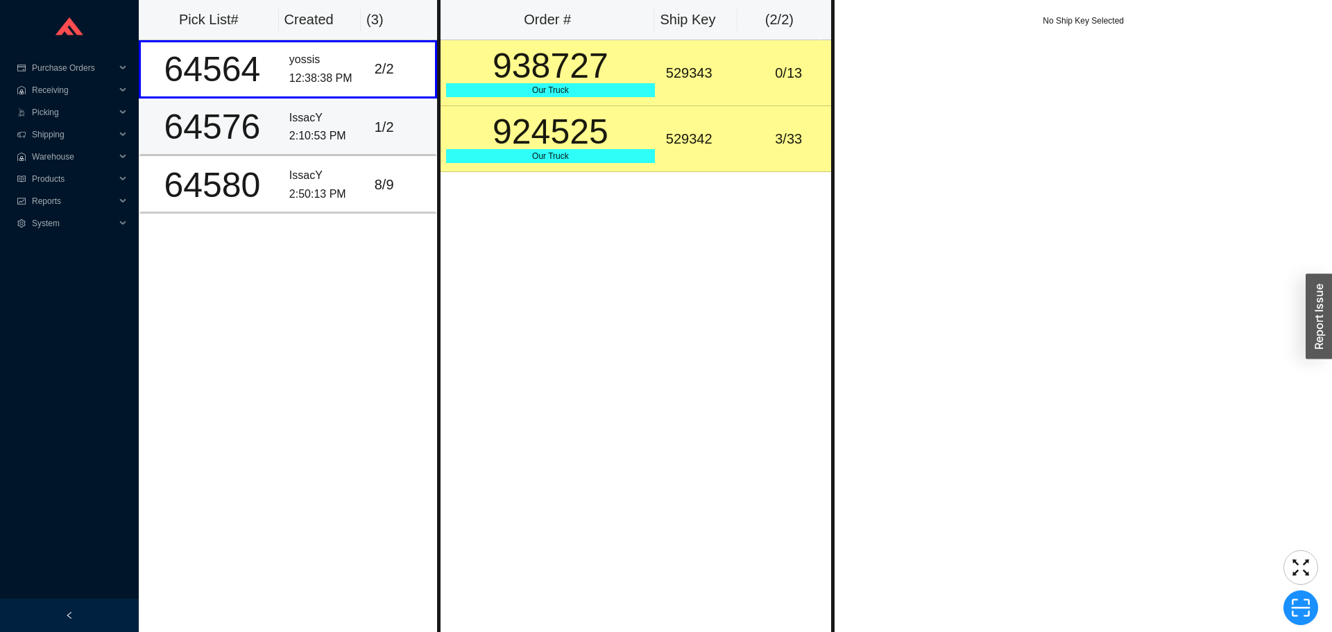
click at [344, 118] on div "IssacY" at bounding box center [326, 118] width 74 height 19
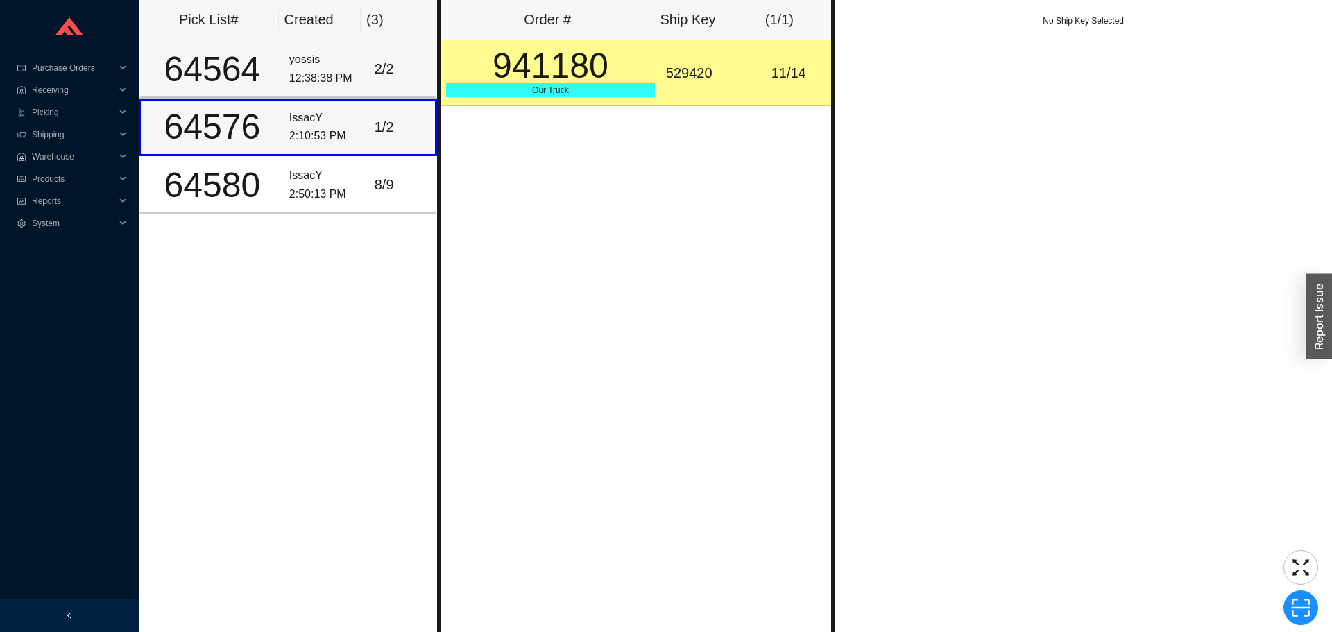
click at [350, 96] on td "yossis 12:38:38 PM" at bounding box center [326, 69] width 85 height 58
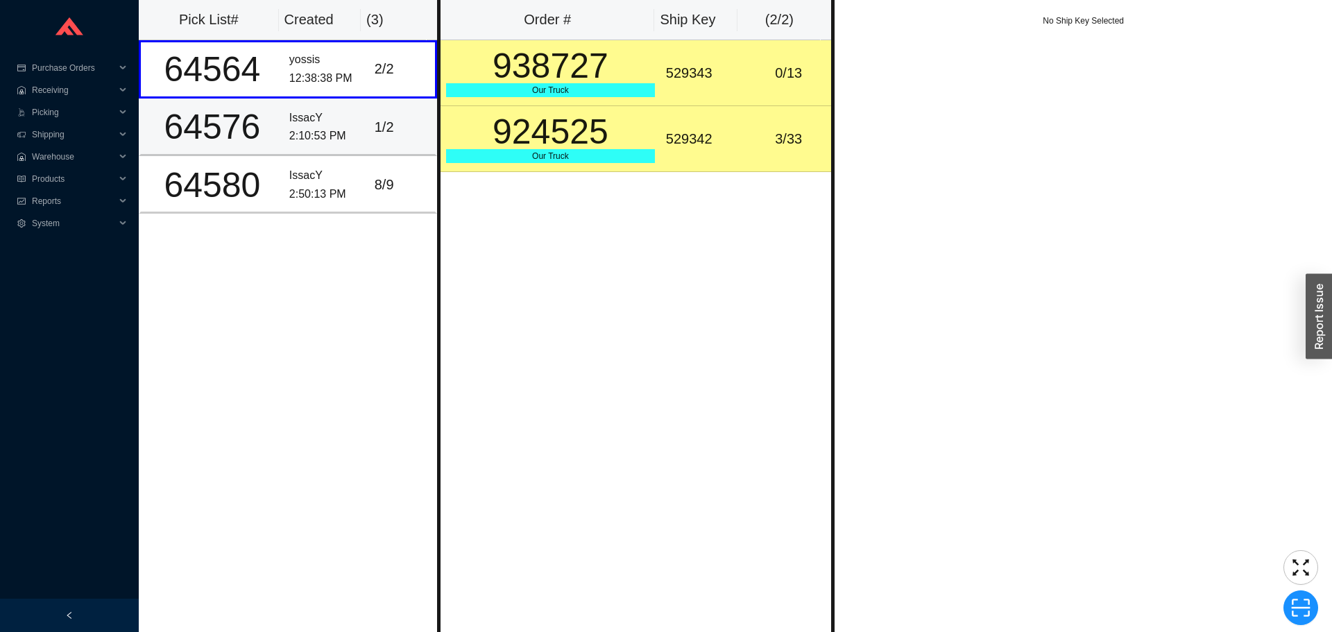
click at [375, 119] on div "1 / 2" at bounding box center [402, 127] width 55 height 23
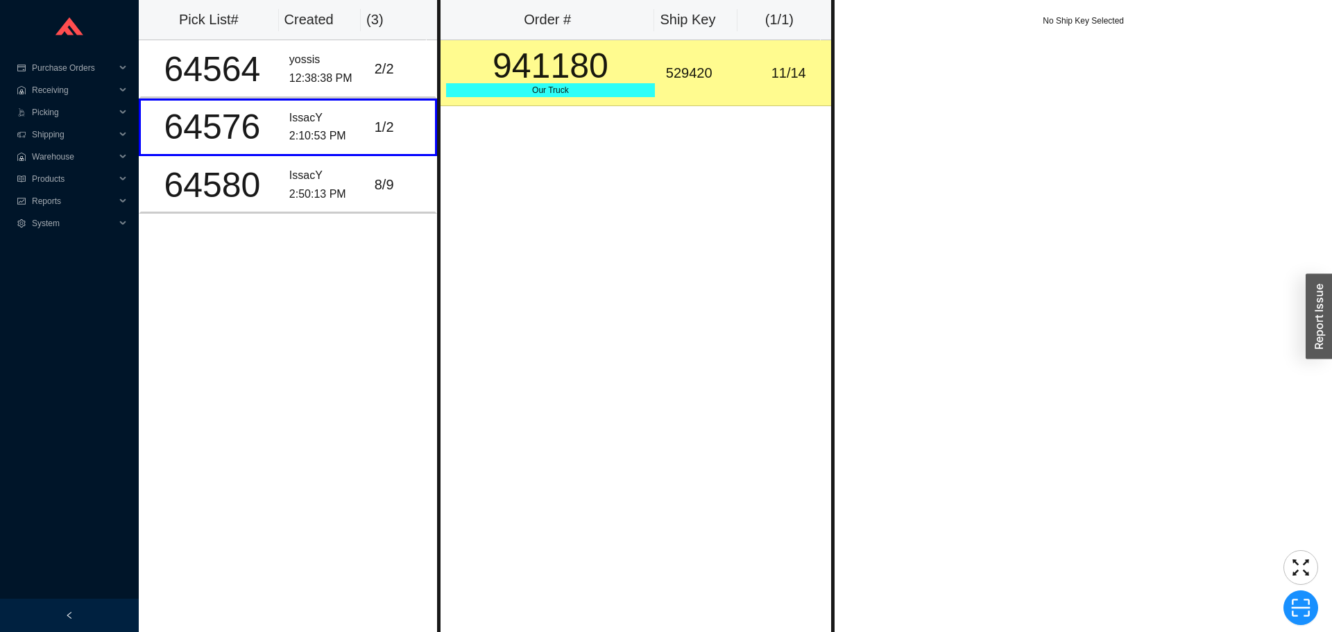
click at [581, 78] on div "941180" at bounding box center [550, 66] width 209 height 35
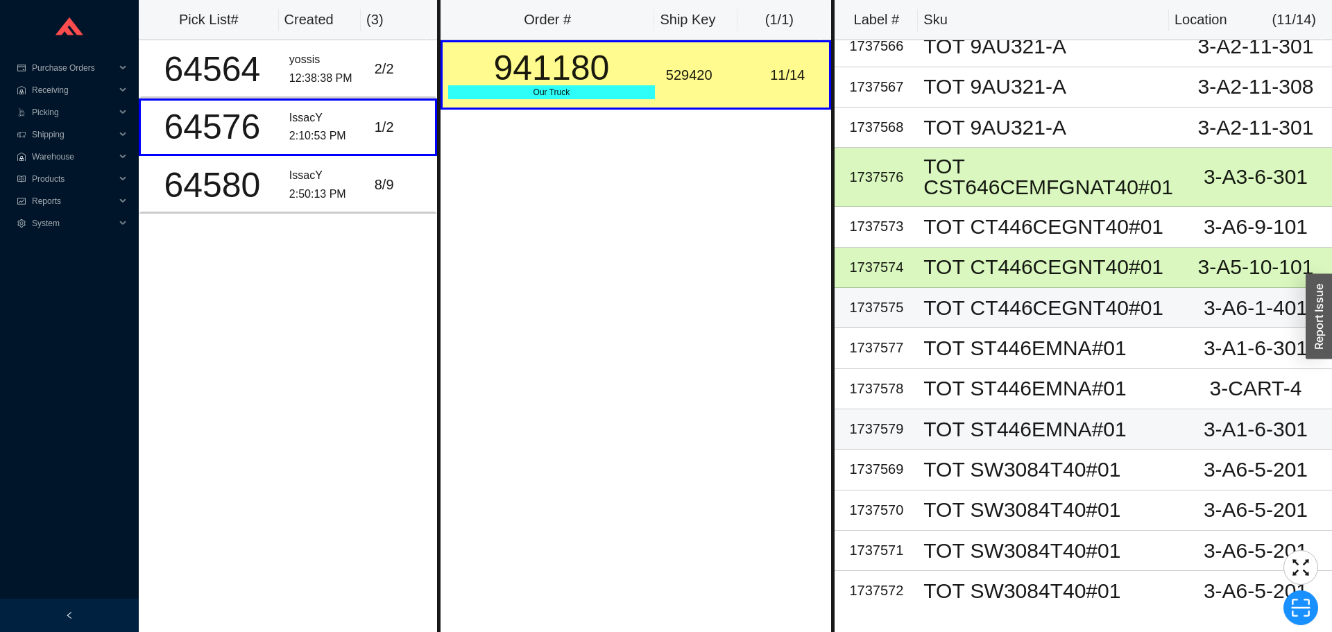
scroll to position [16, 0]
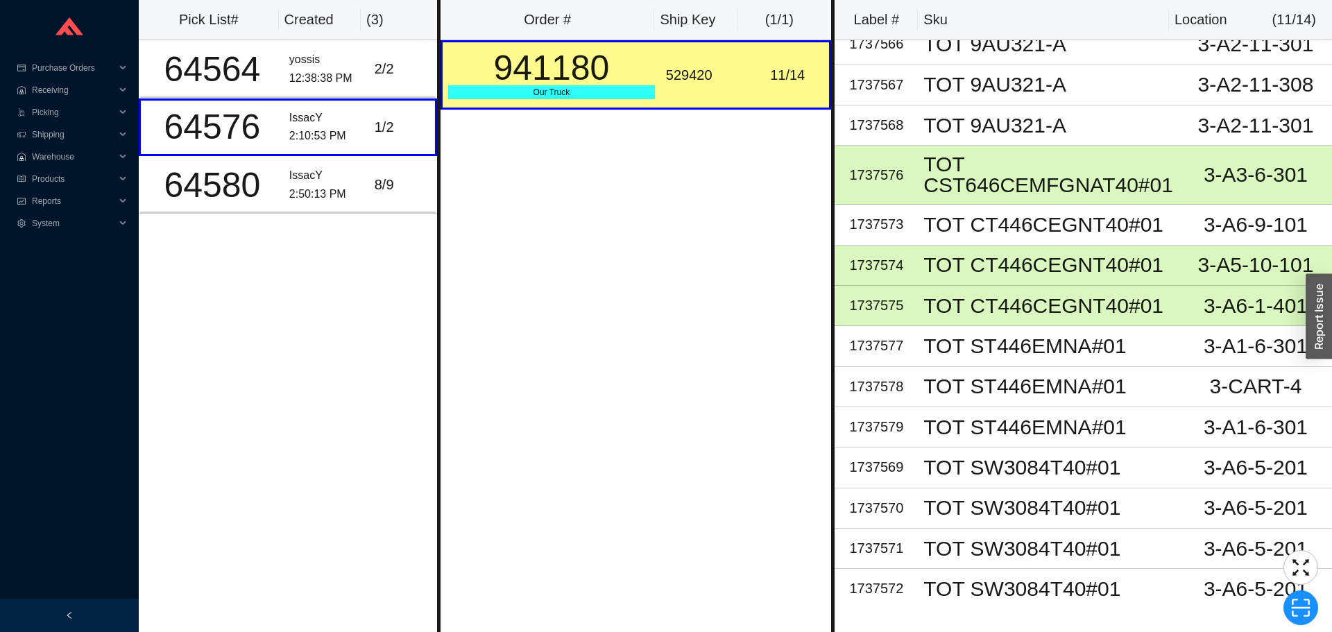
click at [706, 434] on div "Order # Ship Key ( 1 / 1 ) 941180 Our Truck 529420 11 / 14" at bounding box center [636, 316] width 398 height 632
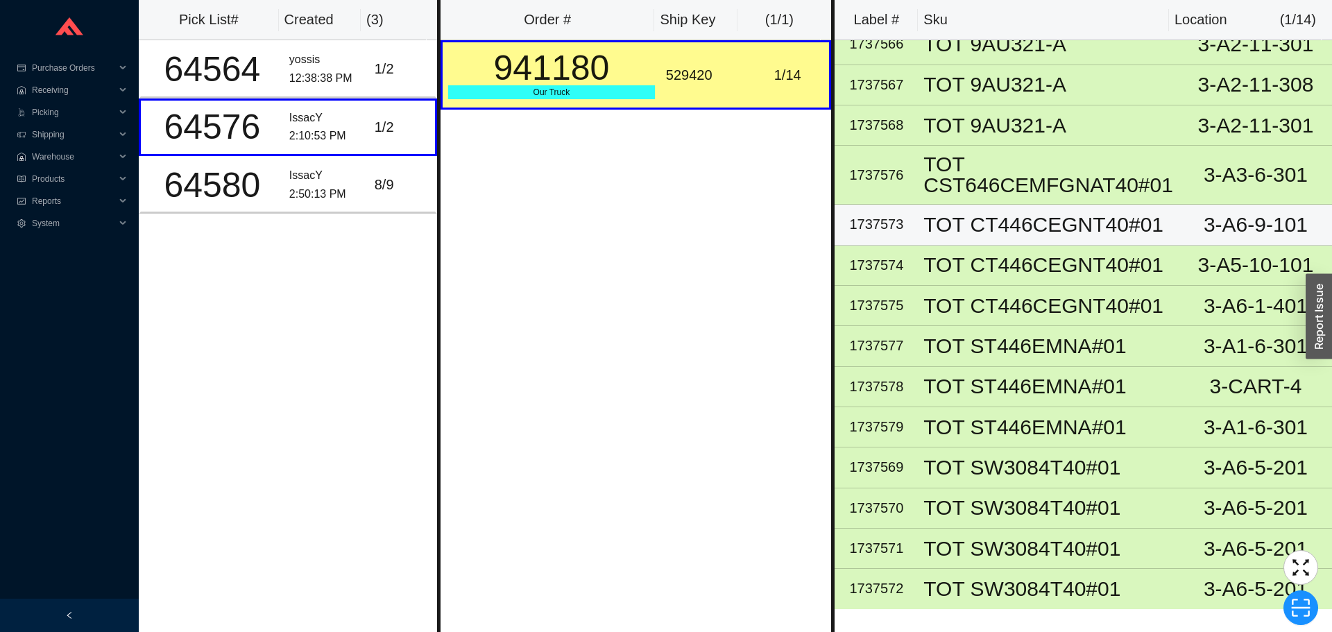
click at [933, 219] on div "TOT CT446CEGNT40#01" at bounding box center [1048, 224] width 250 height 21
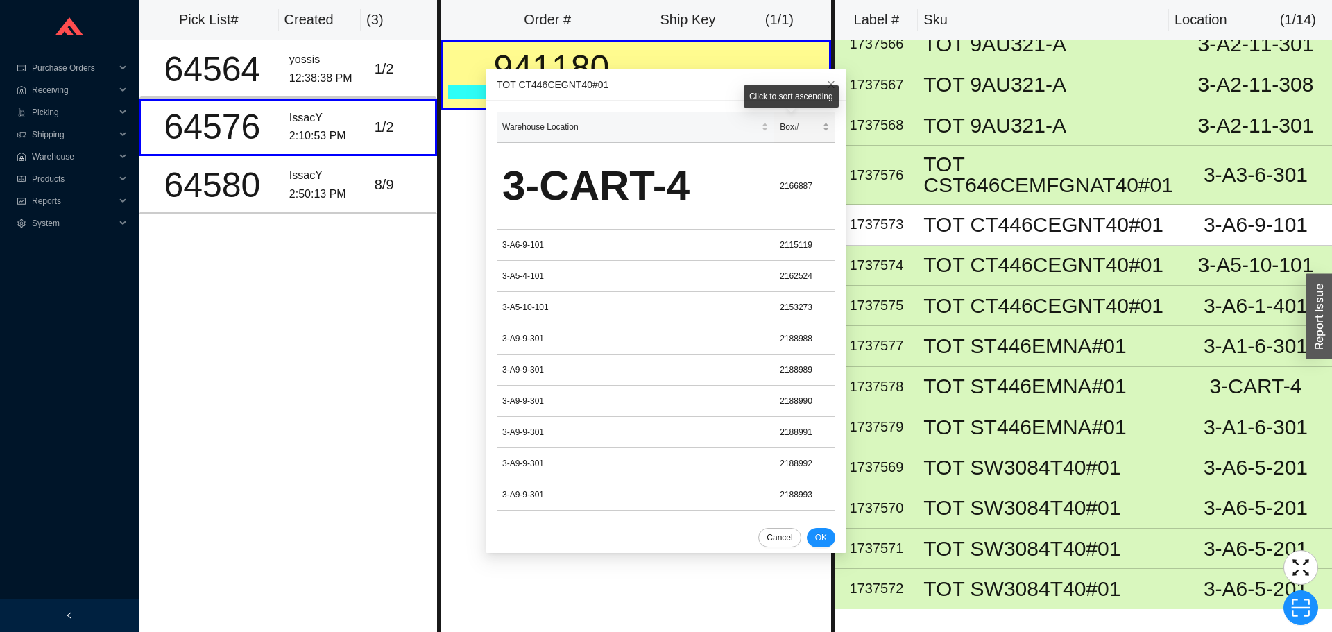
click at [780, 126] on span "Box#" at bounding box center [800, 127] width 40 height 14
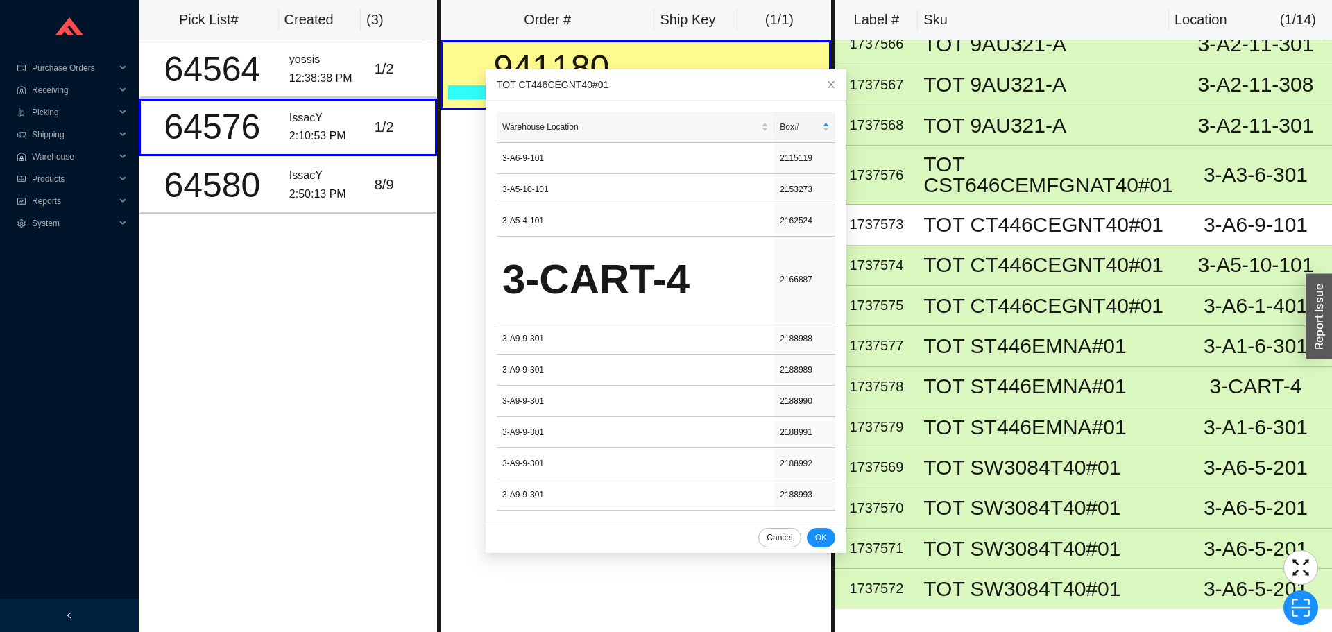
click at [449, 322] on div "Order # Ship Key ( 1 / 1 ) 941180 Our Truck 529420 1 / 14" at bounding box center [636, 316] width 398 height 632
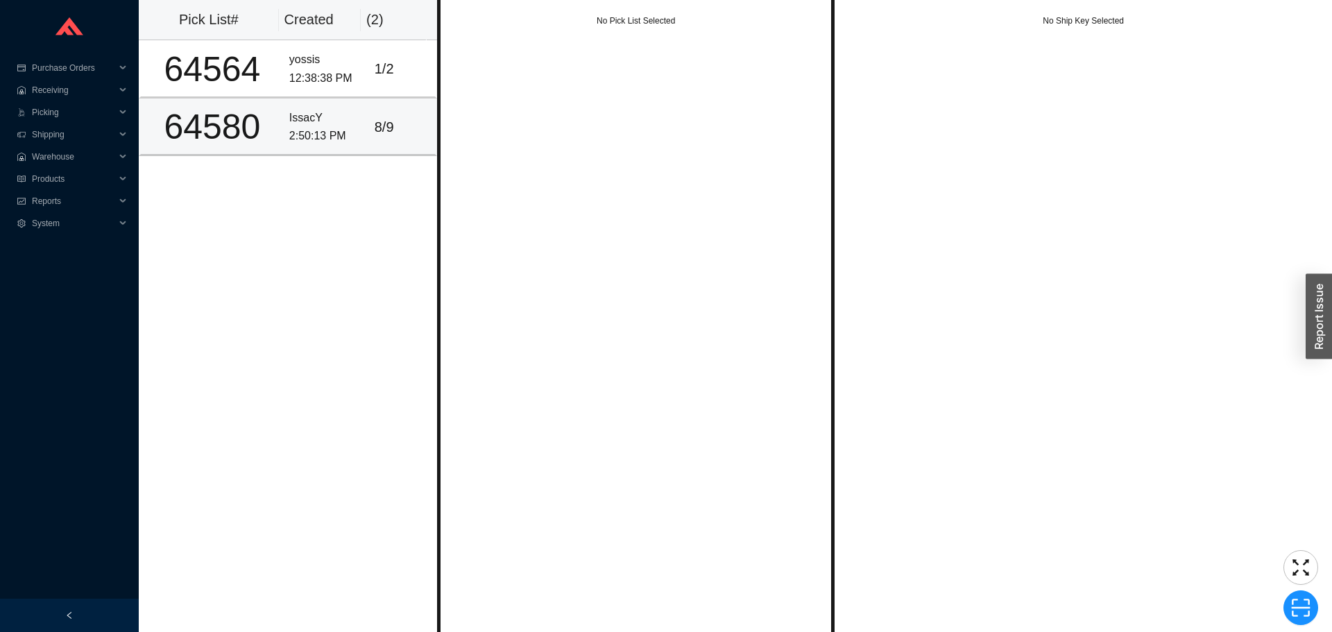
click at [344, 143] on div "2:50:13 PM" at bounding box center [326, 136] width 74 height 19
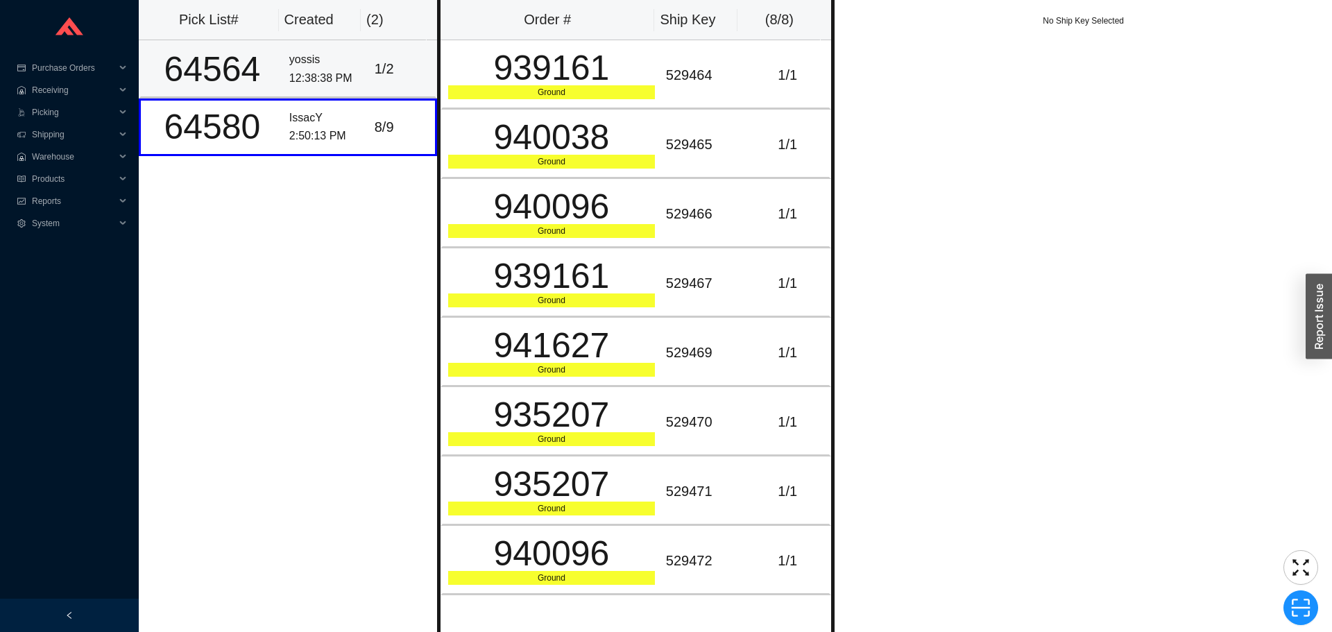
click at [335, 82] on div "12:38:38 PM" at bounding box center [326, 78] width 74 height 19
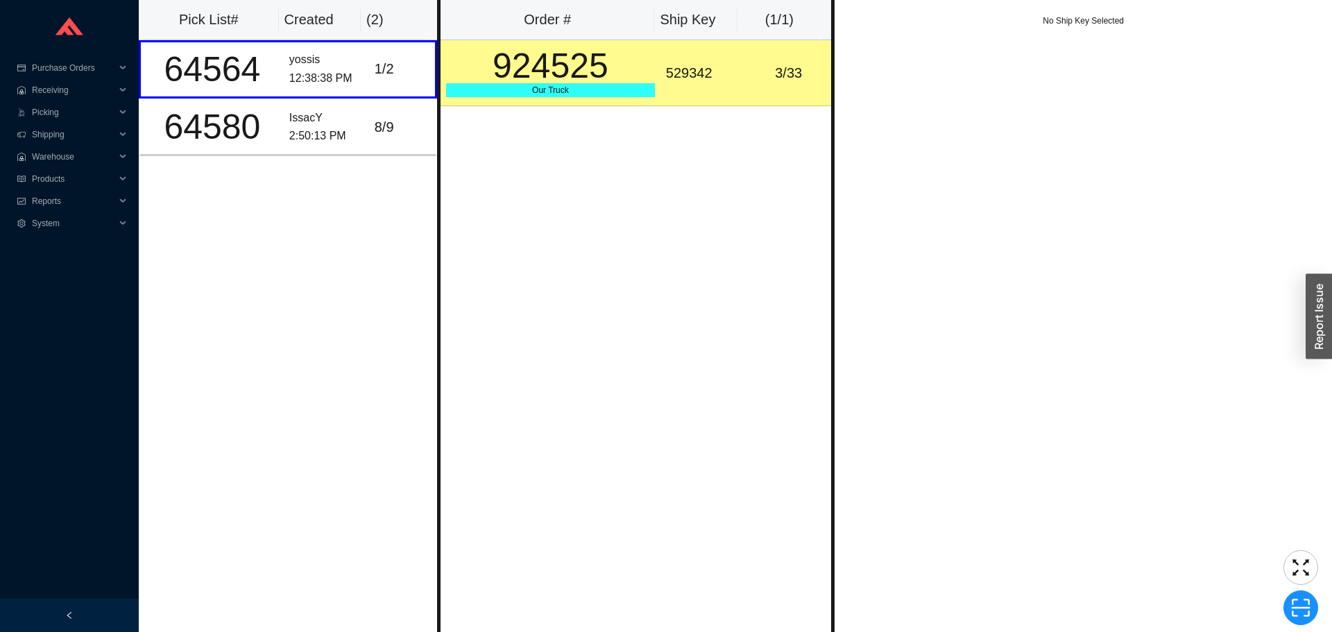
click at [617, 211] on div "Order # Ship Key ( 1 / 1 ) 924525 Our Truck 529342 3 / 33" at bounding box center [636, 316] width 398 height 632
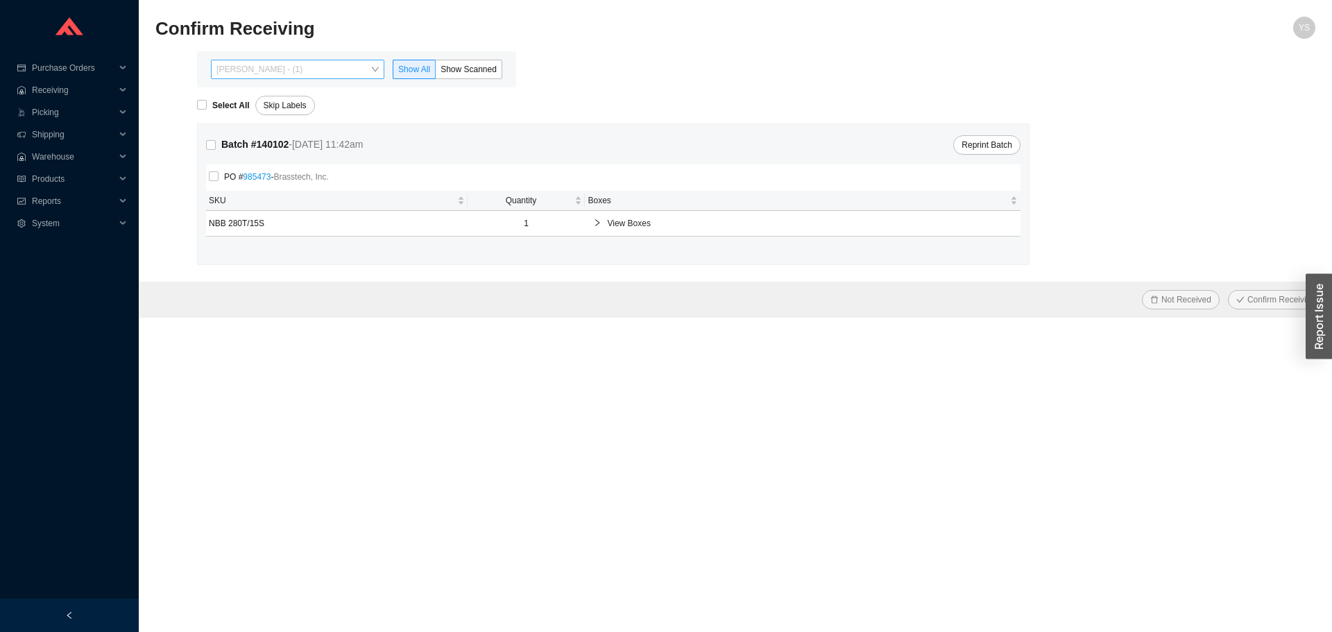
click at [331, 67] on span "[PERSON_NAME] - (1)" at bounding box center [297, 69] width 162 height 18
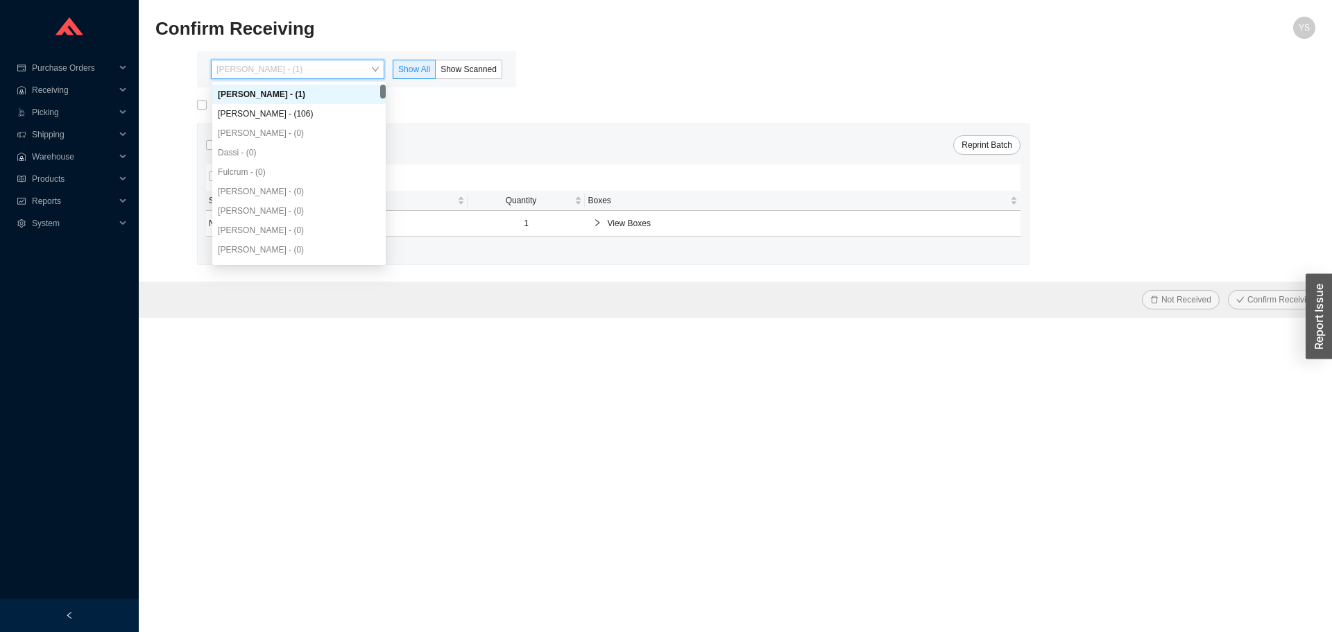
click at [313, 103] on div "[PERSON_NAME] - (1)" at bounding box center [298, 94] width 173 height 19
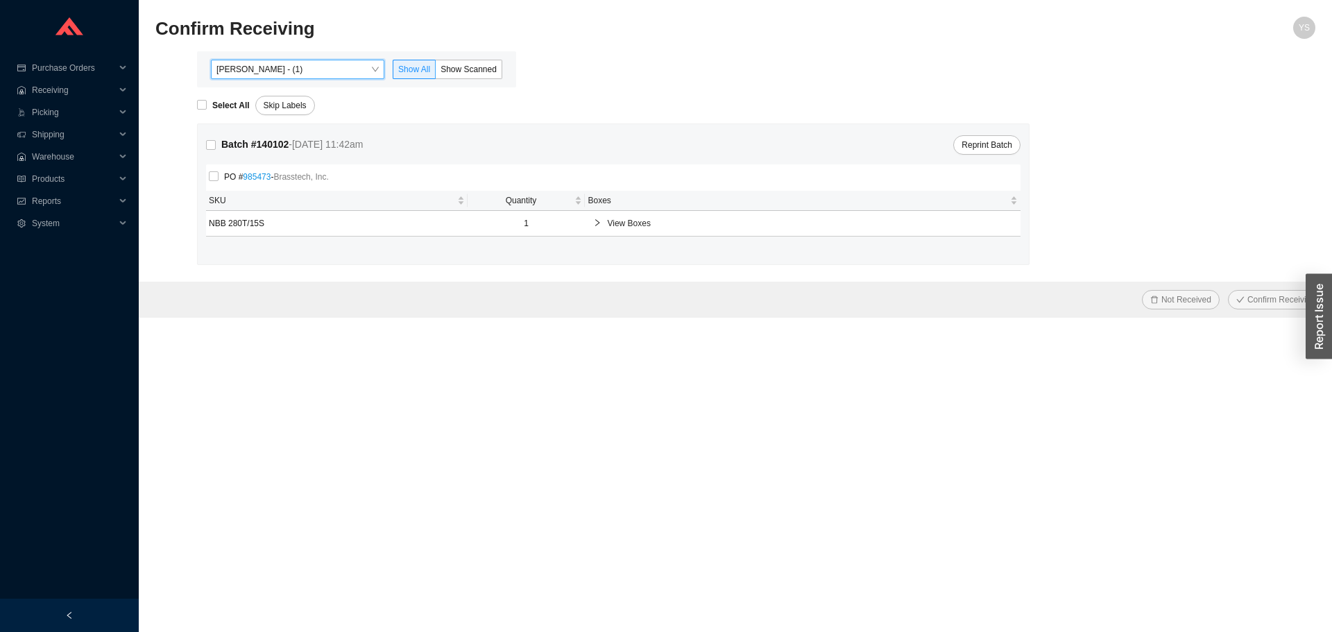
click at [311, 113] on div "Select All Skip Labels" at bounding box center [756, 101] width 1118 height 28
click at [327, 65] on span "[PERSON_NAME] - (1)" at bounding box center [297, 69] width 162 height 18
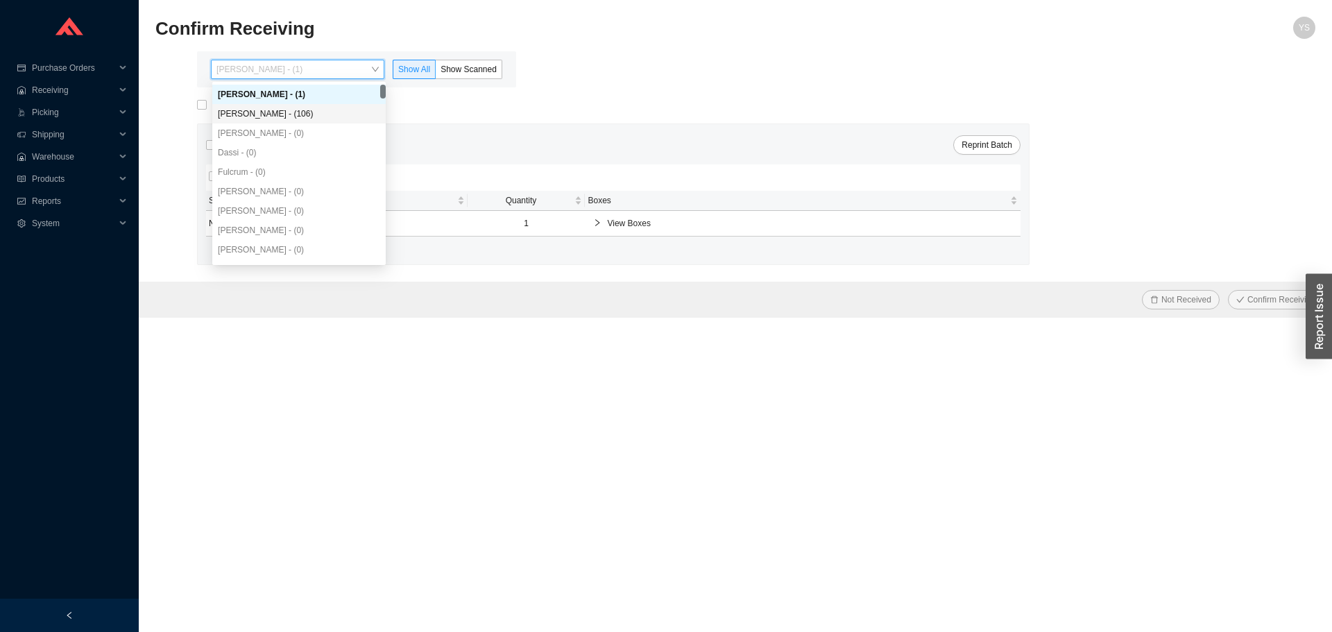
click at [309, 106] on div "[PERSON_NAME] - (106)" at bounding box center [298, 113] width 173 height 19
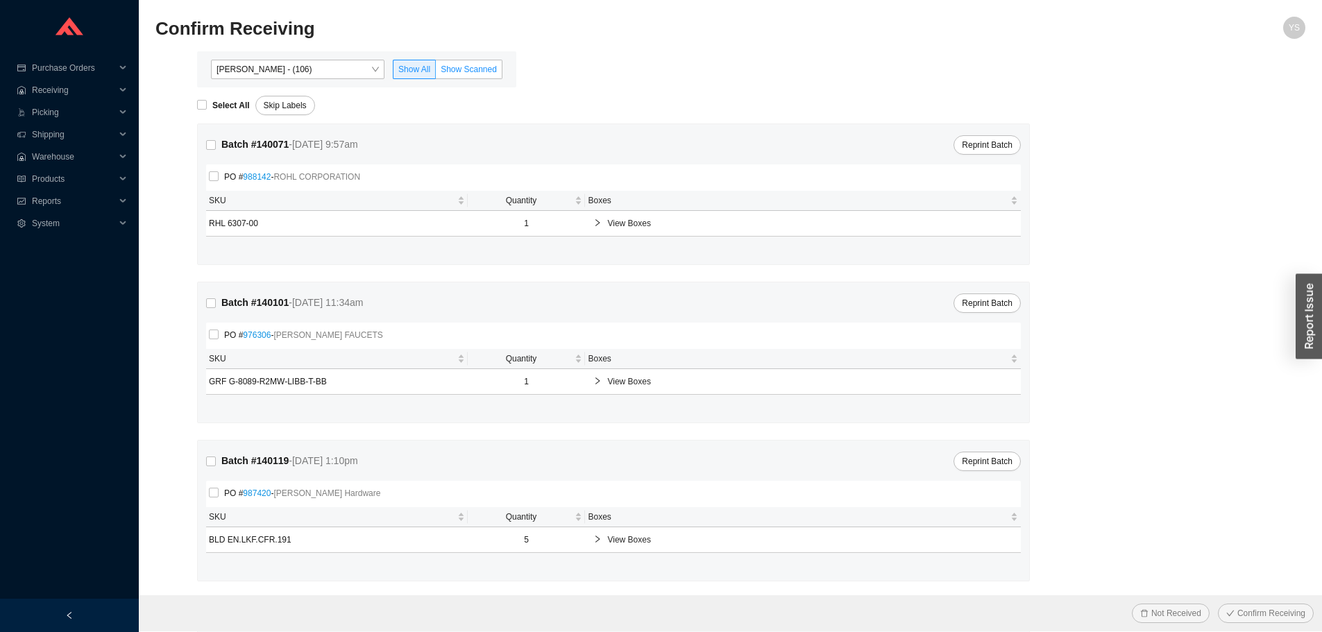
click at [459, 71] on span "Show Scanned" at bounding box center [469, 70] width 56 height 10
click at [436, 72] on input "Show Scanned" at bounding box center [436, 72] width 0 height 0
click at [217, 108] on strong "Select All" at bounding box center [230, 106] width 37 height 10
click at [207, 108] on input "Select All" at bounding box center [202, 105] width 10 height 10
checkbox input "true"
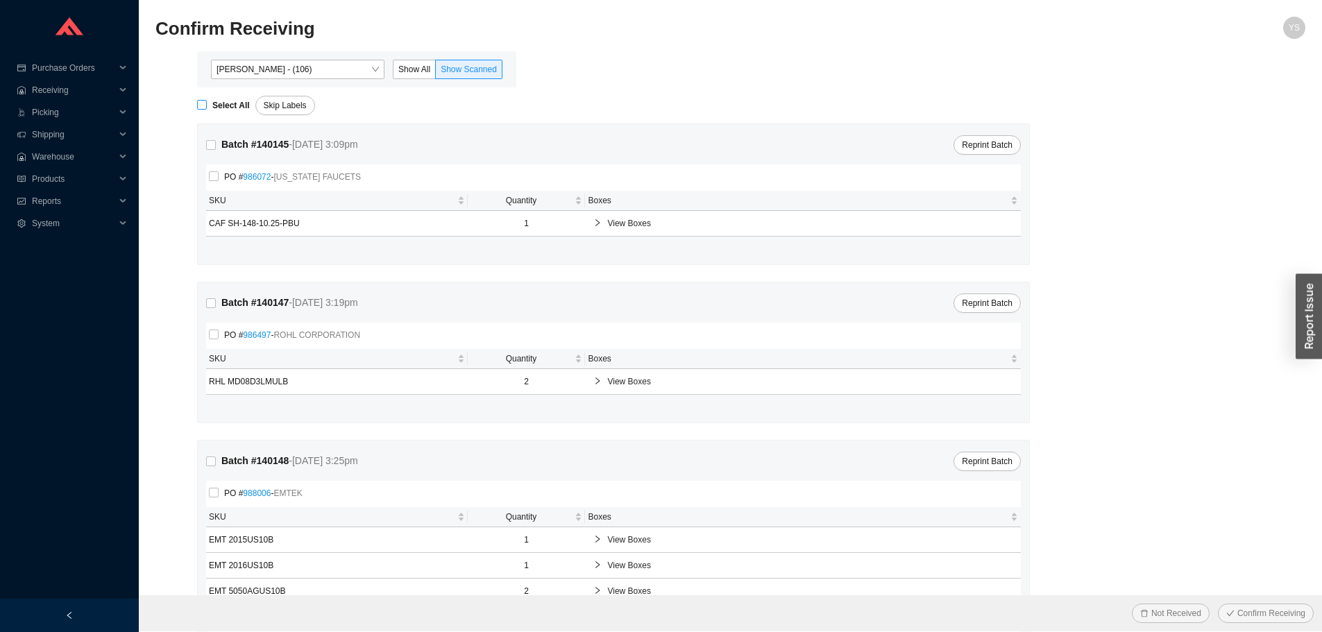
checkbox input "true"
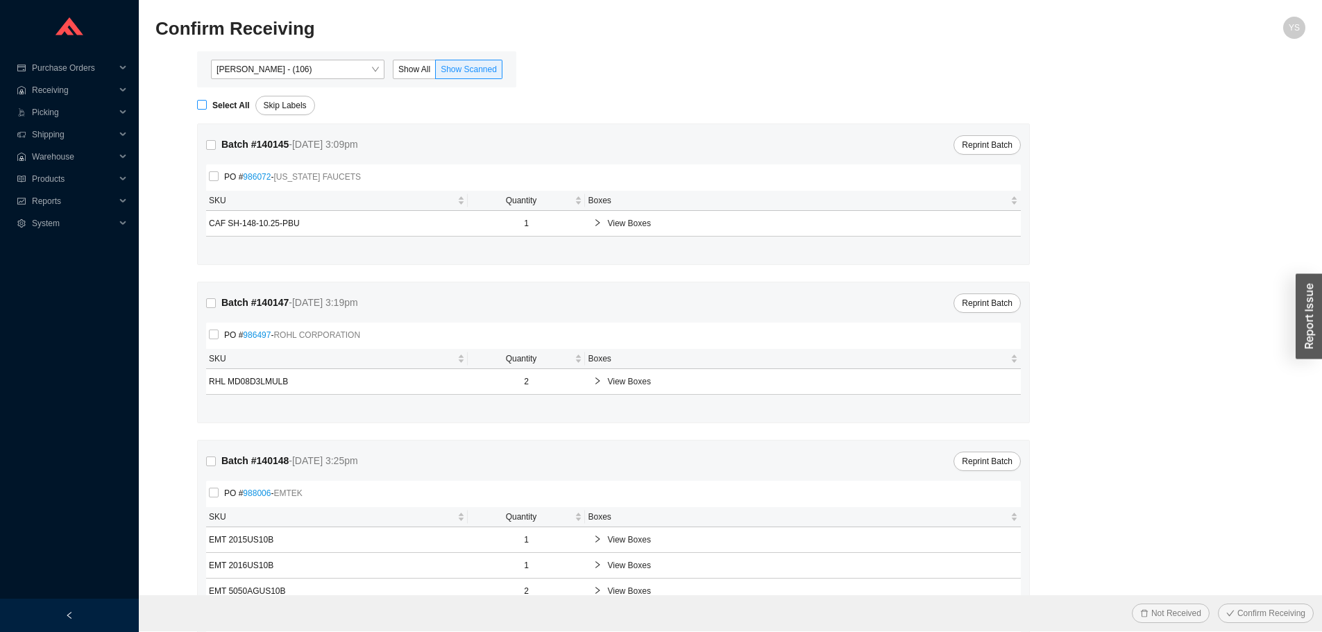
checkbox input "true"
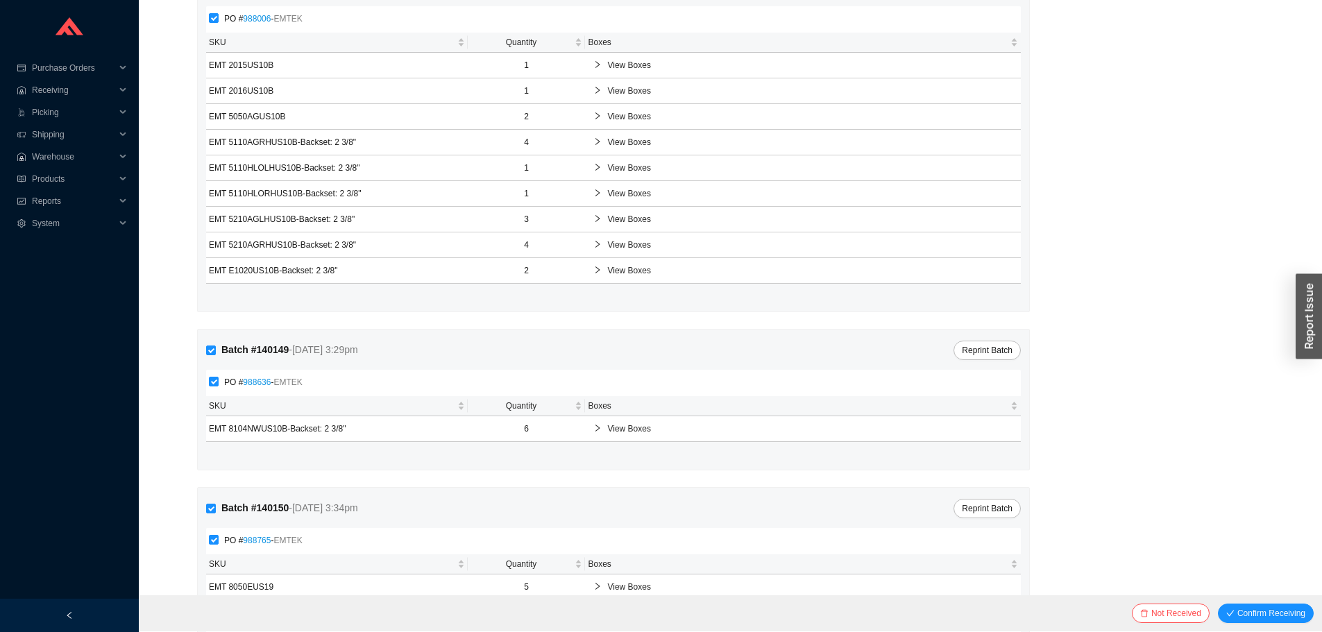
scroll to position [486, 0]
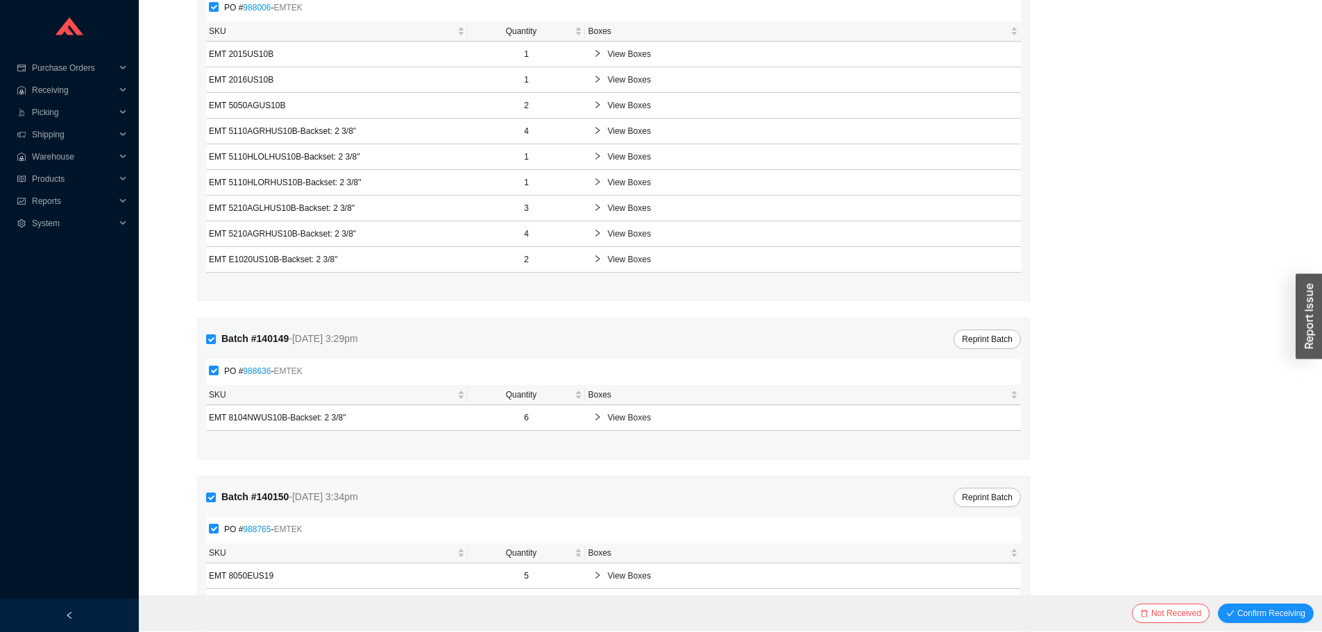
click at [1279, 628] on div "Not Received Confirm Receiving" at bounding box center [730, 613] width 1183 height 36
click at [1265, 613] on span "Confirm Receiving" at bounding box center [1271, 613] width 68 height 14
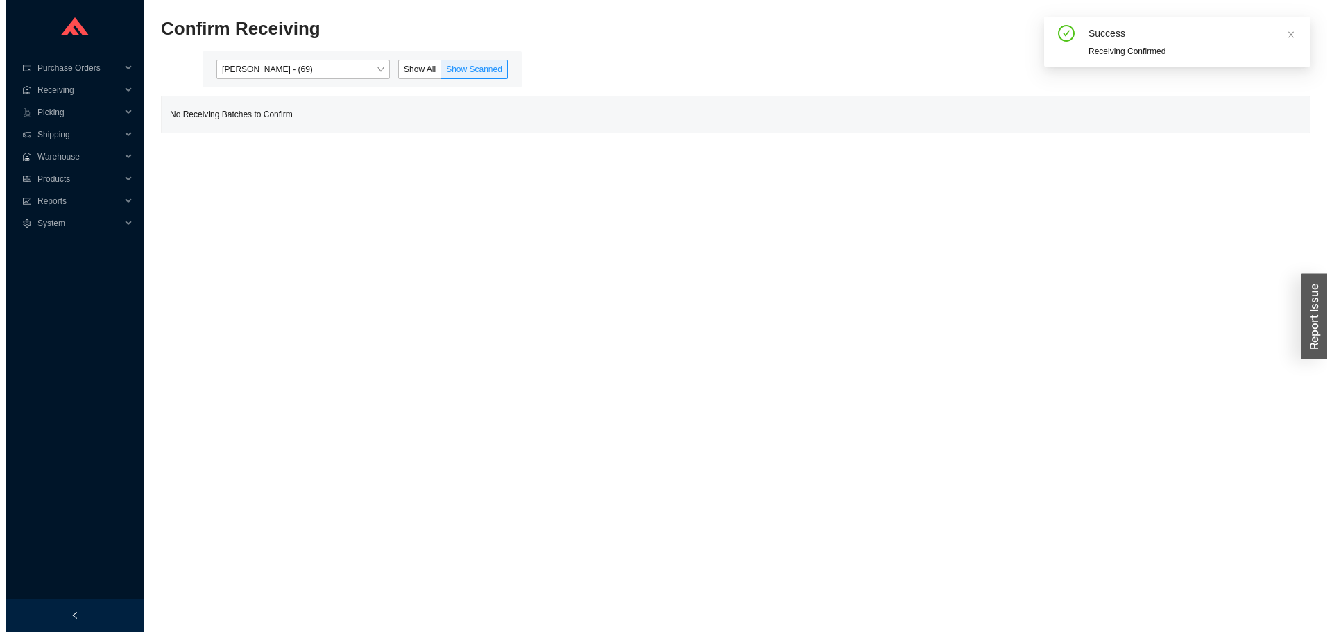
scroll to position [0, 0]
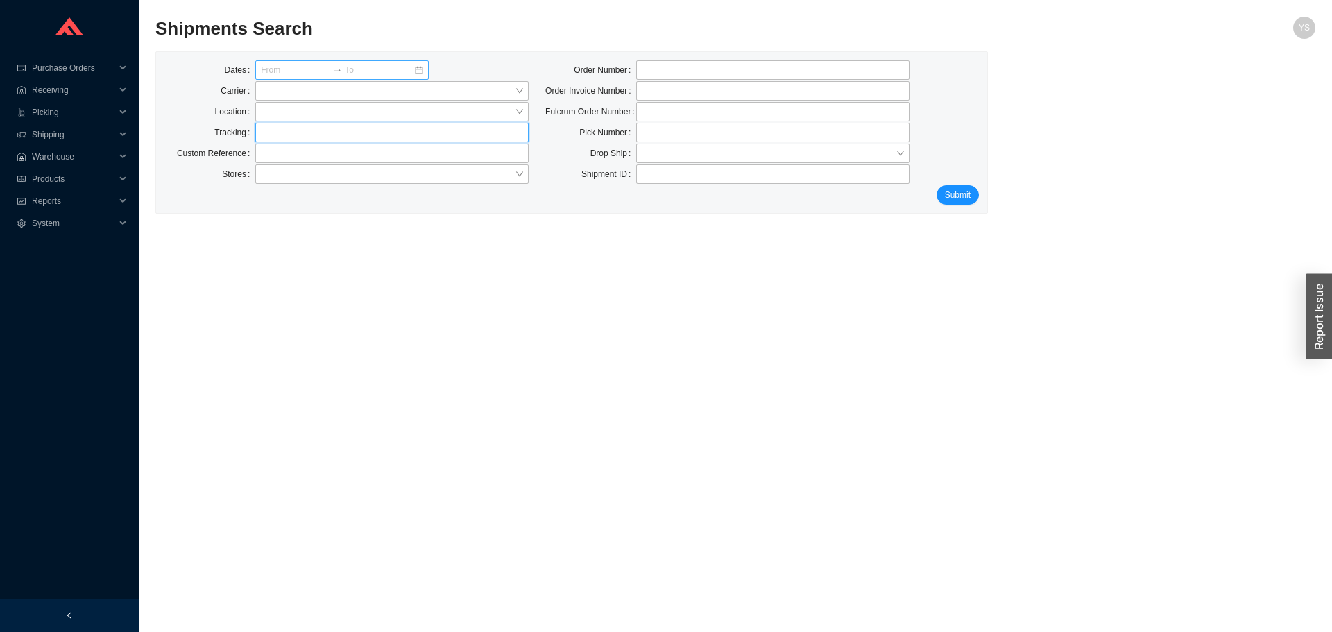
click at [289, 136] on input "text" at bounding box center [391, 132] width 273 height 19
paste input "77115220090"
type input "77115220090"
click button "Submit" at bounding box center [958, 194] width 42 height 19
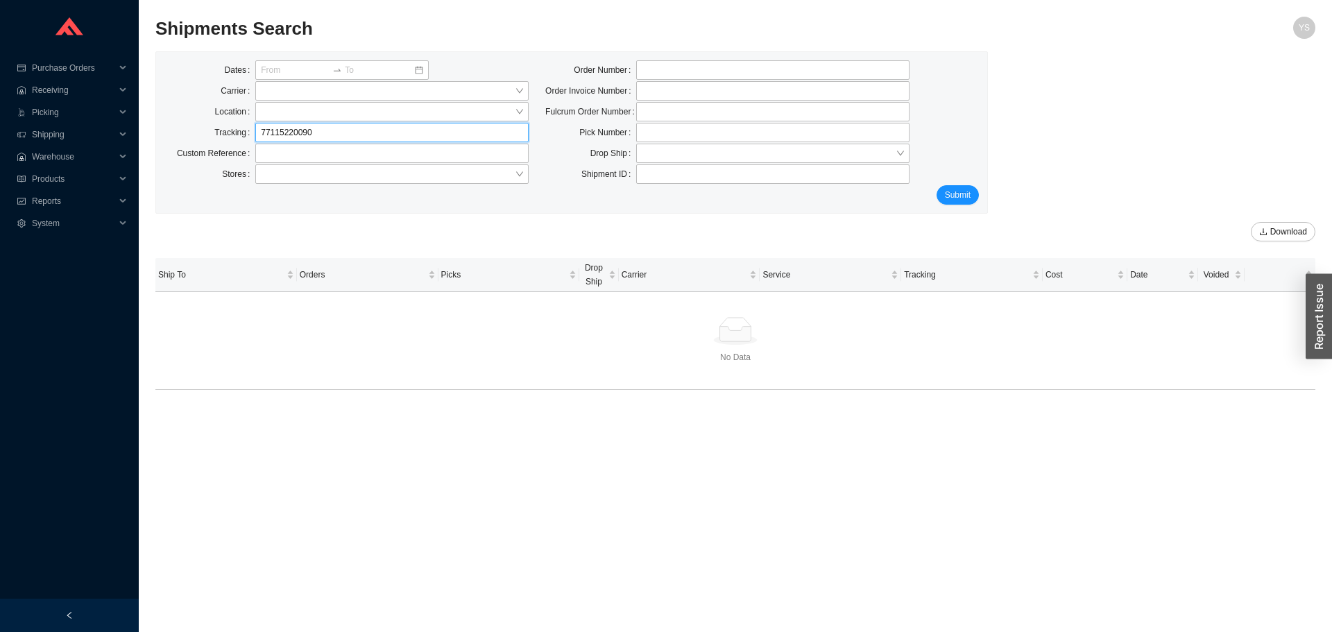
click at [313, 136] on input "77115220090" at bounding box center [391, 132] width 273 height 19
paste input "519141055"
type input "519141055"
click button "Submit" at bounding box center [958, 194] width 42 height 19
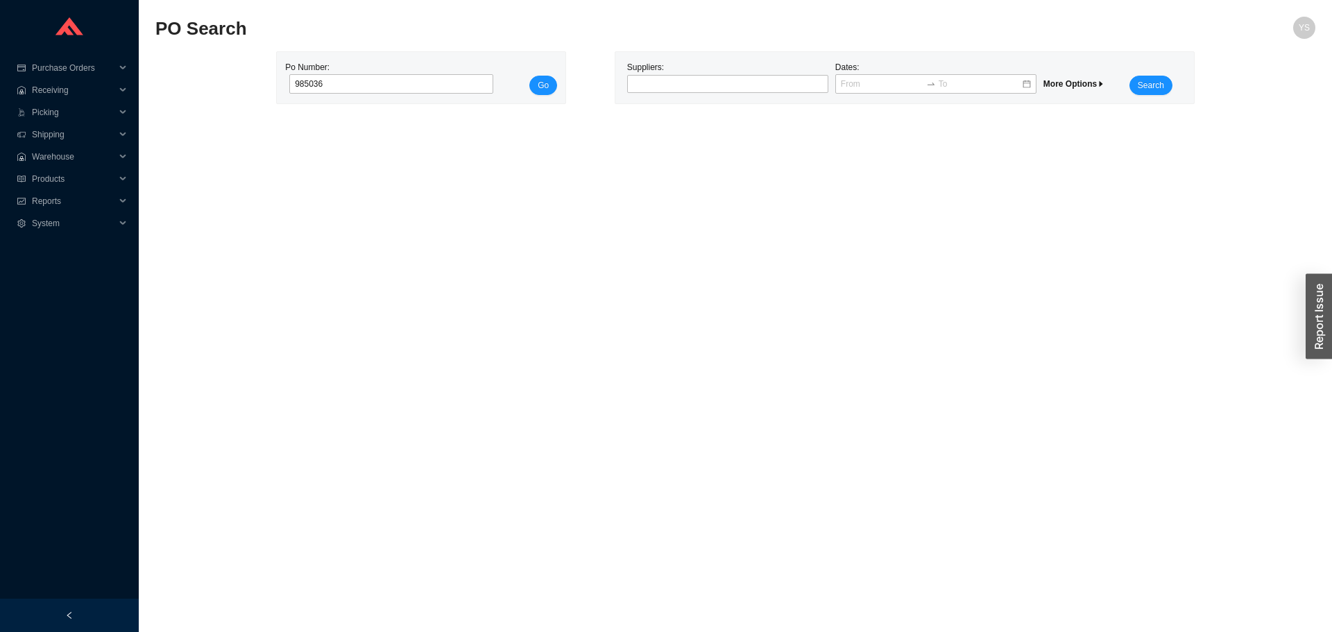
type input "985036"
click at [554, 96] on div "Po Number: 985036 Go" at bounding box center [421, 77] width 289 height 51
click at [552, 89] on button "Go" at bounding box center [543, 85] width 28 height 19
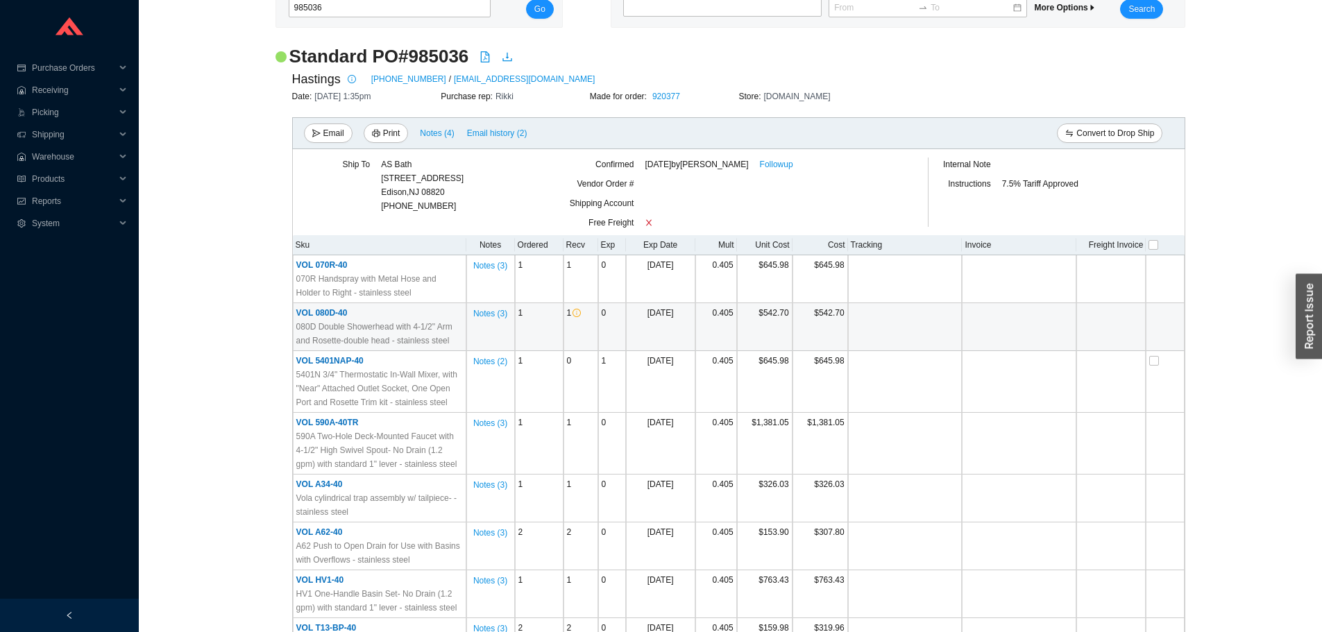
scroll to position [70, 0]
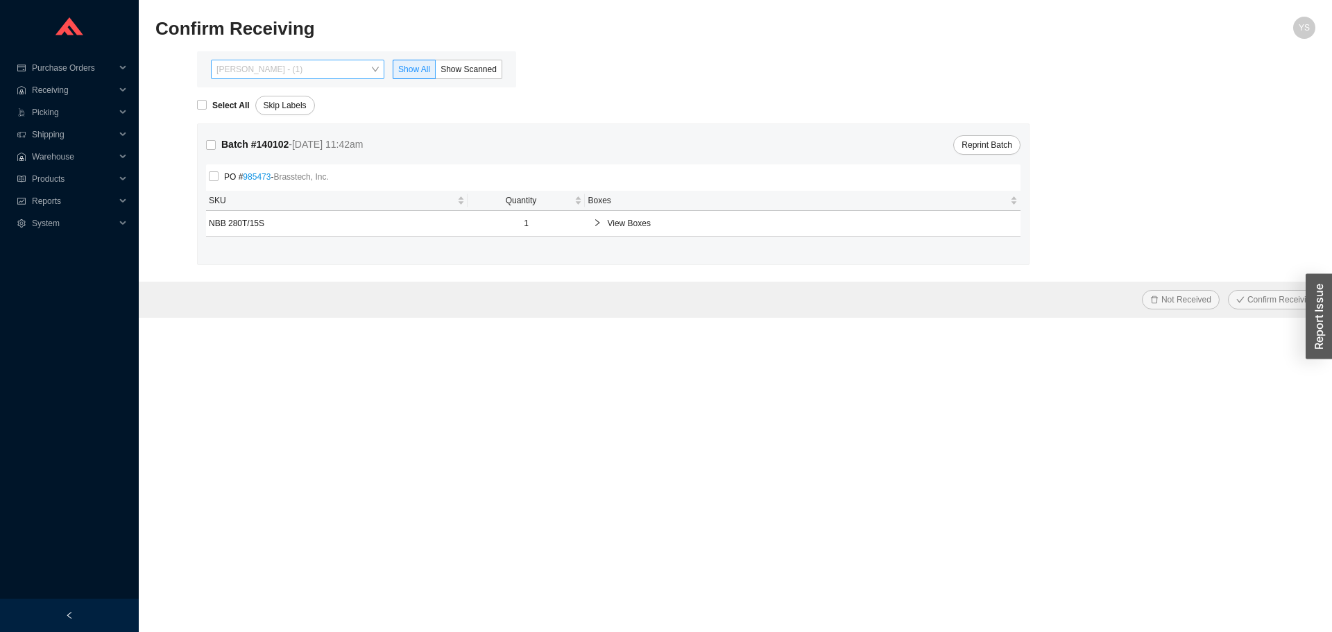
click at [264, 71] on span "[PERSON_NAME] - (1)" at bounding box center [297, 69] width 162 height 18
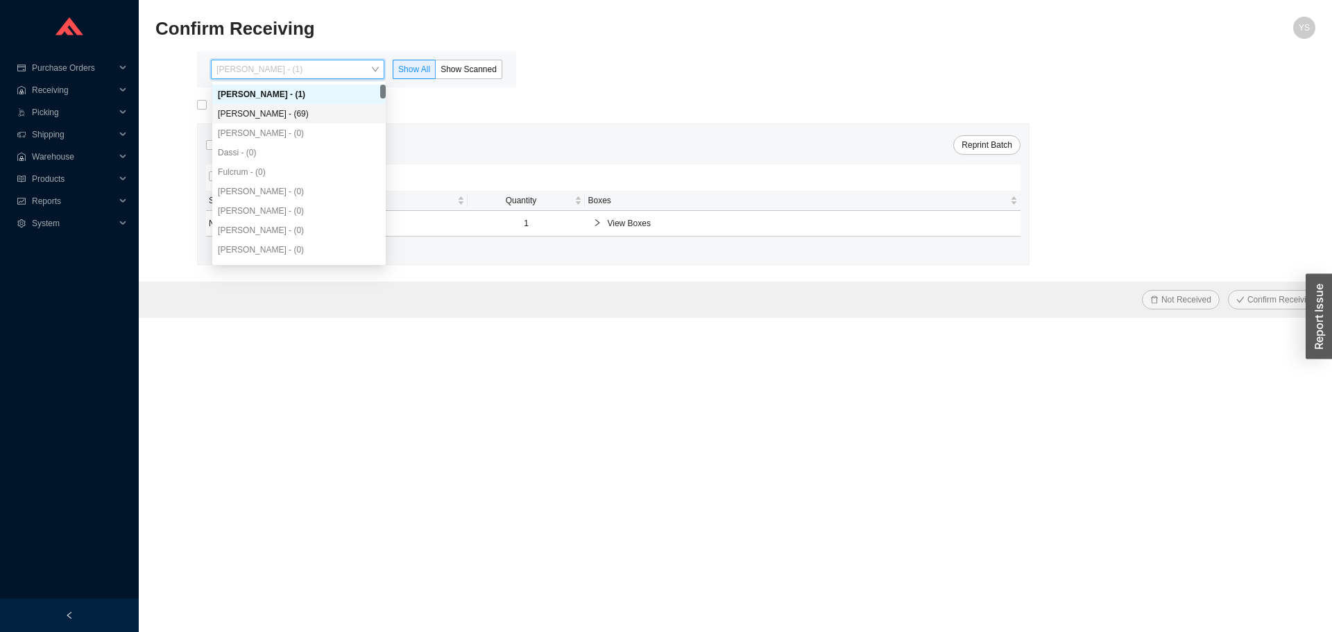
click at [255, 113] on div "[PERSON_NAME] - (69)" at bounding box center [299, 114] width 162 height 12
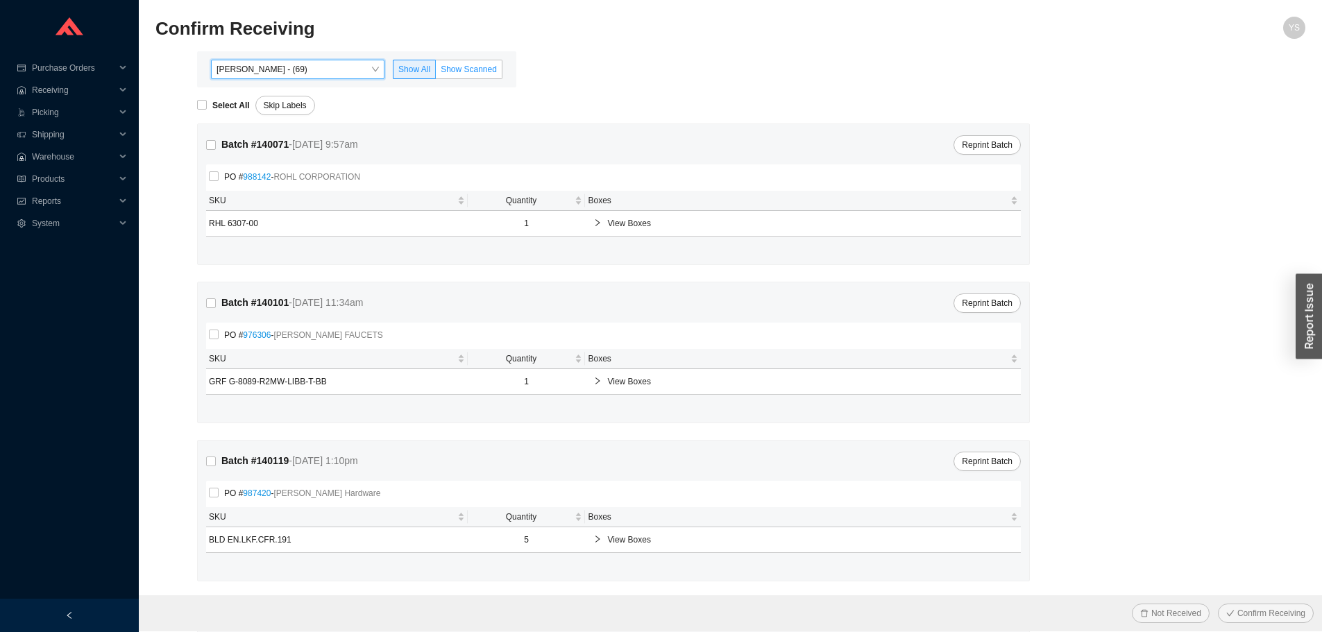
click at [477, 63] on label "Show Scanned" at bounding box center [469, 69] width 67 height 19
click at [436, 72] on input "Show Scanned" at bounding box center [436, 72] width 0 height 0
click at [227, 108] on strong "Select All" at bounding box center [230, 106] width 37 height 10
click at [207, 108] on input "Select All" at bounding box center [202, 105] width 10 height 10
checkbox input "true"
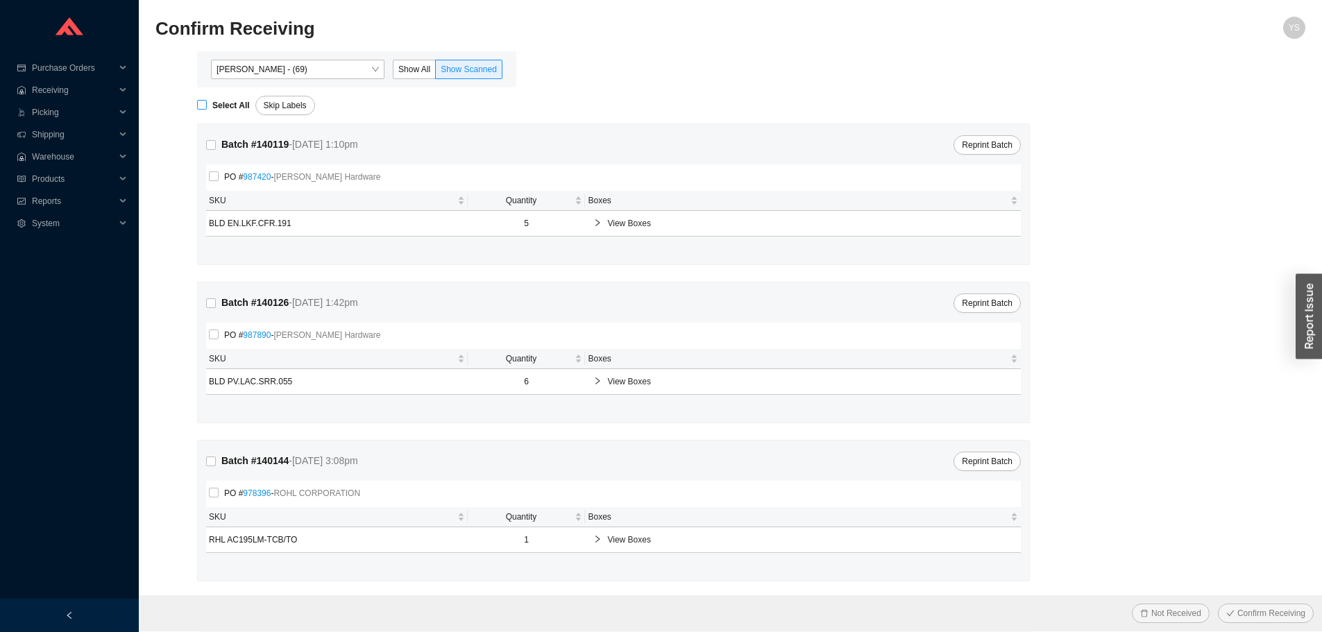
checkbox input "true"
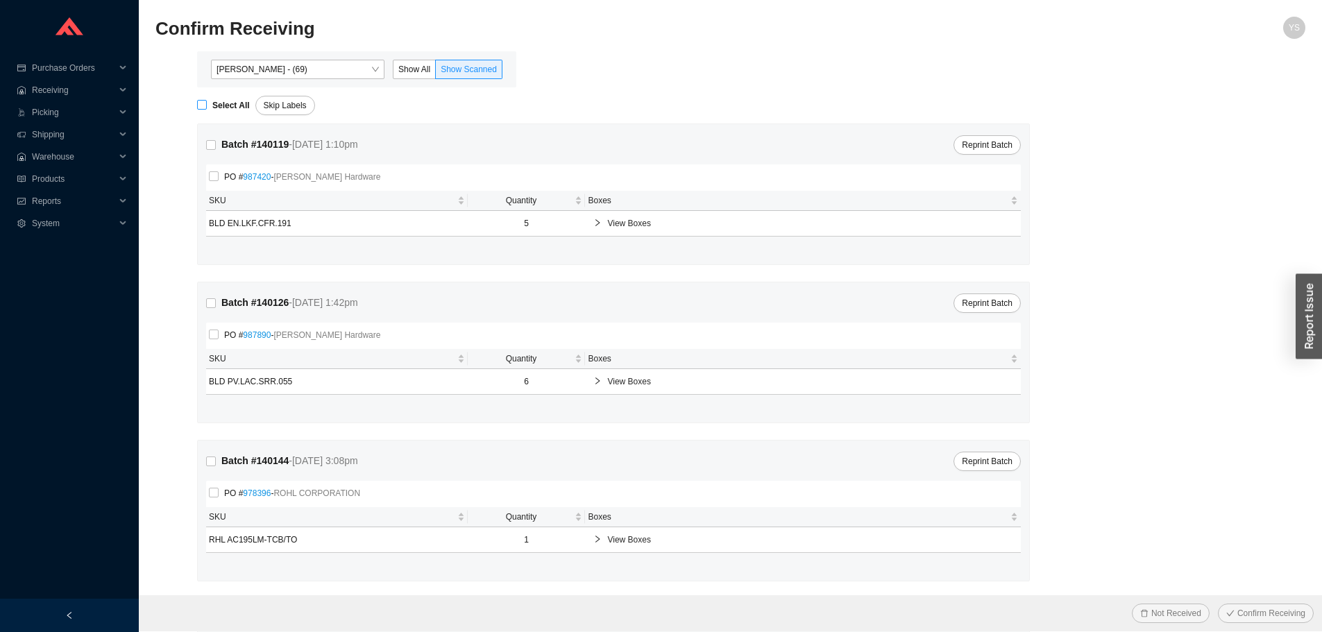
checkbox input "true"
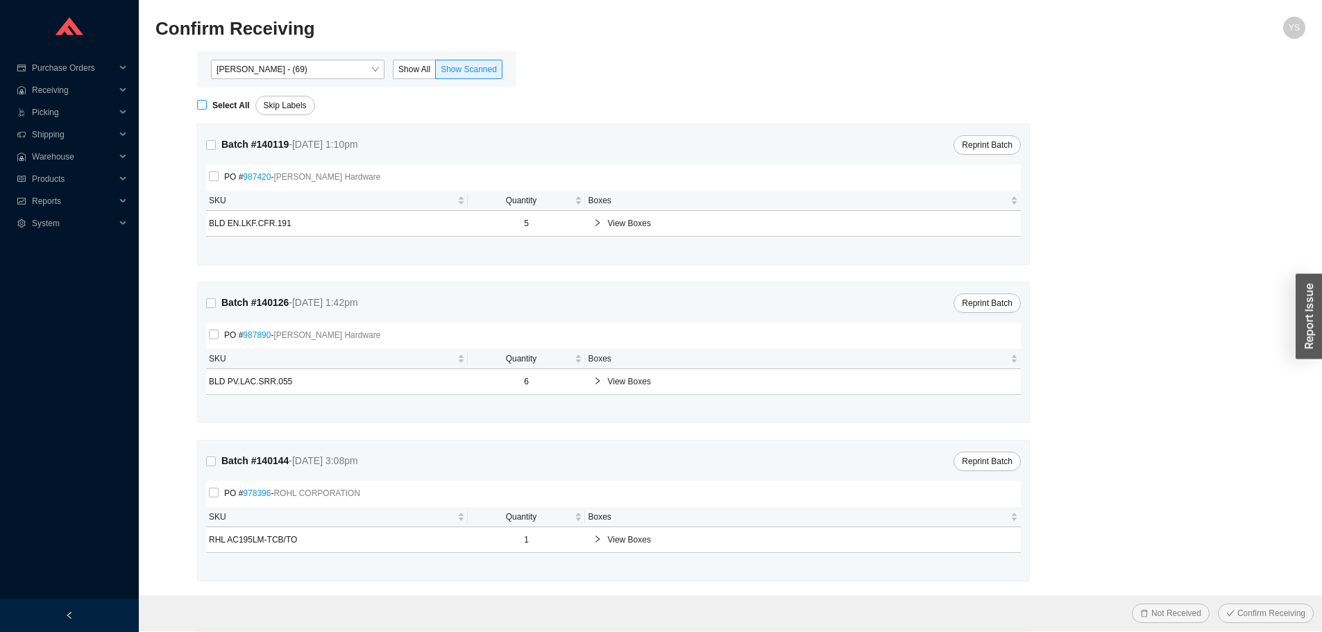
checkbox input "true"
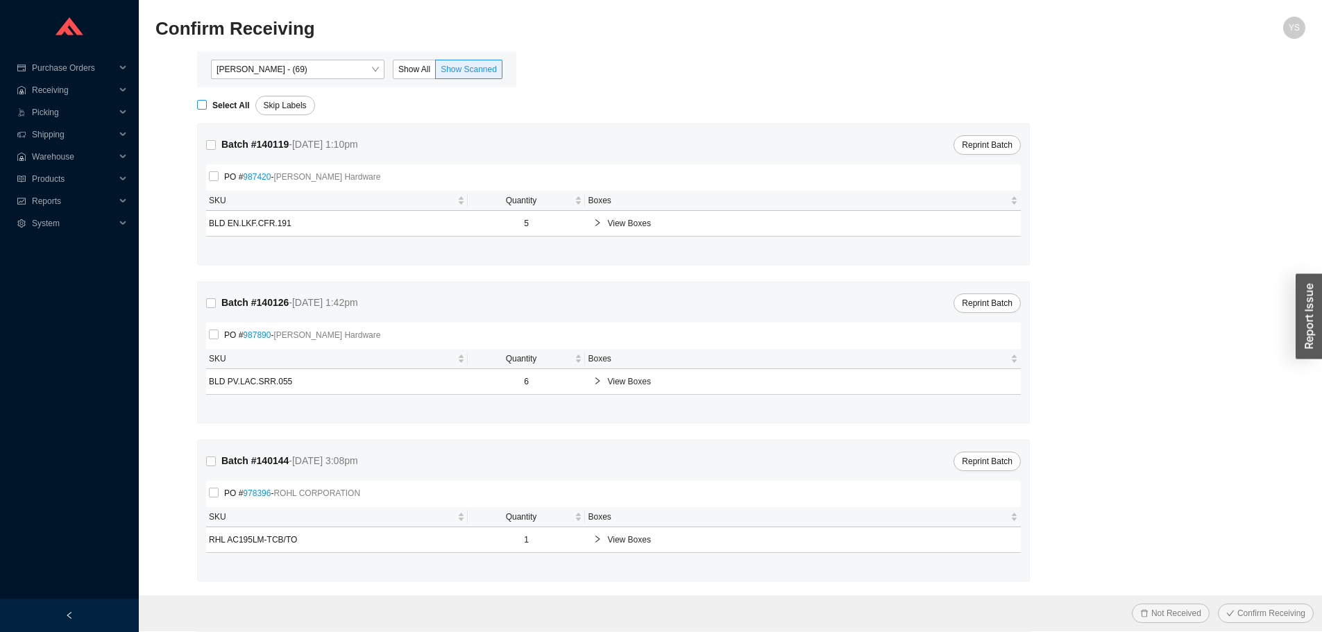
checkbox input "true"
click at [1254, 608] on span "Confirm Receiving" at bounding box center [1271, 613] width 68 height 14
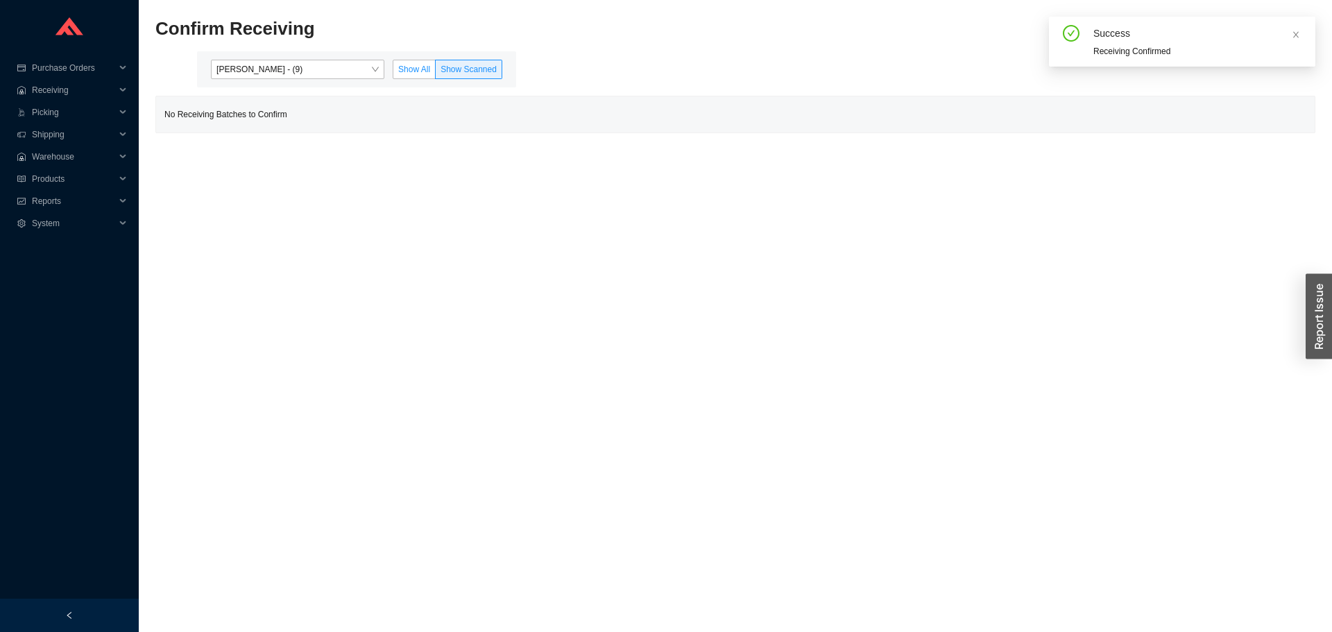
click at [418, 70] on span "Show All" at bounding box center [414, 70] width 32 height 10
click at [393, 72] on input "Show All" at bounding box center [393, 72] width 0 height 0
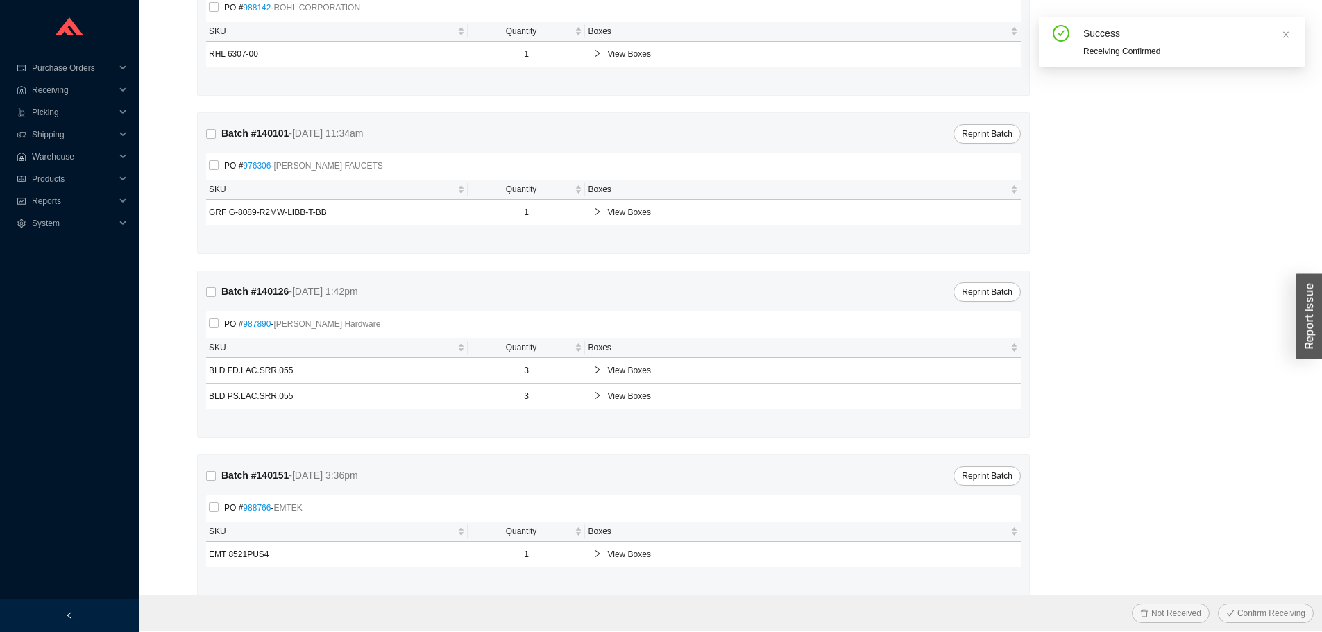
scroll to position [186, 0]
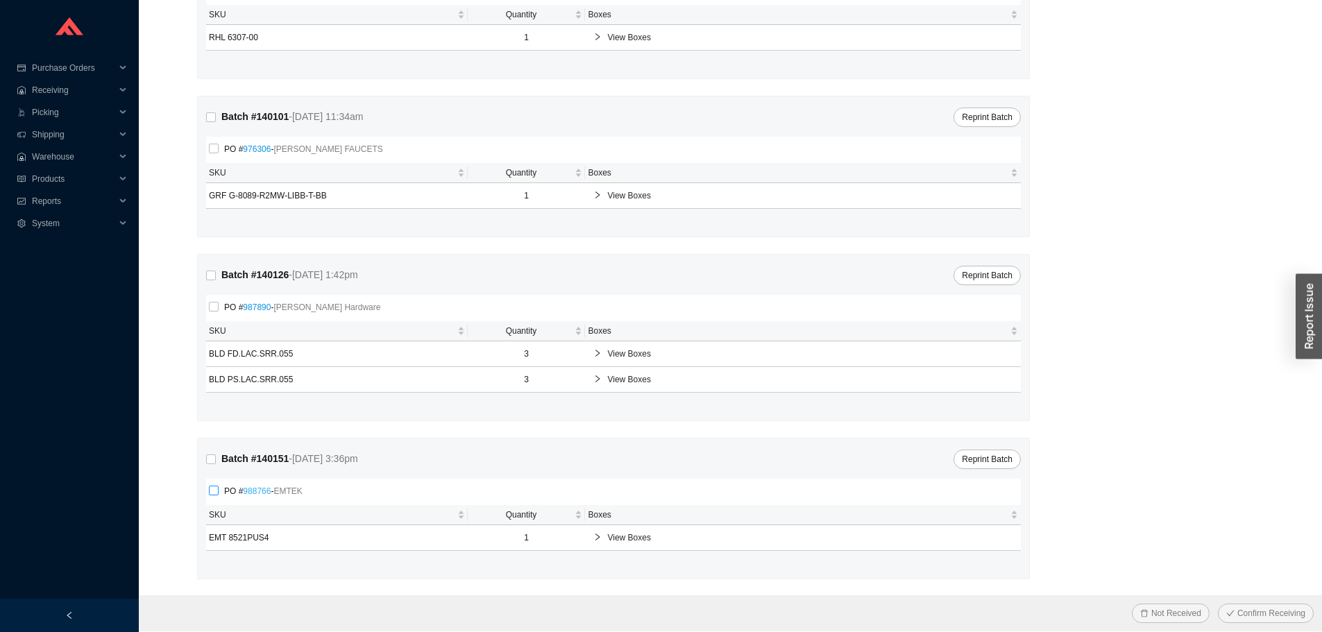
click at [252, 490] on link "988766" at bounding box center [257, 491] width 28 height 10
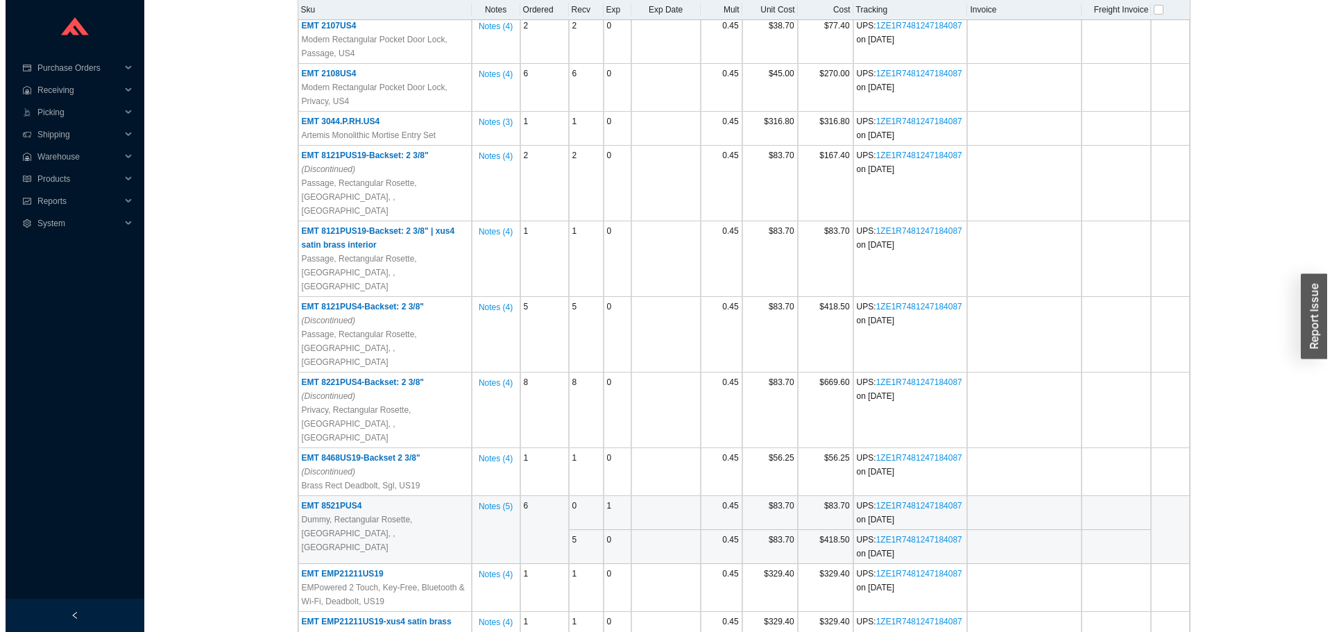
scroll to position [347, 0]
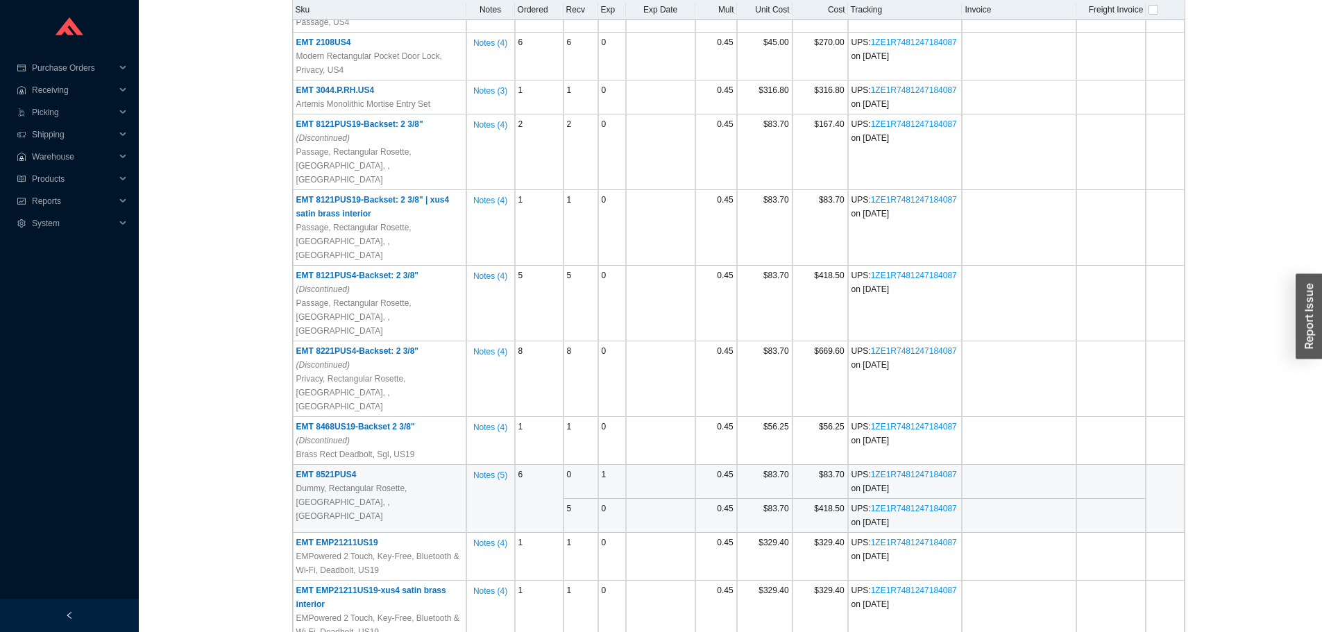
click at [334, 470] on span "EMT 8521PUS4" at bounding box center [326, 475] width 60 height 10
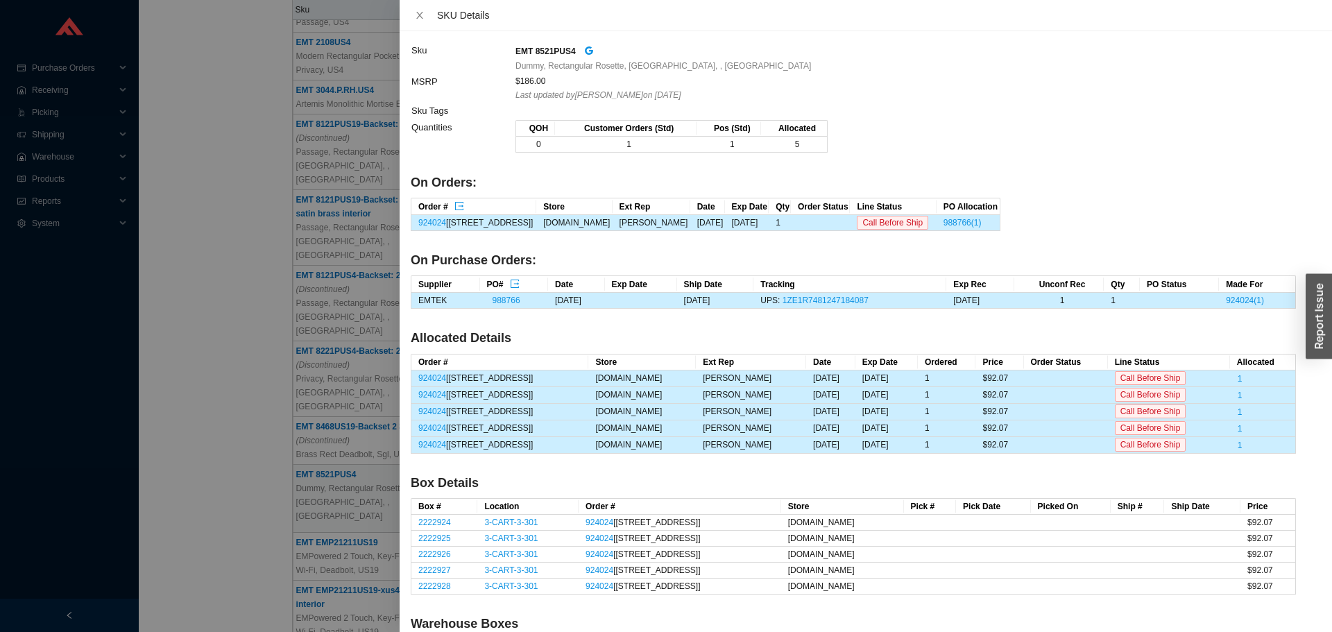
scroll to position [69, 0]
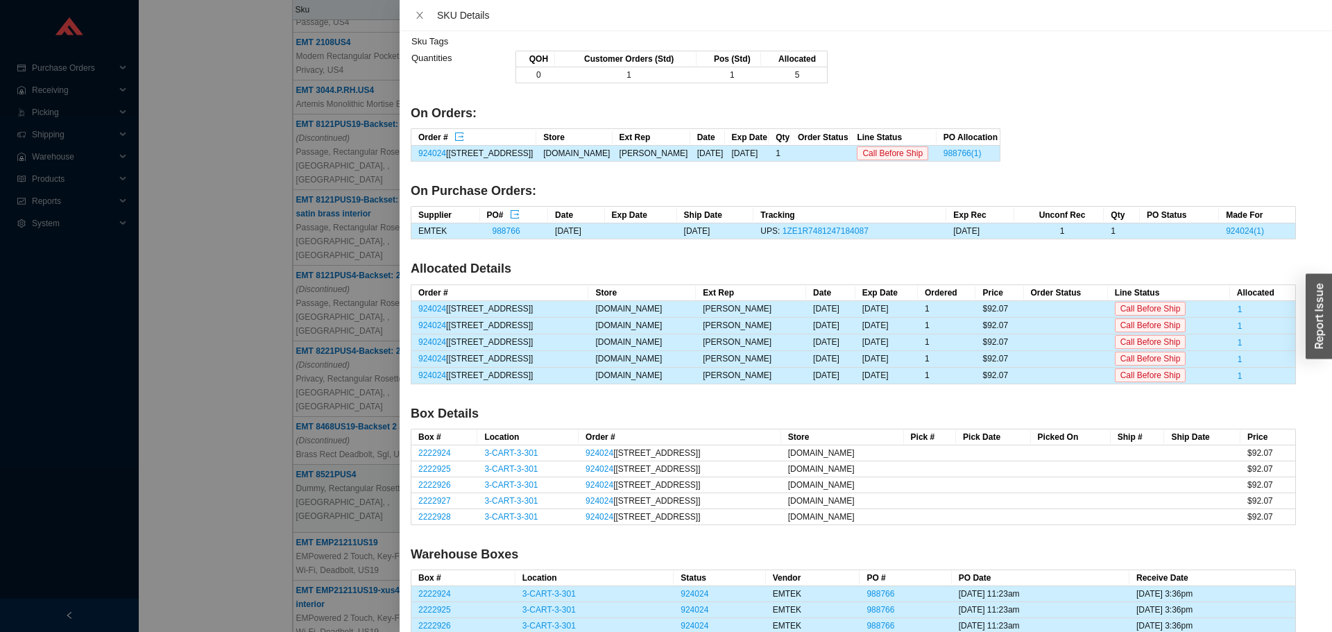
click at [241, 393] on div at bounding box center [666, 316] width 1332 height 632
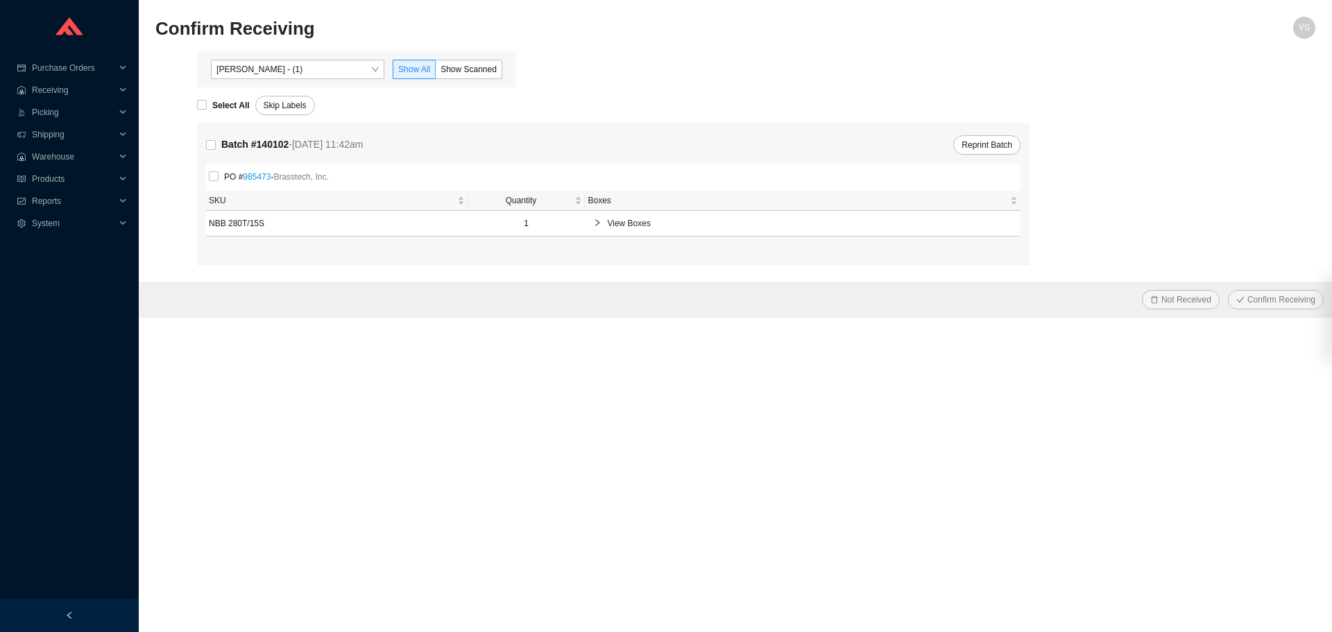
click at [283, 58] on div "[PERSON_NAME] - (1) Show All Show Scanned" at bounding box center [356, 69] width 319 height 36
click at [285, 78] on span "[PERSON_NAME] - (1)" at bounding box center [297, 69] width 162 height 18
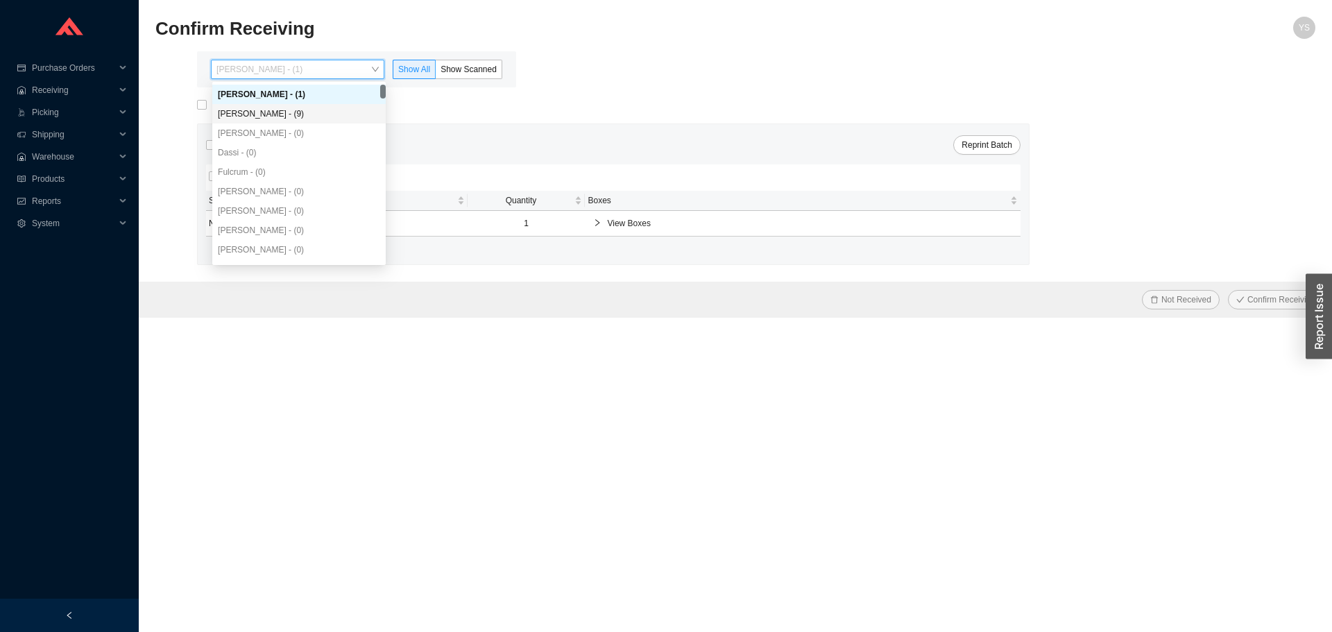
click at [271, 113] on div "[PERSON_NAME] - (9)" at bounding box center [299, 114] width 162 height 12
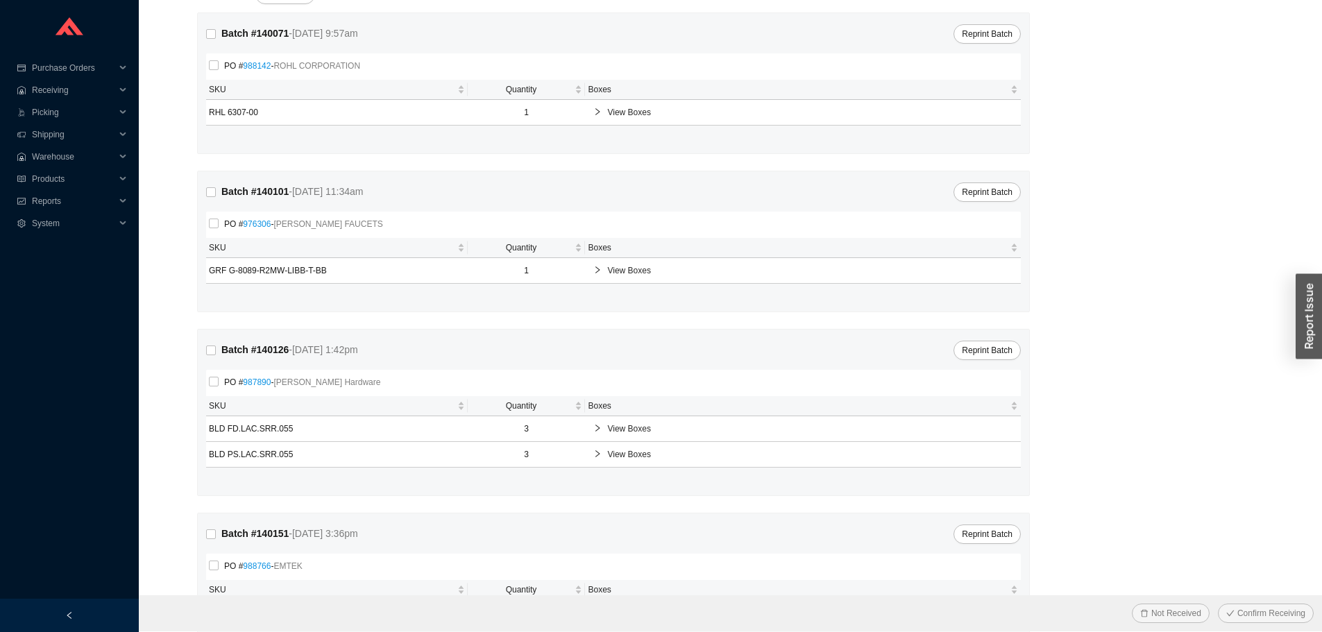
scroll to position [186, 0]
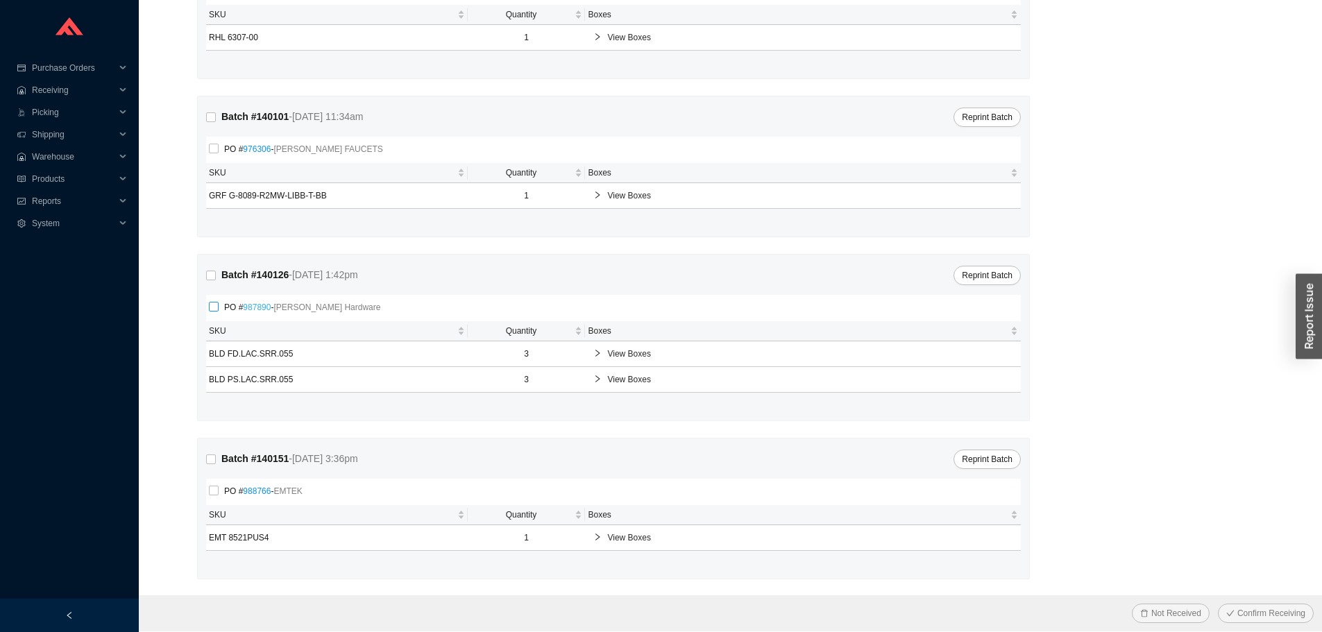
click at [255, 305] on link "987890" at bounding box center [257, 307] width 28 height 10
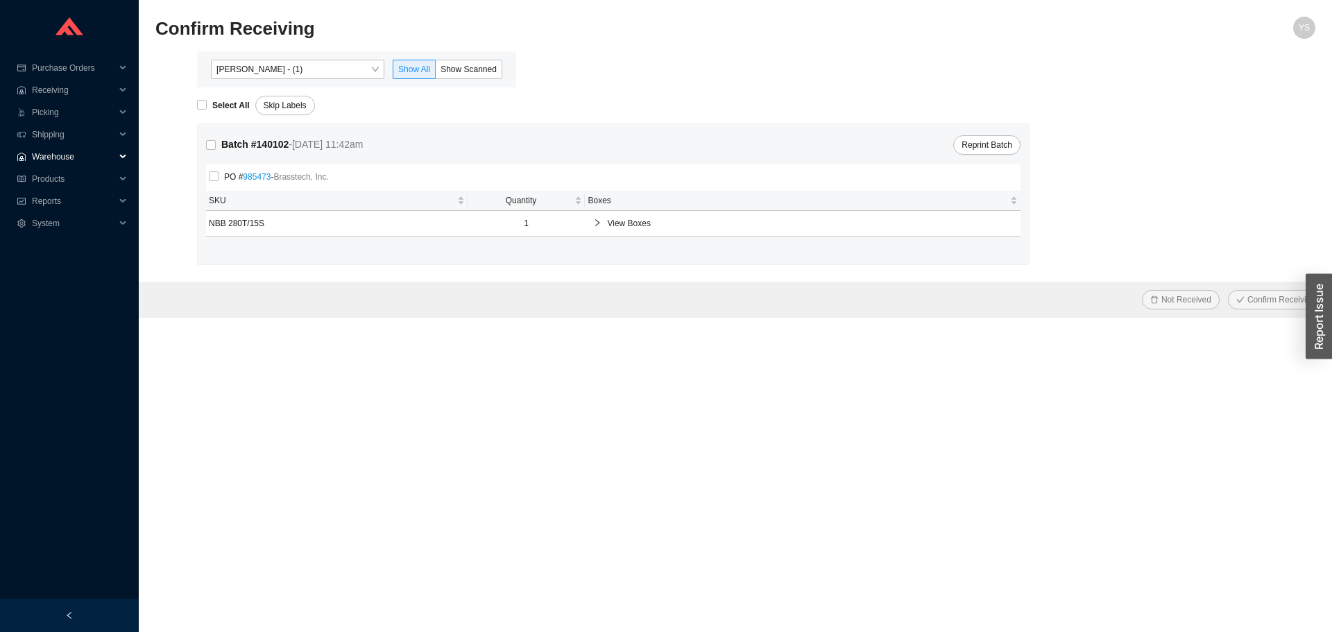
click at [54, 149] on span "Warehouse" at bounding box center [73, 157] width 83 height 22
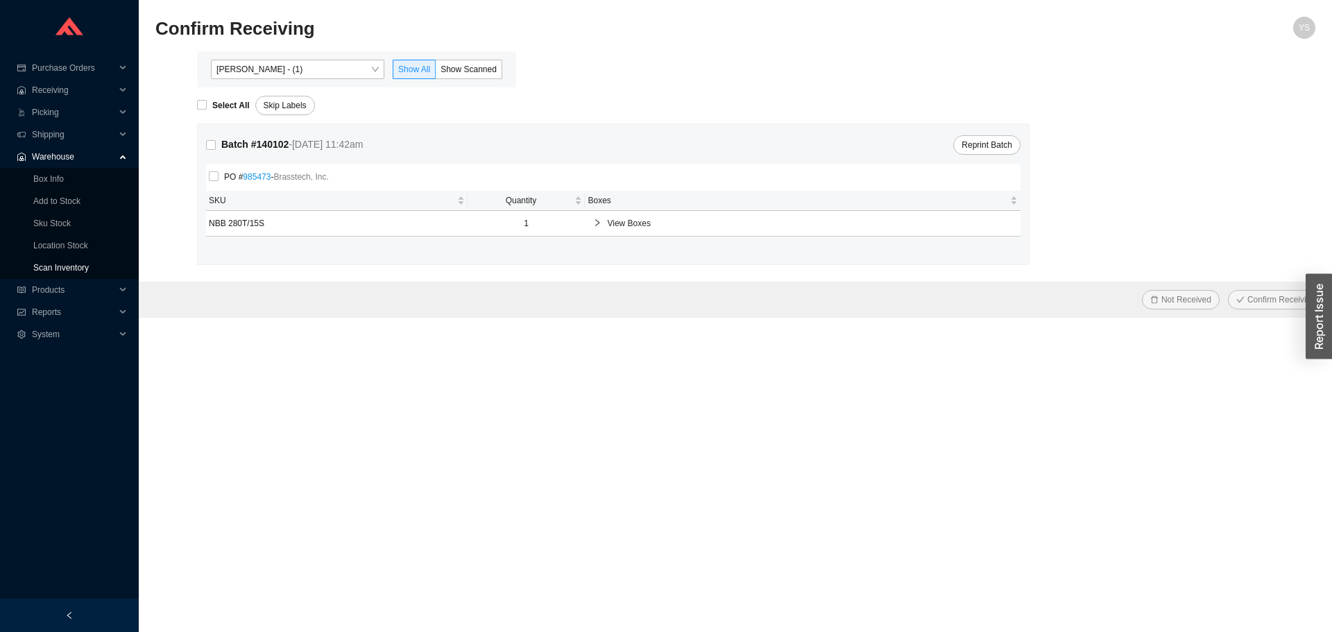
click at [62, 266] on link "Scan Inventory" at bounding box center [61, 268] width 56 height 10
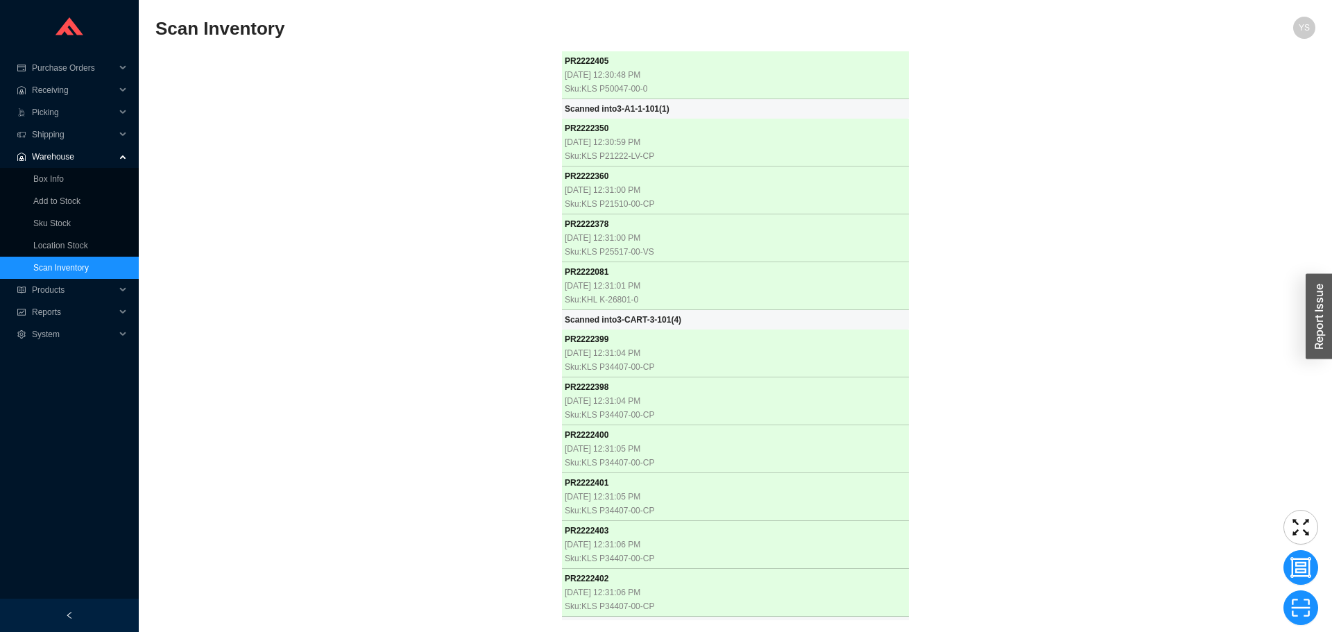
scroll to position [3263, 0]
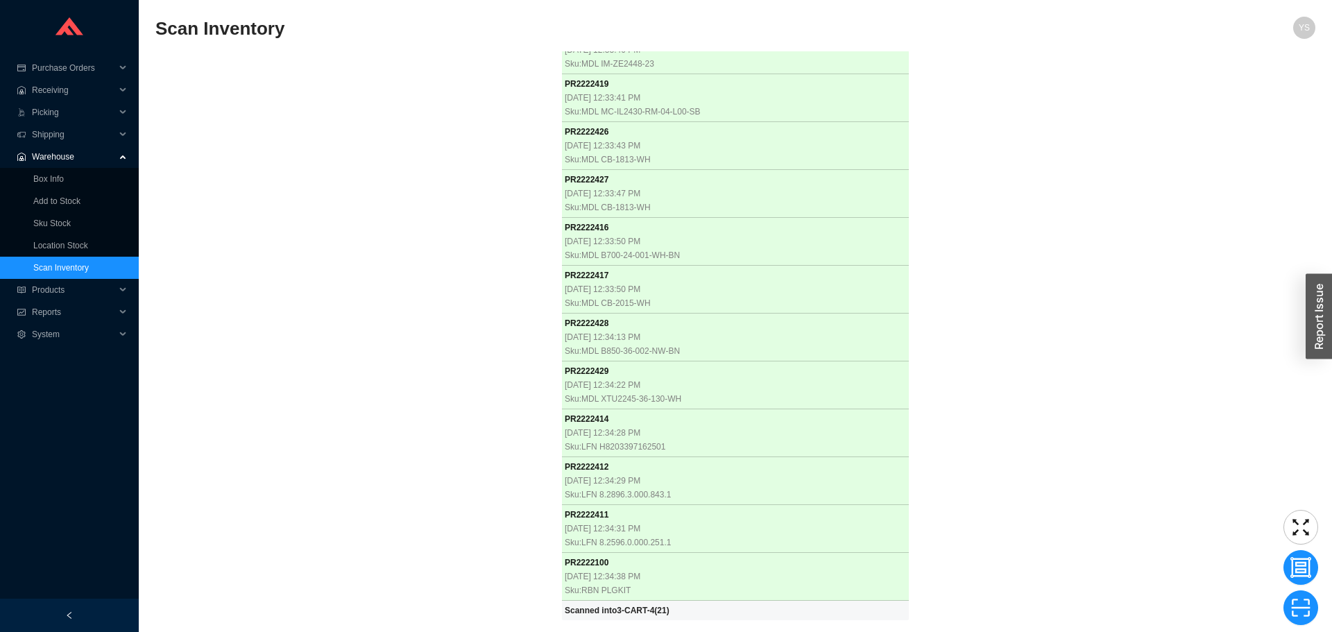
click at [385, 259] on div "PR 2222405 [DATE] 12:30:48 PM Sku: KLS P50047-00-0 Scanned into 3-A1-1-101 ( 1 …" at bounding box center [735, 335] width 1160 height 569
click at [420, 249] on div "PR 2222405 [DATE] 12:30:48 PM Sku: KLS P50047-00-0 Scanned into 3-A1-1-101 ( 1 …" at bounding box center [735, 335] width 1160 height 569
click at [278, 203] on div "PR 2222405 [DATE] 12:30:48 PM Sku: KLS P50047-00-0 Scanned into 3-A1-1-101 ( 1 …" at bounding box center [735, 335] width 1160 height 569
click at [483, 416] on div "PR 2222405 [DATE] 12:30:48 PM Sku: KLS P50047-00-0 Scanned into 3-A1-1-101 ( 1 …" at bounding box center [735, 335] width 1160 height 569
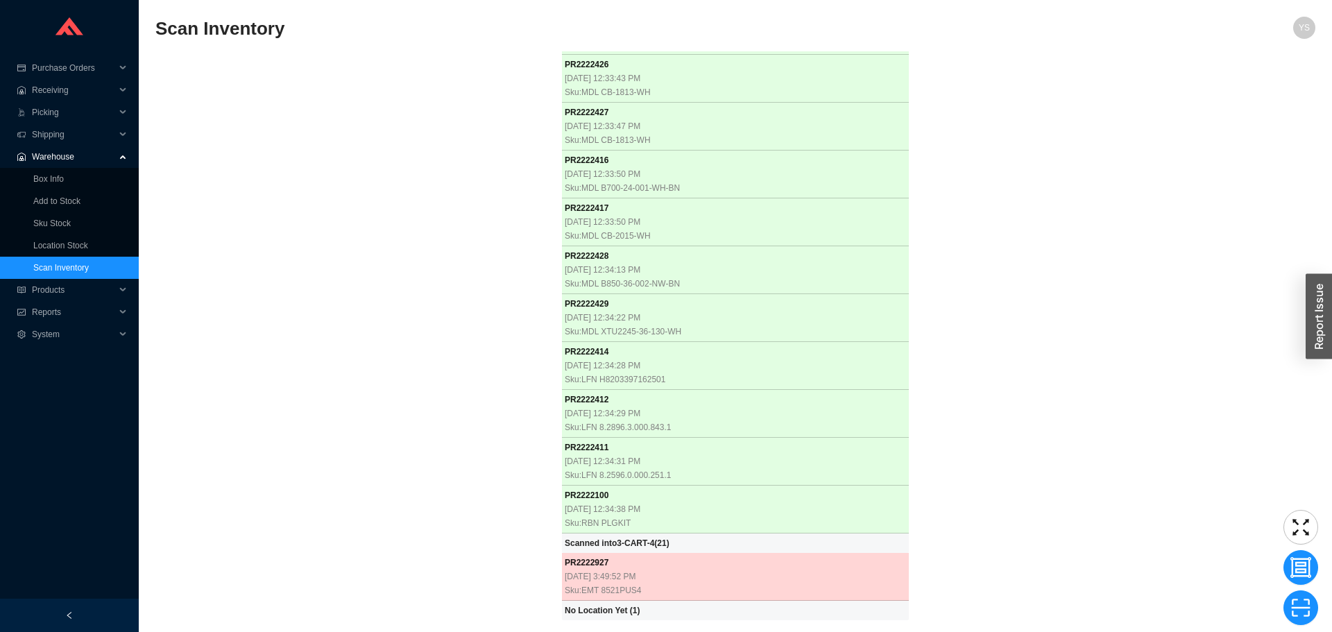
click at [319, 428] on div "PR 2222405 [DATE] 12:30:48 PM Sku: KLS P50047-00-0 Scanned into 3-A1-1-101 ( 1 …" at bounding box center [735, 335] width 1160 height 569
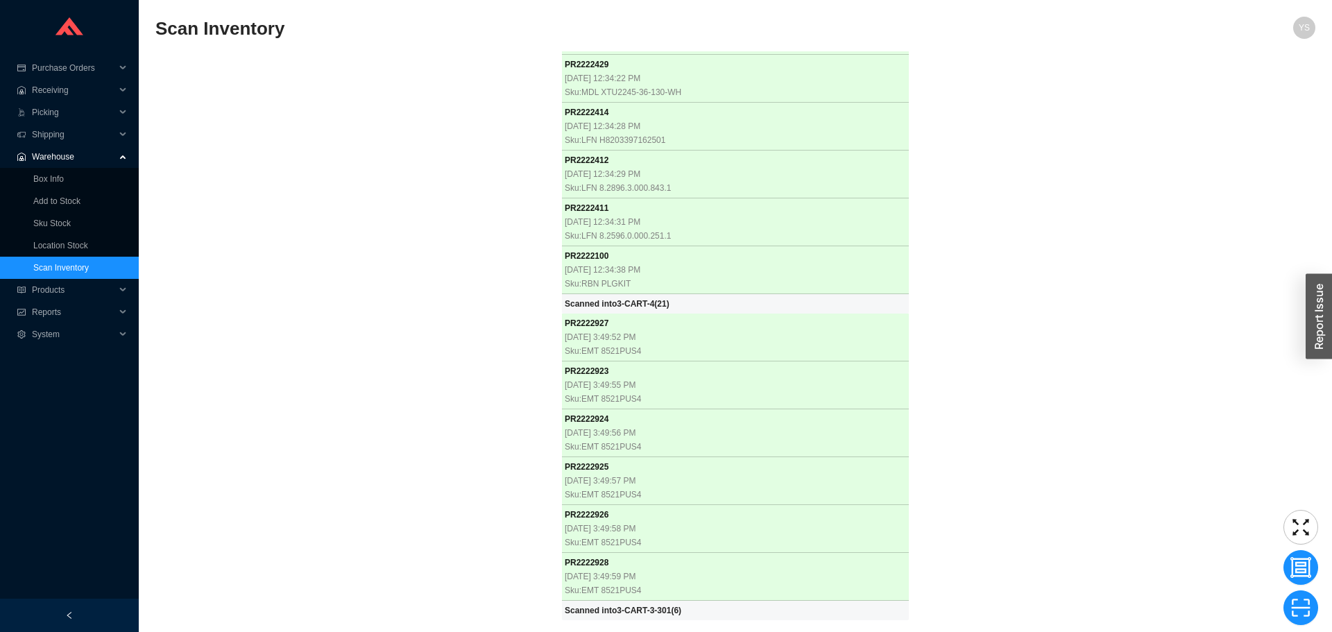
scroll to position [3570, 0]
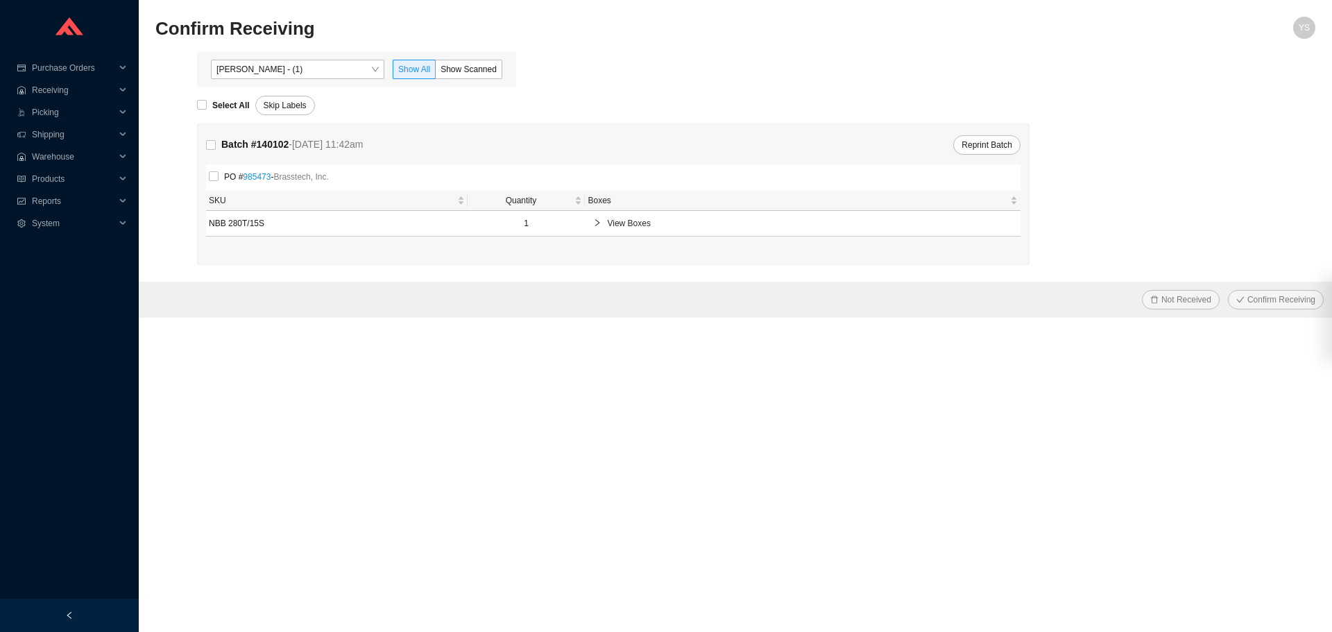
click at [1291, 158] on form "Select All Skip Labels Batch # 140102 - [DATE] 11:42am Reprint Batch PO # 98547…" at bounding box center [735, 202] width 1160 height 230
click at [294, 68] on span "[PERSON_NAME] - (1)" at bounding box center [297, 69] width 162 height 18
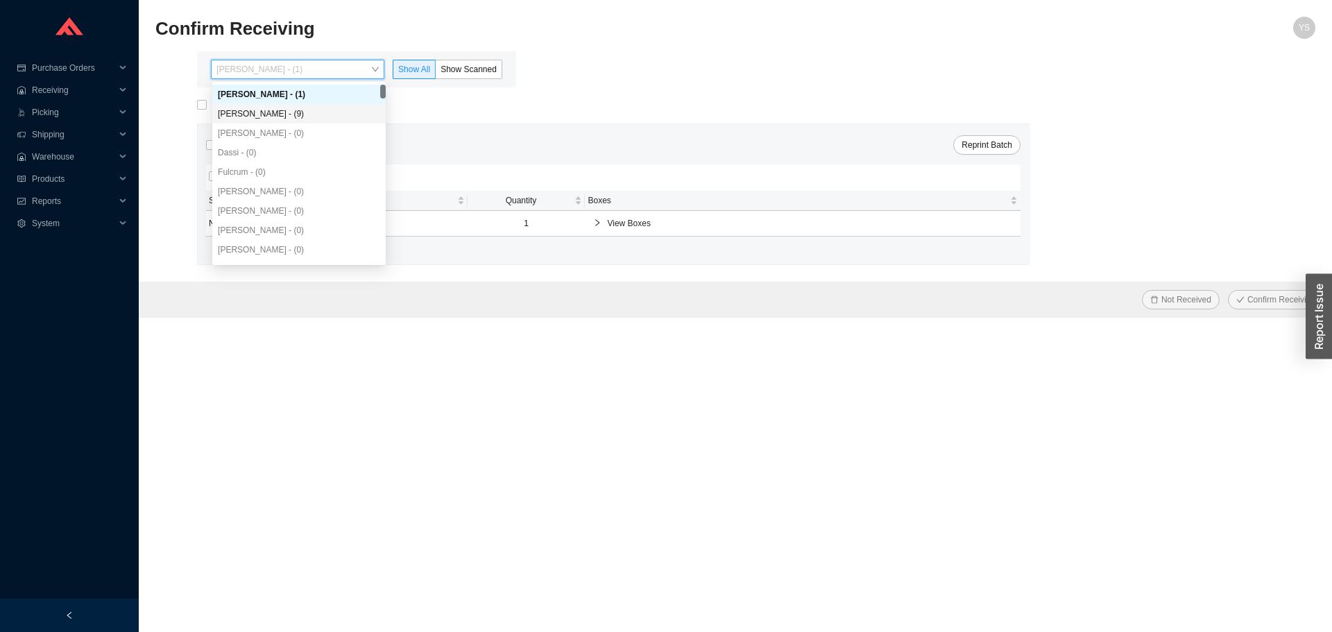
click at [290, 115] on div "Angel Negron - (9)" at bounding box center [299, 114] width 162 height 12
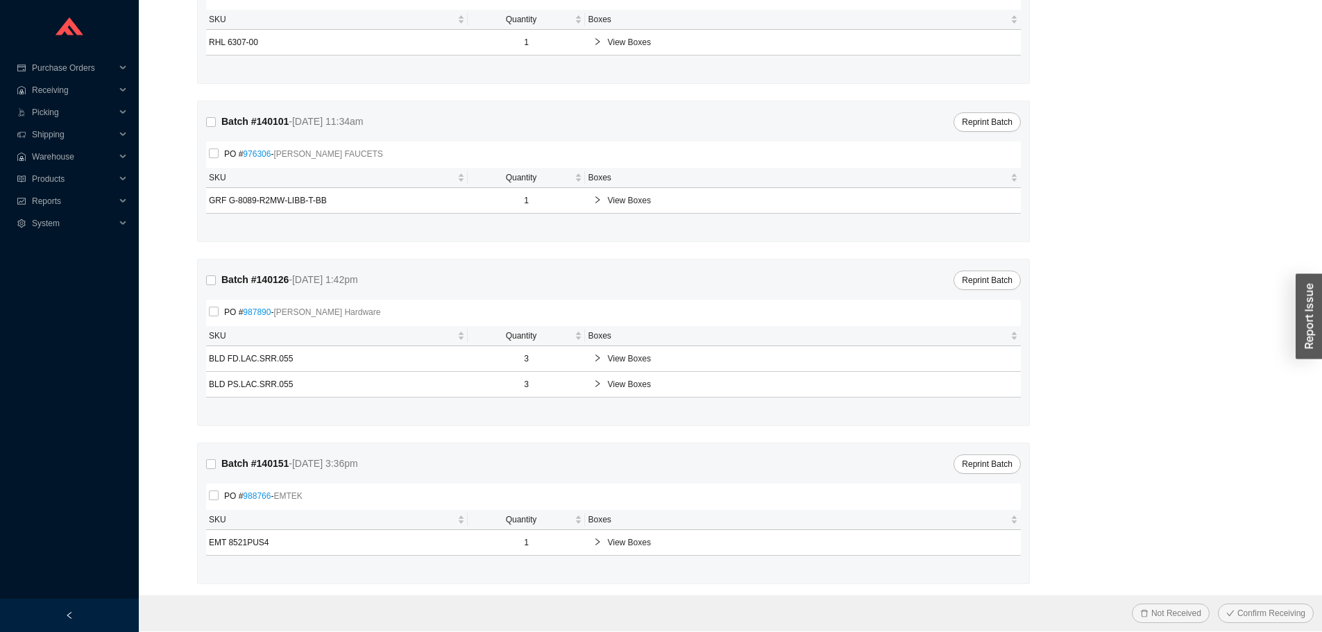
scroll to position [186, 0]
click at [599, 540] on icon "right" at bounding box center [597, 537] width 8 height 8
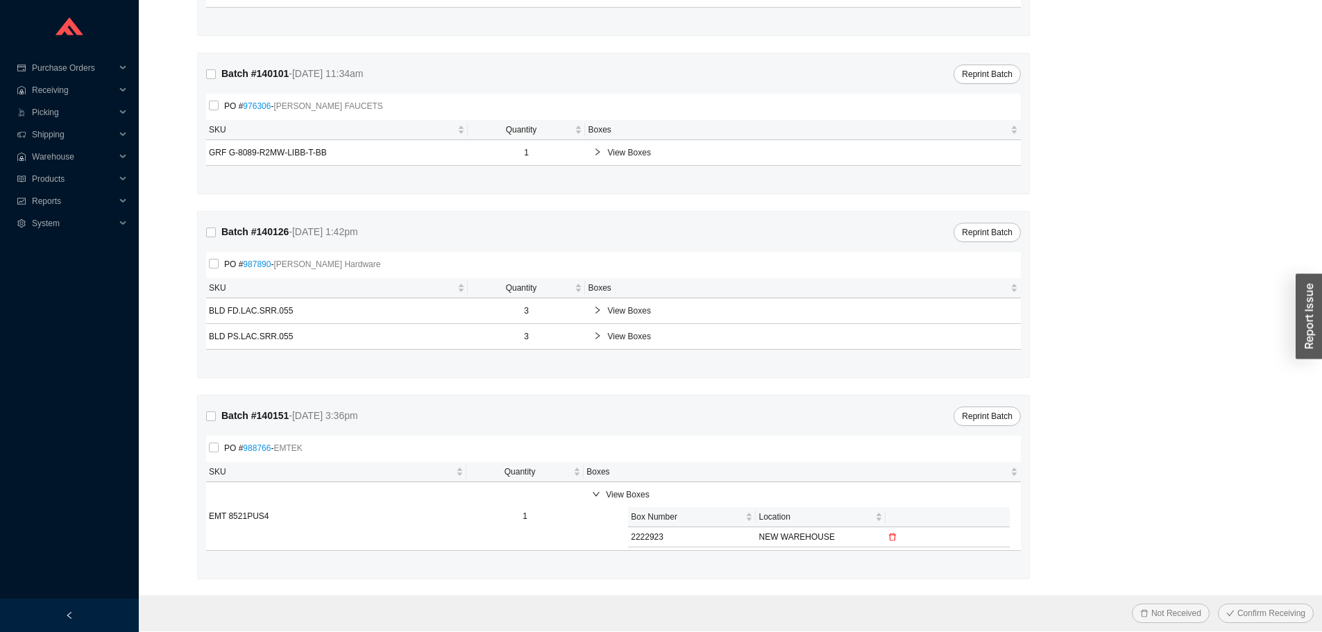
scroll to position [0, 0]
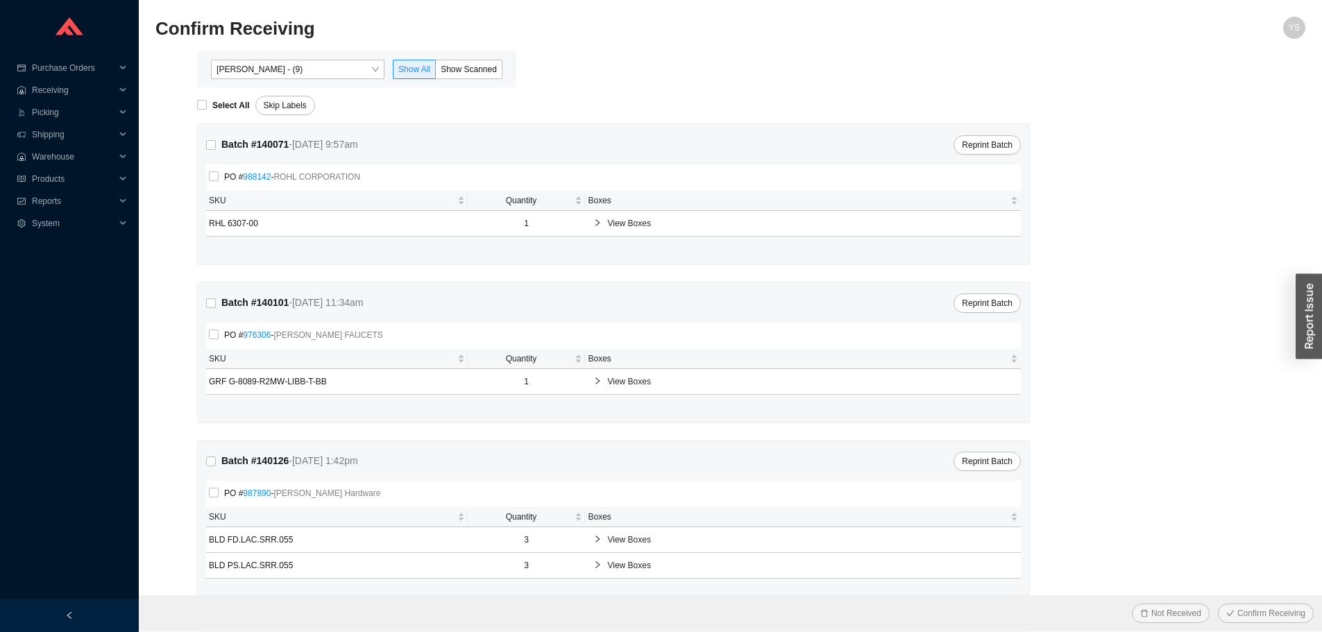
click at [459, 59] on div "Angel Negron - (9) Show All Show Scanned" at bounding box center [356, 69] width 319 height 36
click at [459, 65] on span "Show Scanned" at bounding box center [469, 70] width 56 height 10
click at [436, 72] on input "Show Scanned" at bounding box center [436, 72] width 0 height 0
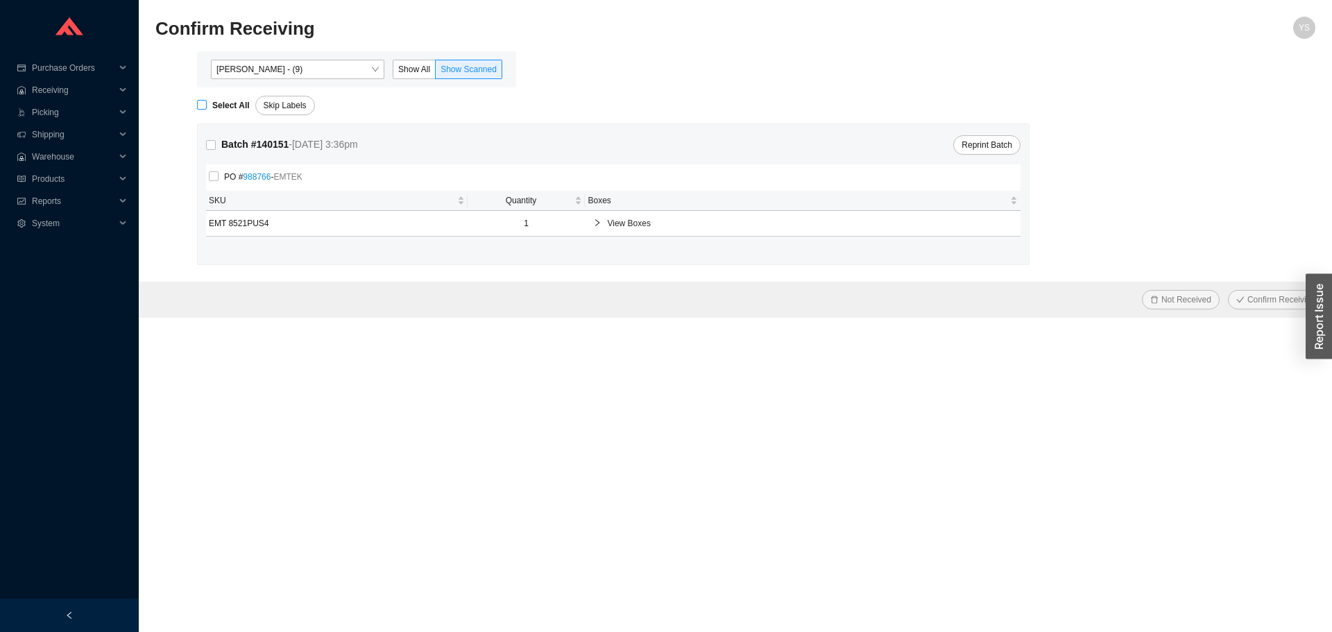
click at [208, 101] on span "Select All" at bounding box center [231, 106] width 49 height 14
click at [207, 101] on input "Select All" at bounding box center [202, 105] width 10 height 10
checkbox input "true"
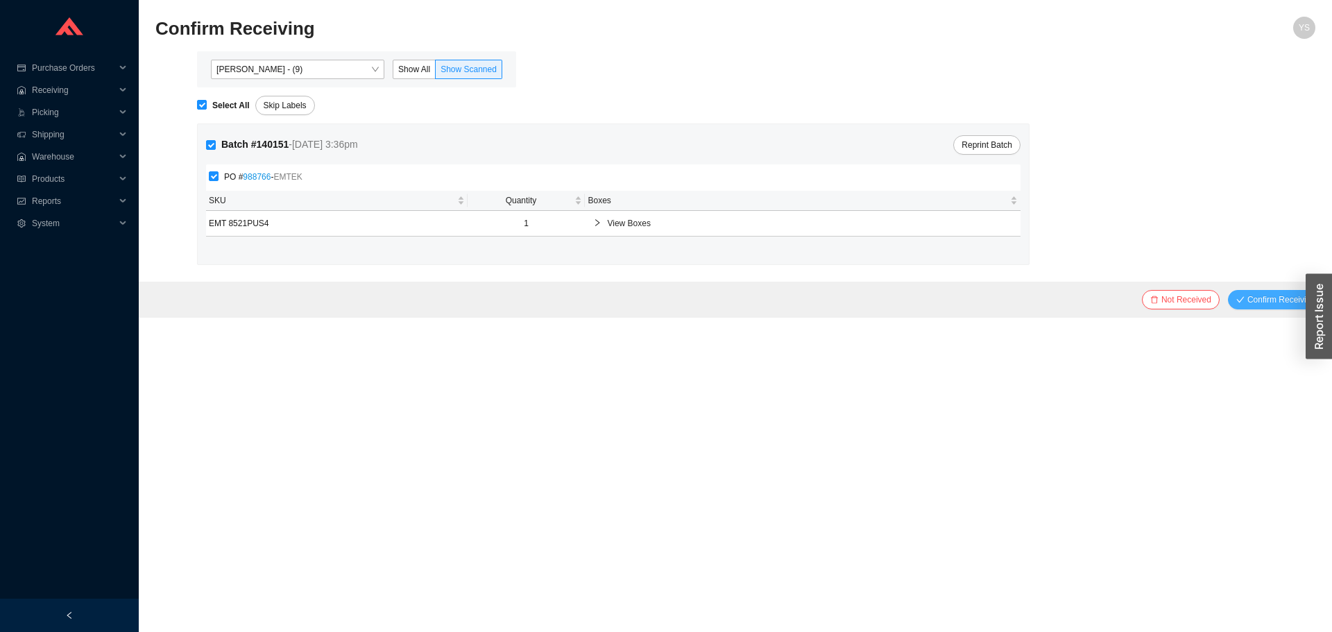
click at [1263, 305] on span "Confirm Receiving" at bounding box center [1281, 300] width 68 height 14
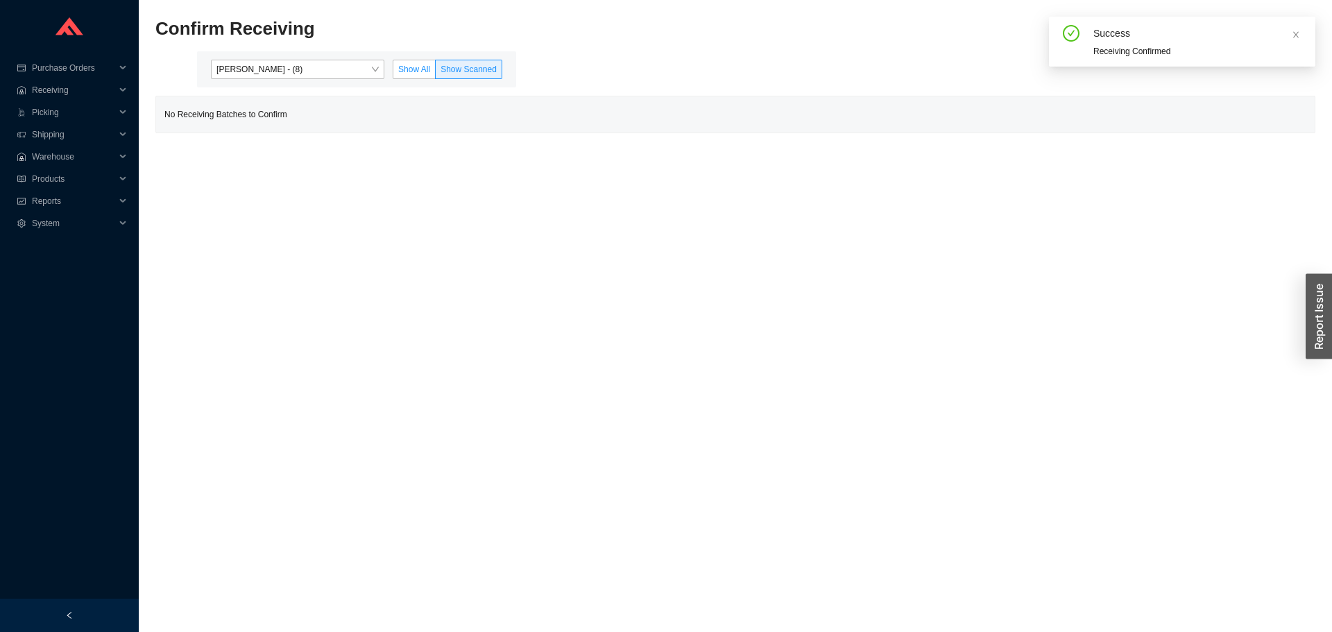
click at [416, 69] on span "Show All" at bounding box center [414, 70] width 32 height 10
click at [393, 72] on input "Show All" at bounding box center [393, 72] width 0 height 0
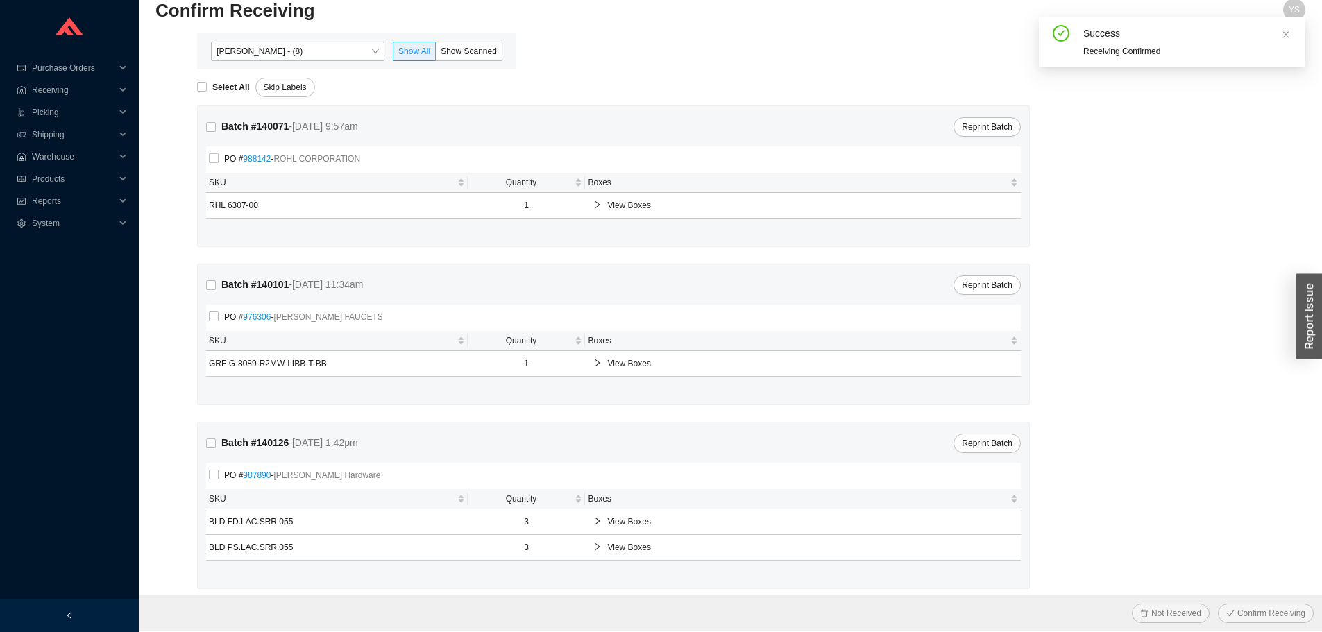
scroll to position [28, 0]
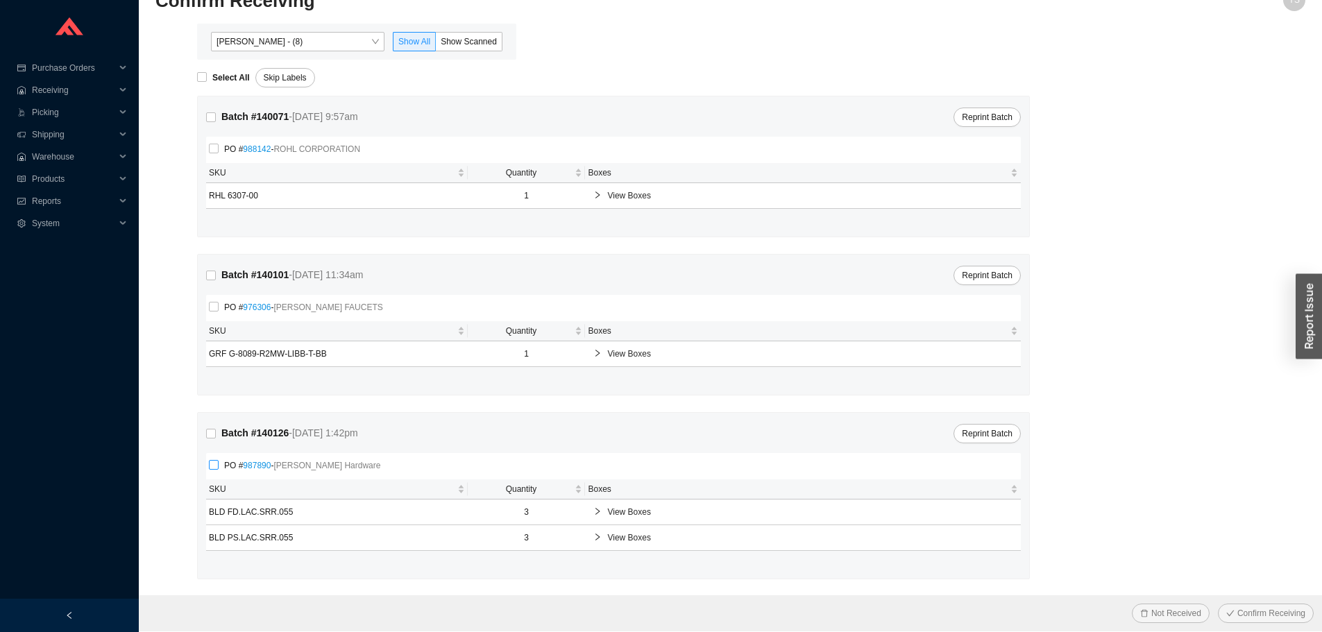
click at [239, 465] on span "PO # 987890 - Baldwin Hardware" at bounding box center [302, 466] width 167 height 14
click at [219, 465] on input "PO # 987890 - Baldwin Hardware" at bounding box center [214, 465] width 10 height 10
checkbox input "true"
click at [244, 465] on link "987890" at bounding box center [257, 466] width 28 height 10
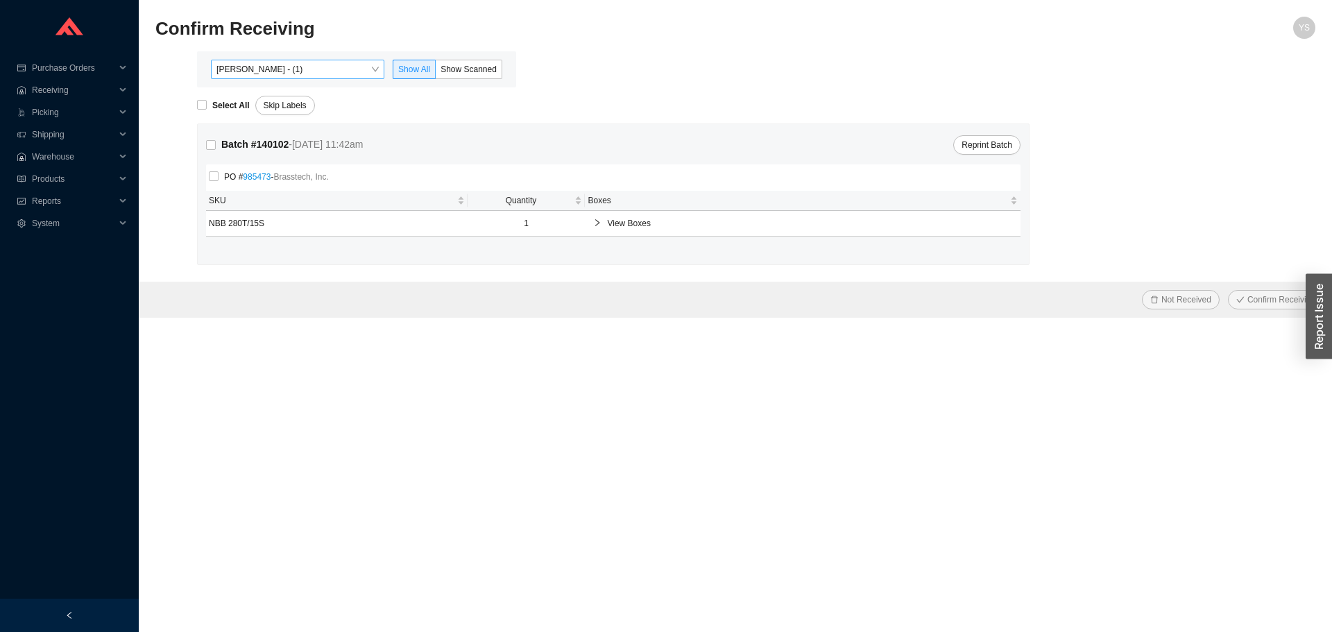
click at [264, 67] on span "[PERSON_NAME] - (1)" at bounding box center [297, 69] width 162 height 18
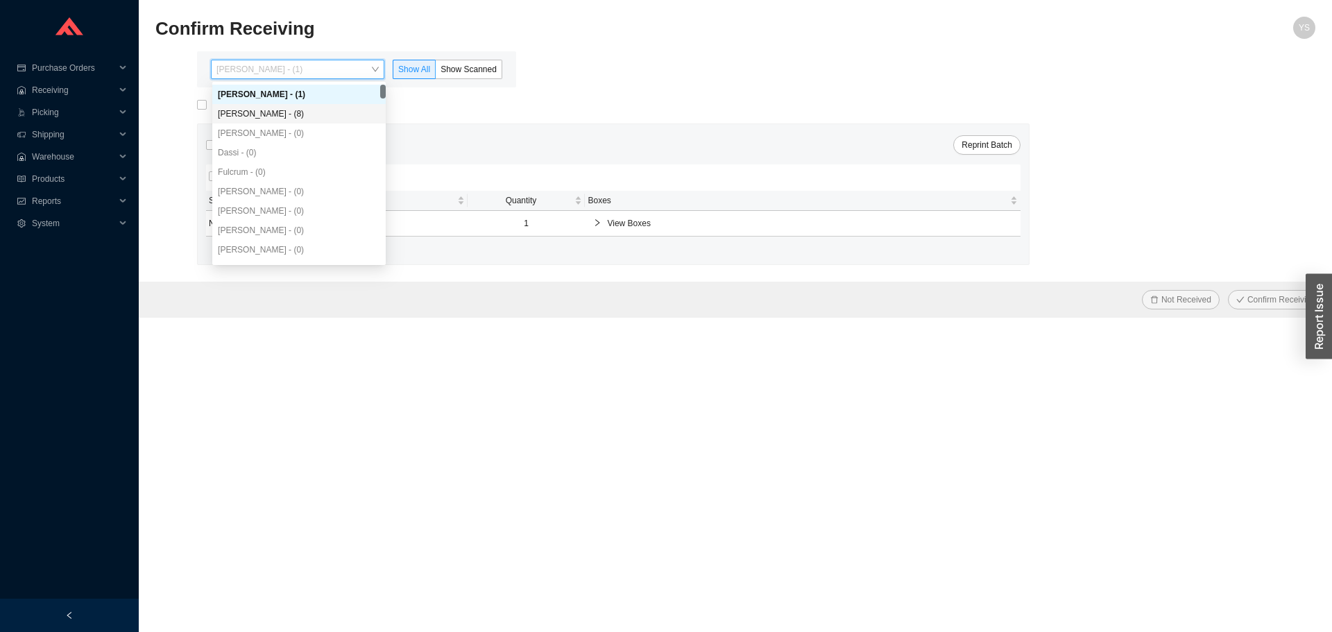
click at [273, 118] on div "Angel Negron - (8)" at bounding box center [299, 114] width 162 height 12
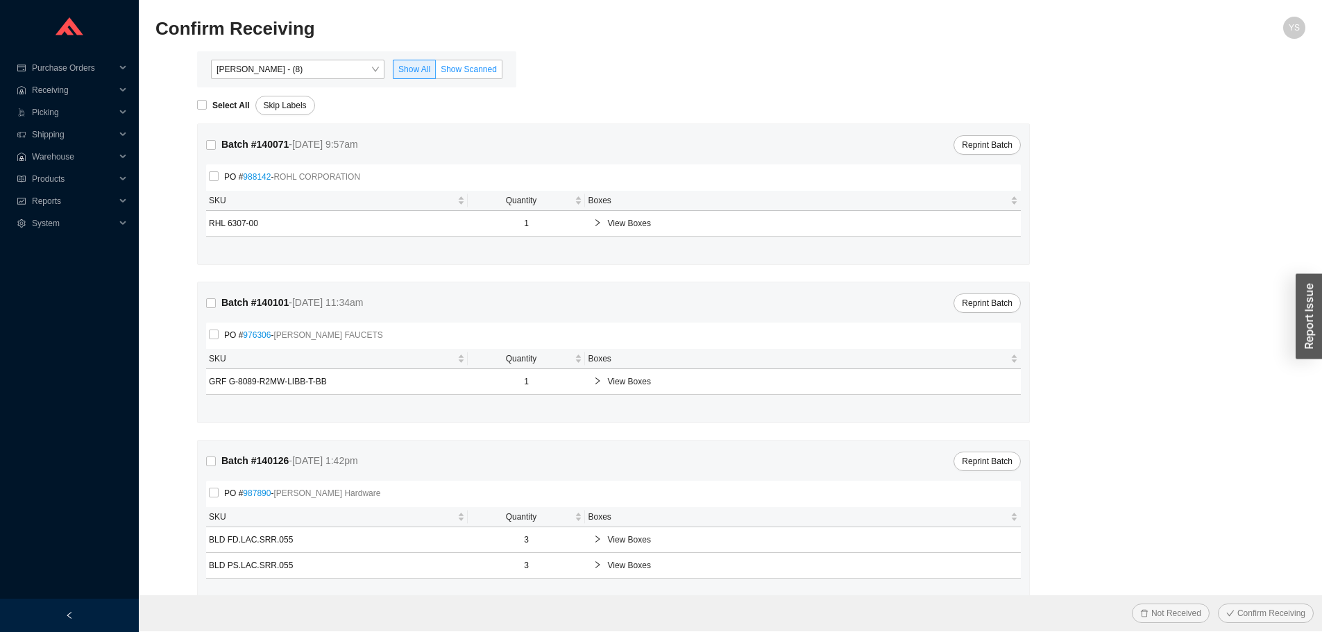
drag, startPoint x: 488, startPoint y: 42, endPoint x: 470, endPoint y: 61, distance: 26.5
click at [484, 44] on div "Confirm Receiving" at bounding box center [586, 33] width 862 height 33
click at [469, 62] on label "Show Scanned" at bounding box center [469, 69] width 67 height 19
click at [436, 72] on input "Show Scanned" at bounding box center [436, 72] width 0 height 0
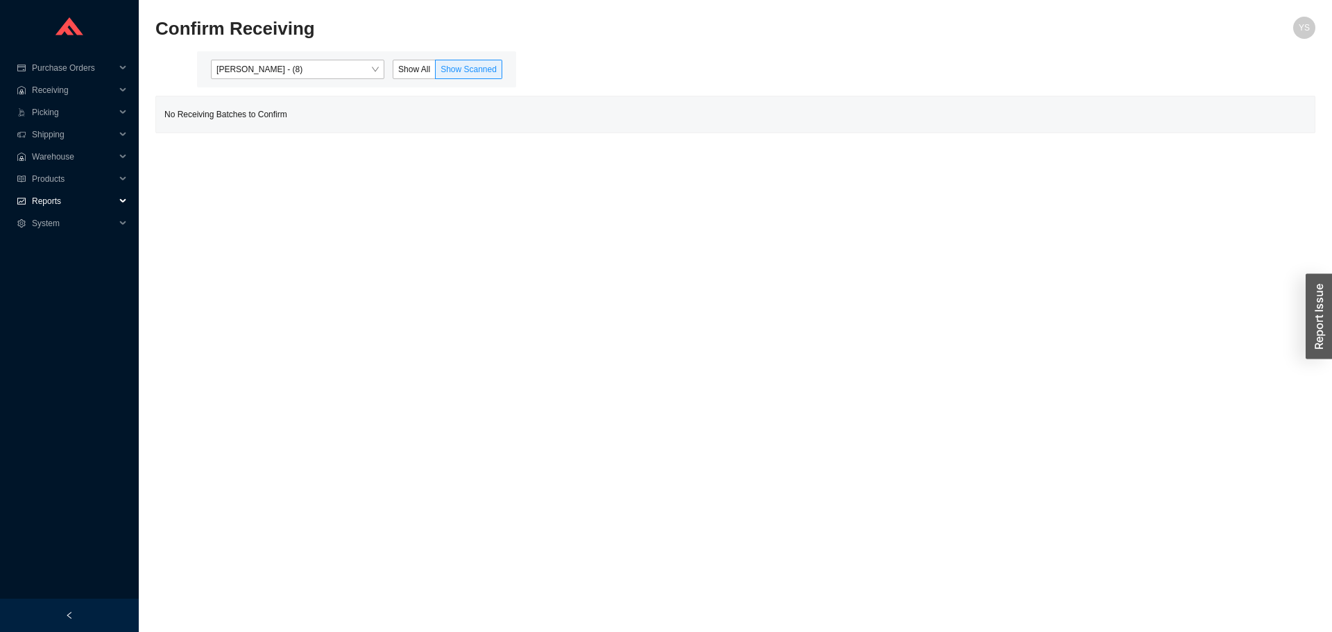
click at [107, 203] on span "Reports" at bounding box center [73, 201] width 83 height 22
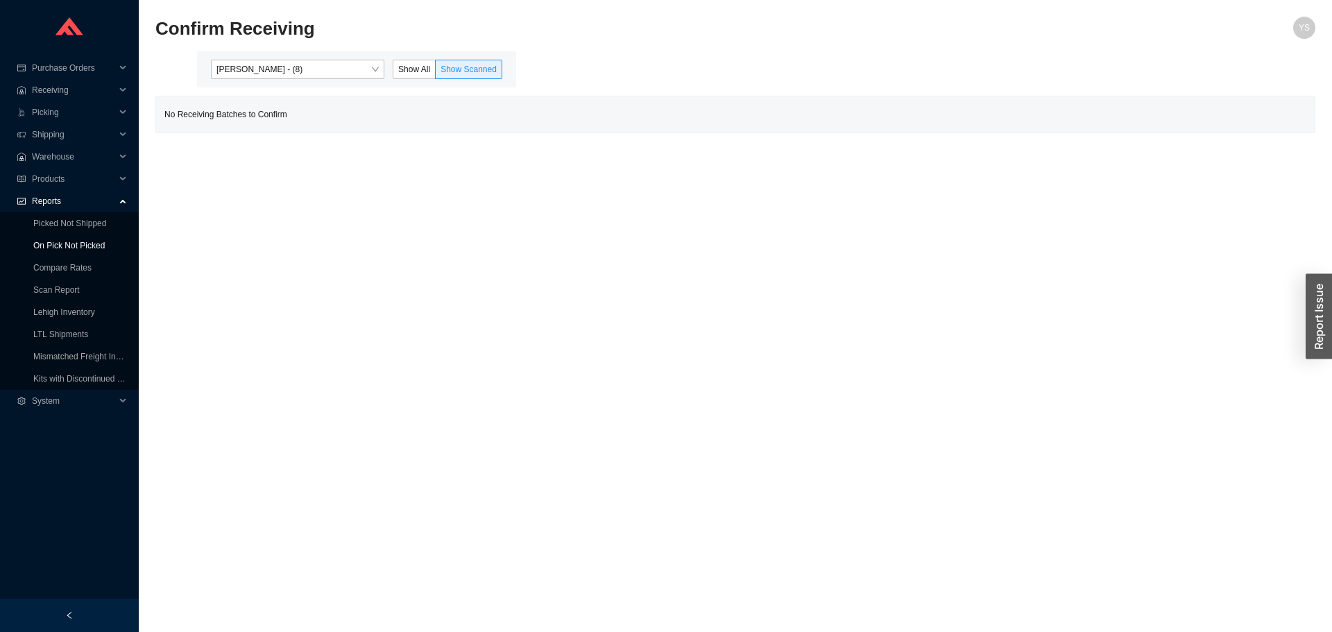
click at [104, 241] on link "On Pick Not Picked" at bounding box center [68, 246] width 71 height 10
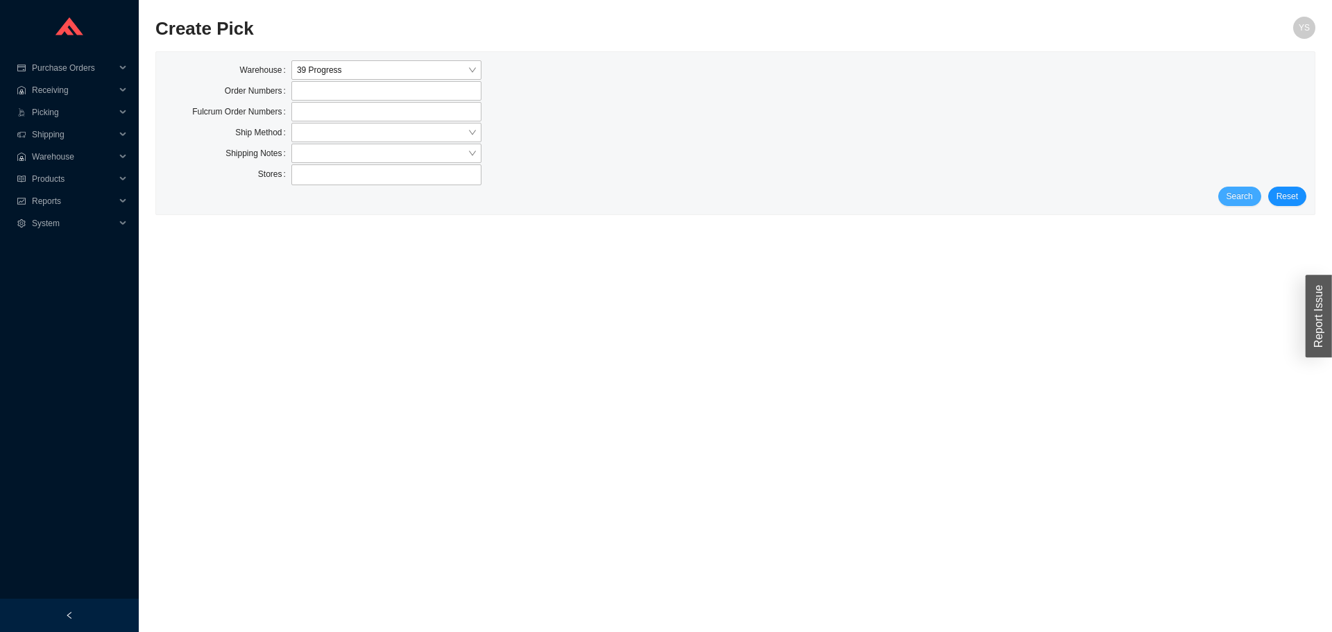
click at [1259, 200] on button "Search" at bounding box center [1239, 196] width 43 height 19
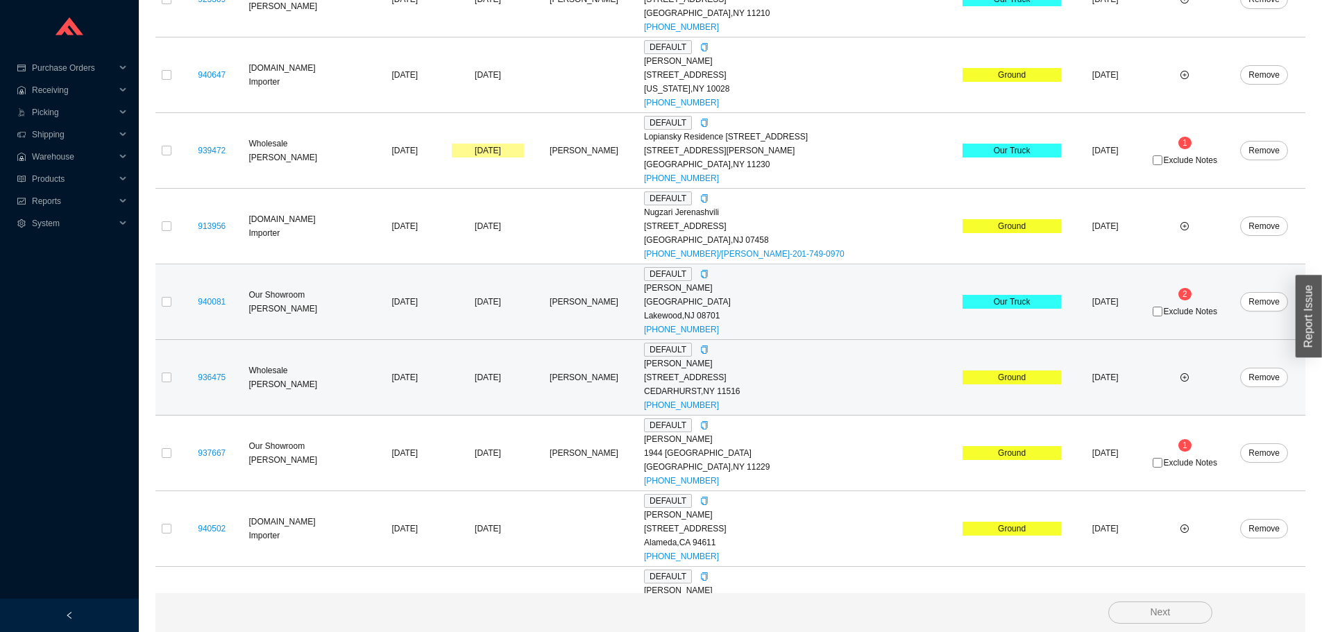
scroll to position [944, 0]
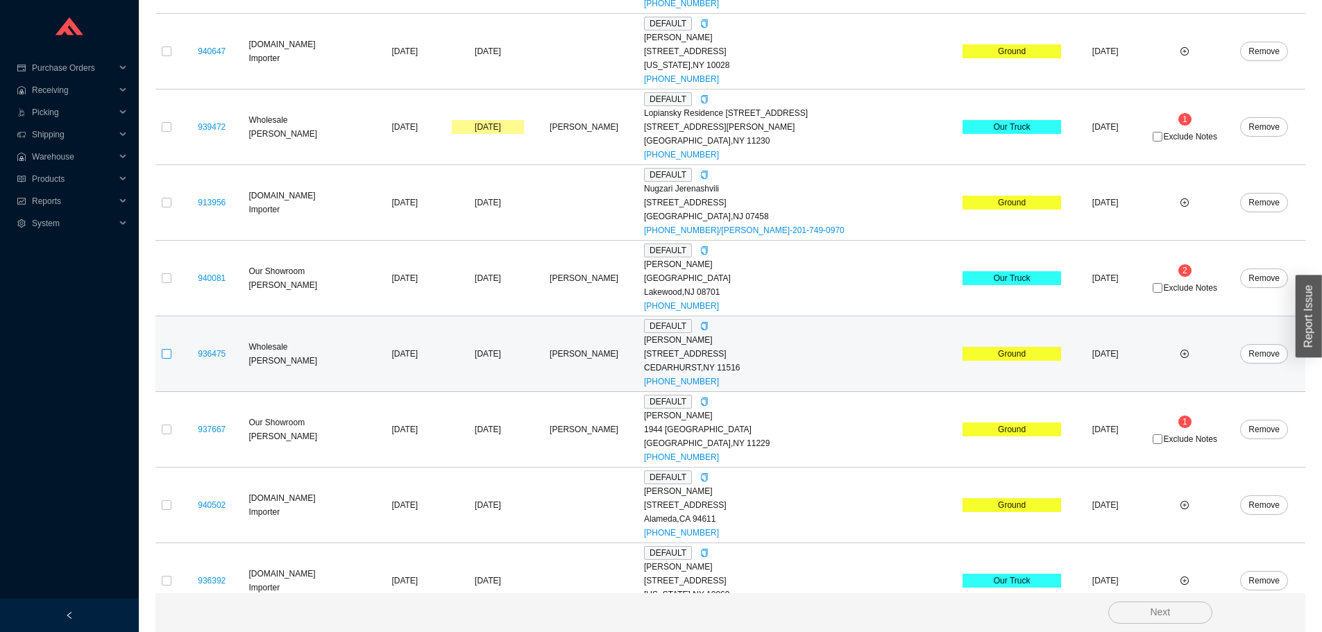
click at [169, 352] on input "checkbox" at bounding box center [167, 354] width 10 height 10
checkbox input "true"
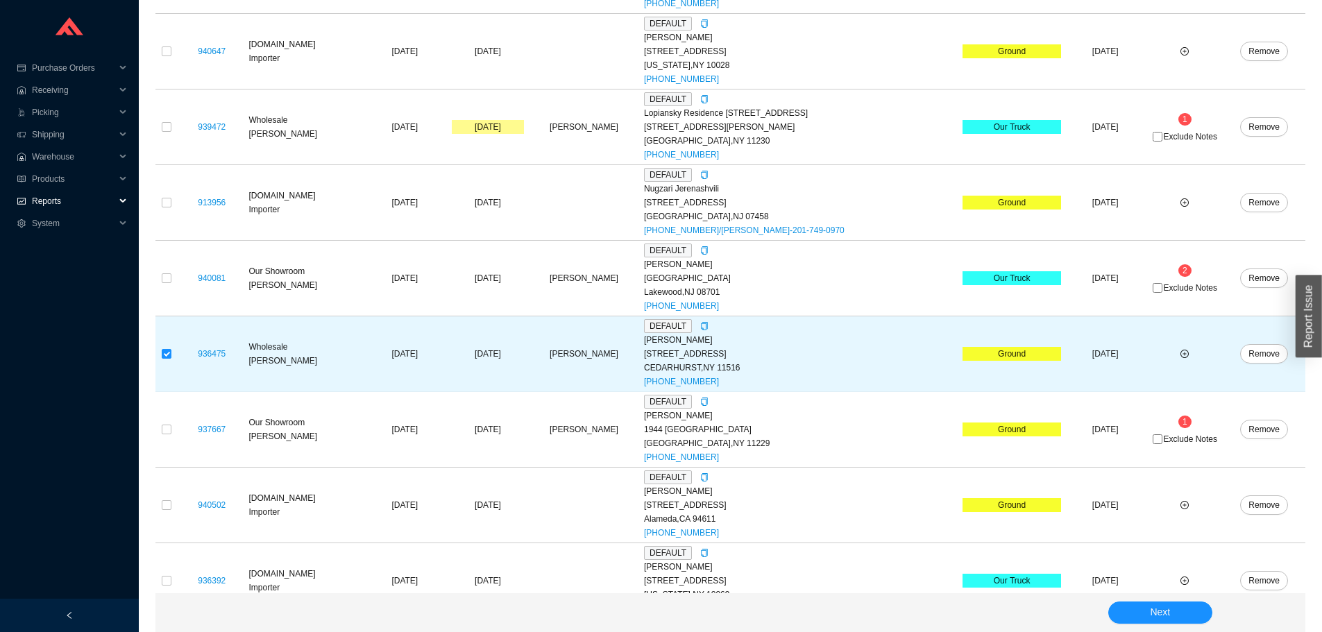
click at [43, 202] on span "Reports" at bounding box center [73, 201] width 83 height 22
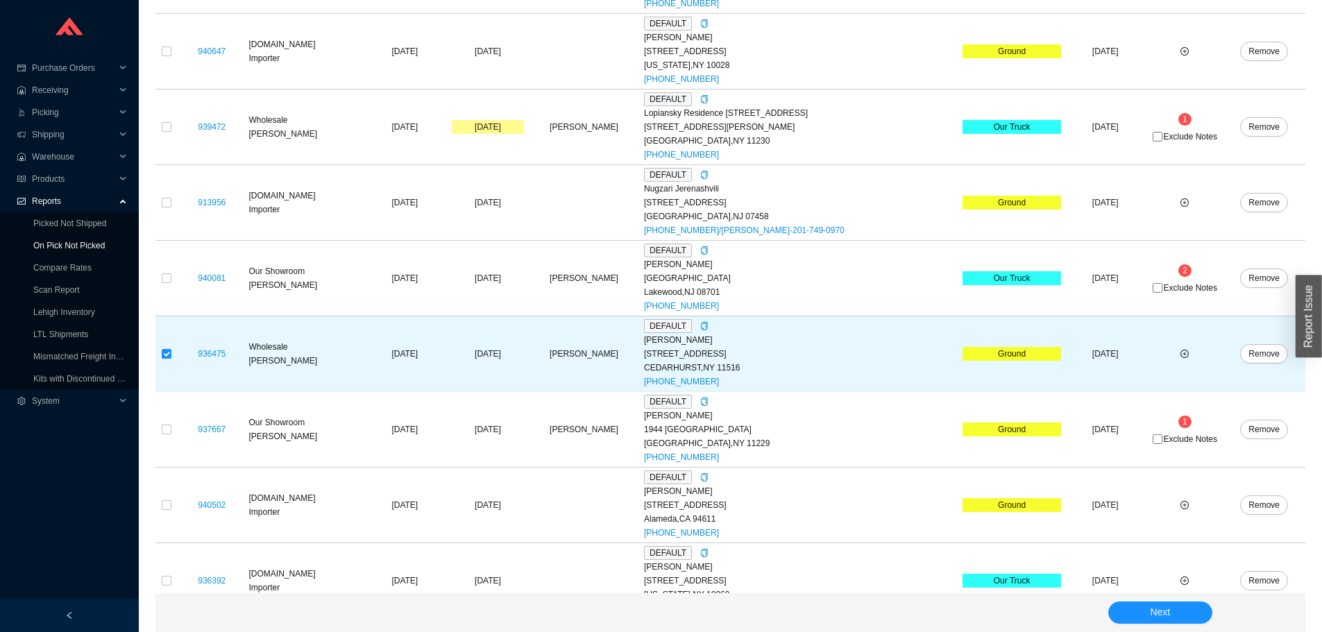
click at [46, 241] on link "On Pick Not Picked" at bounding box center [68, 246] width 71 height 10
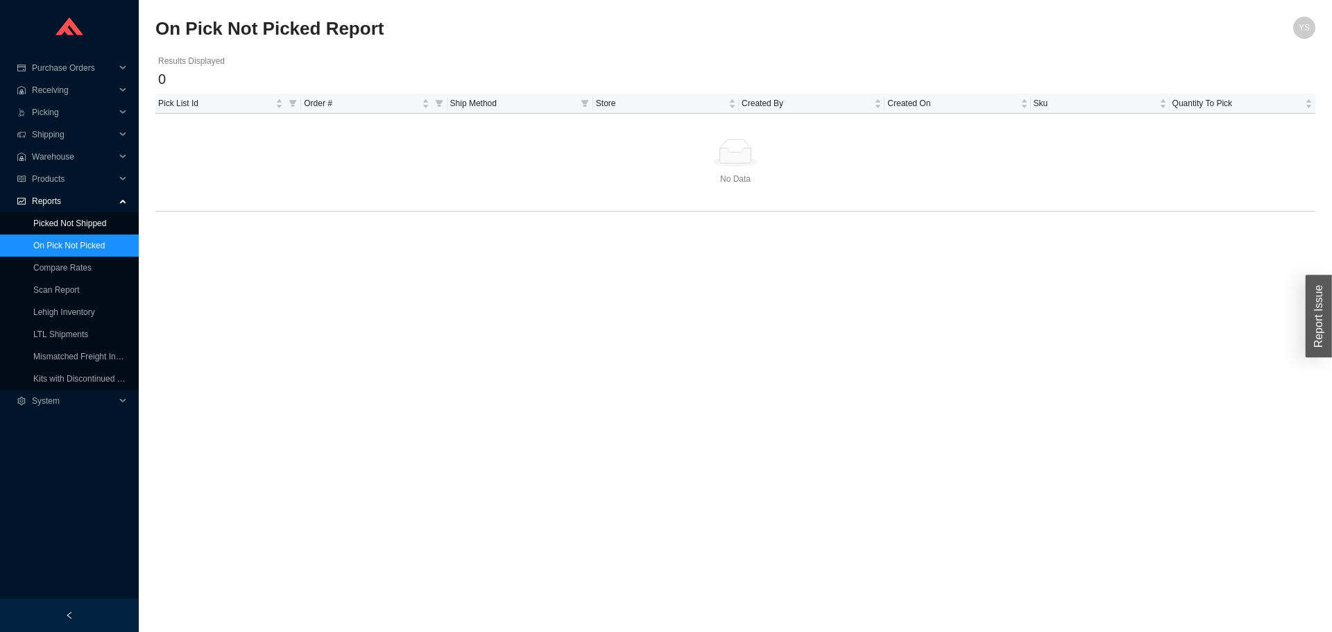
click at [67, 226] on link "Picked Not Shipped" at bounding box center [69, 224] width 73 height 10
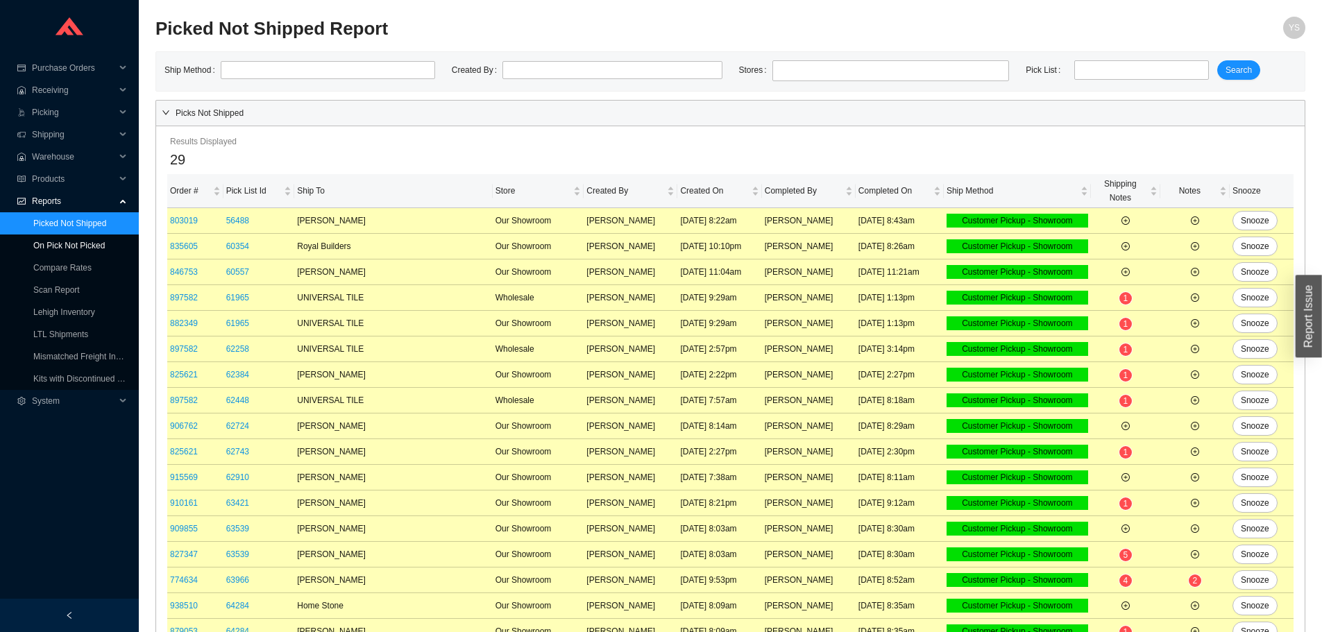
click at [68, 241] on link "On Pick Not Picked" at bounding box center [68, 246] width 71 height 10
